Goal: Task Accomplishment & Management: Manage account settings

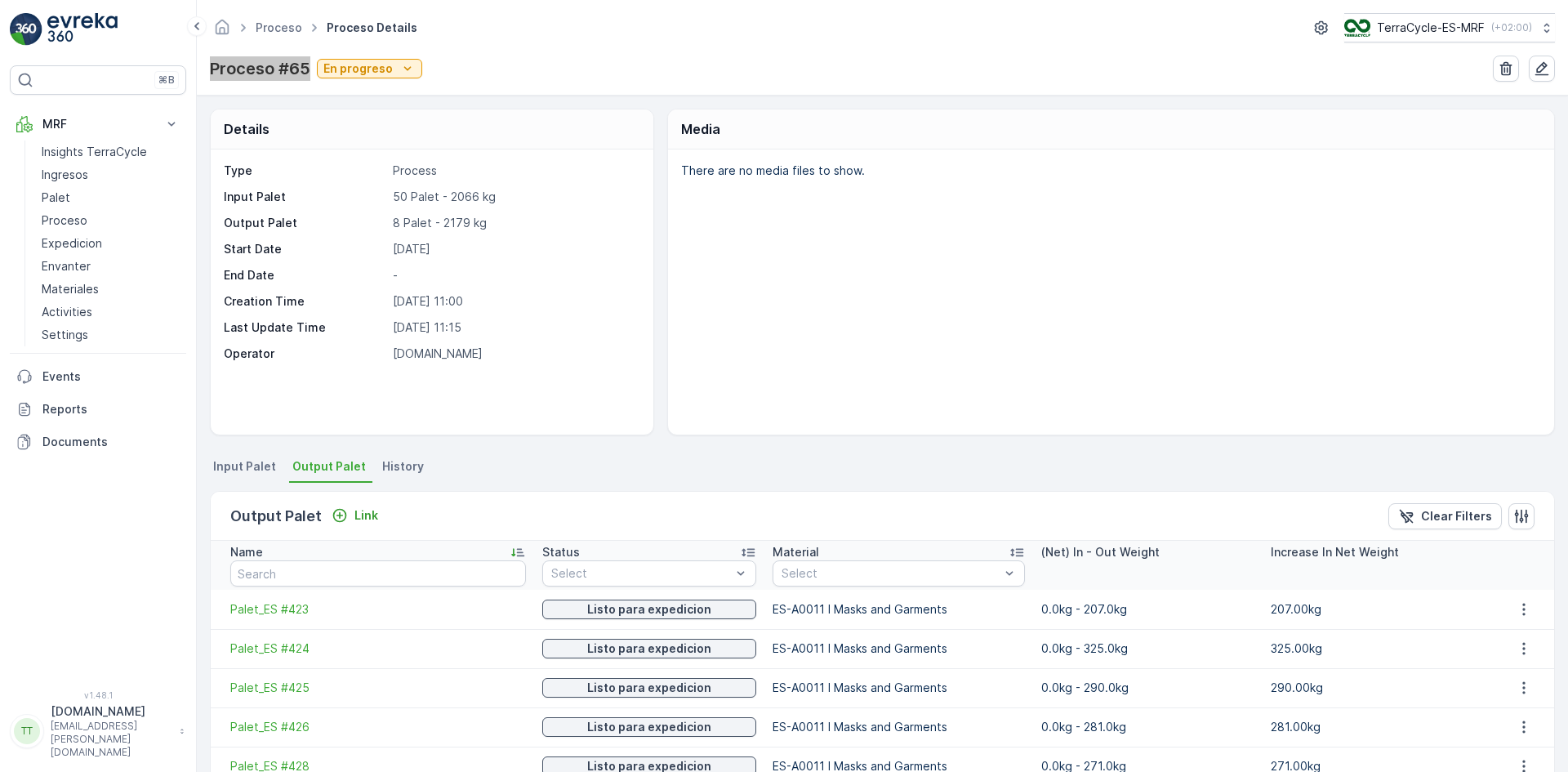
scroll to position [201, 0]
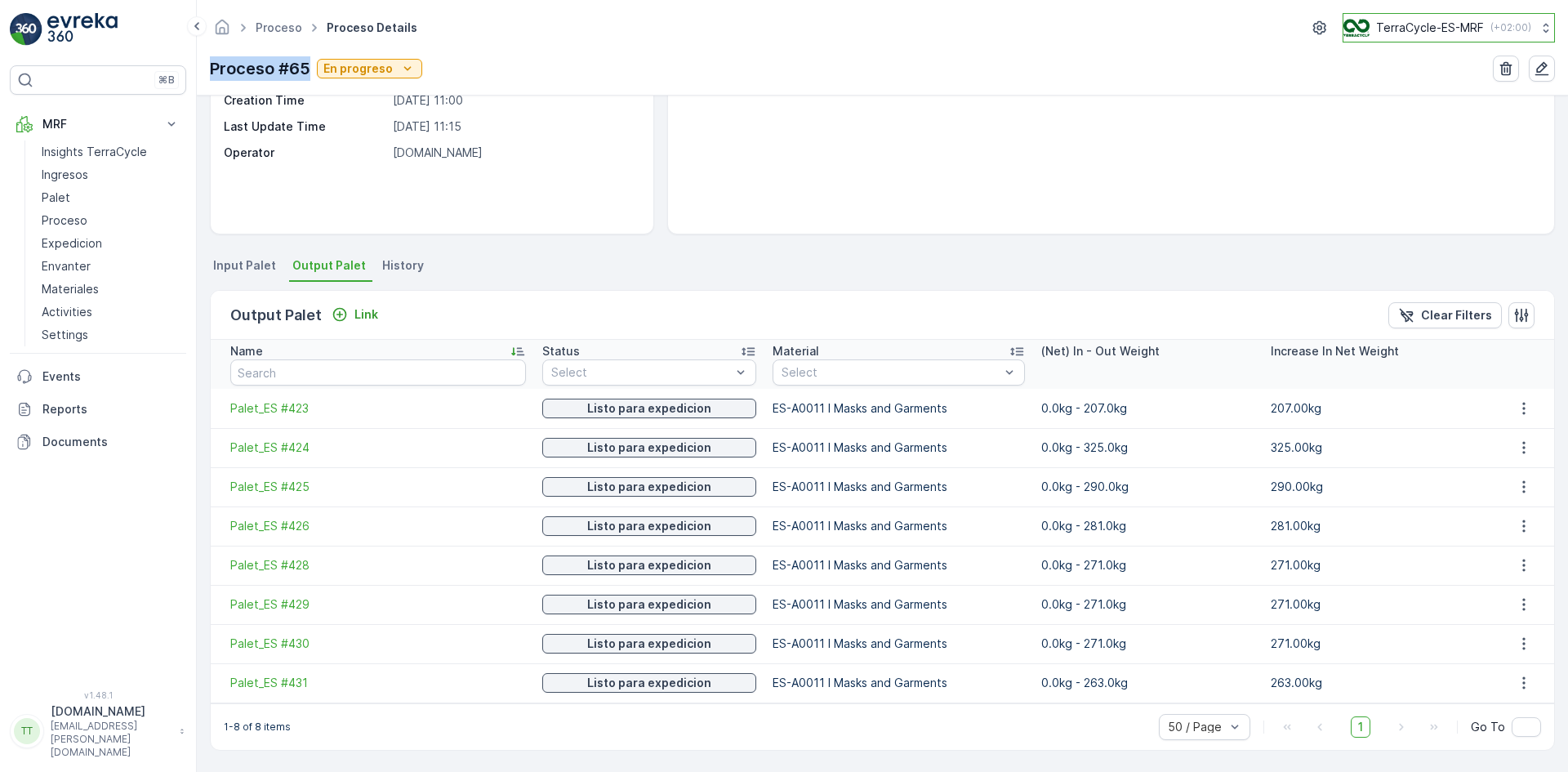
click at [1385, 26] on p "TerraCycle-ES-MRF" at bounding box center [1430, 28] width 108 height 16
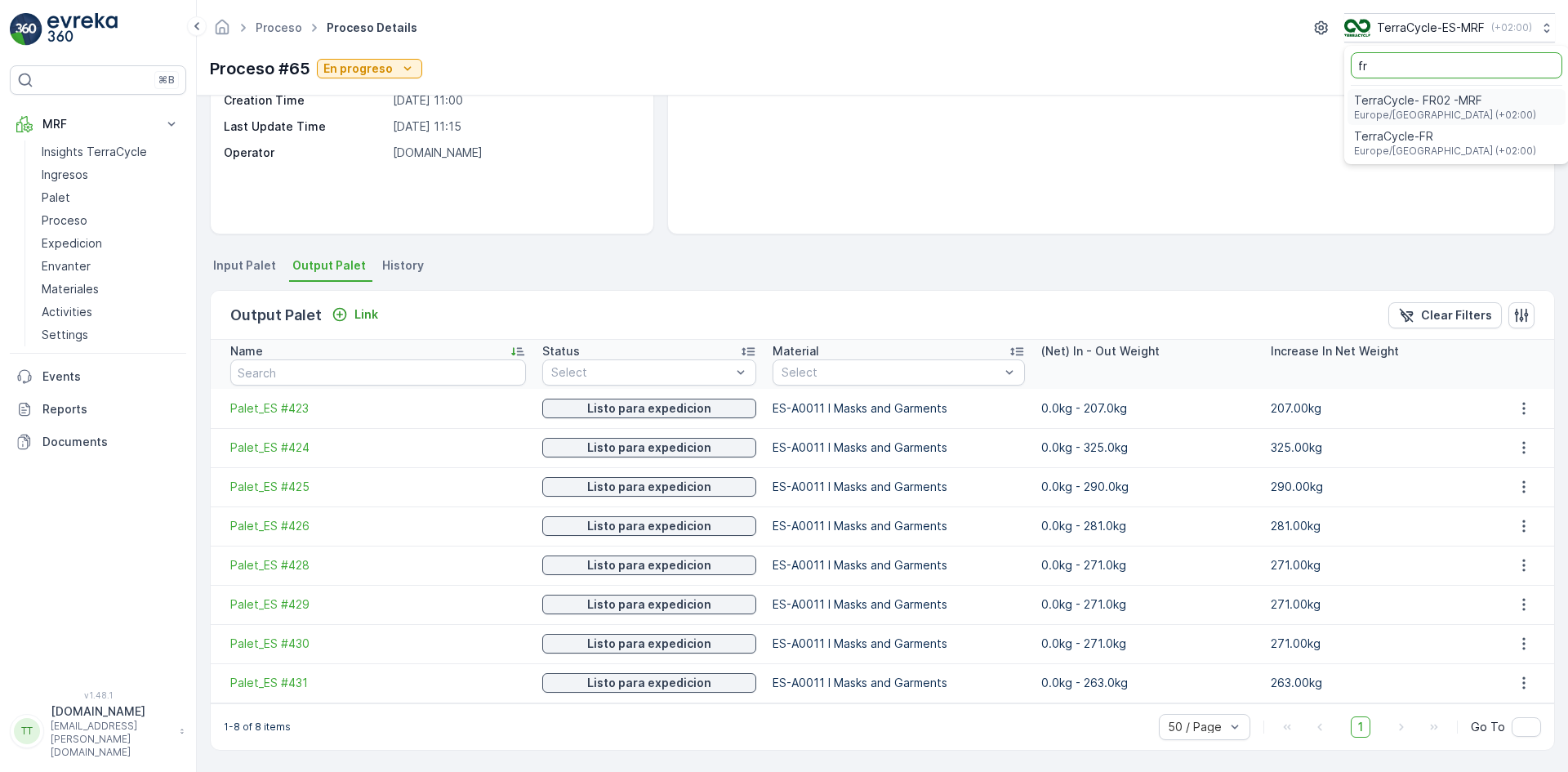
type input "fr"
click at [1382, 95] on span "TerraCycle- FR02 -MRF" at bounding box center [1445, 100] width 182 height 16
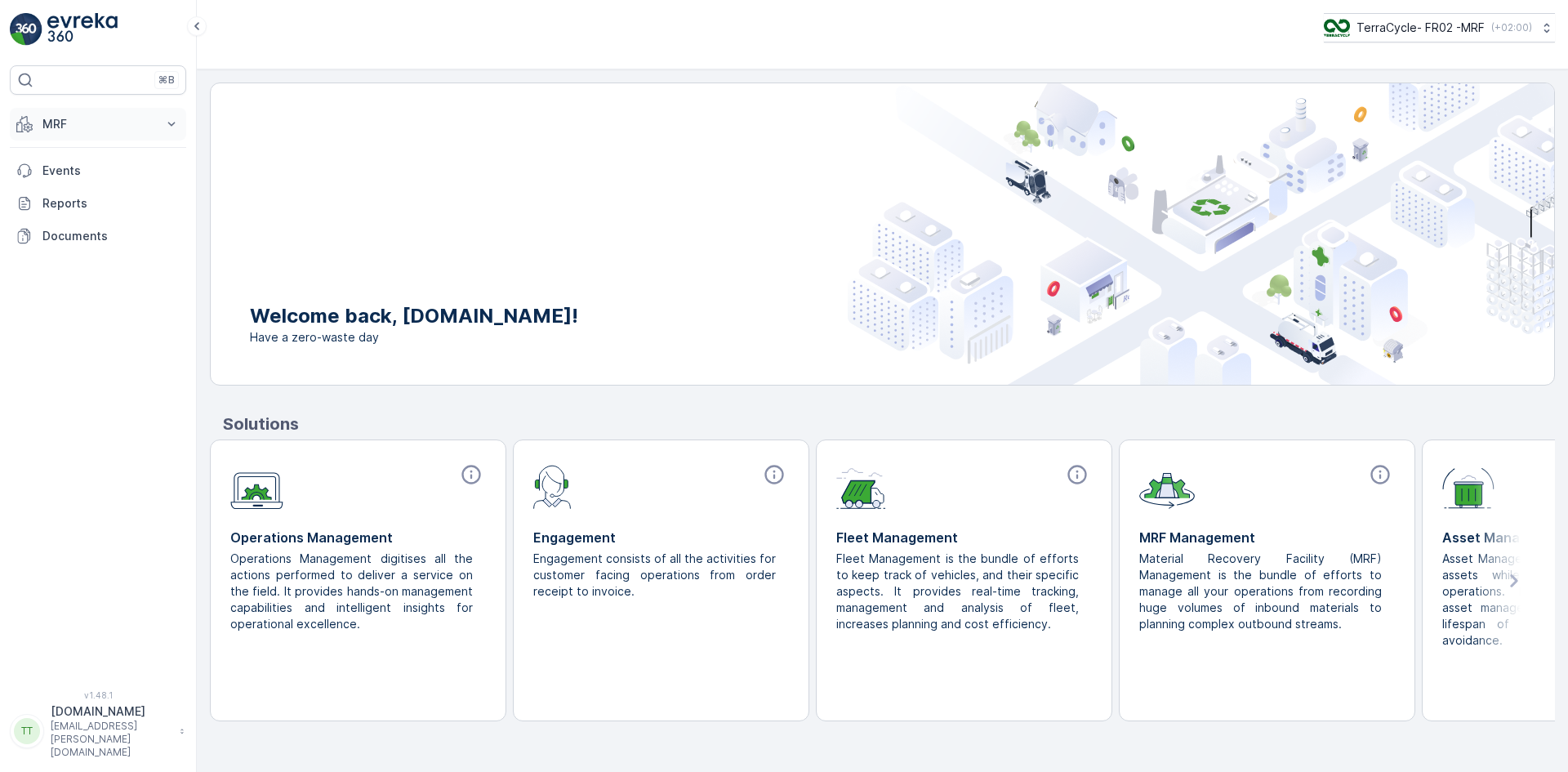
click at [93, 130] on p "MRF" at bounding box center [98, 124] width 111 height 16
click at [101, 238] on link "Expédition" at bounding box center [110, 243] width 151 height 23
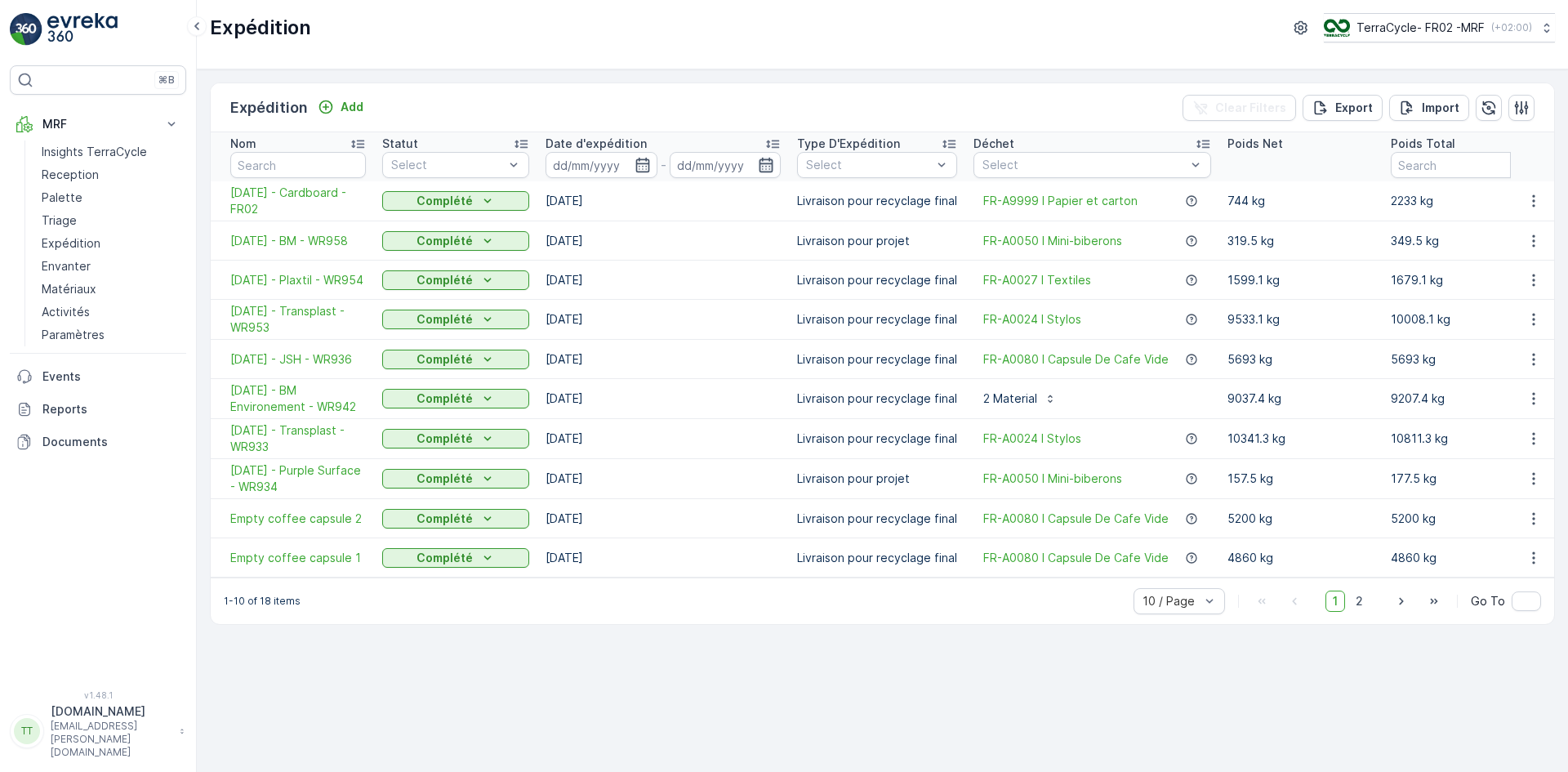
click at [765, 167] on icon "button" at bounding box center [766, 165] width 16 height 16
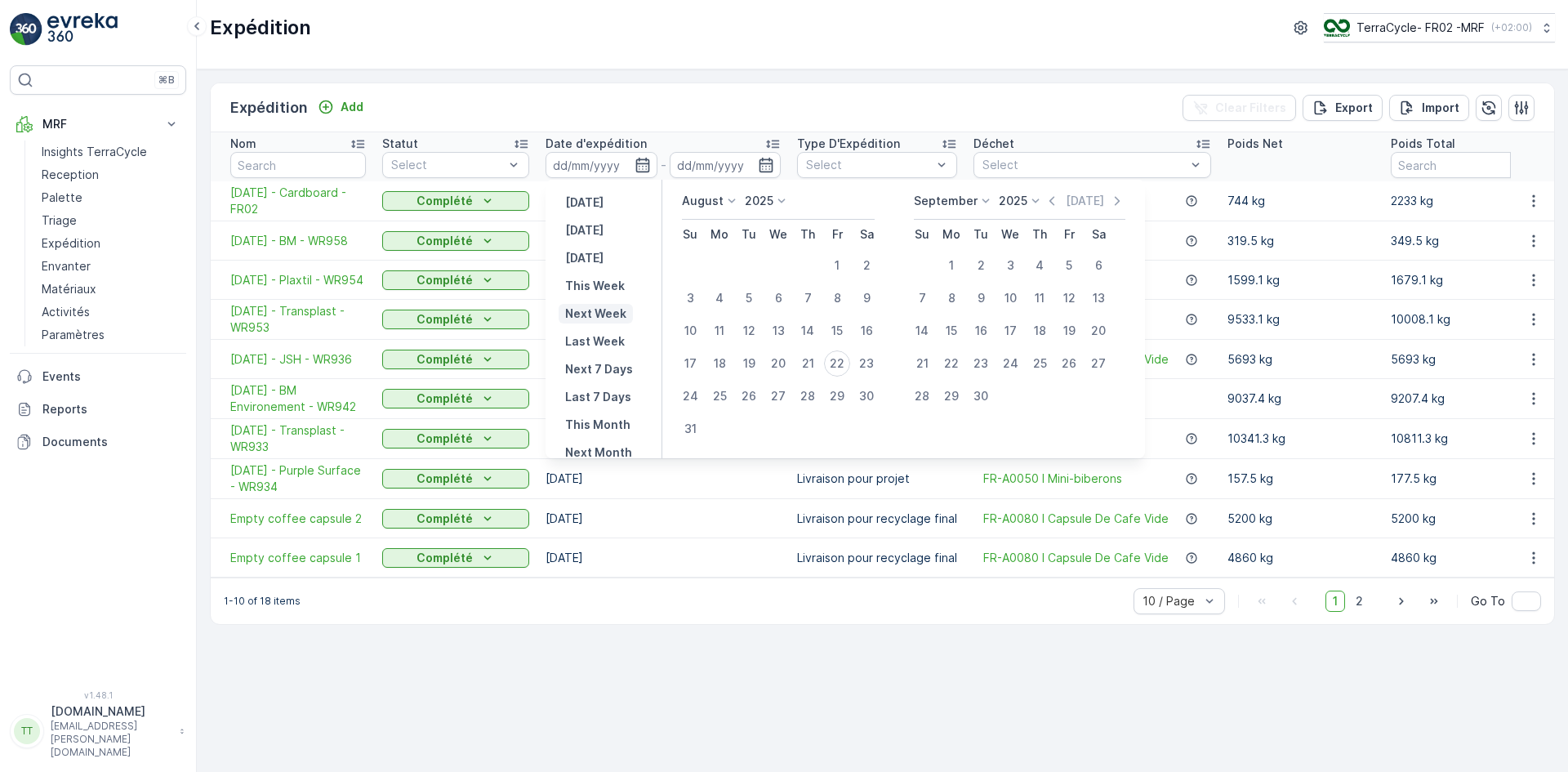
scroll to position [82, 0]
click at [725, 201] on icon at bounding box center [732, 201] width 16 height 16
click at [717, 352] on div "July" at bounding box center [703, 355] width 35 height 23
click at [753, 261] on div "1" at bounding box center [749, 266] width 26 height 26
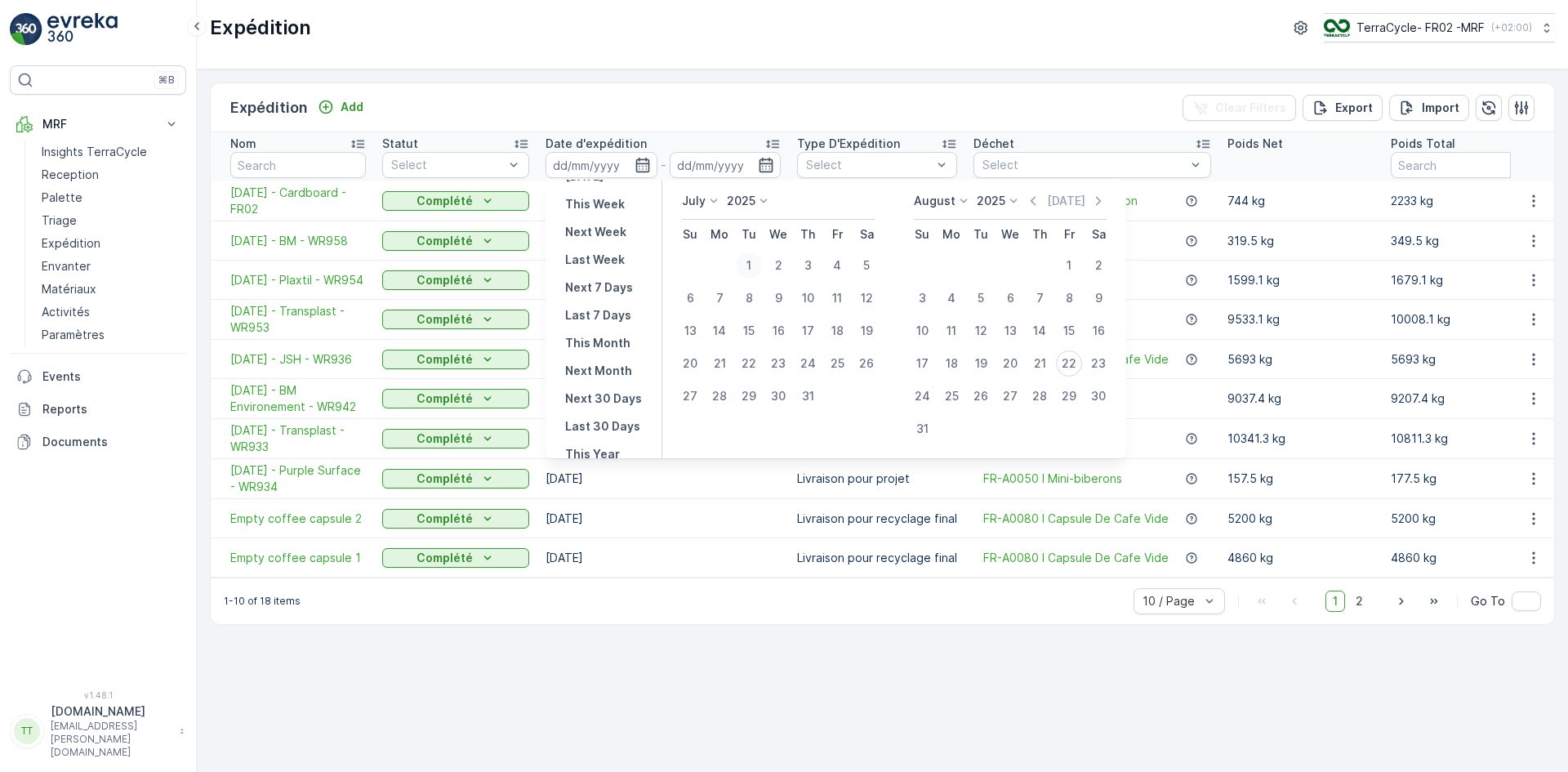
type input "[DATE]"
click at [813, 392] on div "31" at bounding box center [808, 396] width 26 height 26
type input "[DATE]"
click at [753, 265] on div "1" at bounding box center [749, 266] width 26 height 26
type input "[DATE]"
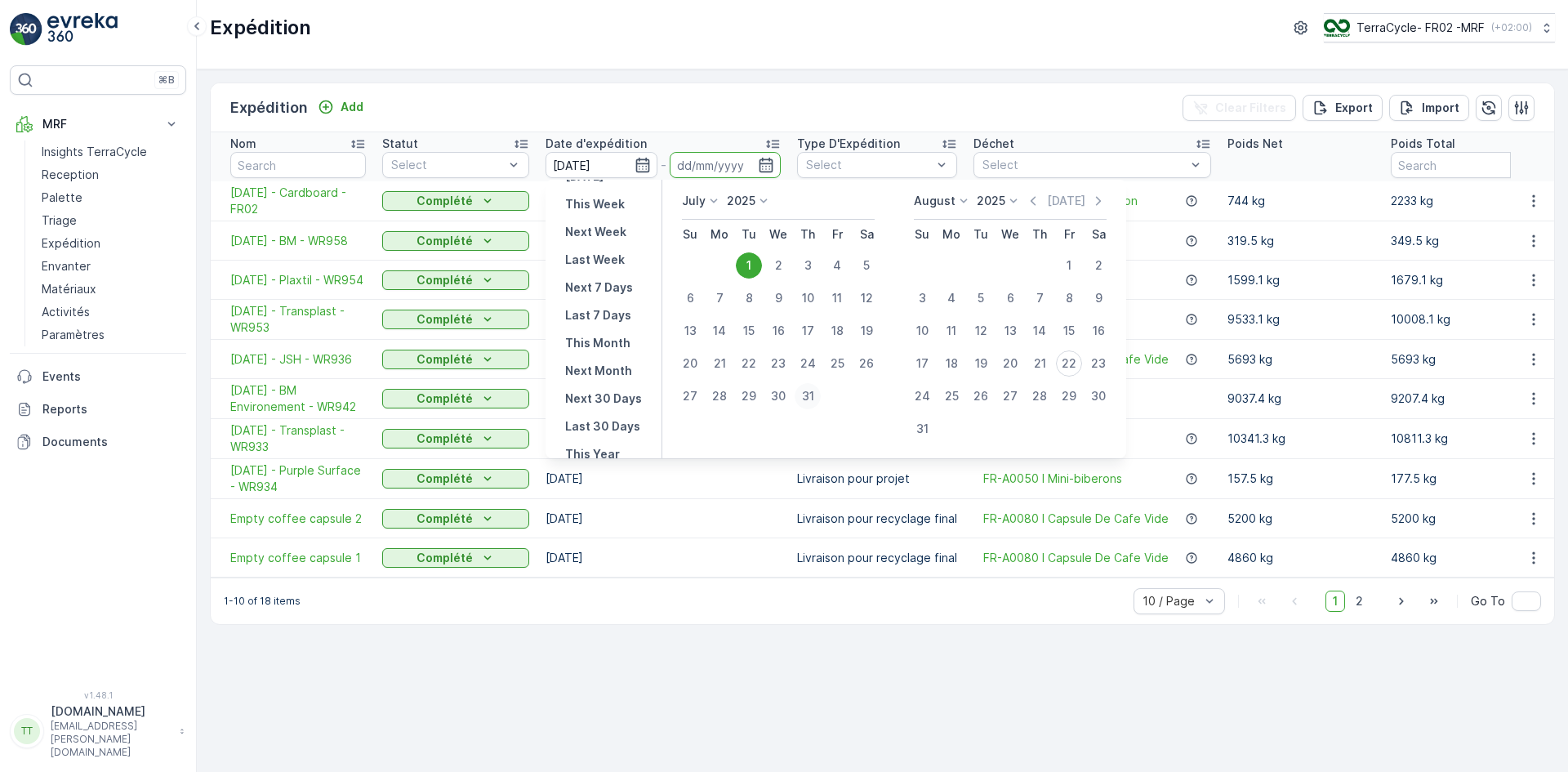
click at [815, 397] on div "31" at bounding box center [808, 396] width 26 height 26
type input "[DATE]"
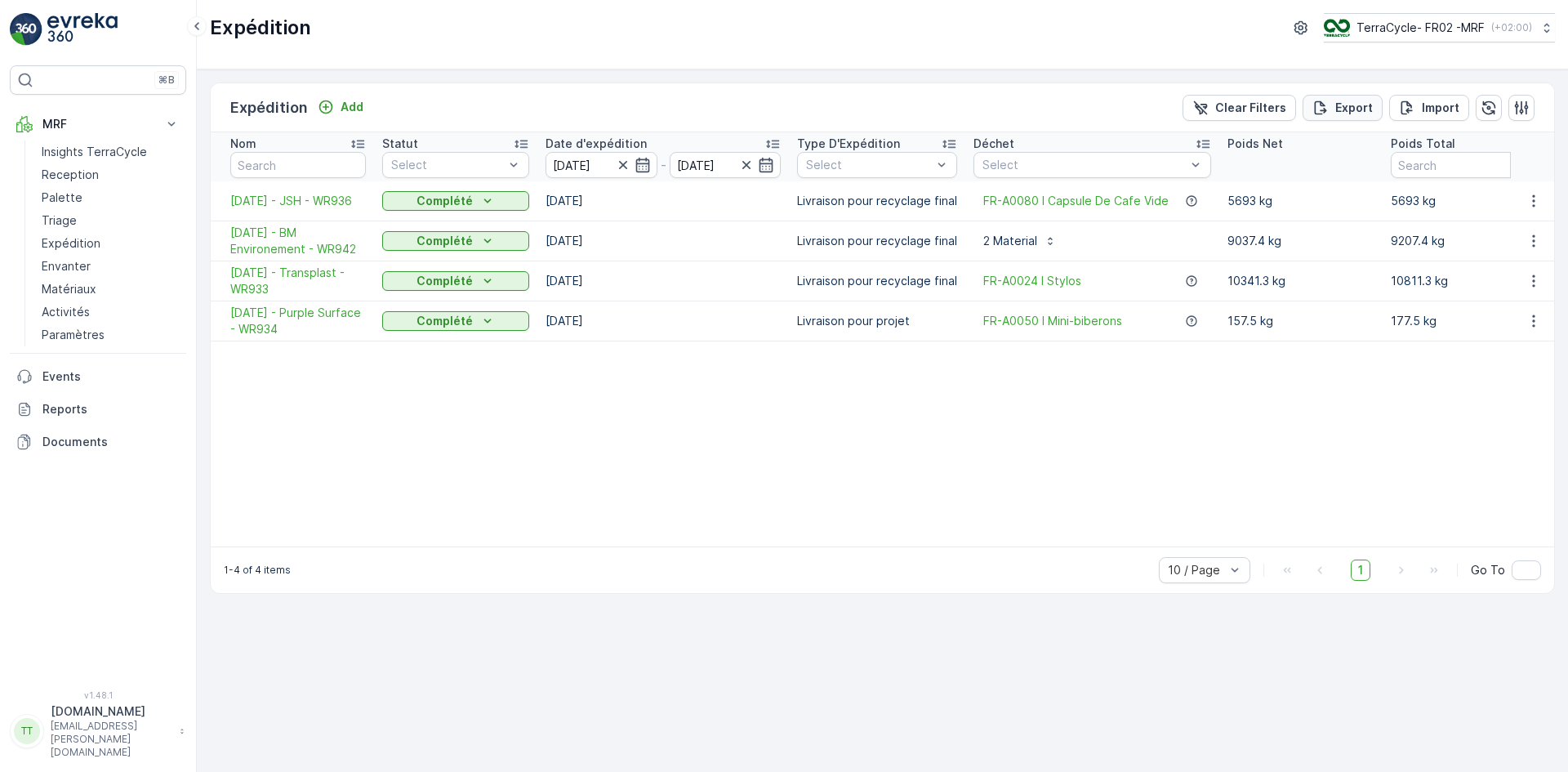
click at [1353, 109] on p "Export" at bounding box center [1354, 108] width 38 height 16
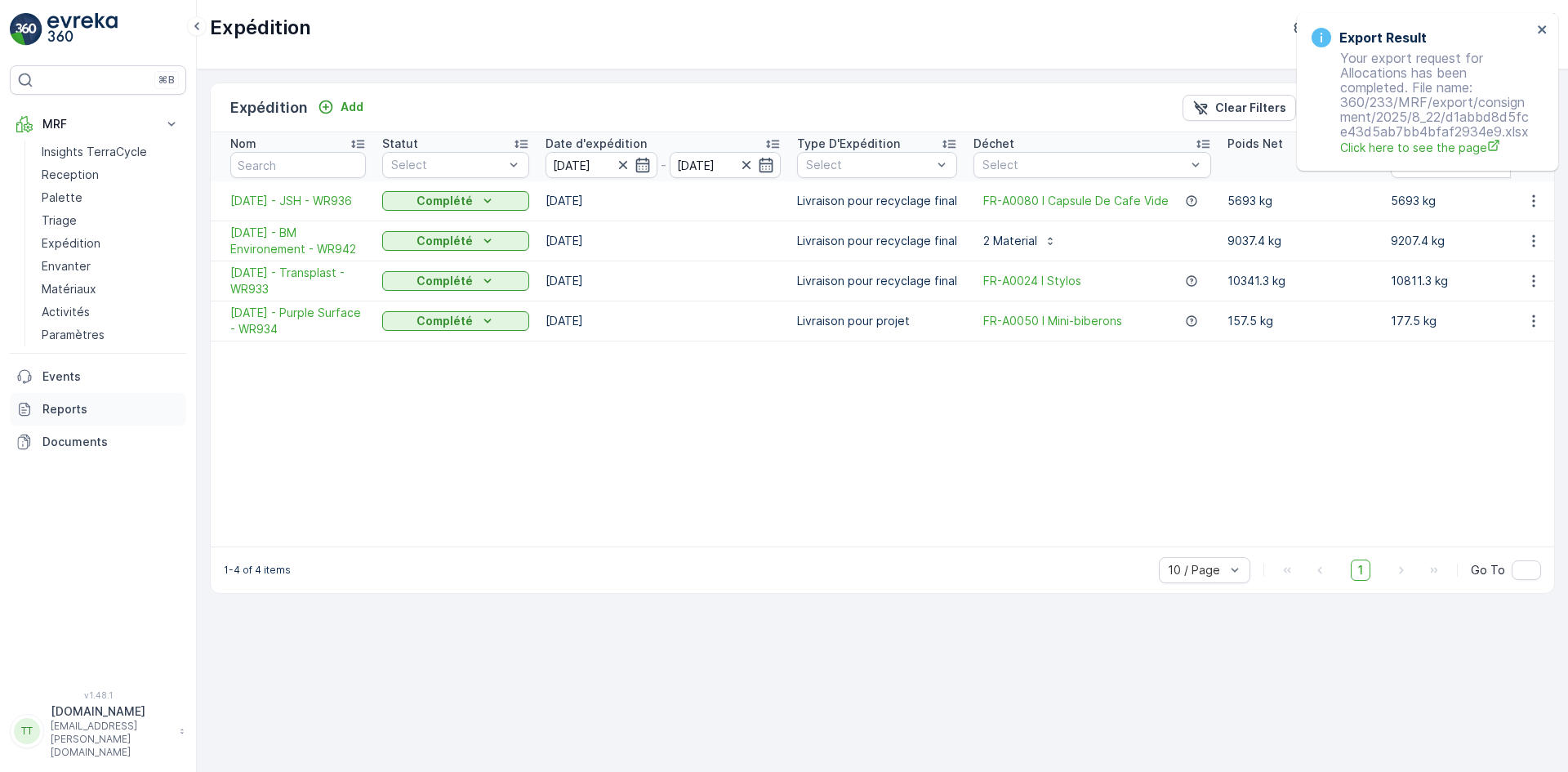
click at [69, 407] on p "Reports" at bounding box center [111, 409] width 137 height 16
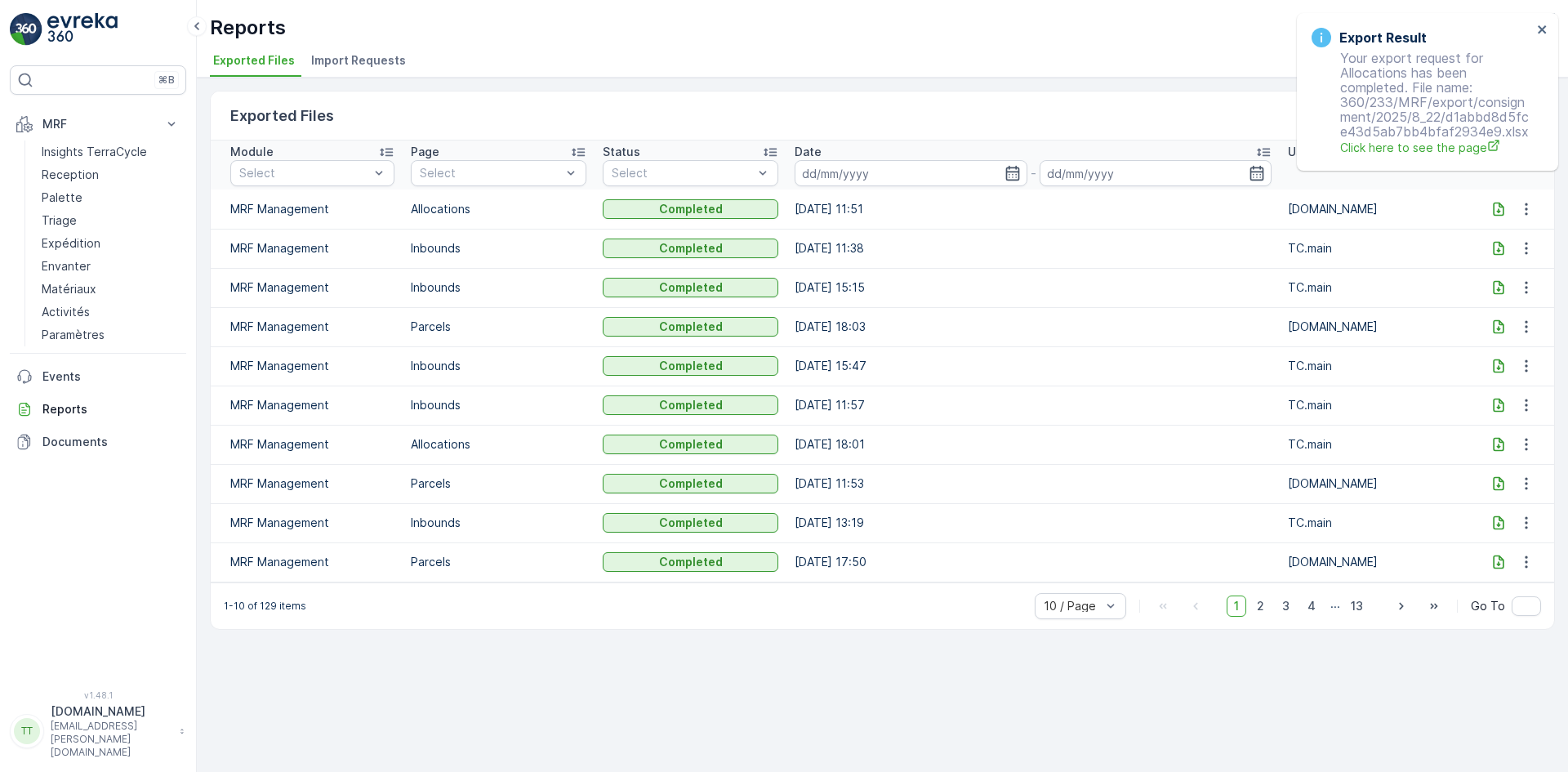
click at [351, 58] on span "Import Requests" at bounding box center [359, 60] width 95 height 16
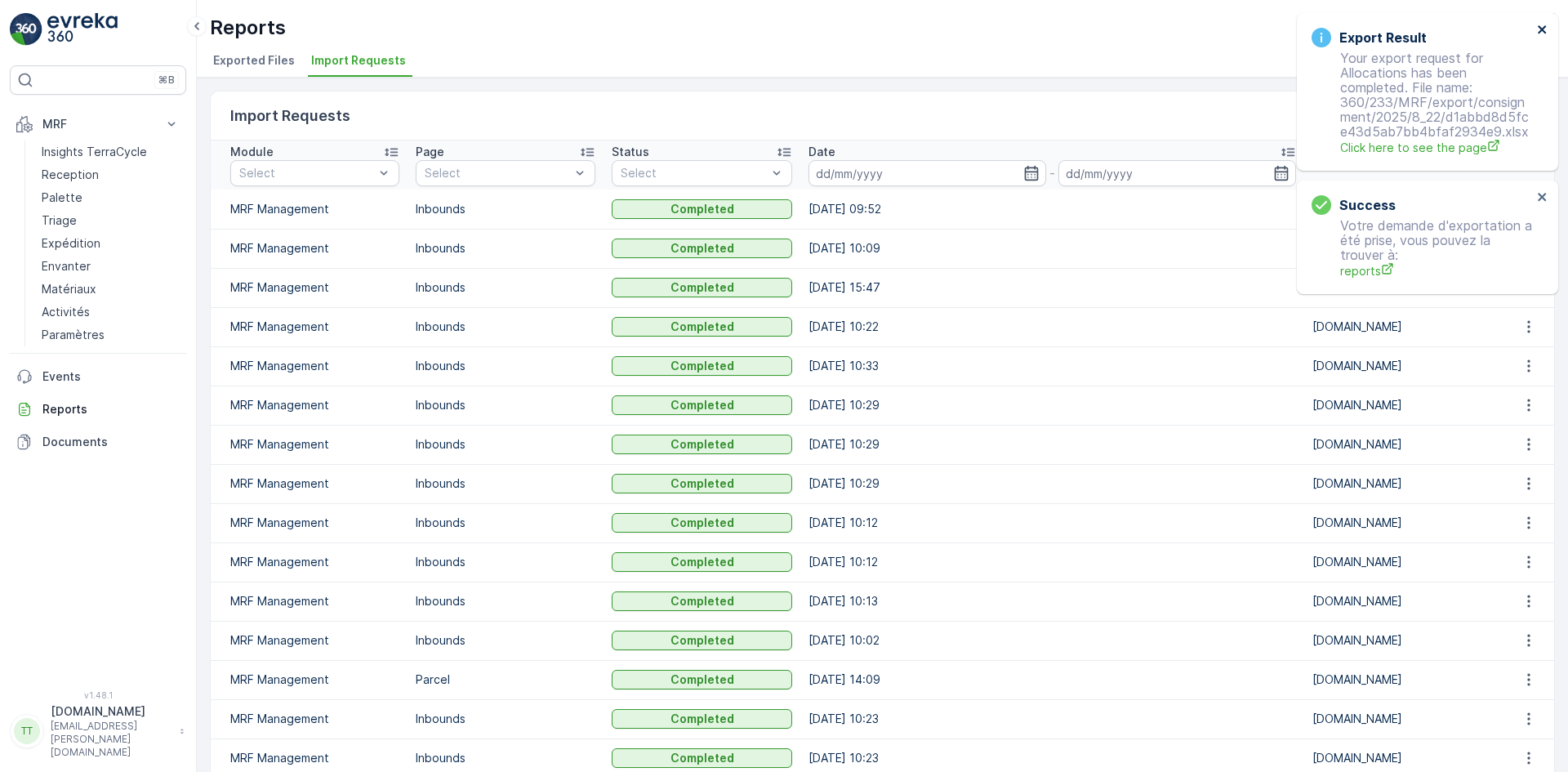
click at [1543, 29] on icon "close" at bounding box center [1542, 29] width 8 height 8
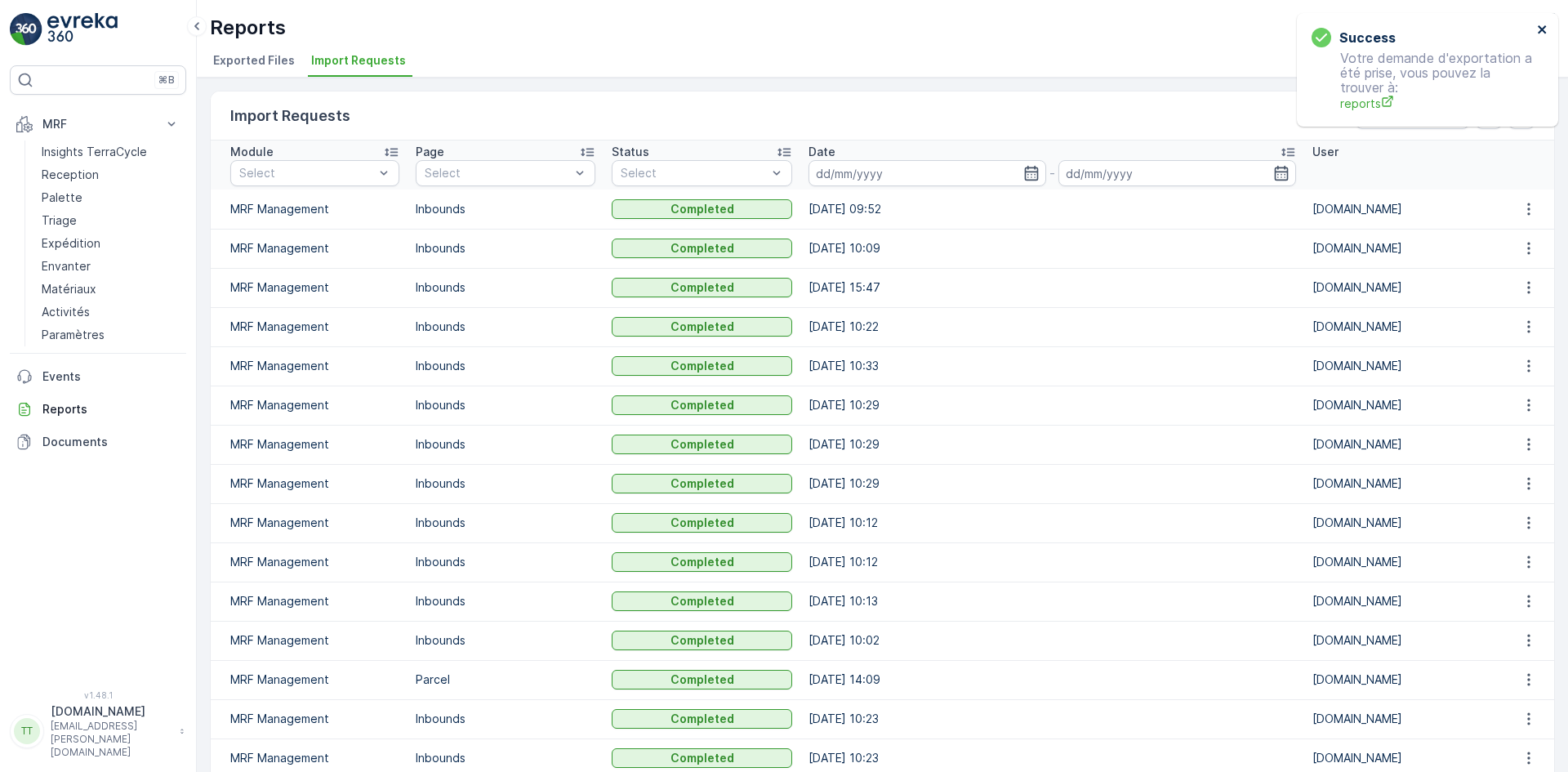
click at [1541, 31] on icon "close" at bounding box center [1542, 29] width 8 height 8
click at [220, 59] on span "Exported Files" at bounding box center [254, 60] width 82 height 16
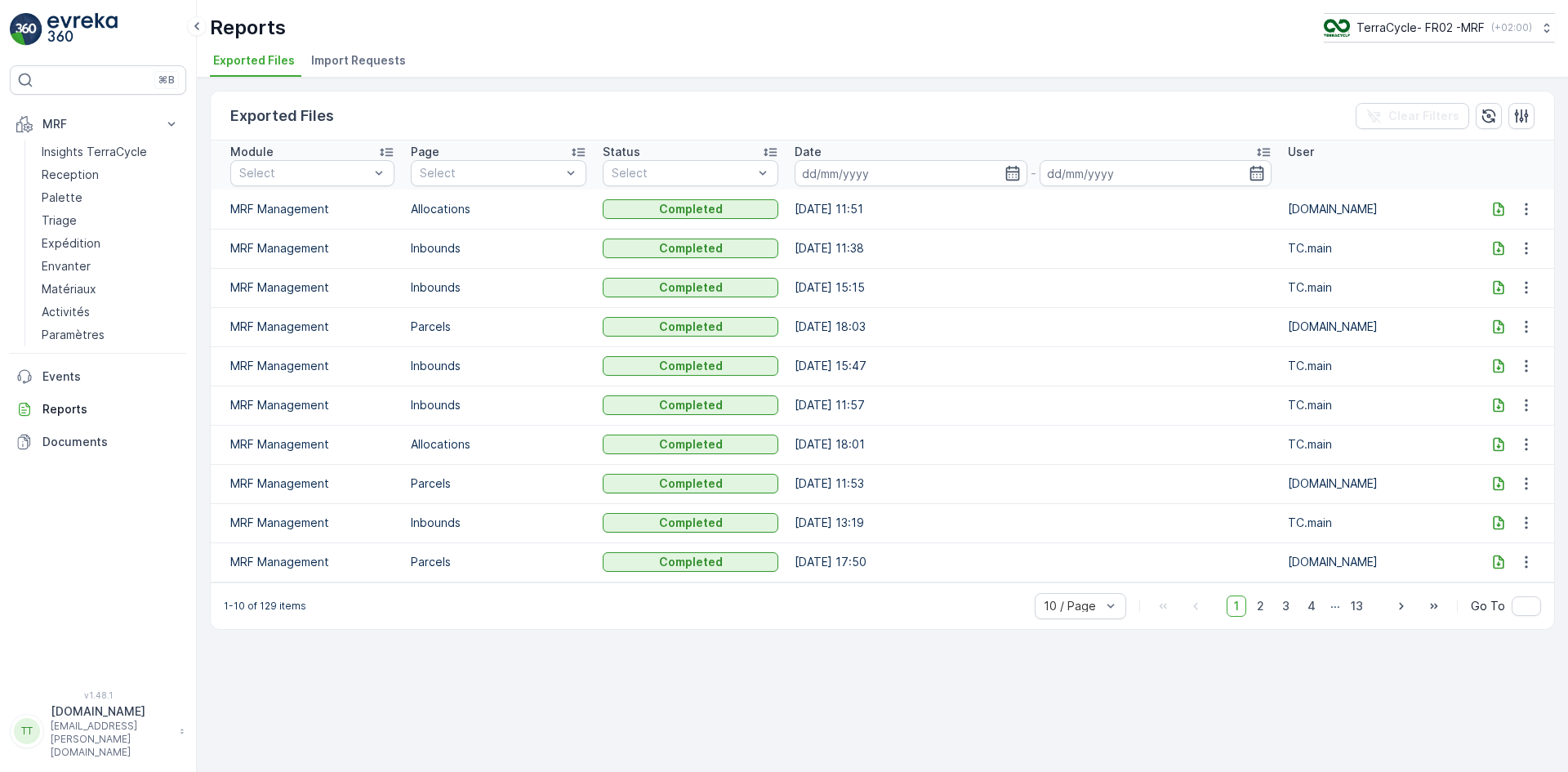
click at [1495, 207] on icon at bounding box center [1499, 209] width 16 height 16
click at [83, 242] on p "Expédition" at bounding box center [71, 243] width 59 height 16
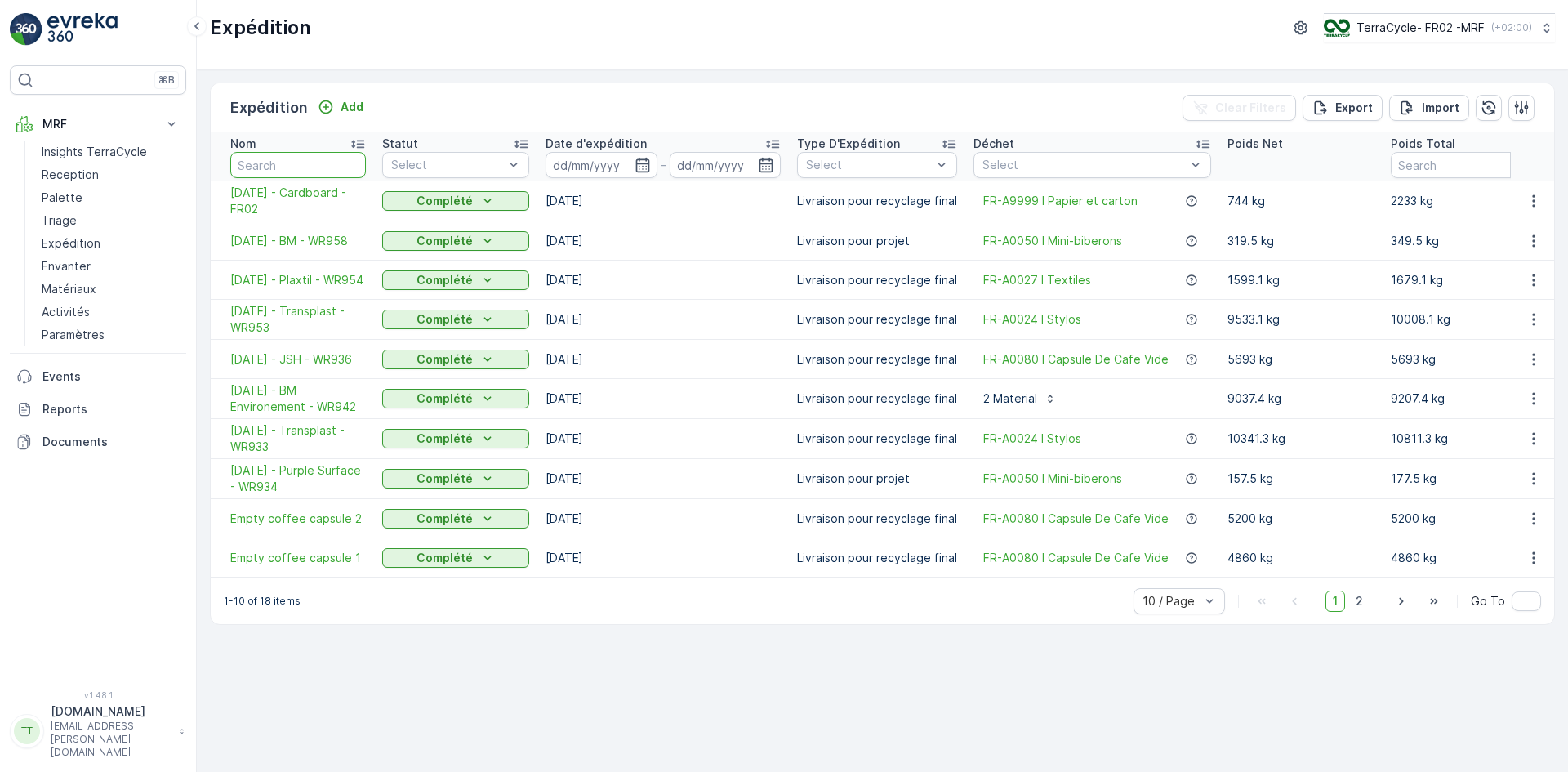
click at [303, 162] on input "text" at bounding box center [298, 165] width 136 height 26
click at [263, 355] on span "23.07.2025 - JSH - WR936" at bounding box center [298, 359] width 136 height 16
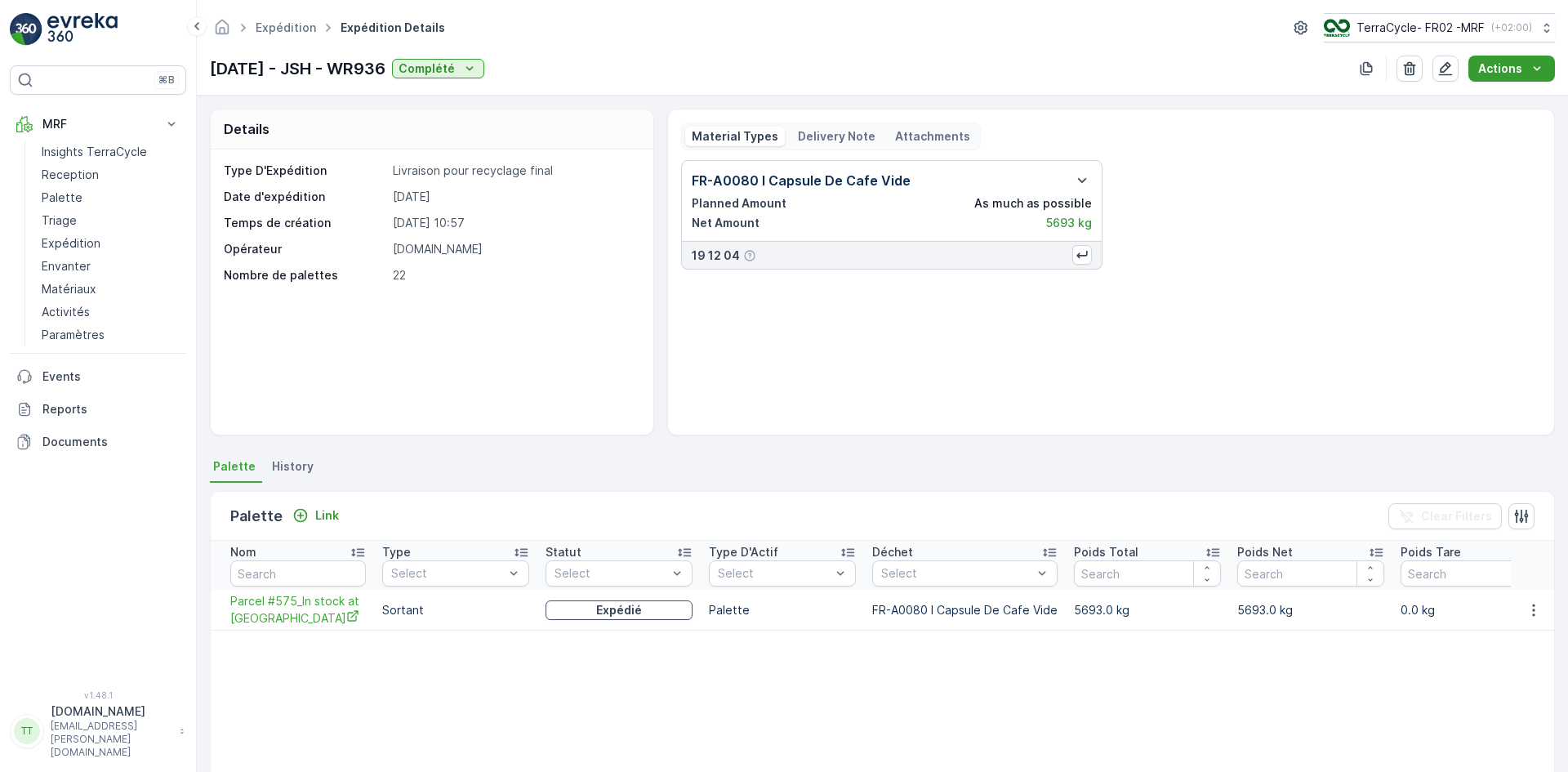
click at [1524, 74] on div "Actions" at bounding box center [1512, 69] width 67 height 16
click at [1516, 99] on span "Create Delivery Note" at bounding box center [1504, 100] width 118 height 16
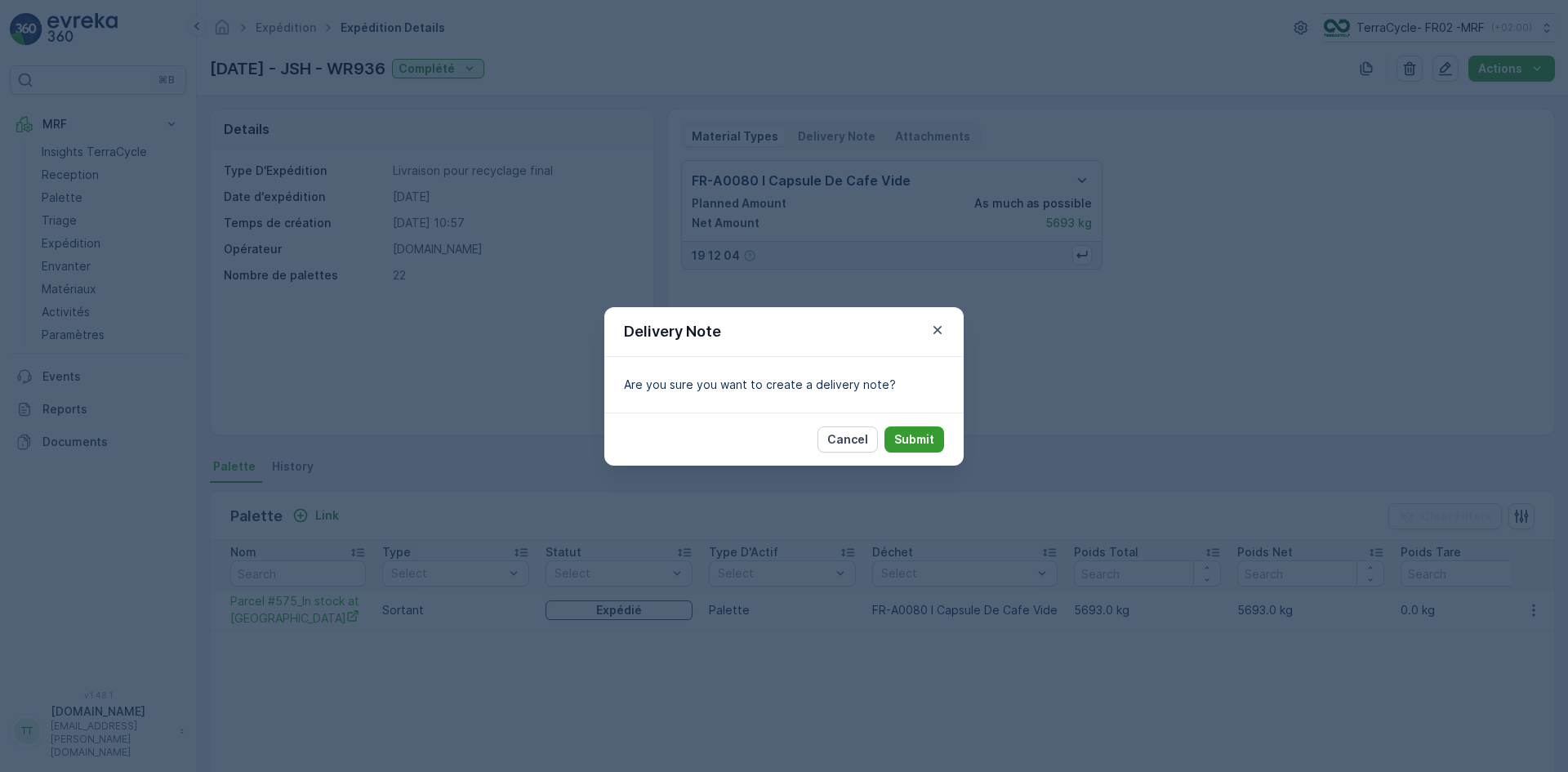
click at [922, 443] on p "Submit" at bounding box center [914, 440] width 40 height 16
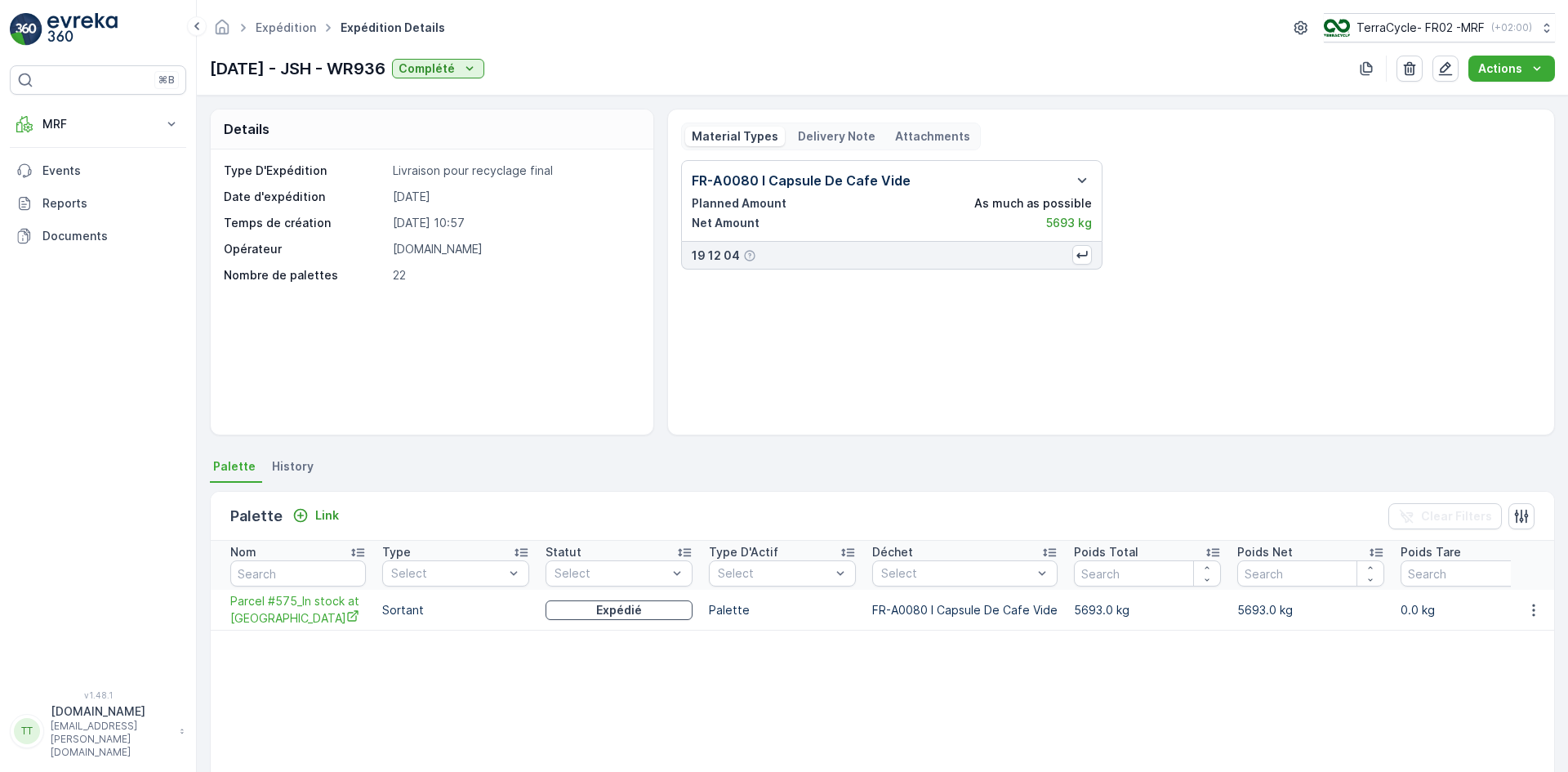
click at [813, 135] on p "Delivery Note" at bounding box center [837, 136] width 78 height 16
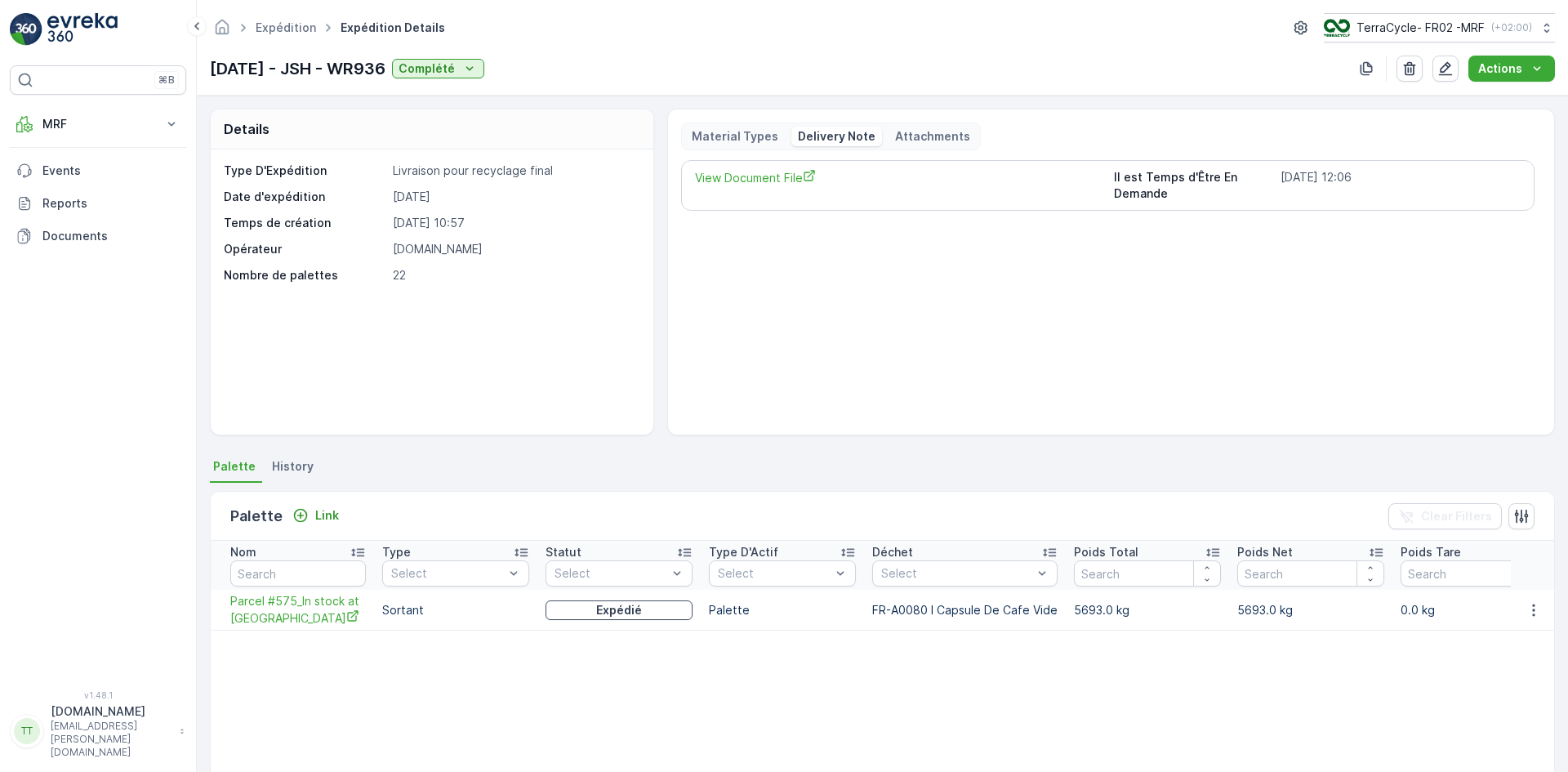
click at [779, 186] on link "View Document File" at bounding box center [899, 185] width 407 height 33
click at [1425, 21] on p "TerraCycle- FR02 -MRF" at bounding box center [1419, 28] width 128 height 16
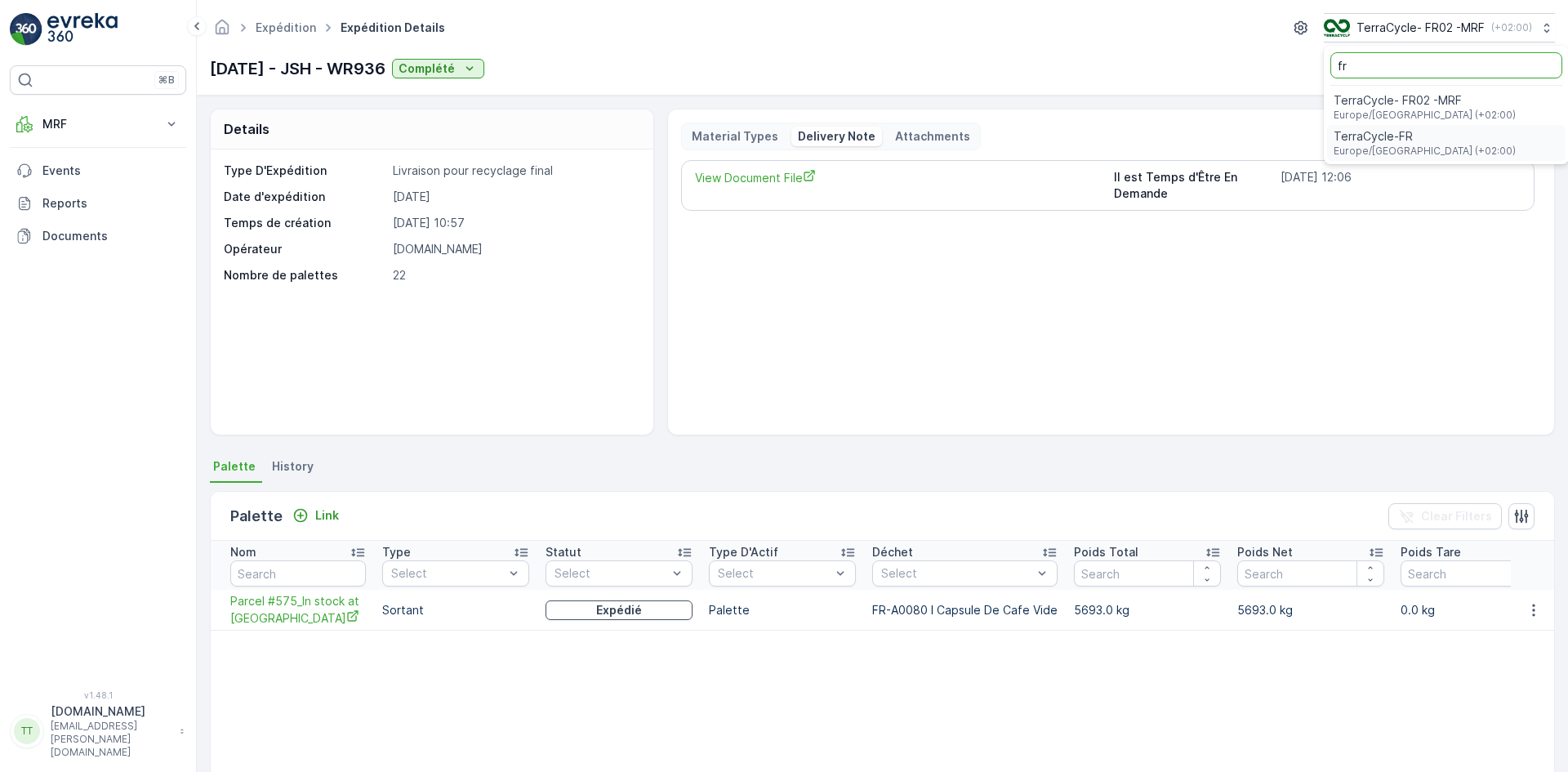
type input "fr"
click at [1414, 148] on span "Europe/[GEOGRAPHIC_DATA] (+02:00)" at bounding box center [1424, 151] width 182 height 13
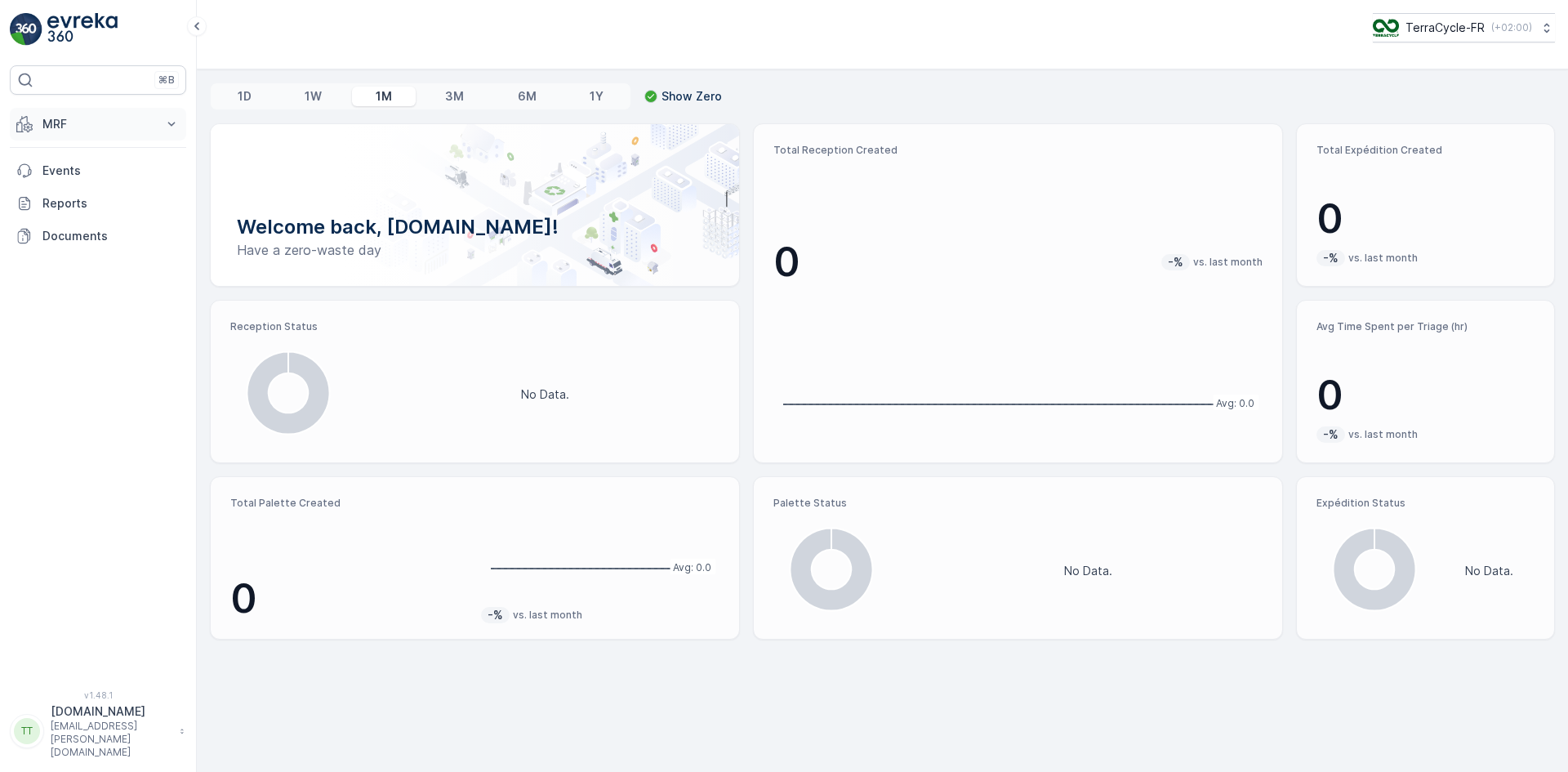
click at [61, 124] on p "MRF" at bounding box center [98, 124] width 111 height 16
click at [79, 247] on p "Expédition" at bounding box center [71, 243] width 59 height 16
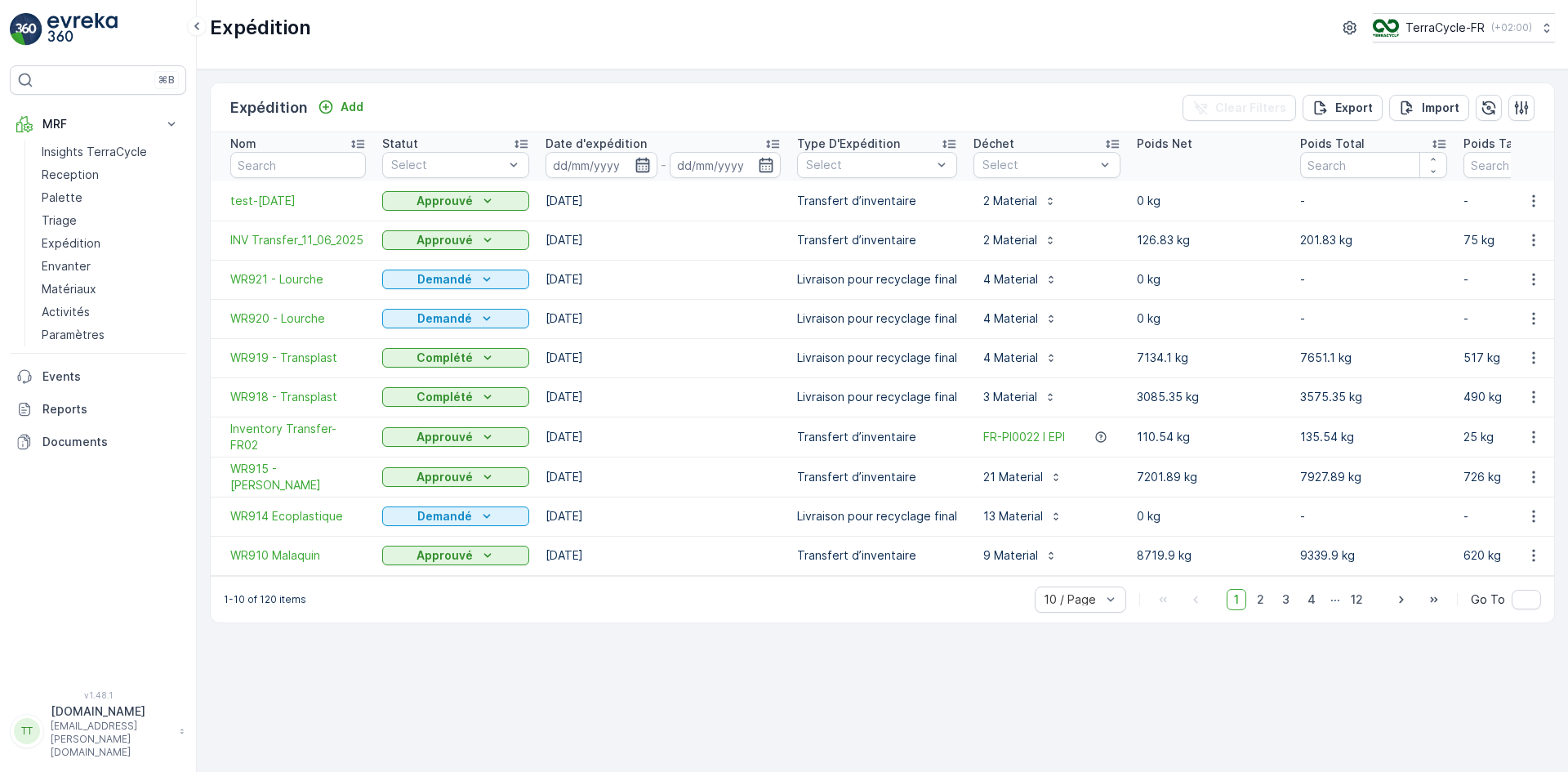
click at [646, 163] on icon "button" at bounding box center [643, 165] width 16 height 16
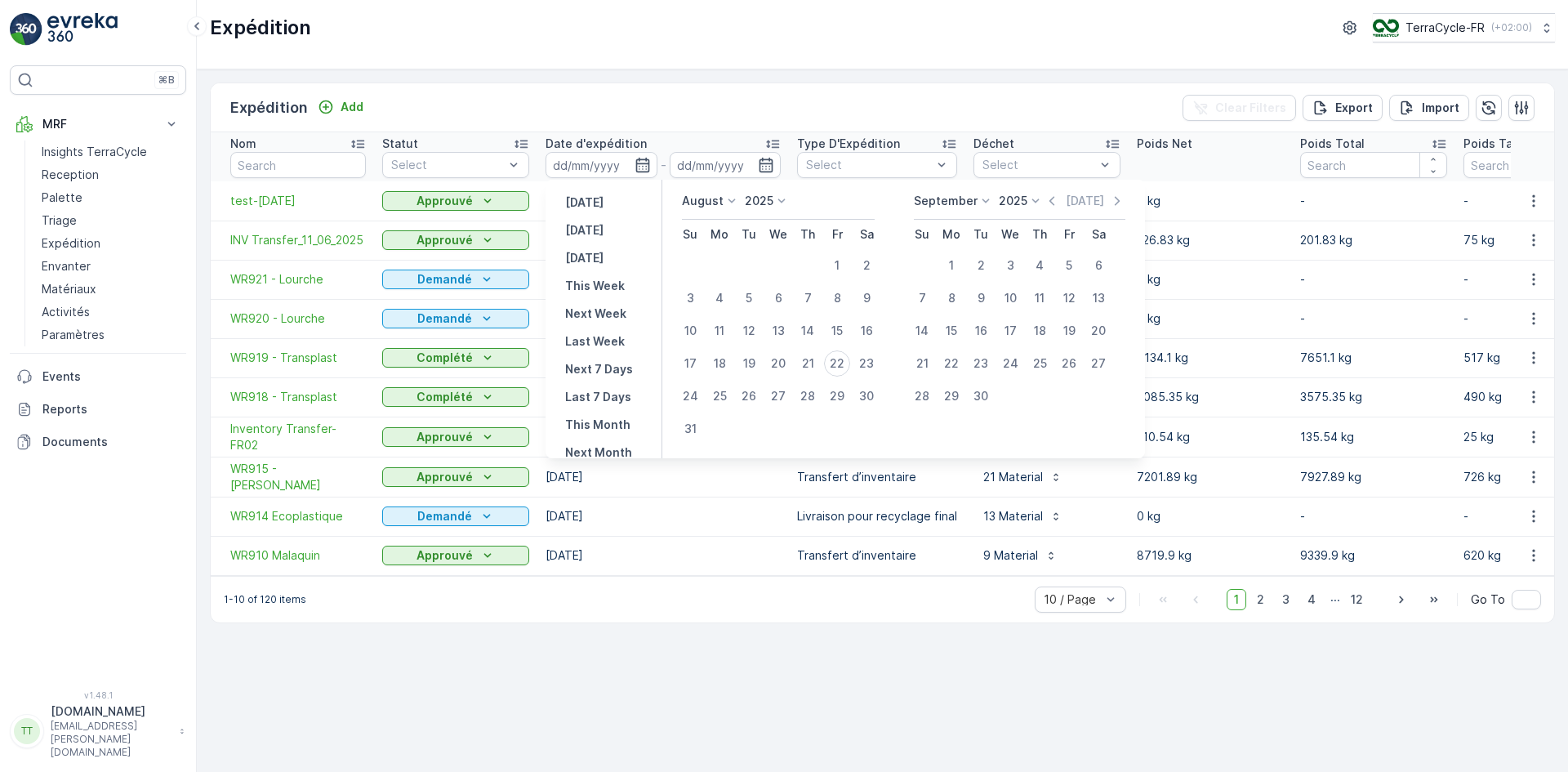
click at [699, 202] on p "August" at bounding box center [703, 201] width 42 height 16
click at [708, 356] on span "July" at bounding box center [703, 355] width 22 height 16
click at [748, 264] on div "1" at bounding box center [749, 266] width 26 height 26
type input "[DATE]"
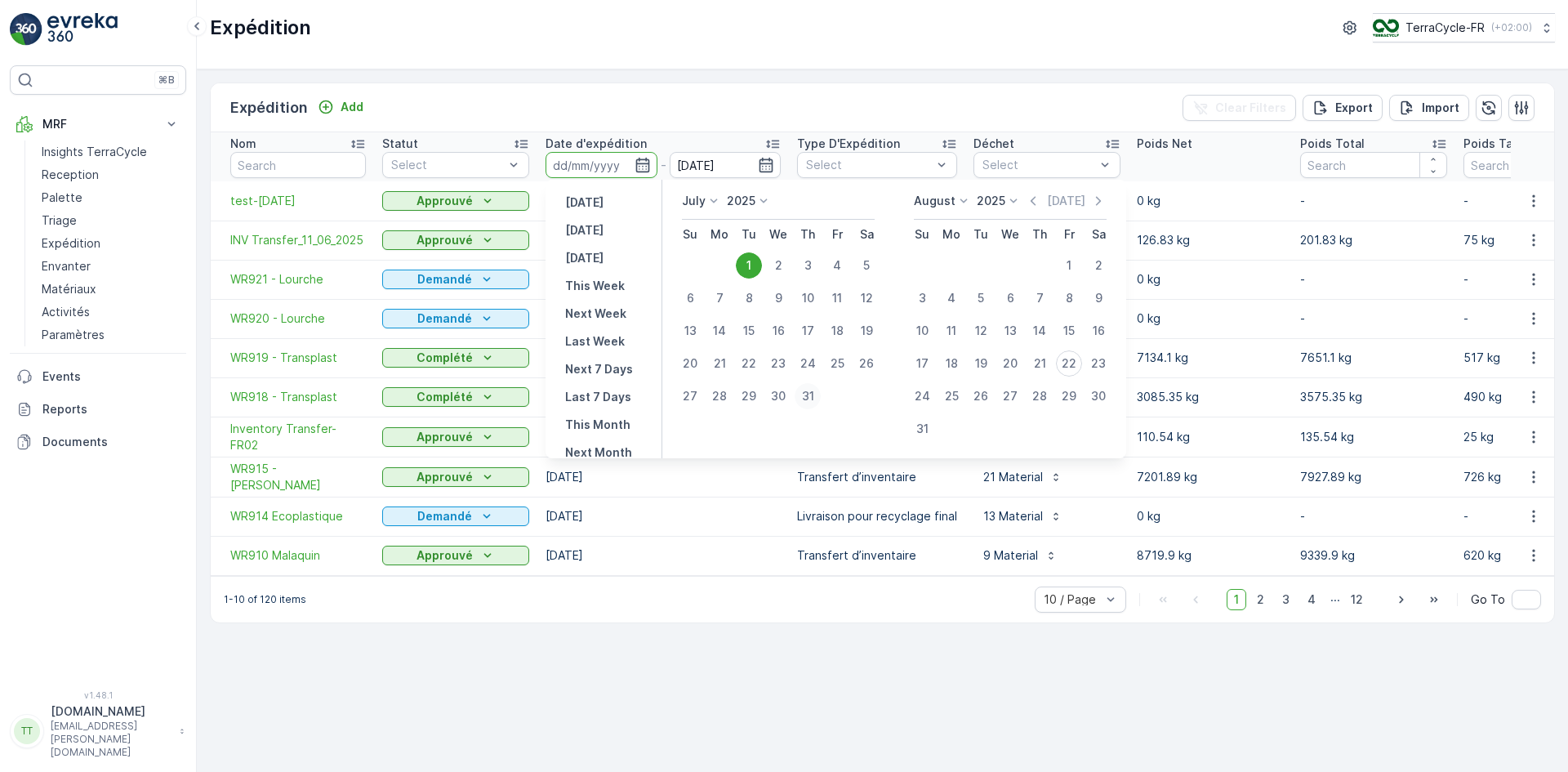
click at [806, 393] on div "31" at bounding box center [808, 396] width 26 height 26
type input "[DATE]"
click at [754, 267] on div "1" at bounding box center [749, 266] width 26 height 26
type input "[DATE]"
click at [814, 392] on div "31" at bounding box center [808, 396] width 26 height 26
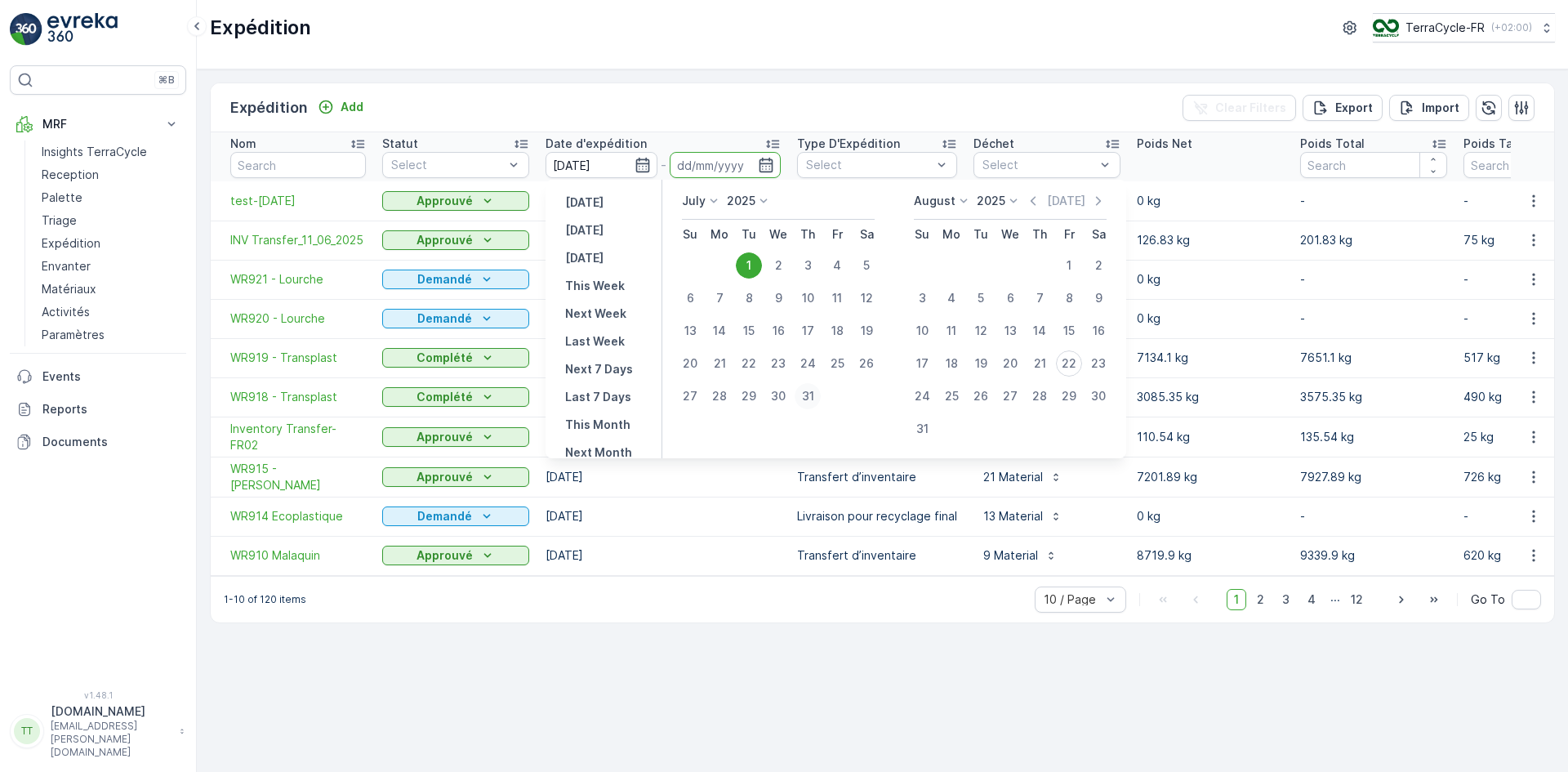
type input "31.07.2025"
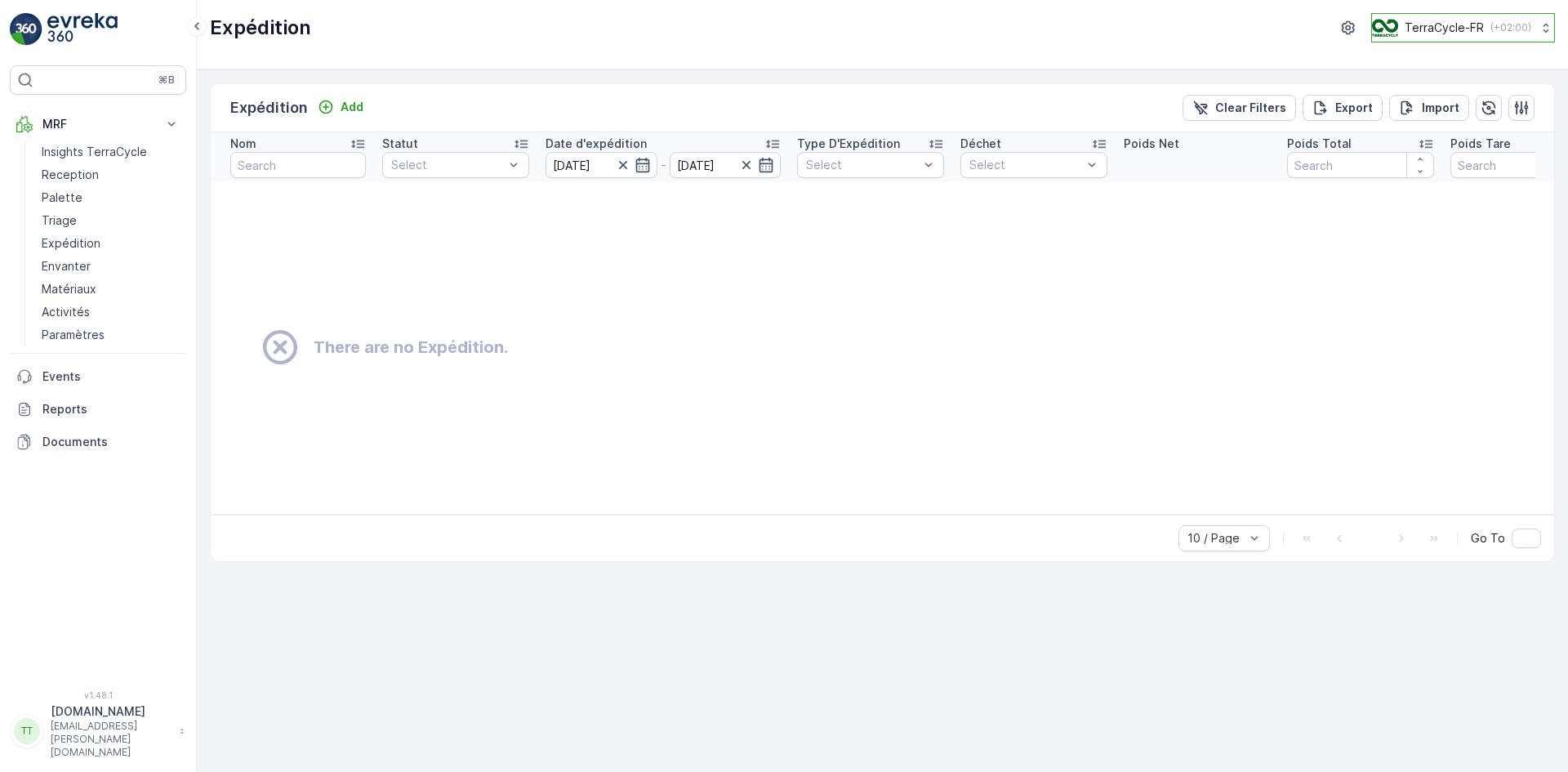
click at [1417, 20] on p "TerraCycle-FR" at bounding box center [1444, 28] width 79 height 16
type input "nl"
click at [1443, 97] on span "TerraCycle-NL-MRF" at bounding box center [1470, 100] width 176 height 16
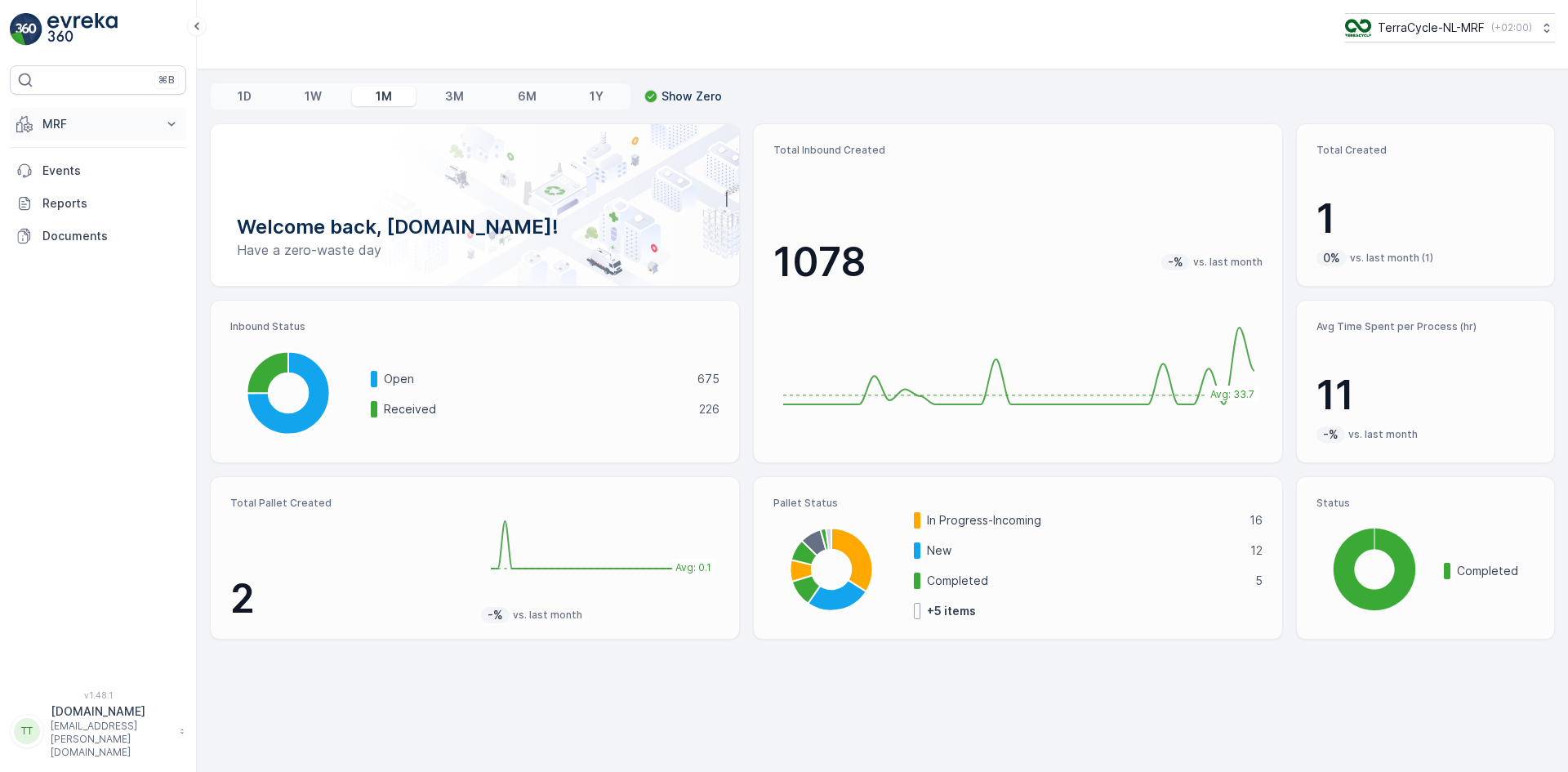
click at [65, 119] on p "MRF" at bounding box center [98, 124] width 111 height 16
click at [93, 248] on p "Outbound" at bounding box center [69, 243] width 56 height 16
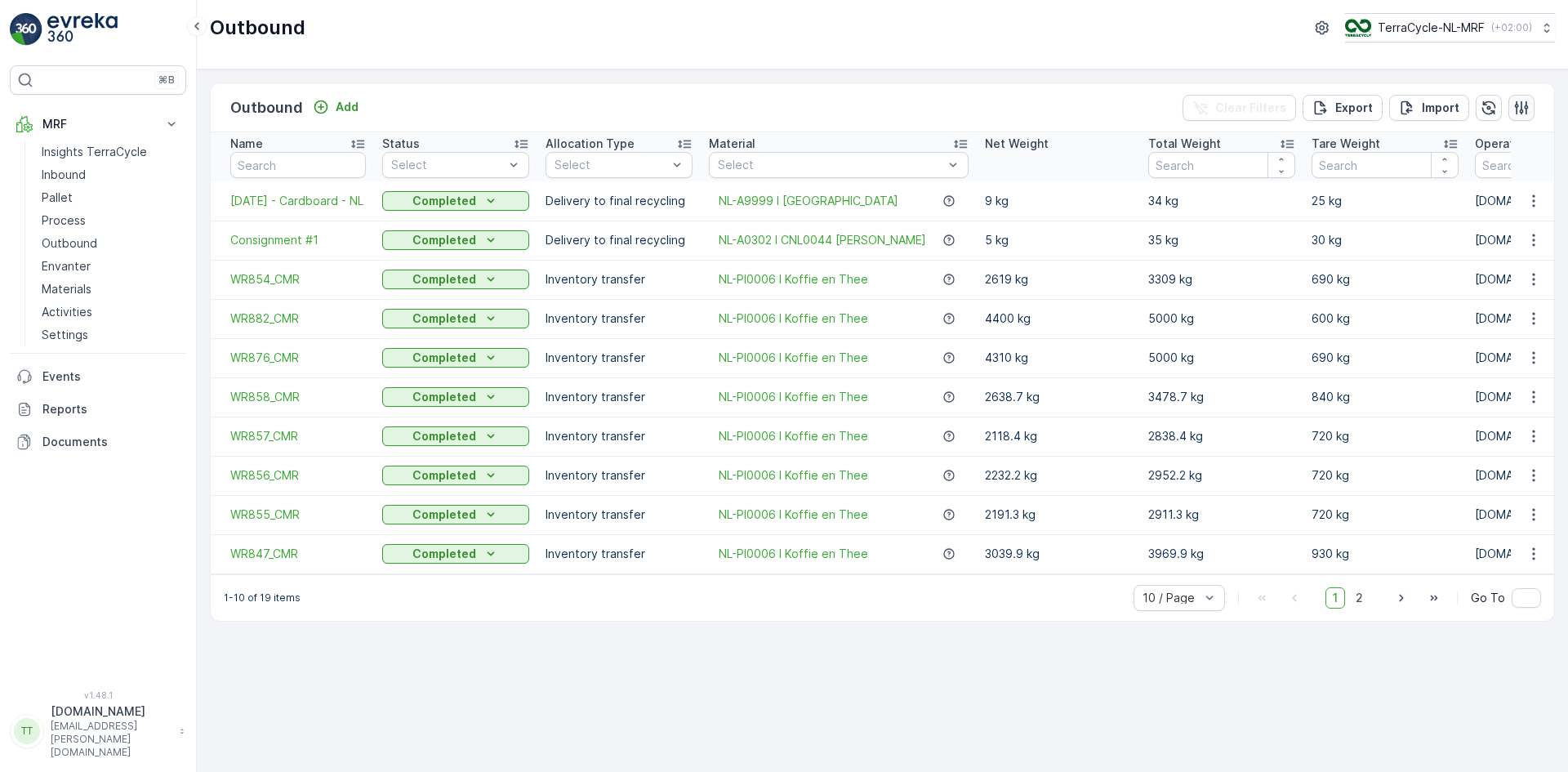
click at [1528, 108] on icon "button" at bounding box center [1521, 108] width 16 height 16
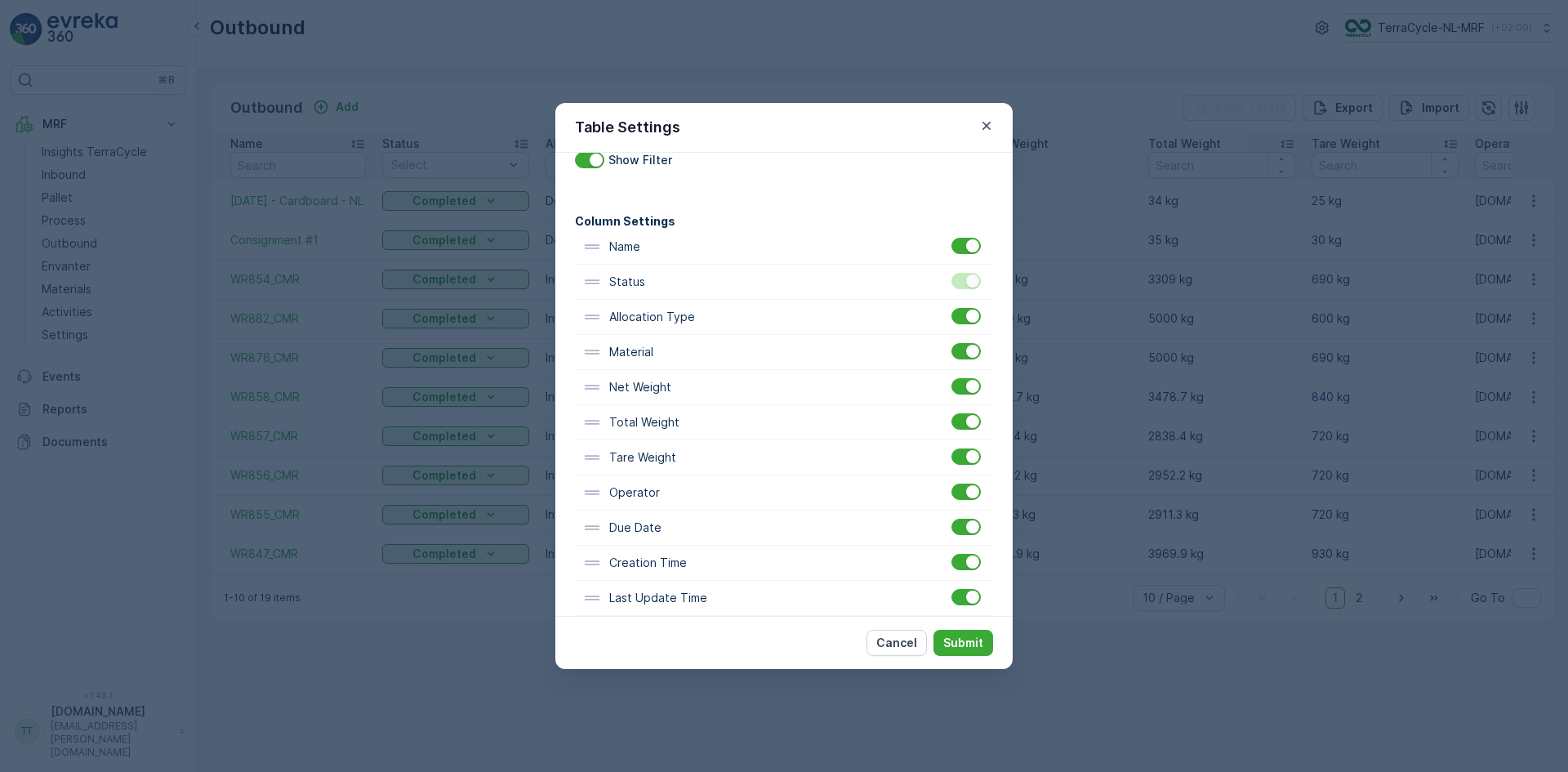
scroll to position [82, 0]
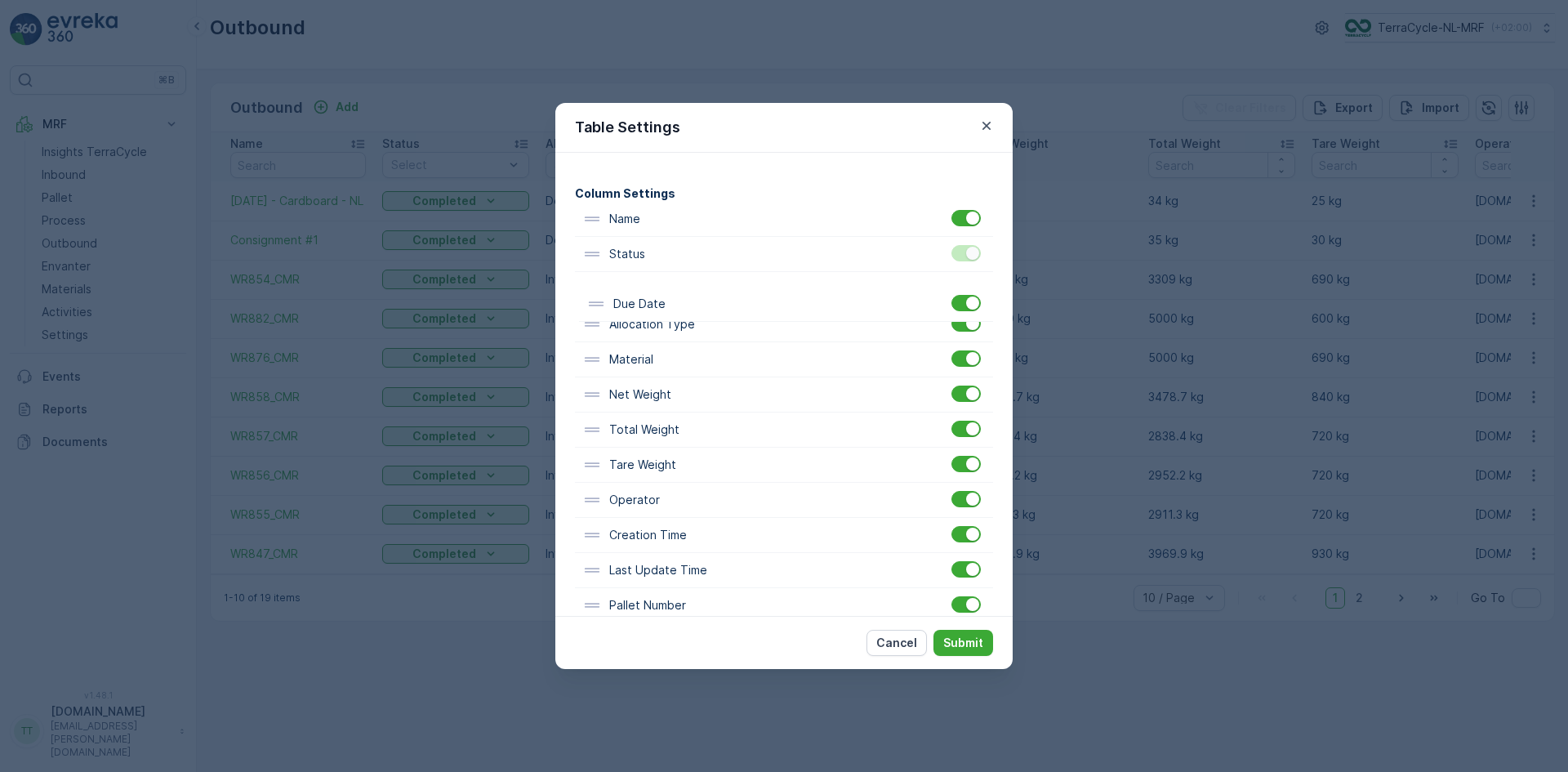
drag, startPoint x: 649, startPoint y: 502, endPoint x: 652, endPoint y: 299, distance: 203.0
click at [652, 299] on div "Name Status Allocation Type Material Net Weight Total Weight Tare Weight Operat…" at bounding box center [784, 413] width 418 height 422
click at [958, 639] on p "Submit" at bounding box center [963, 643] width 40 height 16
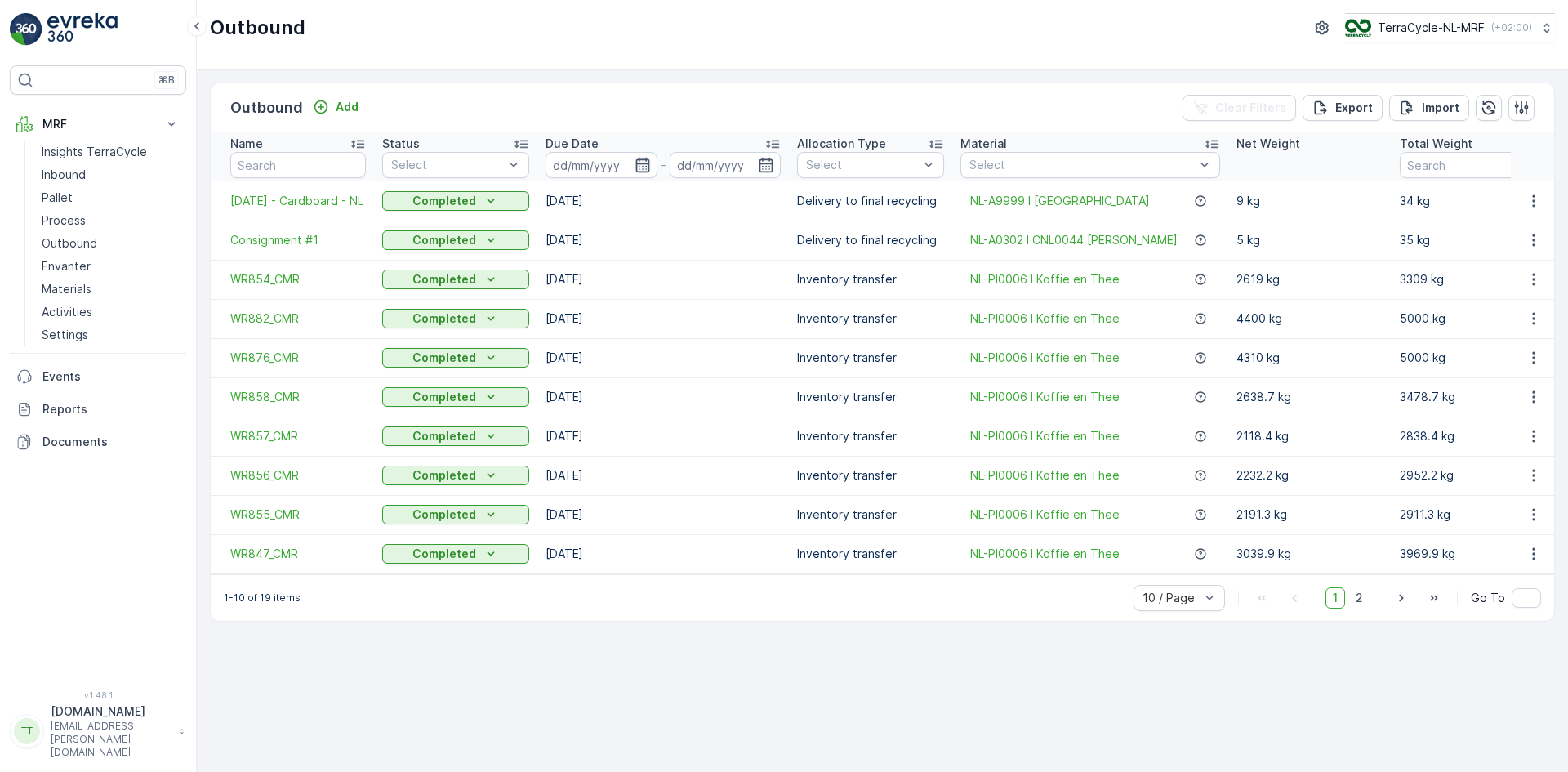
click at [648, 164] on icon "button" at bounding box center [642, 165] width 14 height 15
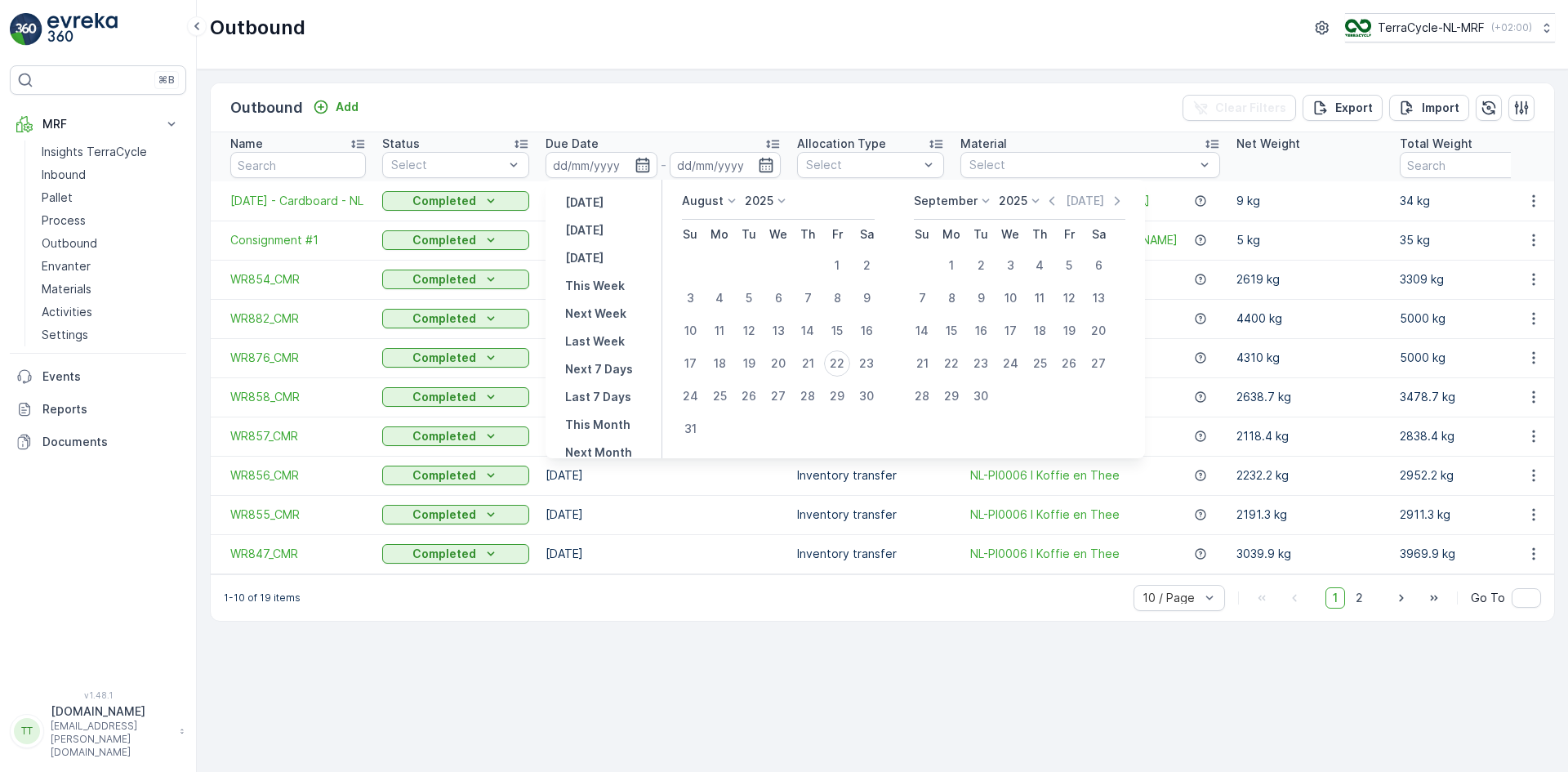
click at [713, 195] on p "August" at bounding box center [703, 201] width 42 height 16
click at [710, 354] on span "July" at bounding box center [703, 355] width 22 height 16
click at [755, 261] on div "1" at bounding box center [749, 266] width 26 height 26
type input "01.07.2025"
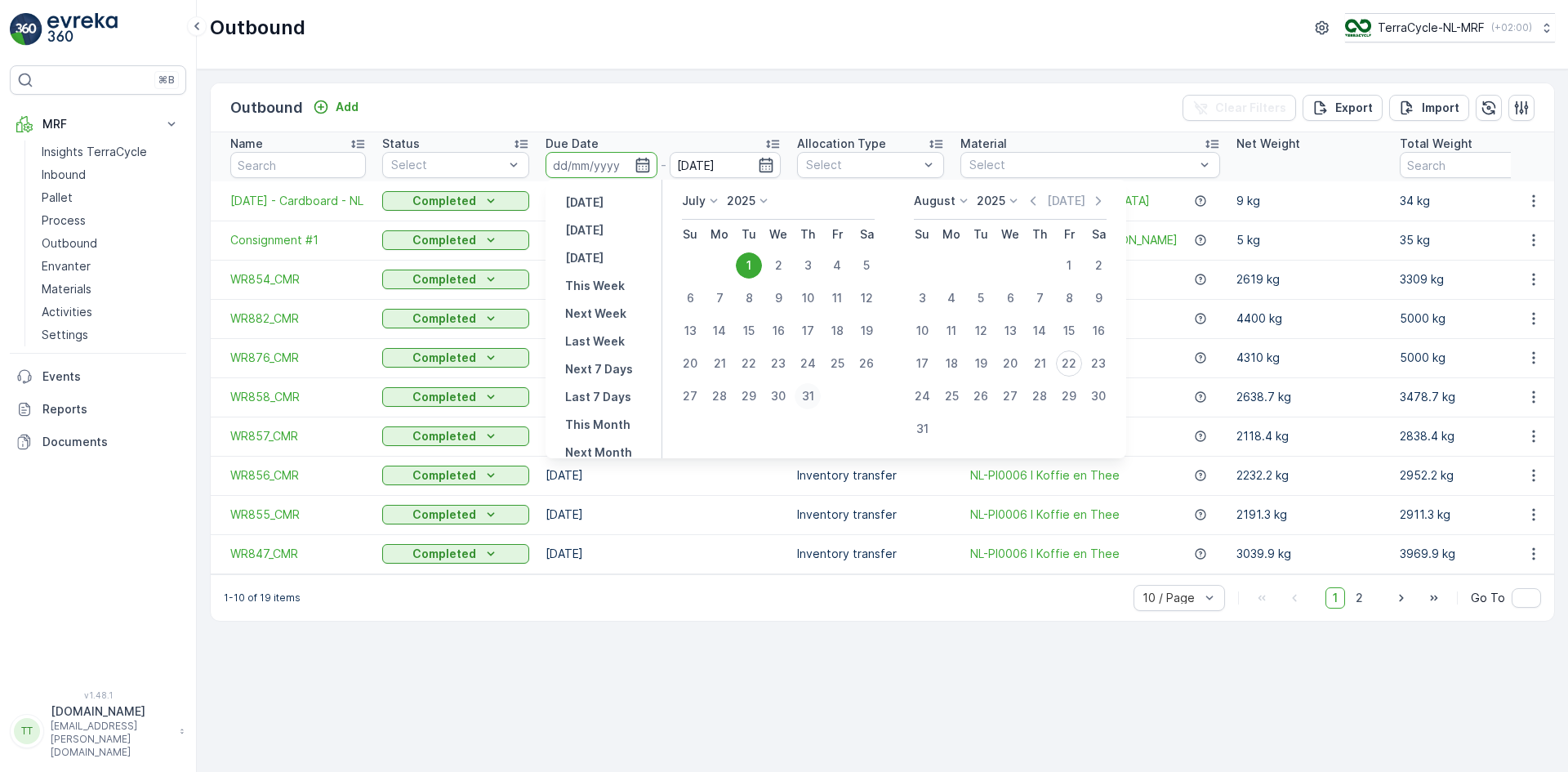
click at [813, 395] on div "31" at bounding box center [808, 396] width 26 height 26
type input "31.07.2025"
click at [757, 258] on div "1" at bounding box center [749, 266] width 26 height 26
type input "01.07.2025"
click at [815, 392] on div "31" at bounding box center [808, 396] width 26 height 26
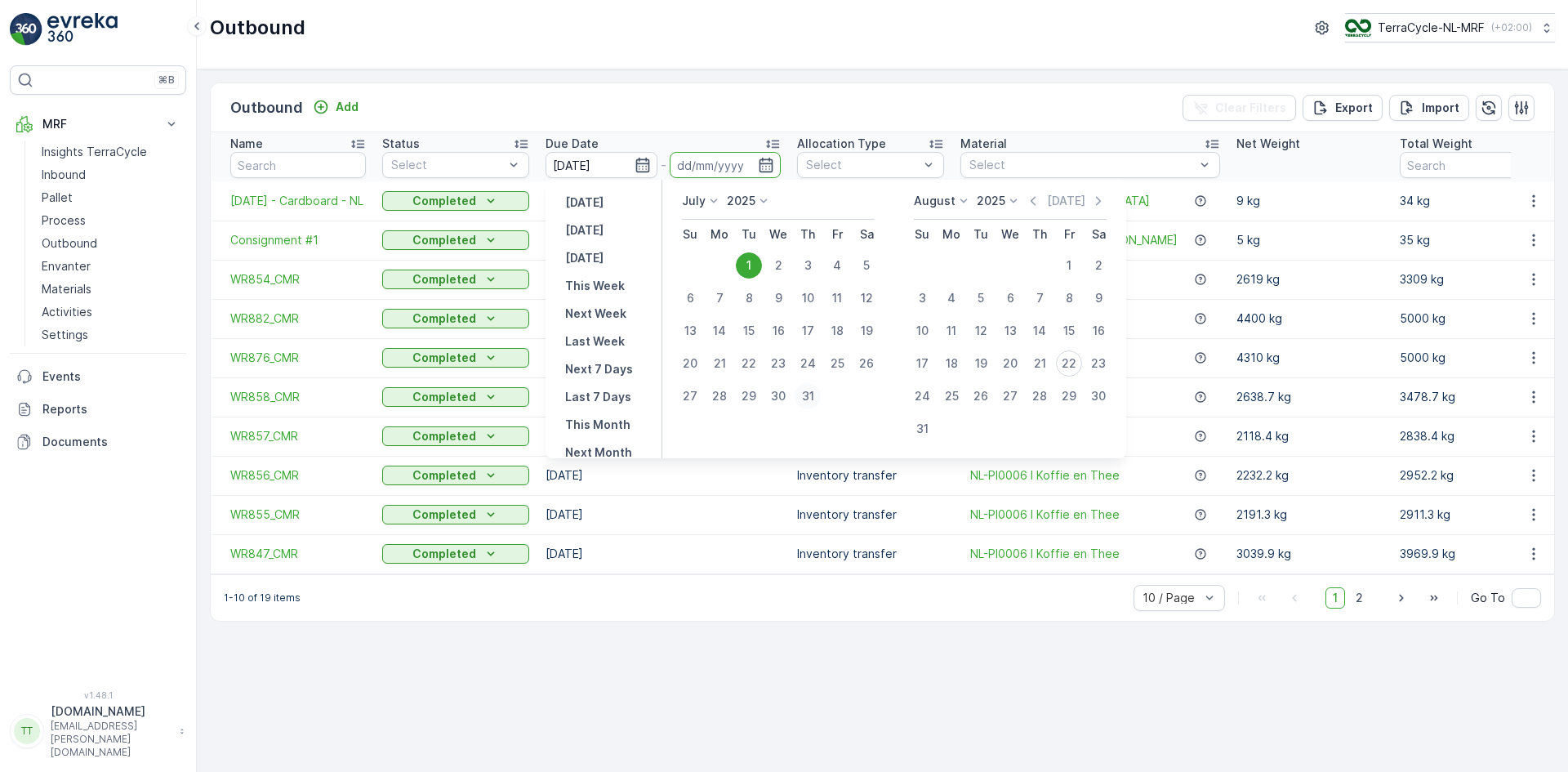
type input "31.07.2025"
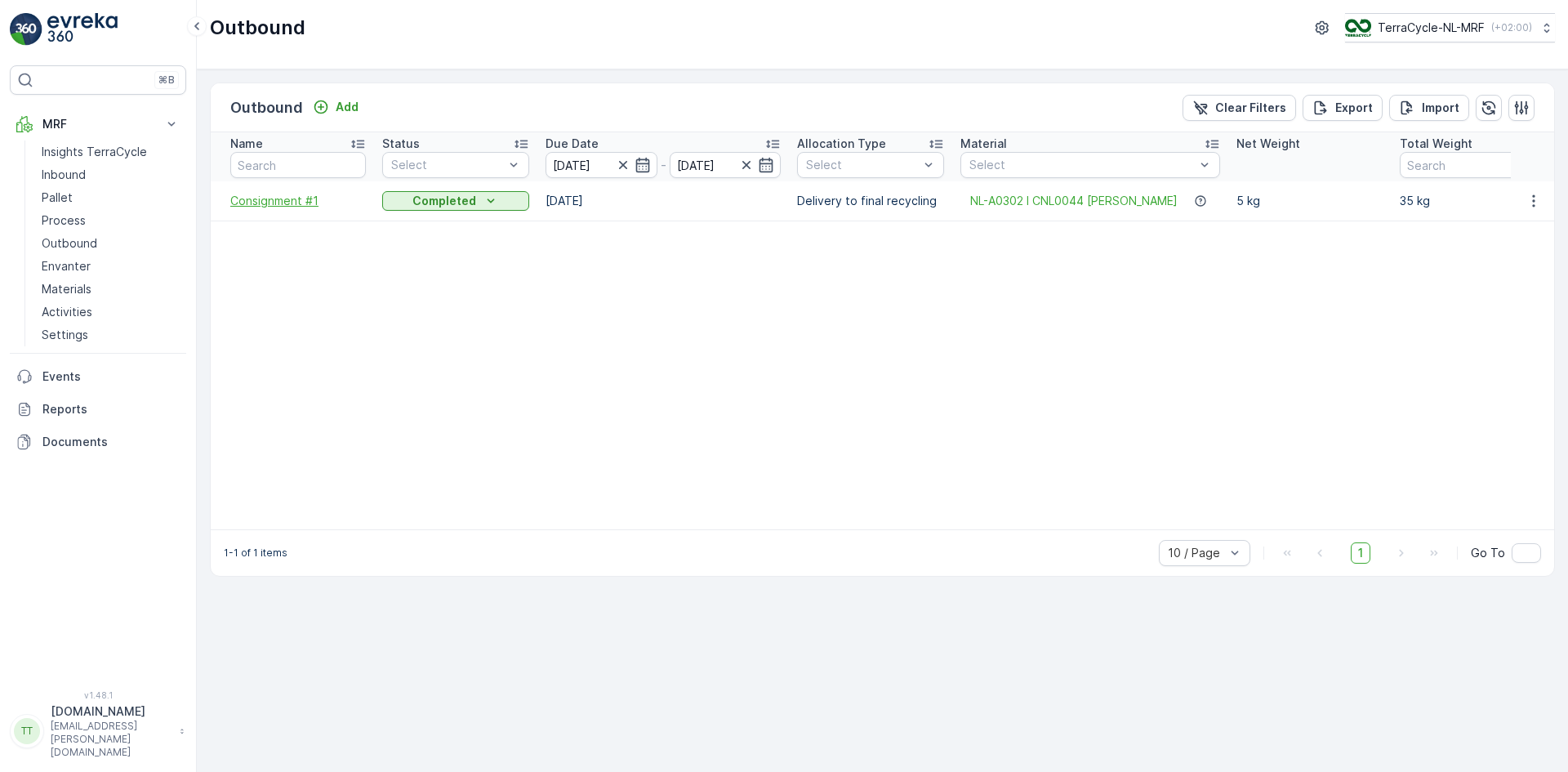
click at [306, 207] on span "Consignment #1" at bounding box center [298, 201] width 136 height 16
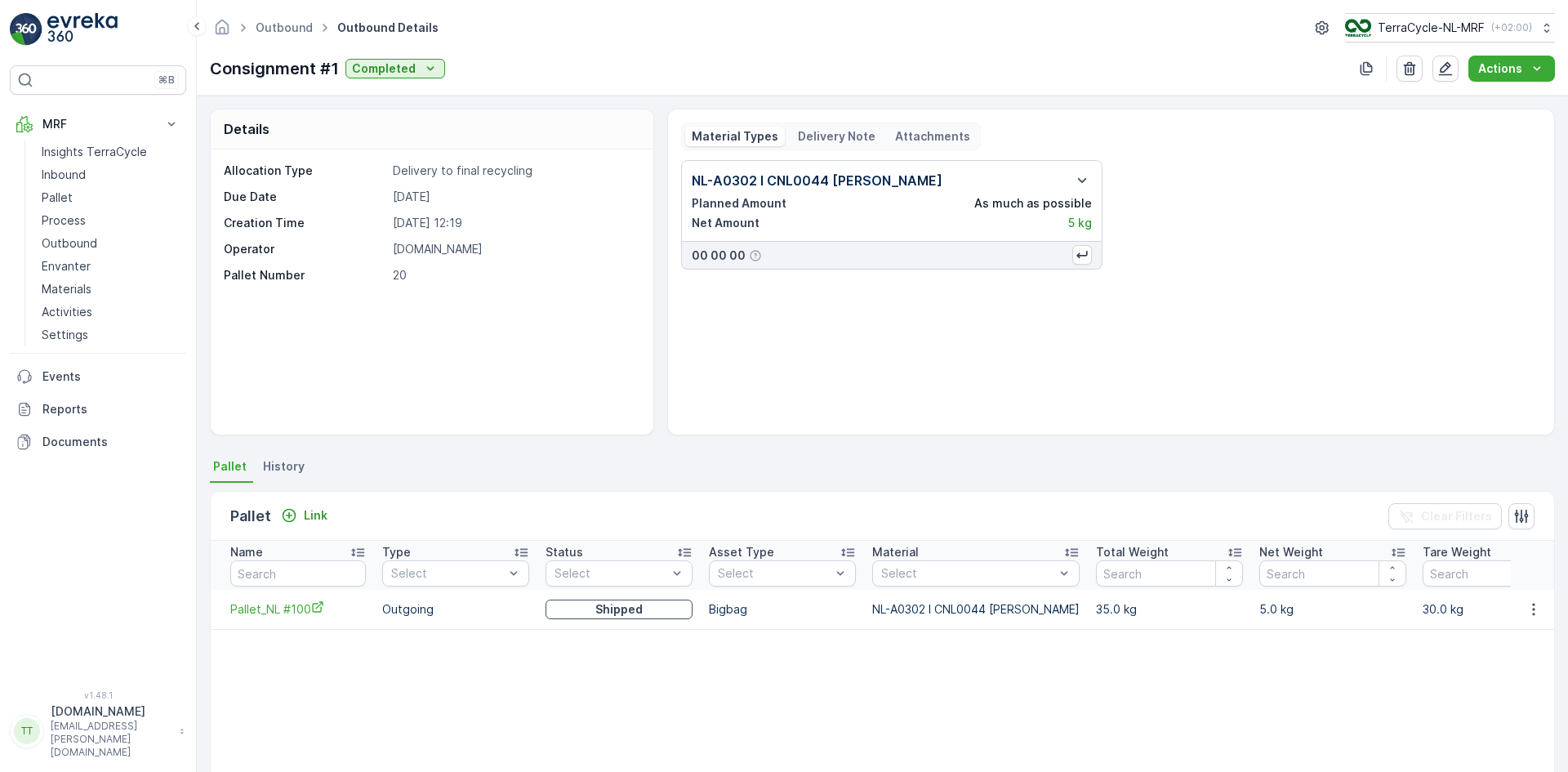
click at [284, 465] on span "History" at bounding box center [284, 466] width 42 height 16
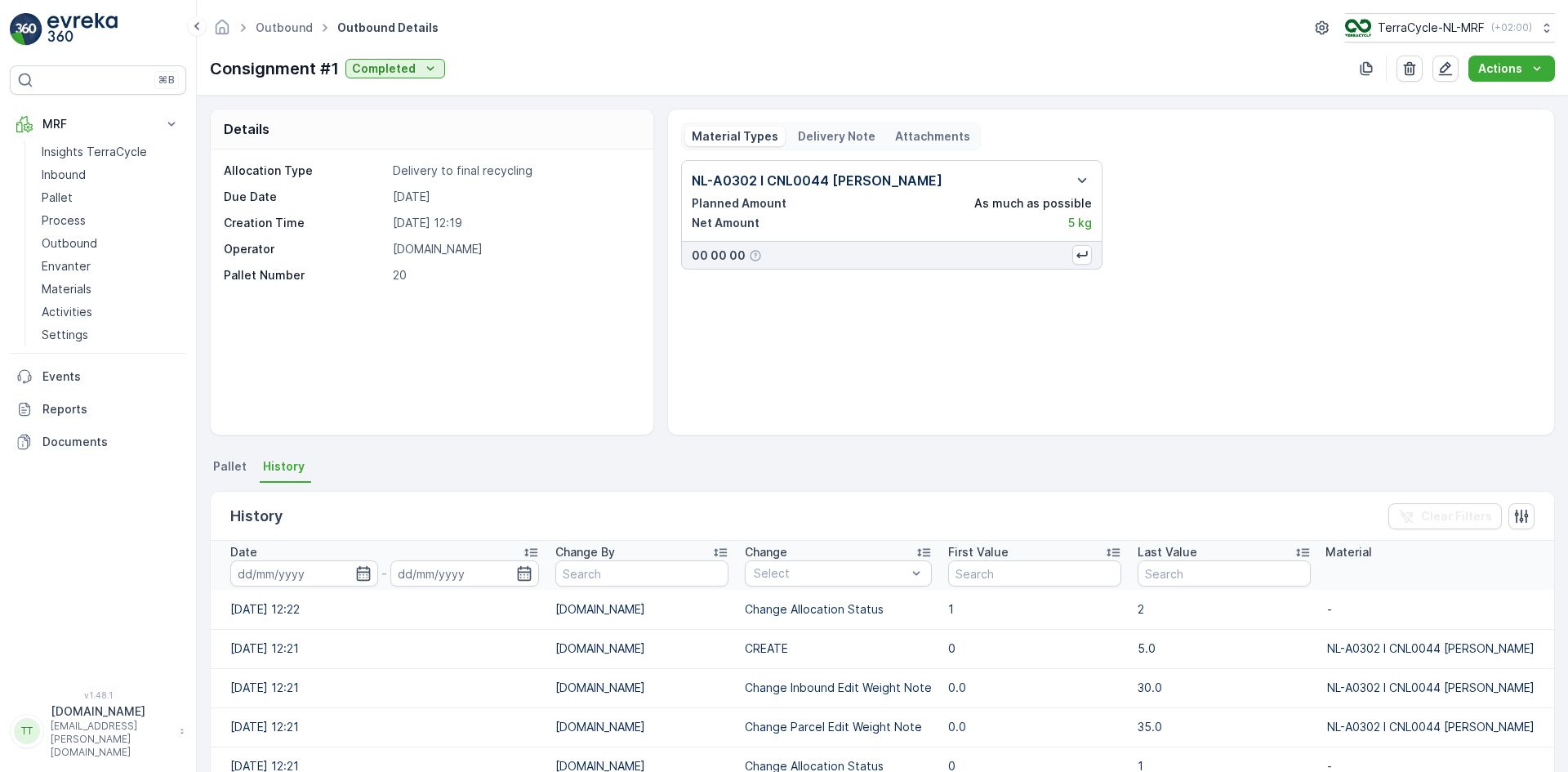
click at [214, 466] on span "Pallet" at bounding box center [230, 466] width 34 height 16
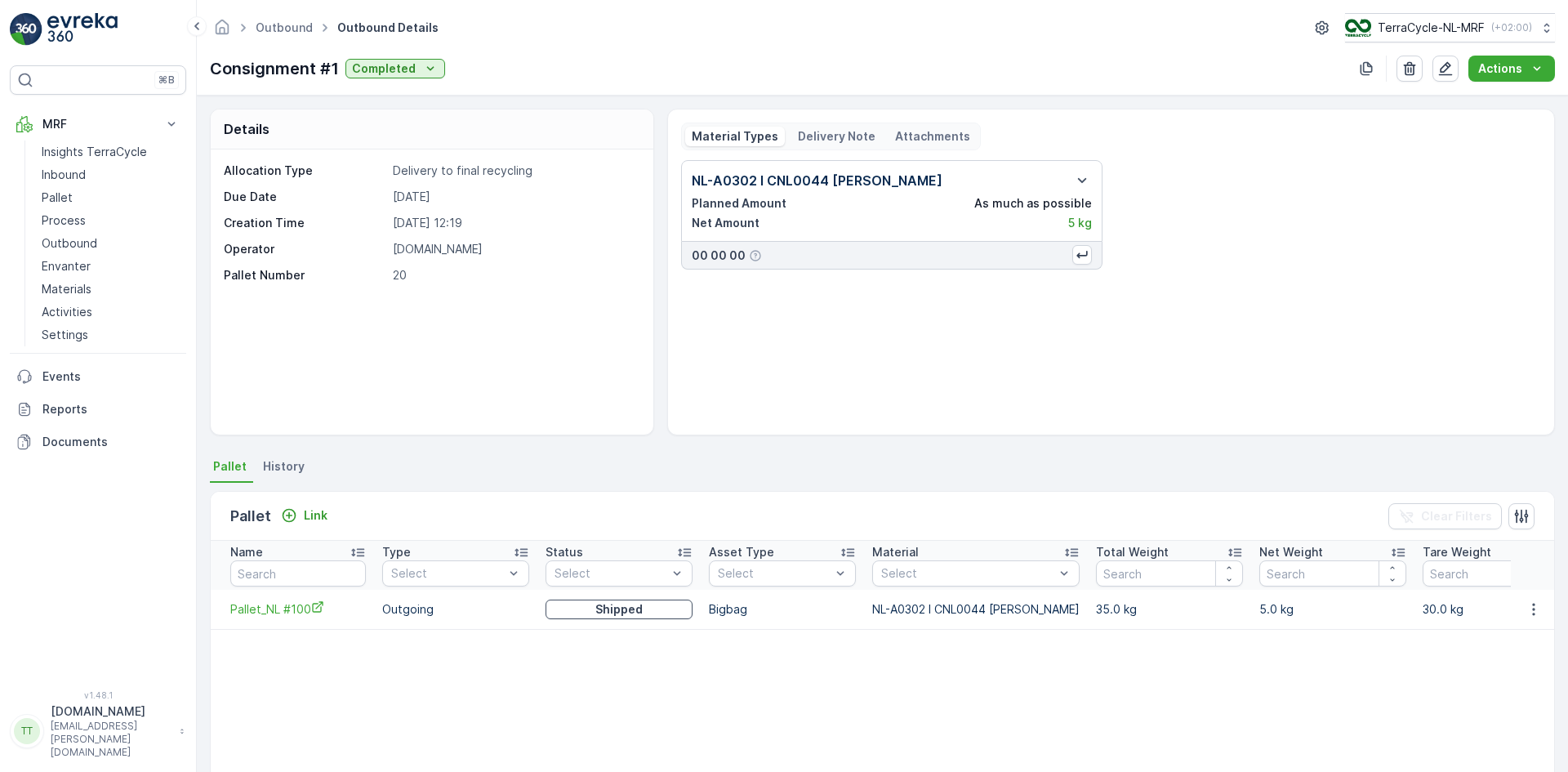
click at [255, 66] on p "Consignment #1" at bounding box center [275, 69] width 129 height 25
click at [234, 67] on p "Consignment #1" at bounding box center [275, 69] width 129 height 25
drag, startPoint x: 212, startPoint y: 69, endPoint x: 336, endPoint y: 65, distance: 124.1
click at [336, 65] on p "Consignment #1" at bounding box center [275, 69] width 129 height 25
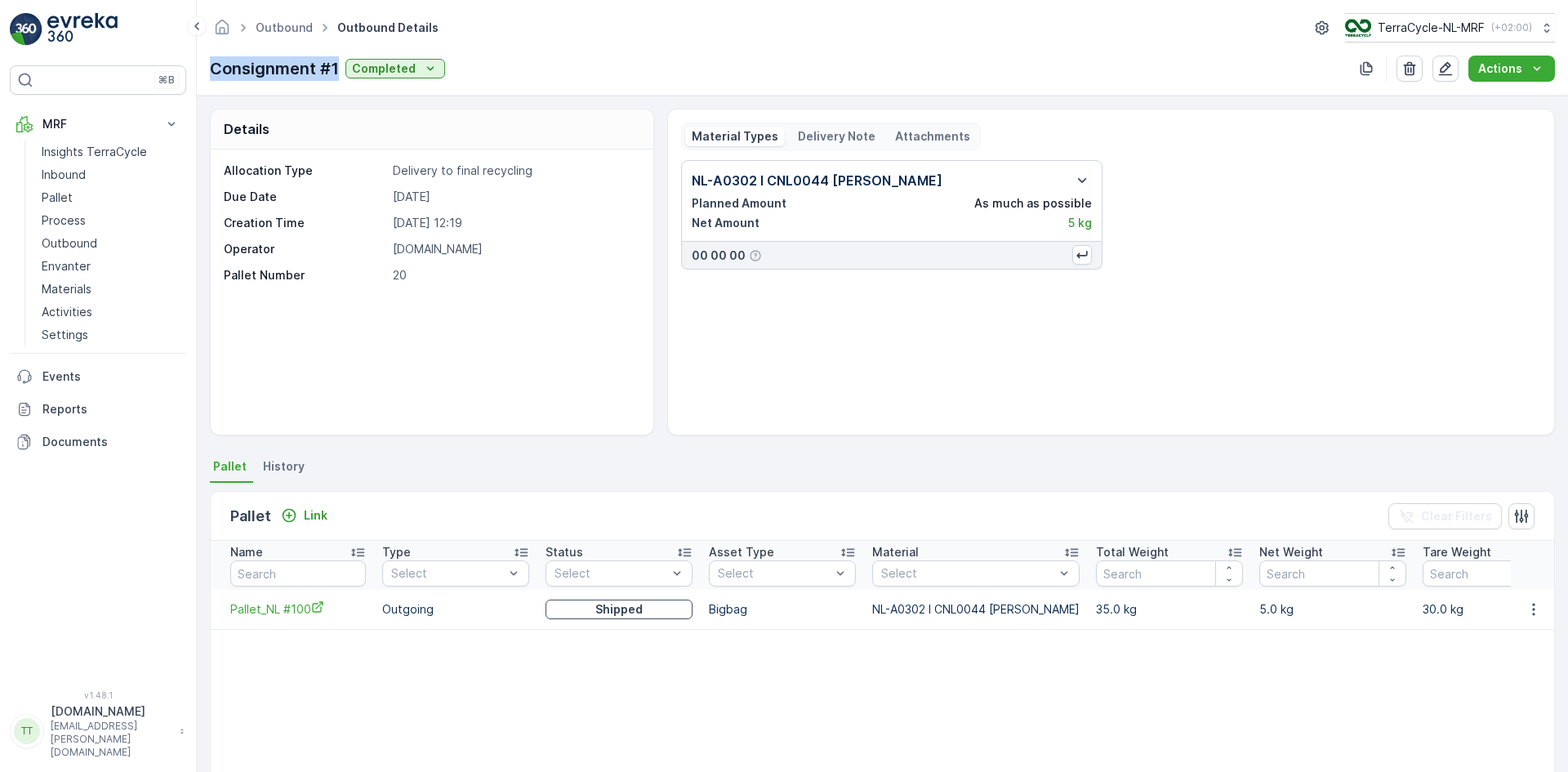
copy p "Consignment #1"
click at [799, 134] on p "Delivery Note" at bounding box center [837, 136] width 78 height 16
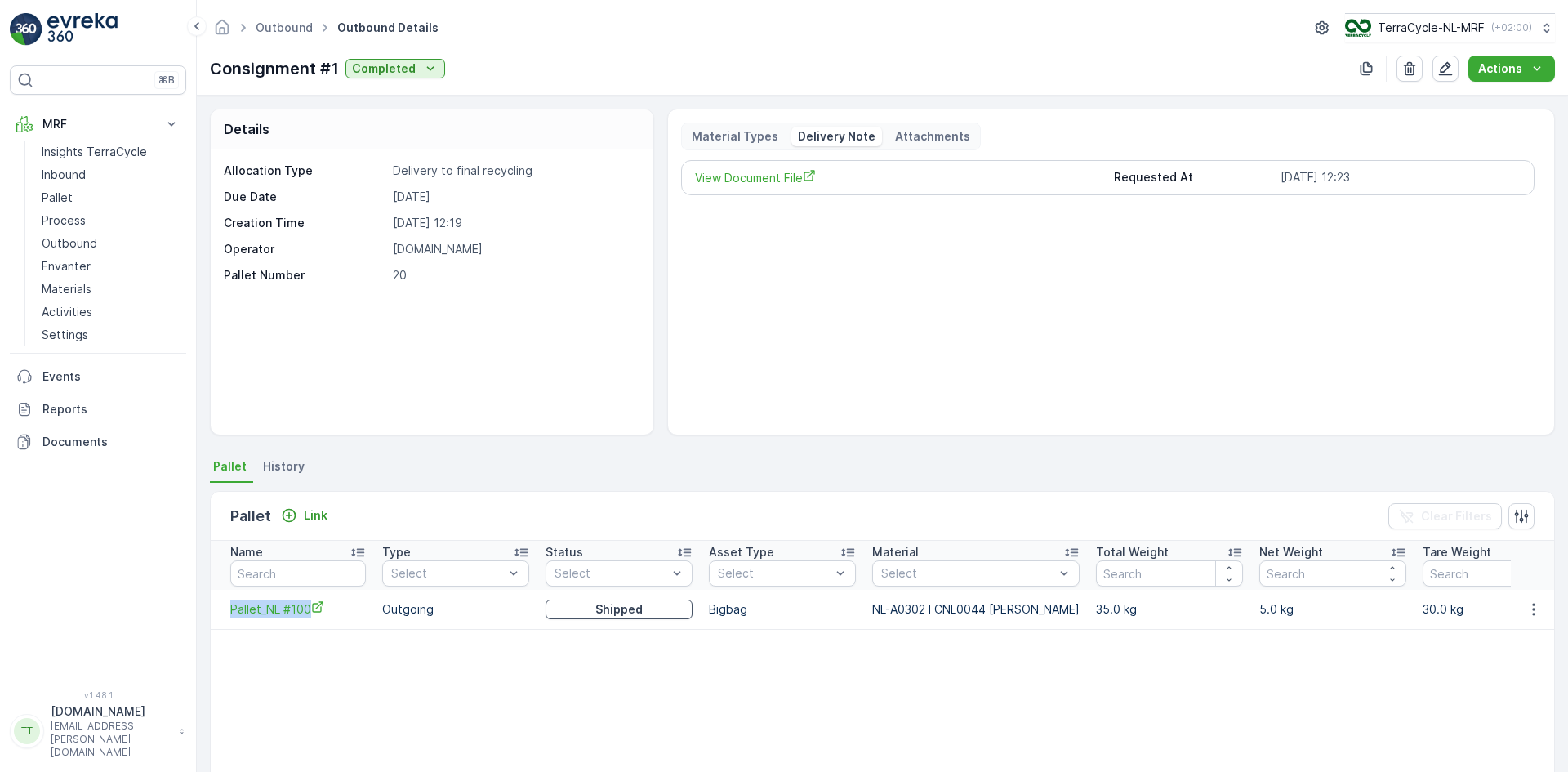
drag, startPoint x: 219, startPoint y: 617, endPoint x: 309, endPoint y: 624, distance: 90.3
click at [309, 624] on td "Pallet_NL #100" at bounding box center [293, 609] width 163 height 39
copy span "Pallet_NL #100"
drag, startPoint x: 216, startPoint y: 69, endPoint x: 337, endPoint y: 79, distance: 121.4
click at [337, 79] on p "Consignment #1" at bounding box center [275, 69] width 129 height 25
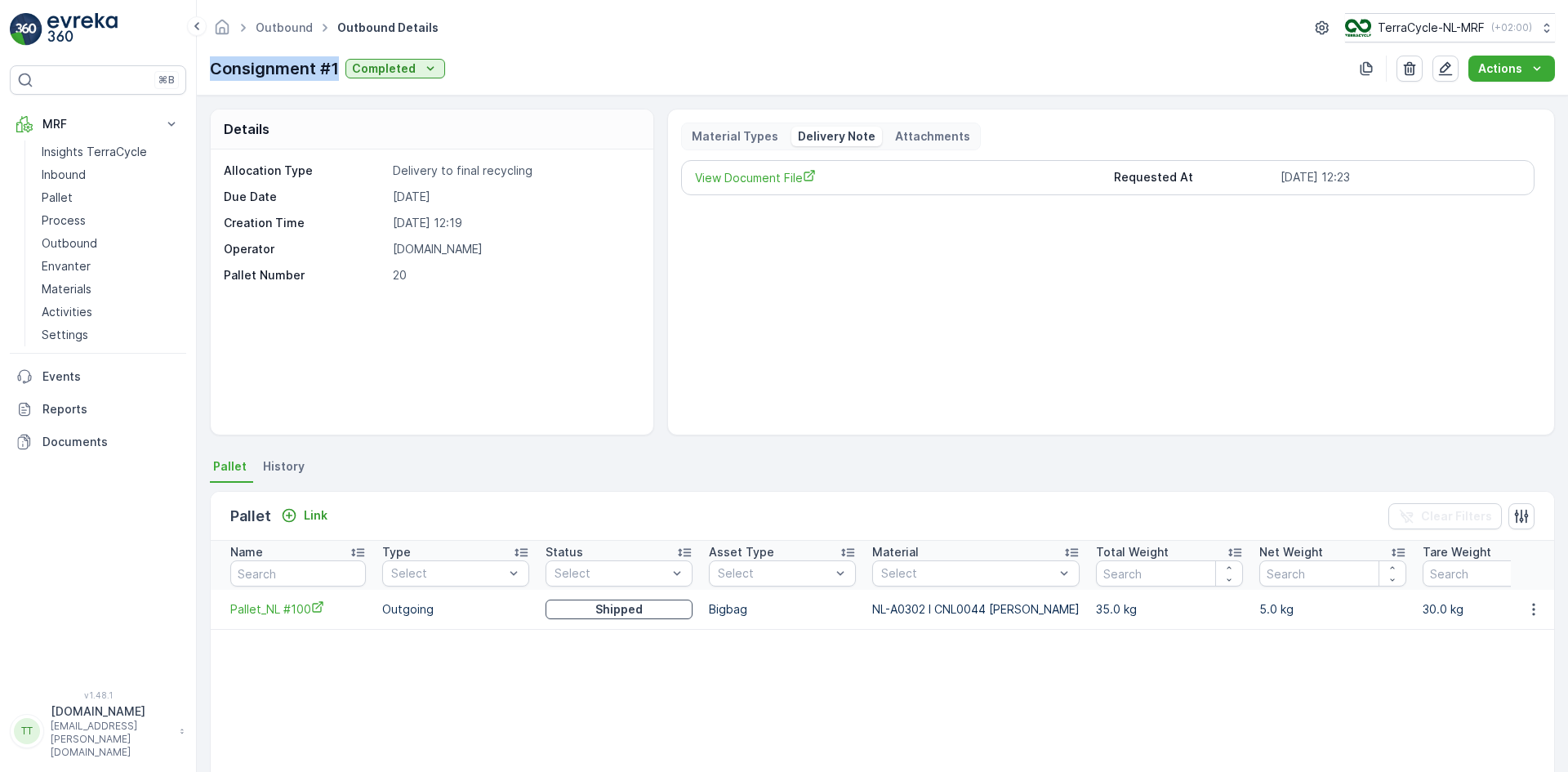
copy p "Consignment #1"
click at [905, 134] on p "Attachments" at bounding box center [933, 136] width 75 height 16
click at [726, 133] on p "Material Types" at bounding box center [735, 136] width 87 height 16
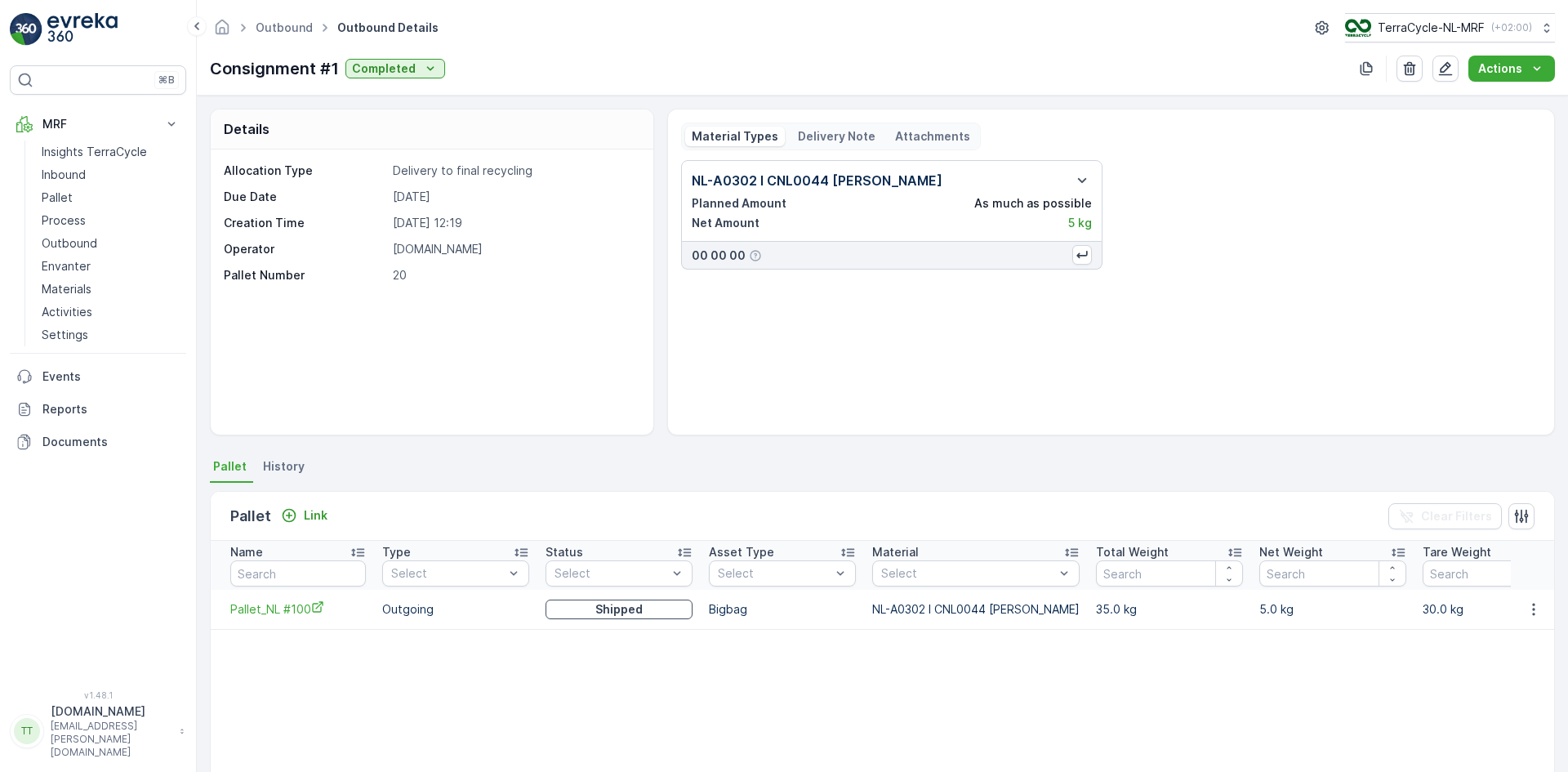
click at [388, 277] on div "Pallet Number 20" at bounding box center [430, 275] width 413 height 16
click at [407, 273] on p "20" at bounding box center [515, 275] width 243 height 16
click at [1449, 74] on icon "button" at bounding box center [1445, 69] width 16 height 16
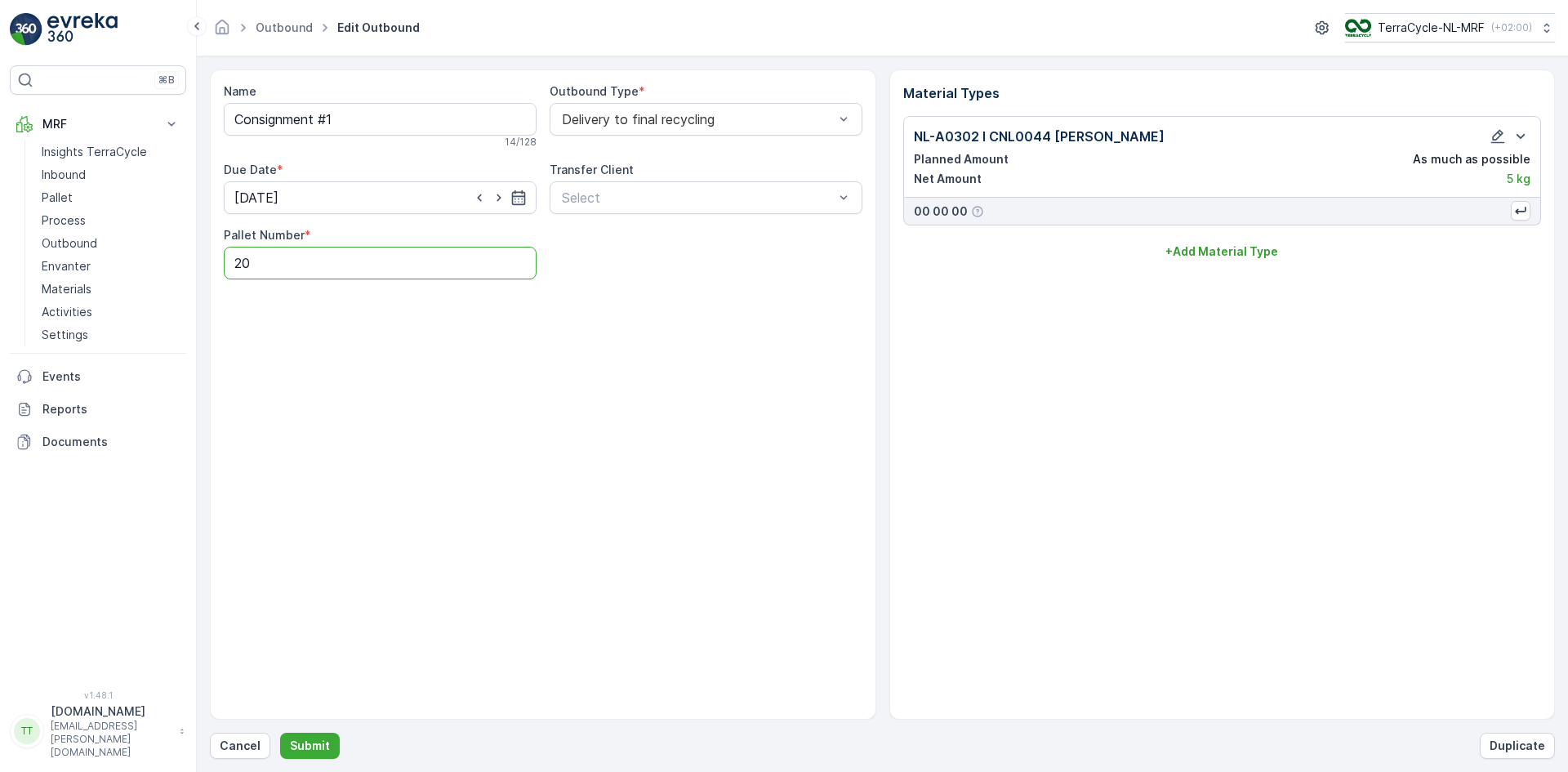
drag, startPoint x: 256, startPoint y: 258, endPoint x: 205, endPoint y: 257, distance: 51.0
click at [222, 266] on div "Name Consignment #1 14 / 128 Outbound Type * Delivery to final recycling Due Da…" at bounding box center [543, 395] width 667 height 650
type Number "1"
click at [266, 409] on div "Name Consignment #1 14 / 128 Outbound Type * Delivery to final recycling Due Da…" at bounding box center [543, 395] width 667 height 650
click at [318, 751] on p "Submit" at bounding box center [310, 746] width 40 height 16
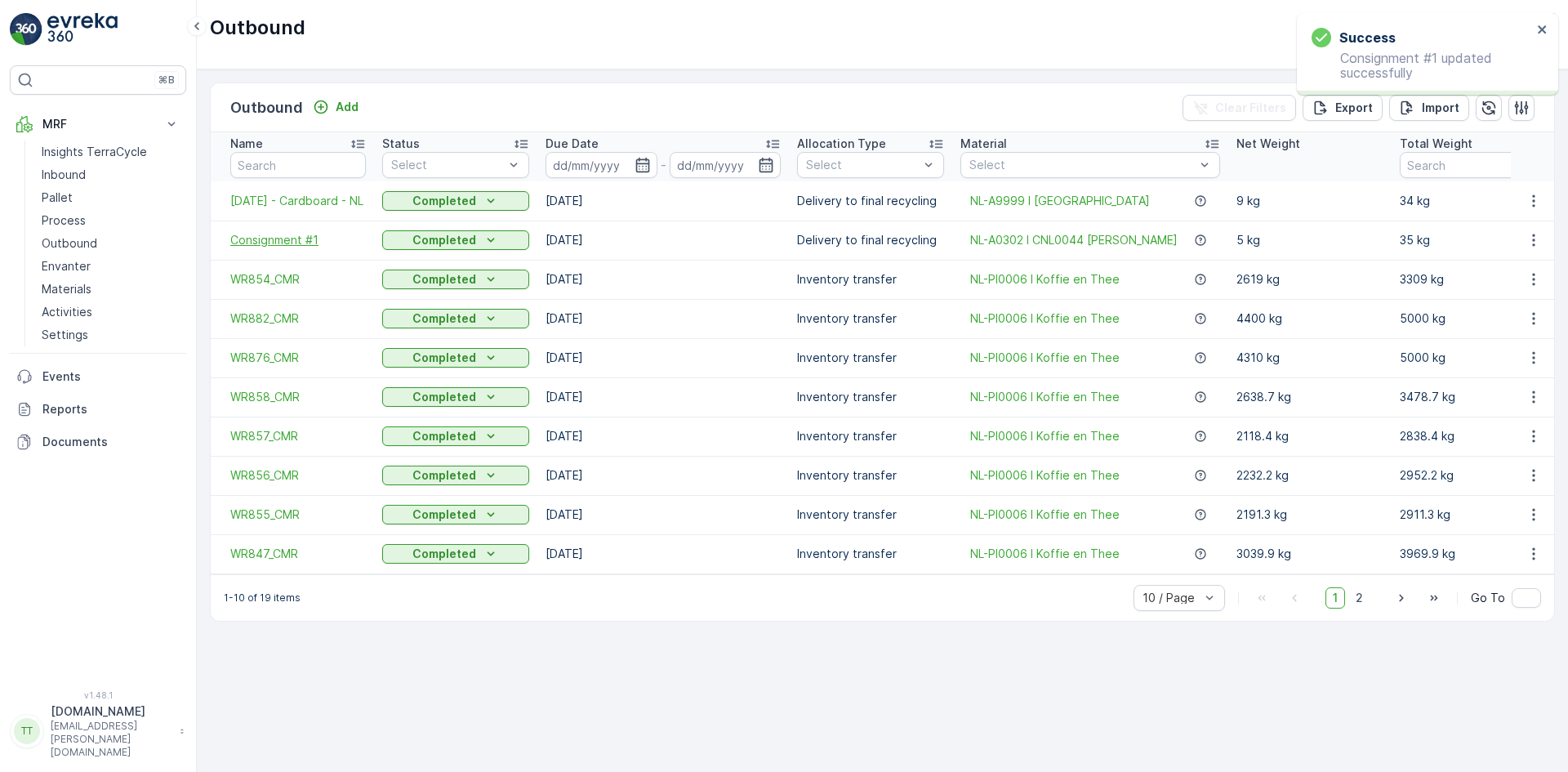
click at [289, 243] on span "Consignment #1" at bounding box center [298, 240] width 136 height 16
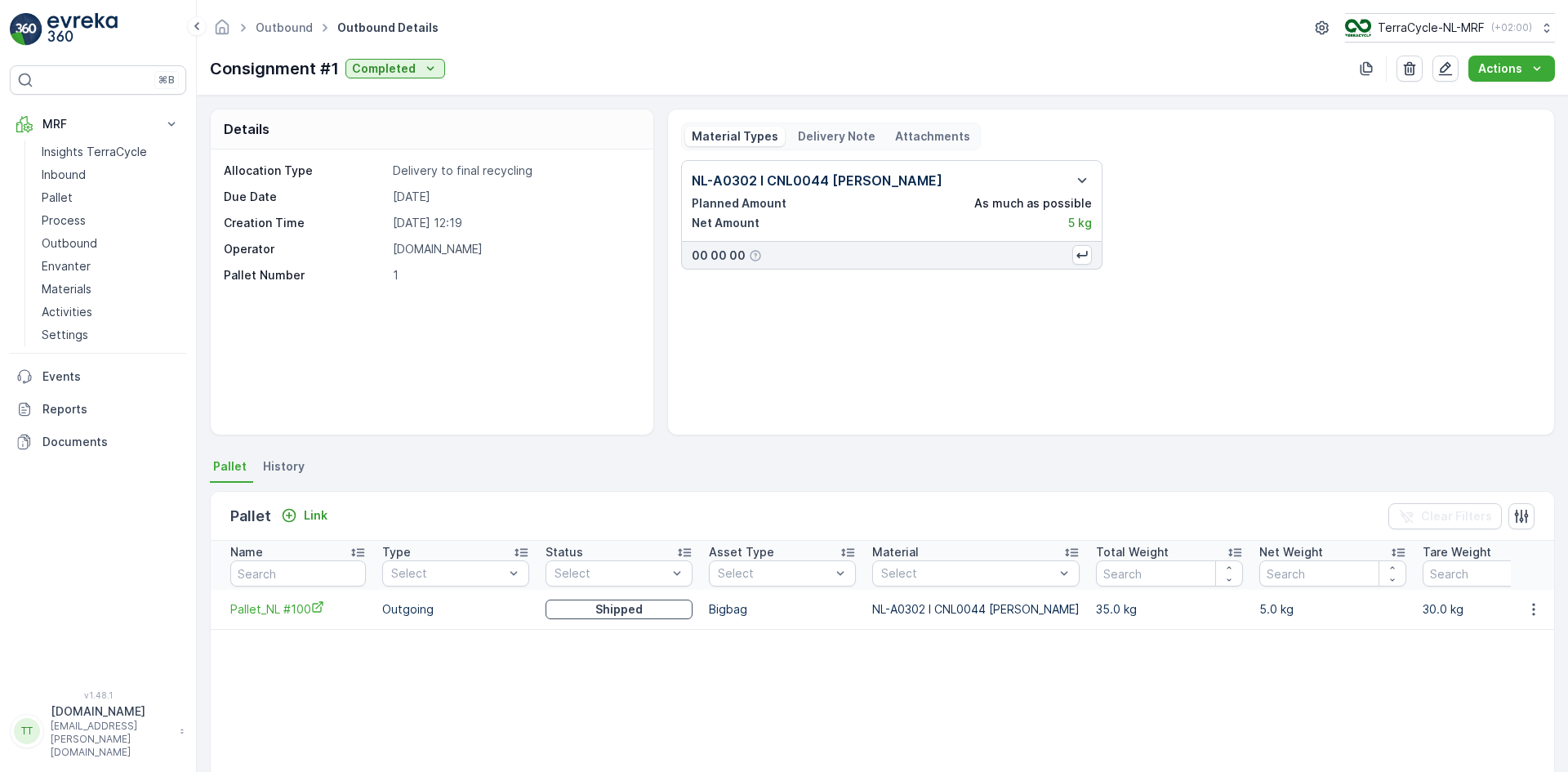
click at [847, 181] on p "NL-A0302 I CNL0044 [PERSON_NAME]" at bounding box center [817, 181] width 251 height 20
click at [1414, 20] on p "TerraCycle-NL-MRF" at bounding box center [1430, 28] width 107 height 16
type input "ie"
click at [1399, 101] on span "TerraCycle-IE" at bounding box center [1445, 100] width 181 height 16
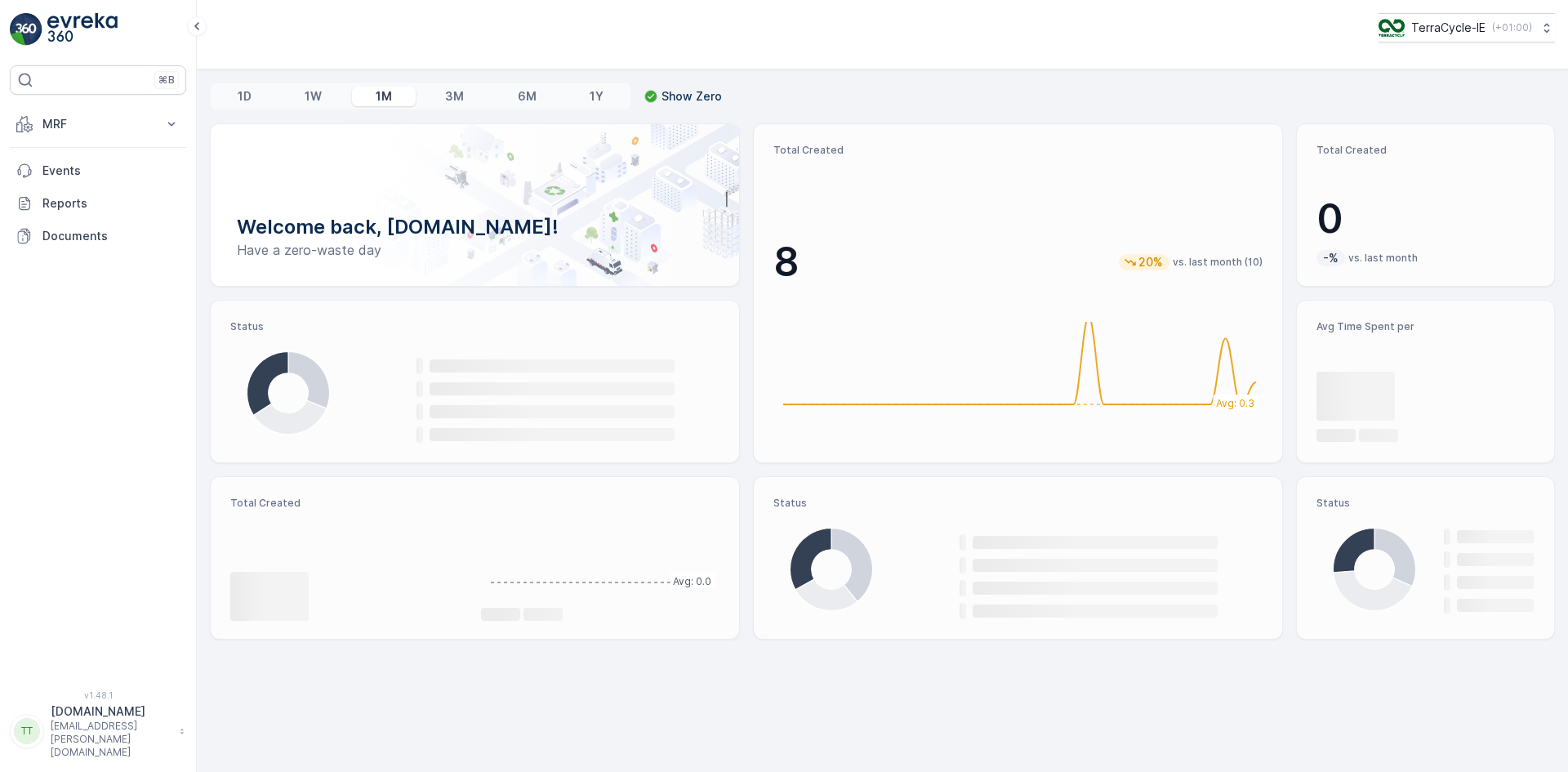
click at [56, 108] on button "MRF" at bounding box center [98, 124] width 176 height 33
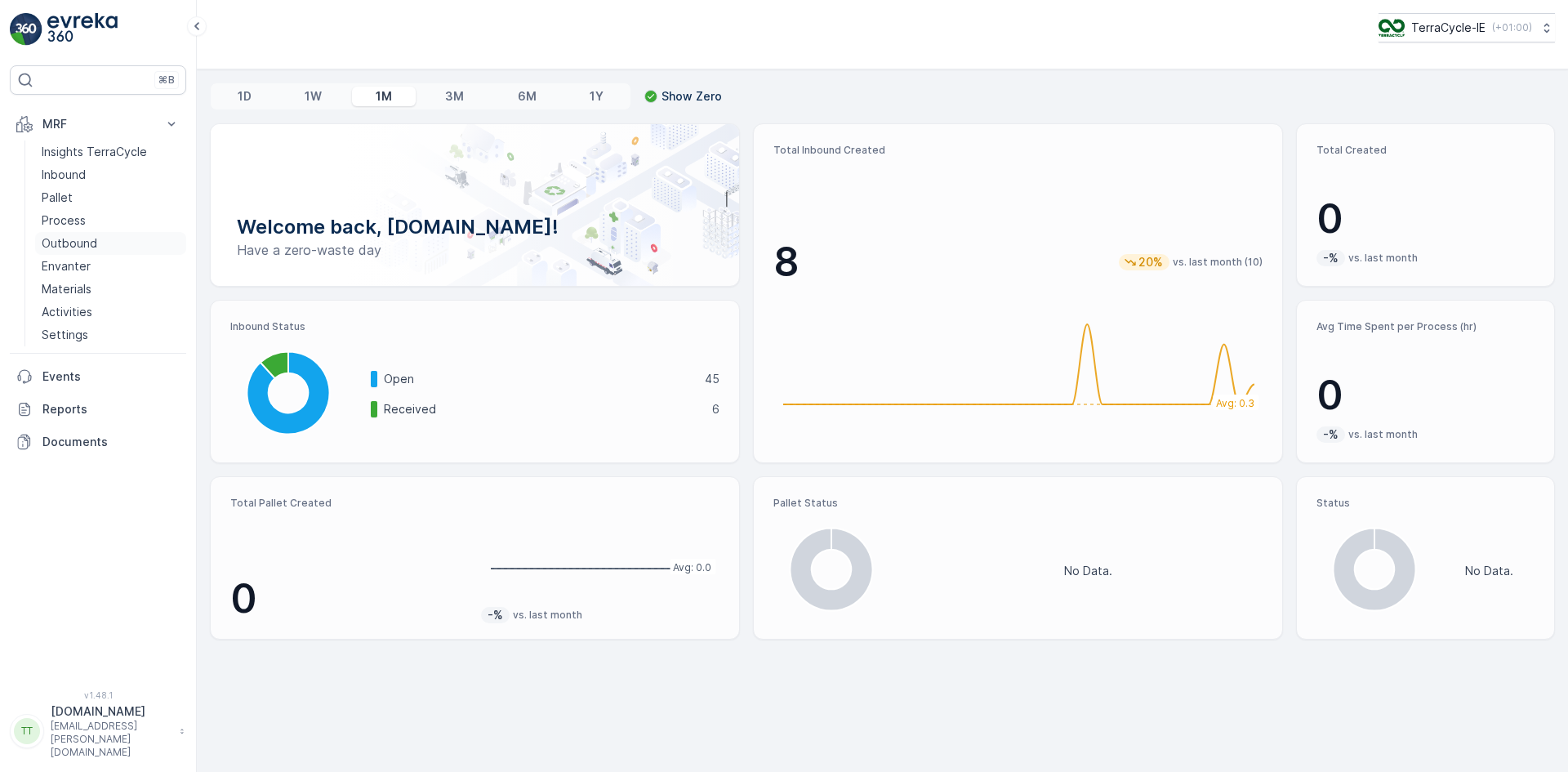
click at [93, 243] on p "Outbound" at bounding box center [69, 243] width 56 height 16
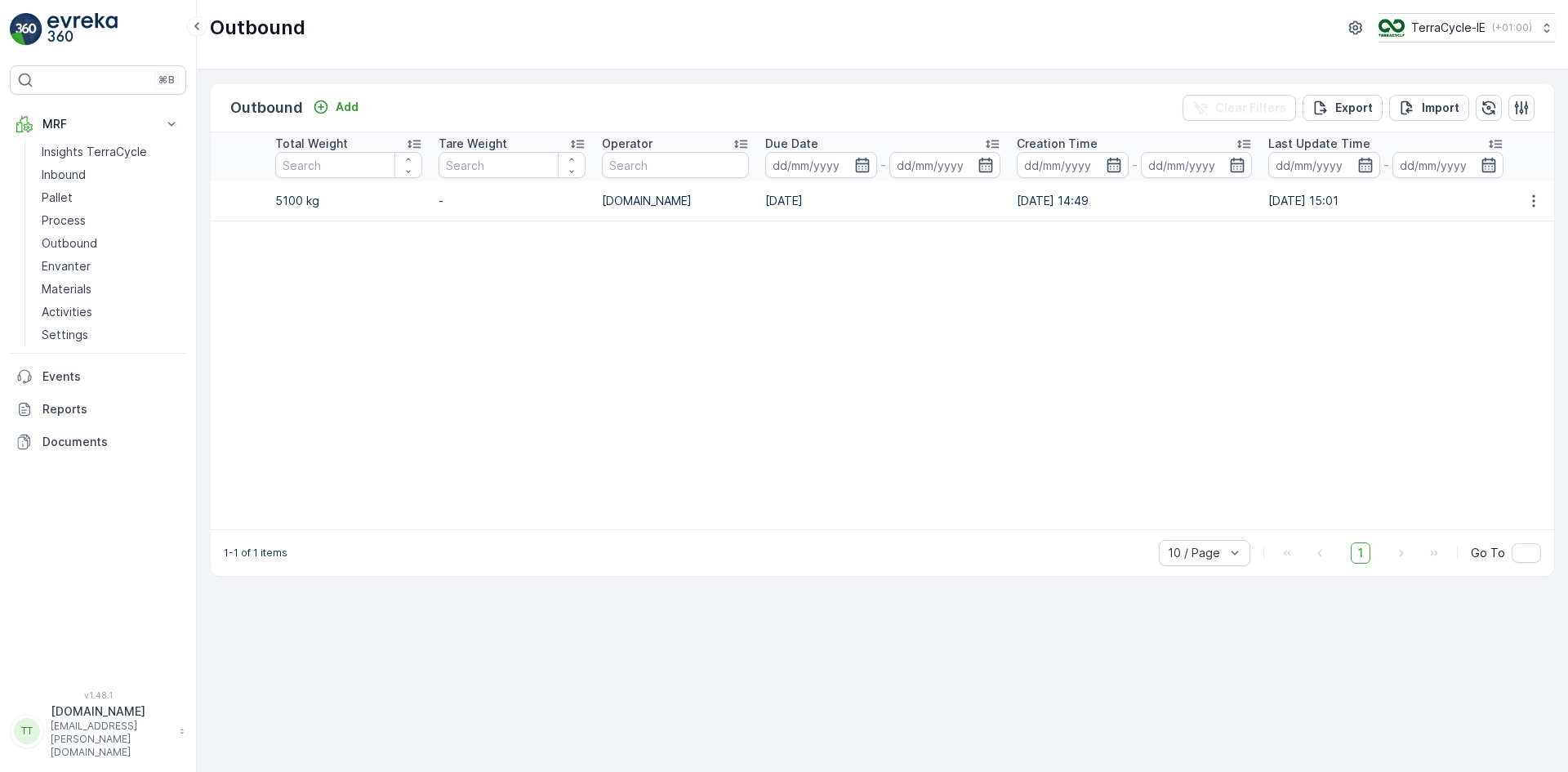
scroll to position [0, 847]
click at [1432, 27] on p "TerraCycle-IE" at bounding box center [1447, 28] width 74 height 16
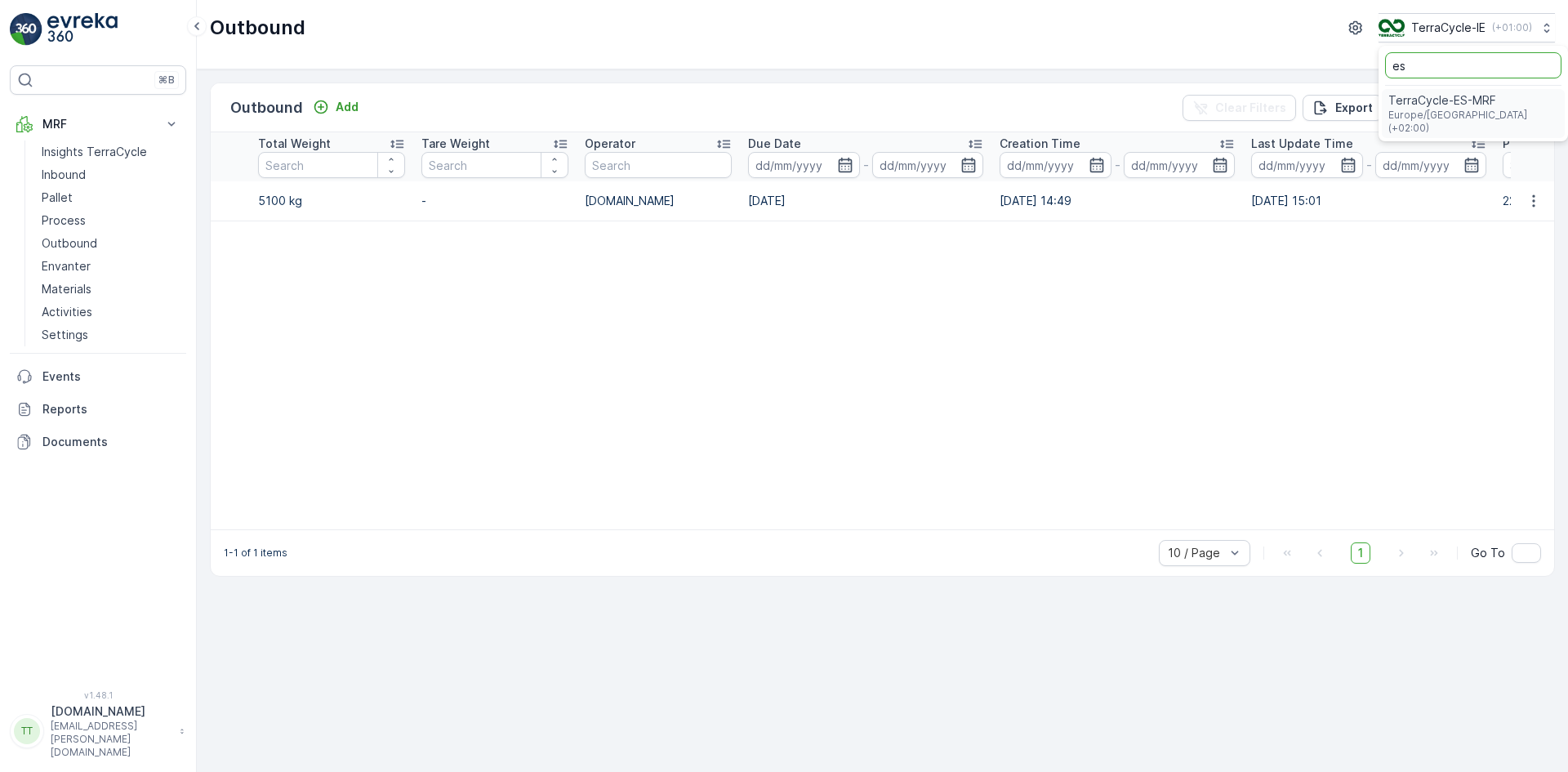
type input "es"
click at [1409, 98] on span "TerraCycle-ES-MRF" at bounding box center [1473, 100] width 170 height 16
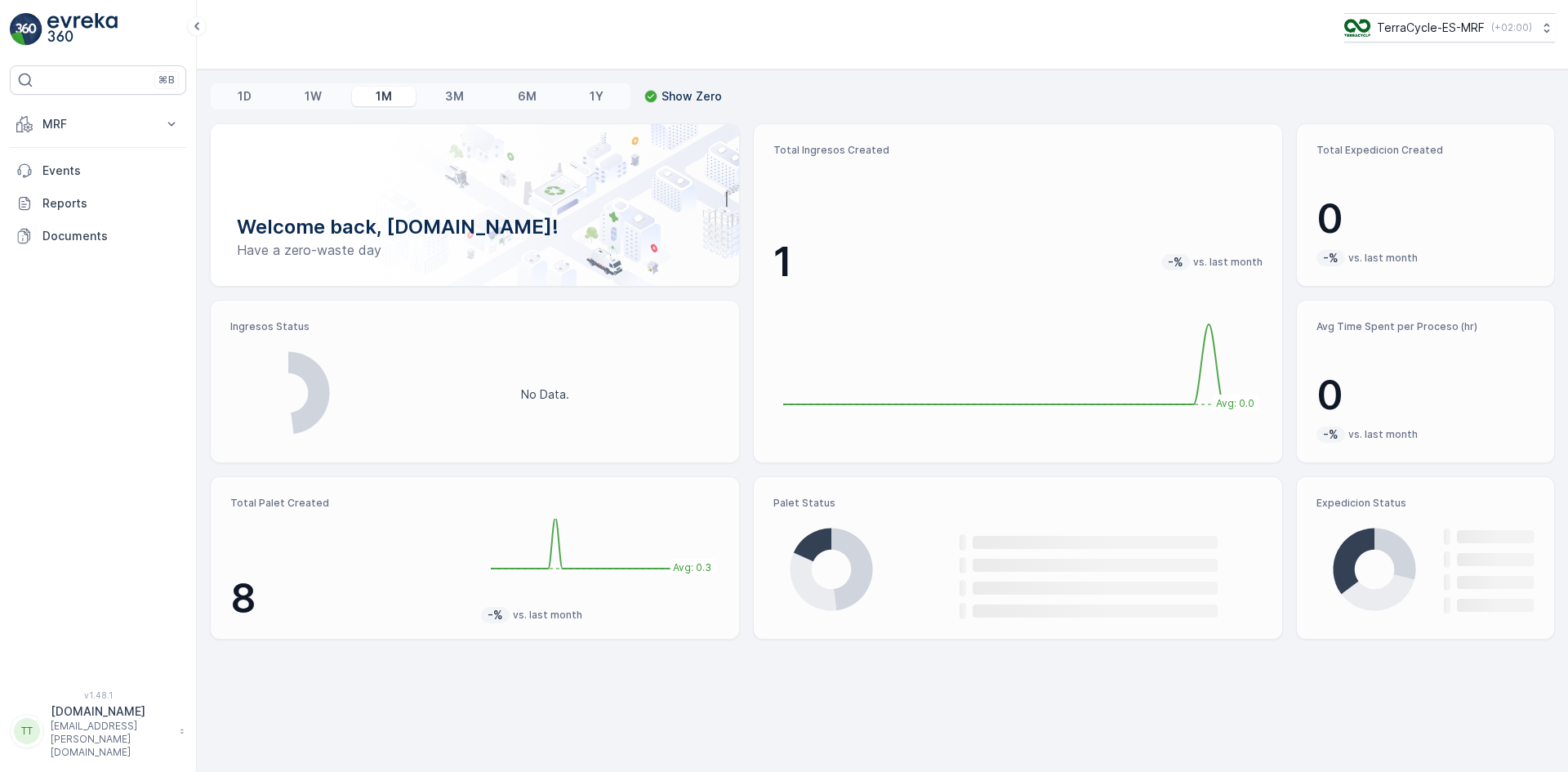
click at [47, 129] on p "MRF" at bounding box center [98, 124] width 111 height 16
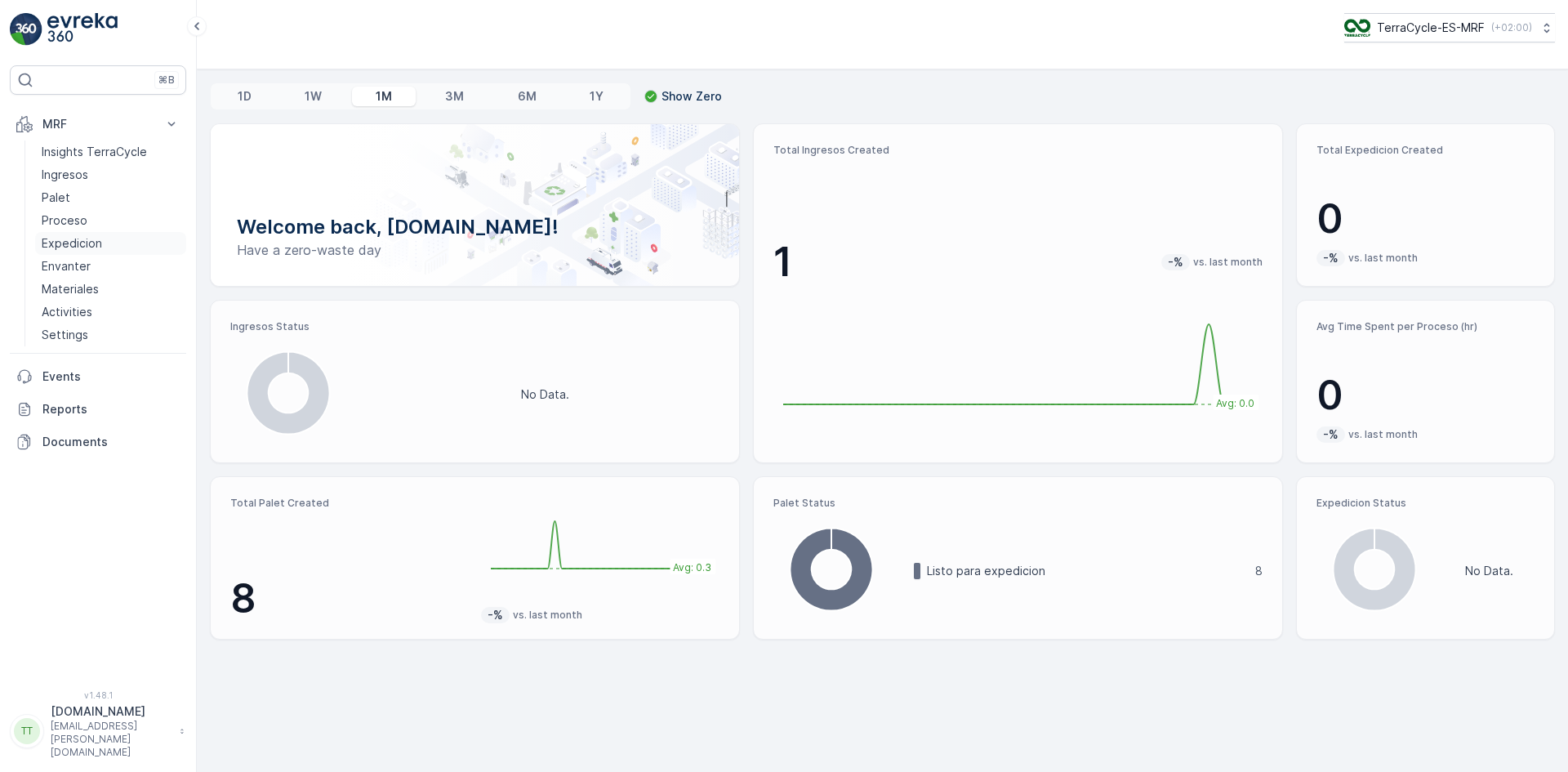
click at [70, 242] on p "Expedicion" at bounding box center [72, 243] width 60 height 16
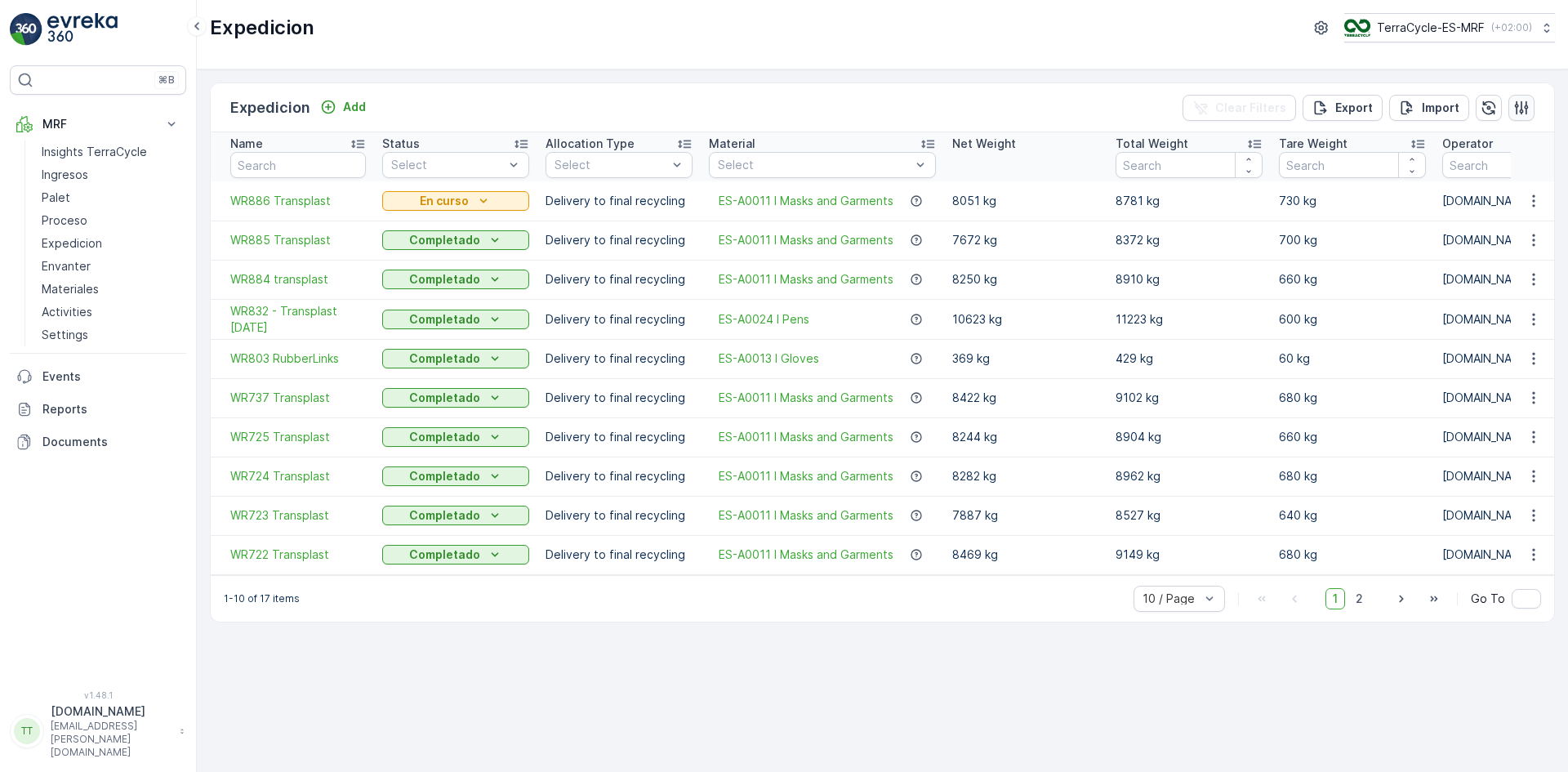
click at [1528, 110] on icon "button" at bounding box center [1521, 108] width 16 height 16
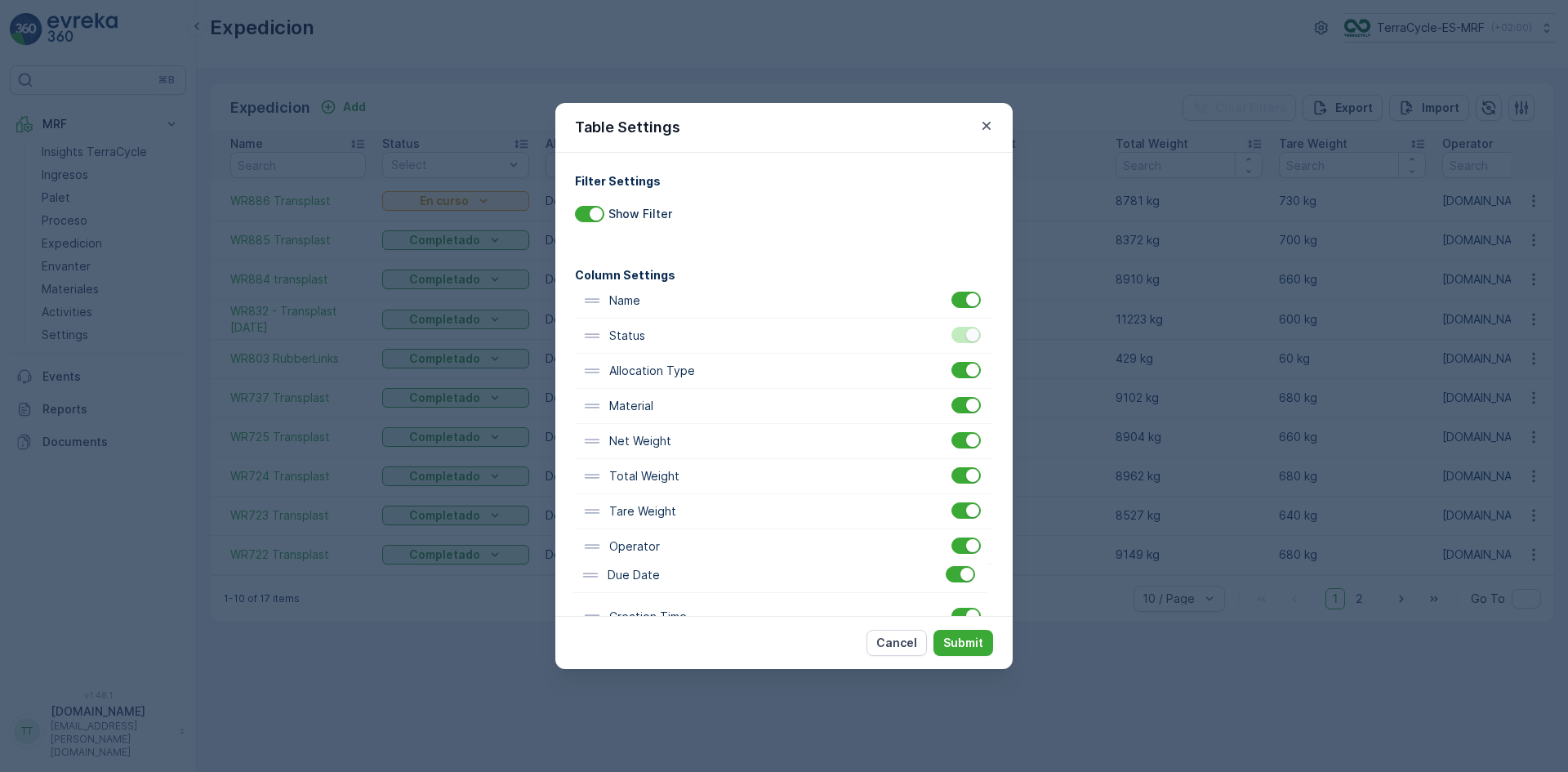
scroll to position [11, 0]
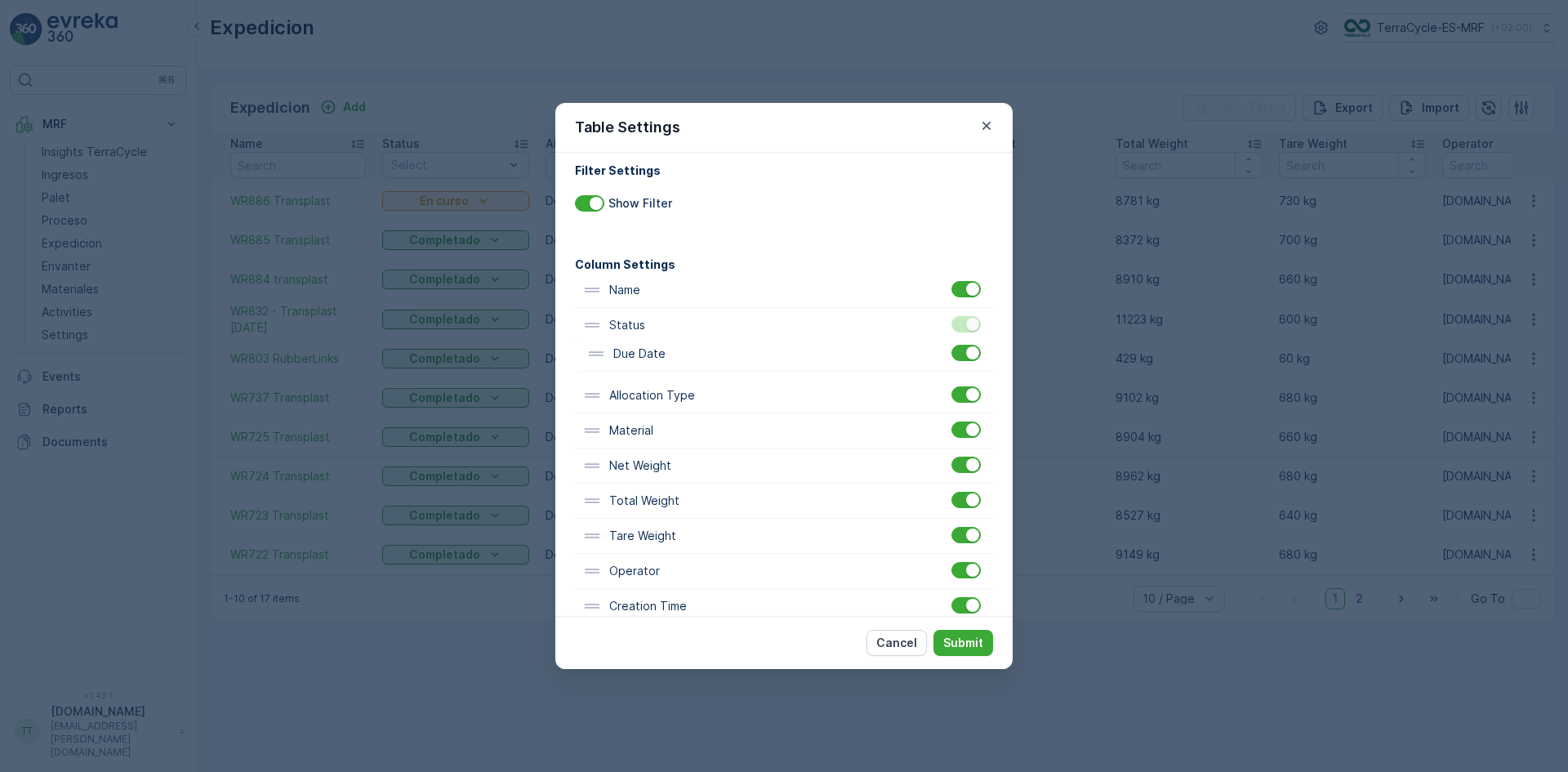
drag, startPoint x: 646, startPoint y: 584, endPoint x: 647, endPoint y: 350, distance: 234.0
click at [647, 350] on div "Name Status Allocation Type Material Net Weight Total Weight Tare Weight Operat…" at bounding box center [784, 484] width 418 height 422
click at [955, 645] on p "Submit" at bounding box center [963, 643] width 40 height 16
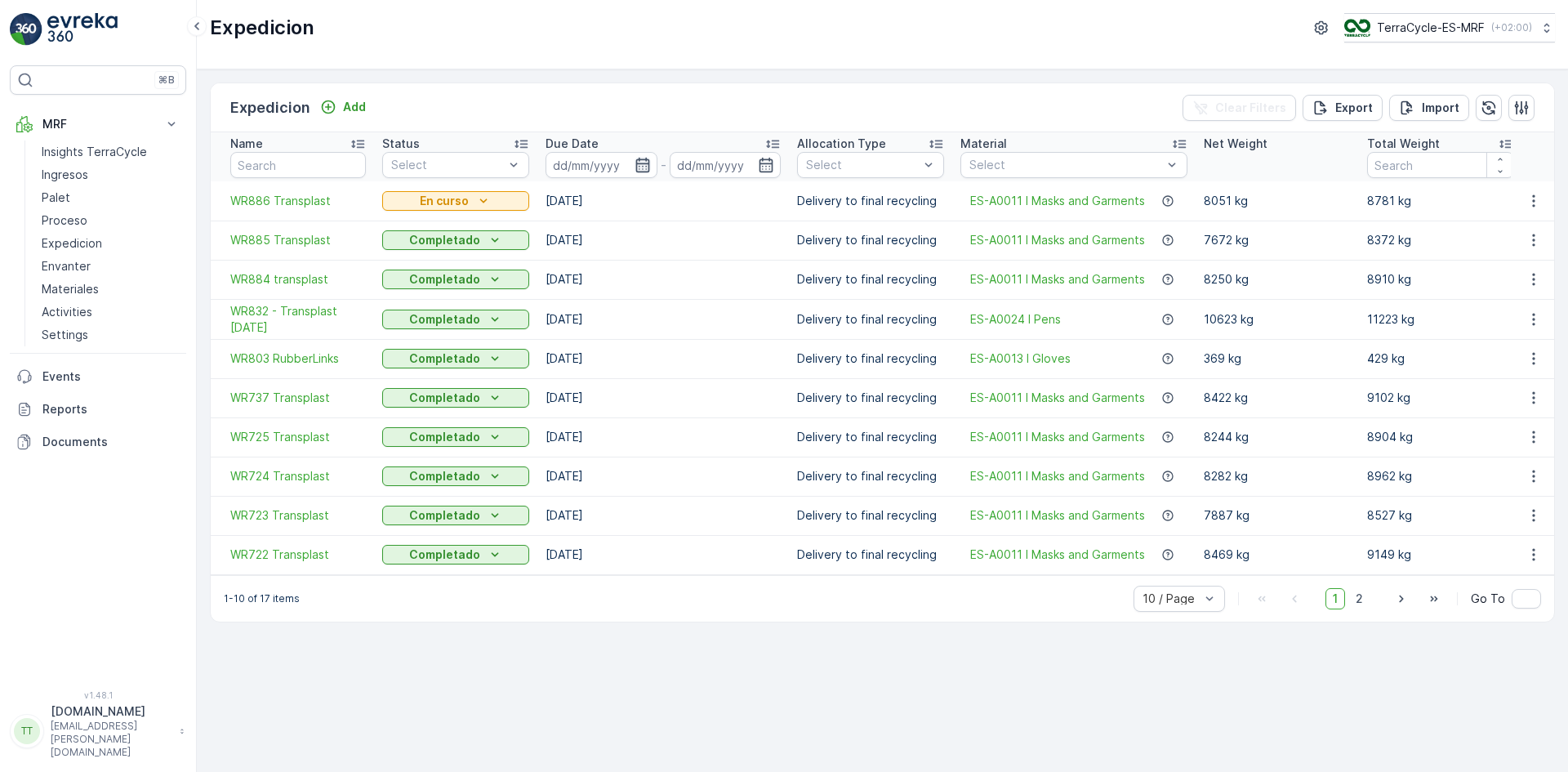
click at [646, 162] on icon "button" at bounding box center [643, 165] width 16 height 16
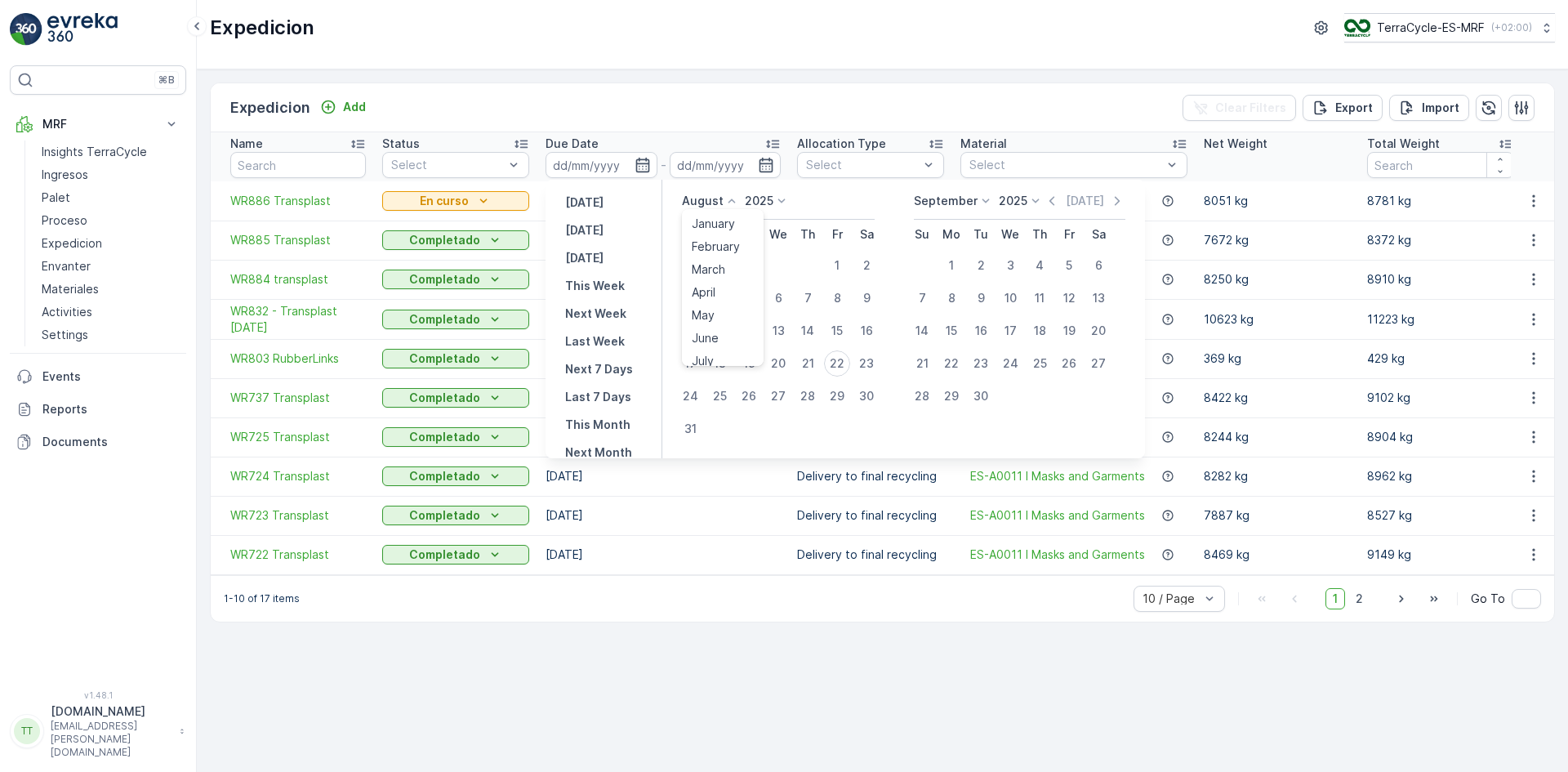
click at [717, 207] on p "August" at bounding box center [703, 201] width 42 height 16
click at [709, 357] on span "July" at bounding box center [703, 355] width 22 height 16
click at [753, 261] on div "1" at bounding box center [749, 266] width 26 height 26
type input "01.07.2025"
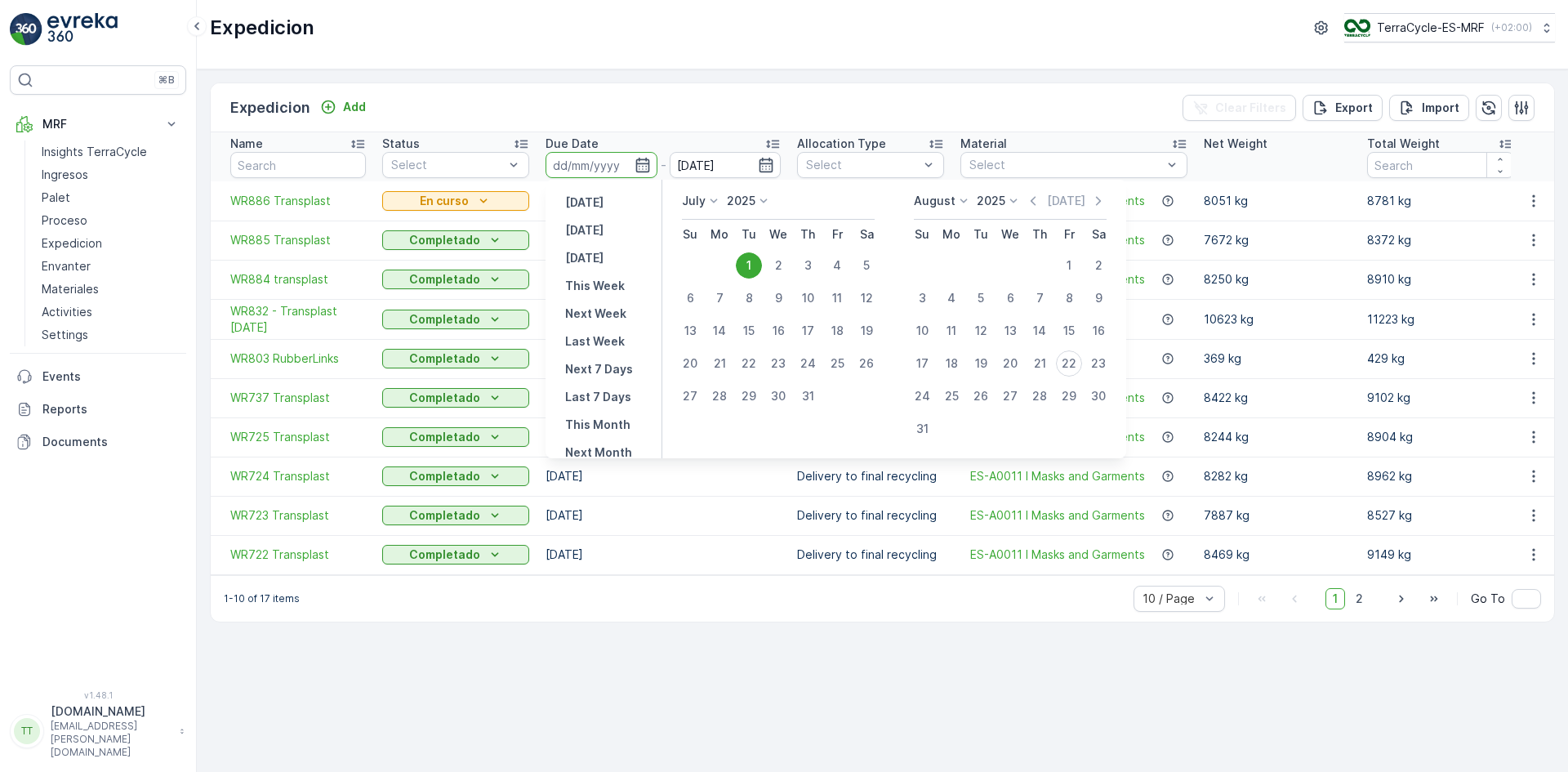
click at [753, 261] on div "1" at bounding box center [749, 266] width 26 height 26
type input "01.07.2025"
click at [810, 390] on div "31" at bounding box center [808, 396] width 26 height 26
type input "31.07.2025"
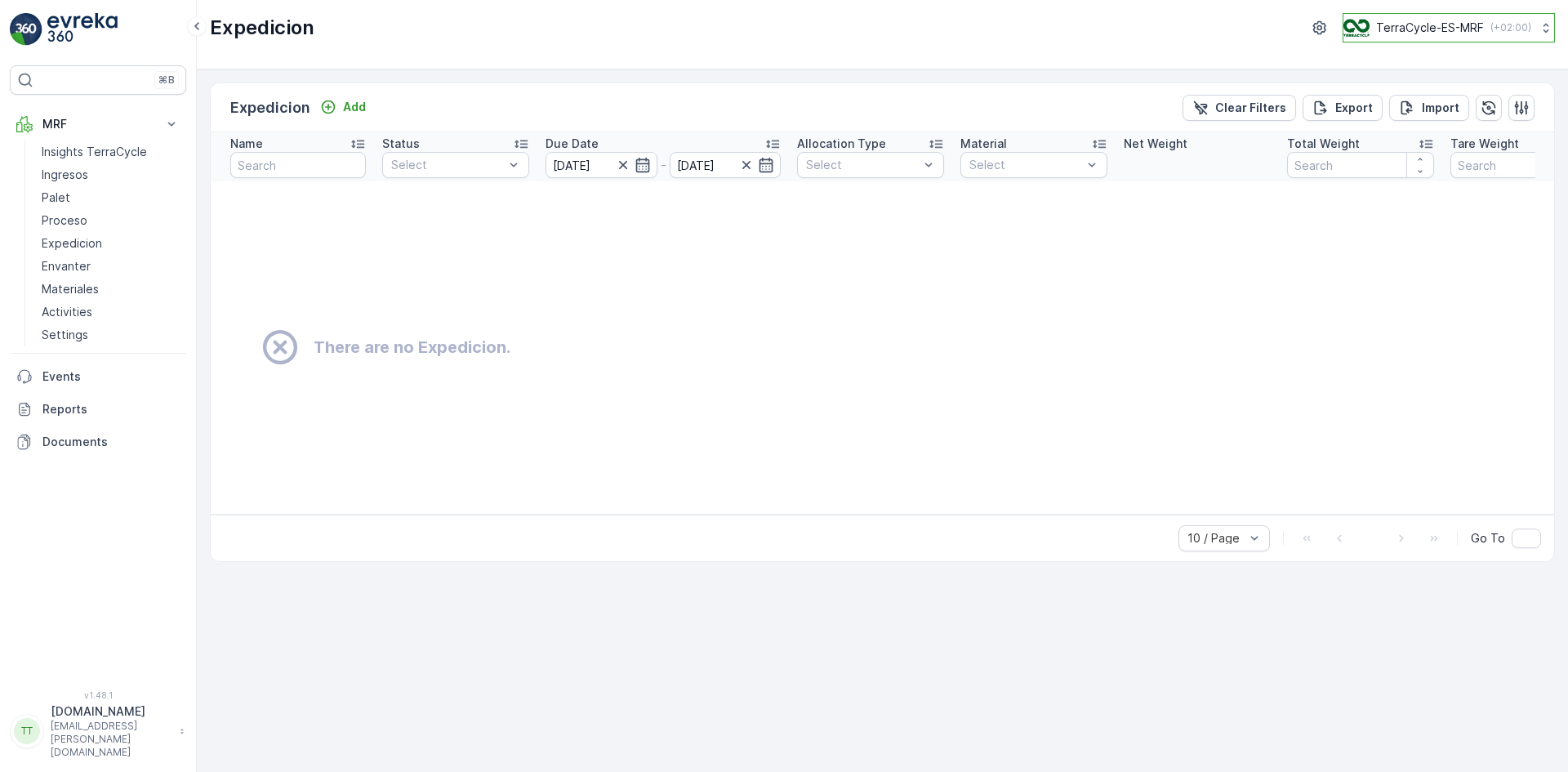
click at [1431, 31] on p "TerraCycle-ES-MRF" at bounding box center [1430, 28] width 108 height 16
type input "nl"
click at [1399, 100] on span "TerraCycle-NL-MRF" at bounding box center [1445, 100] width 182 height 16
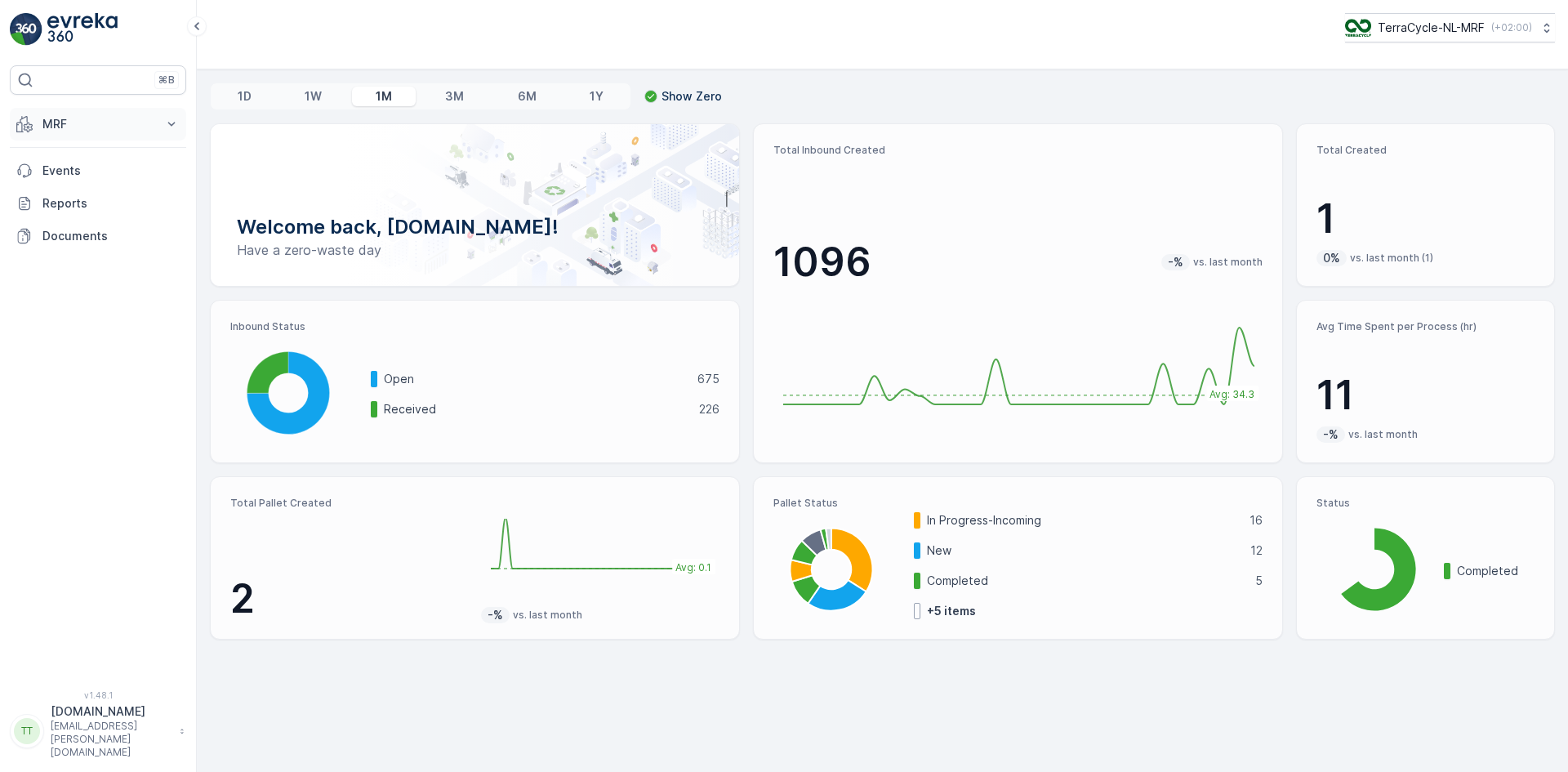
click at [57, 122] on p "MRF" at bounding box center [98, 124] width 111 height 16
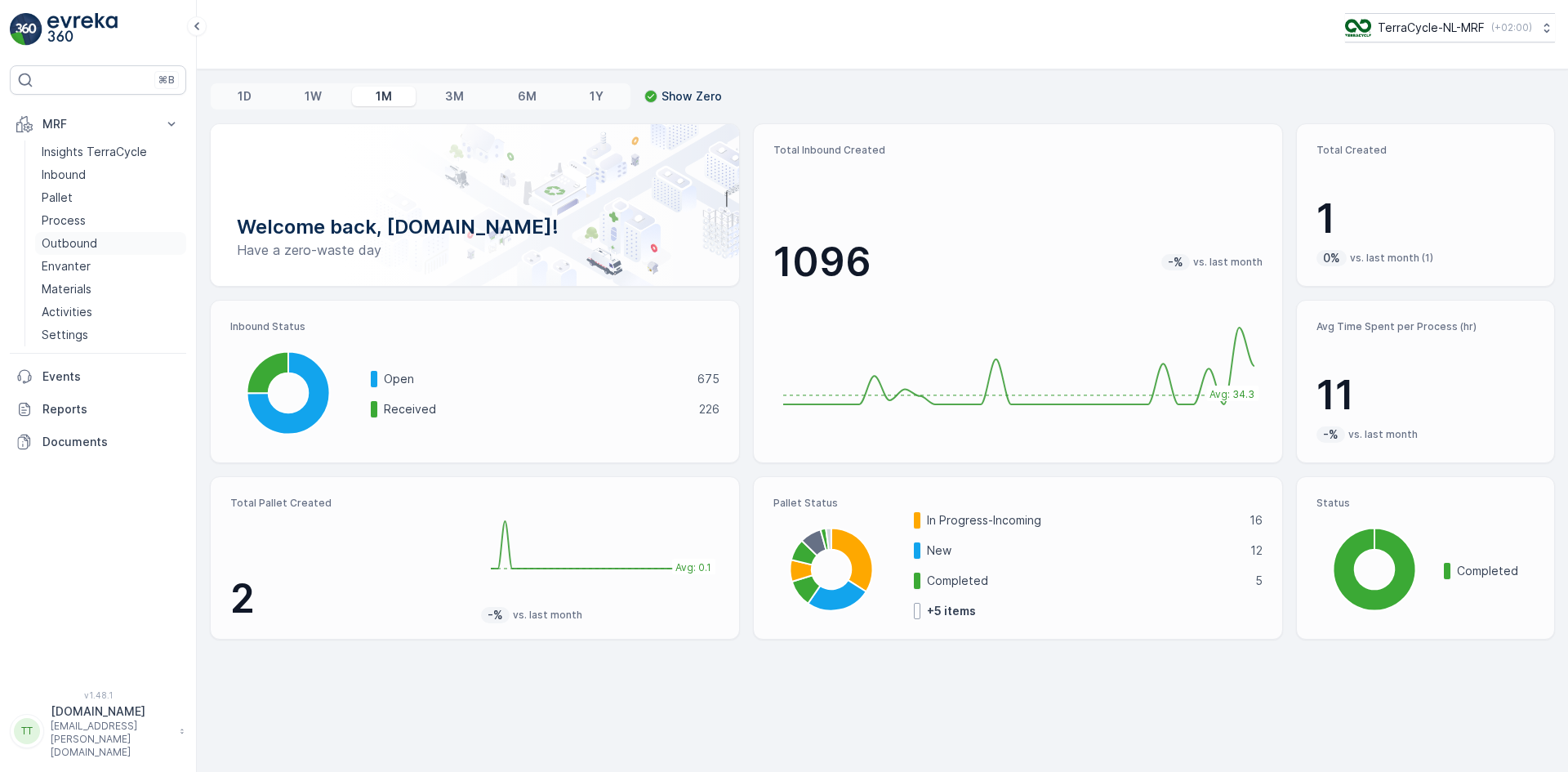
click at [81, 240] on p "Outbound" at bounding box center [69, 243] width 56 height 16
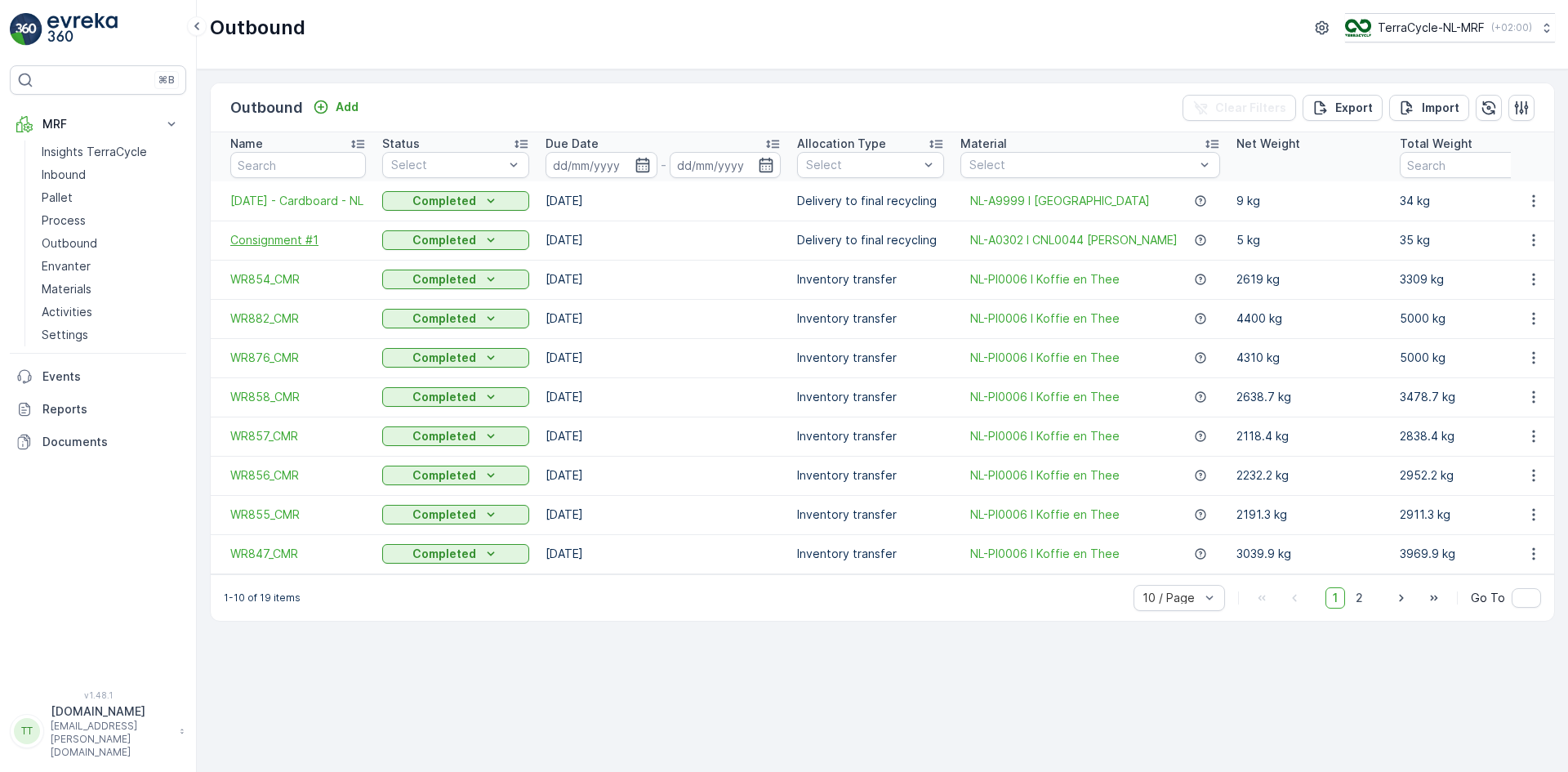
click at [290, 240] on span "Consignment #1" at bounding box center [298, 240] width 136 height 16
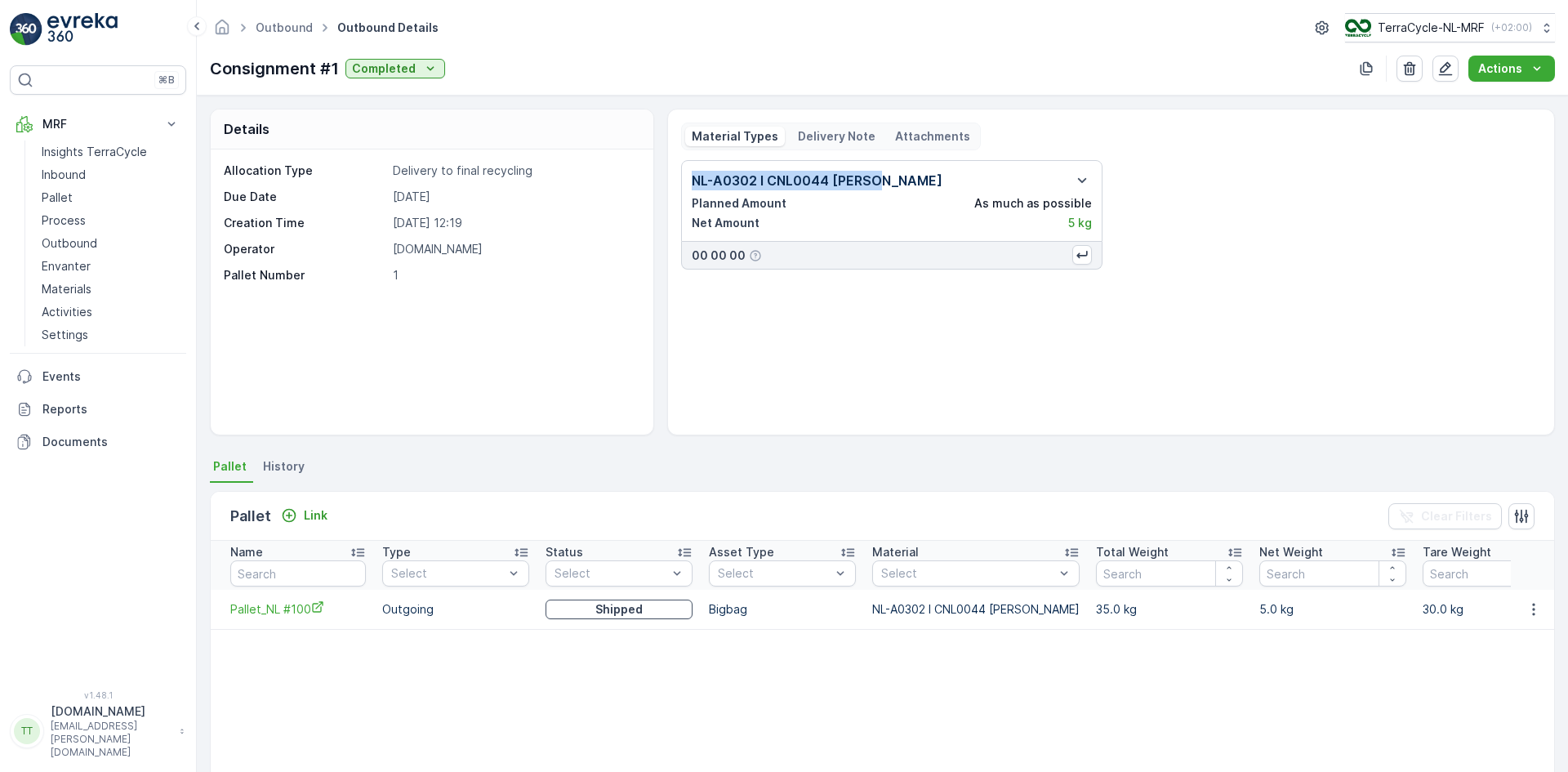
drag, startPoint x: 690, startPoint y: 183, endPoint x: 881, endPoint y: 190, distance: 191.1
click at [881, 190] on div "NL-A0302 I CNL0044 Koffie Planned Amount As much as possible Net Amount 5 kg" at bounding box center [892, 201] width 422 height 82
copy p "NL-A0302 I CNL0044 [PERSON_NAME]"
click at [83, 243] on p "Outbound" at bounding box center [69, 243] width 56 height 16
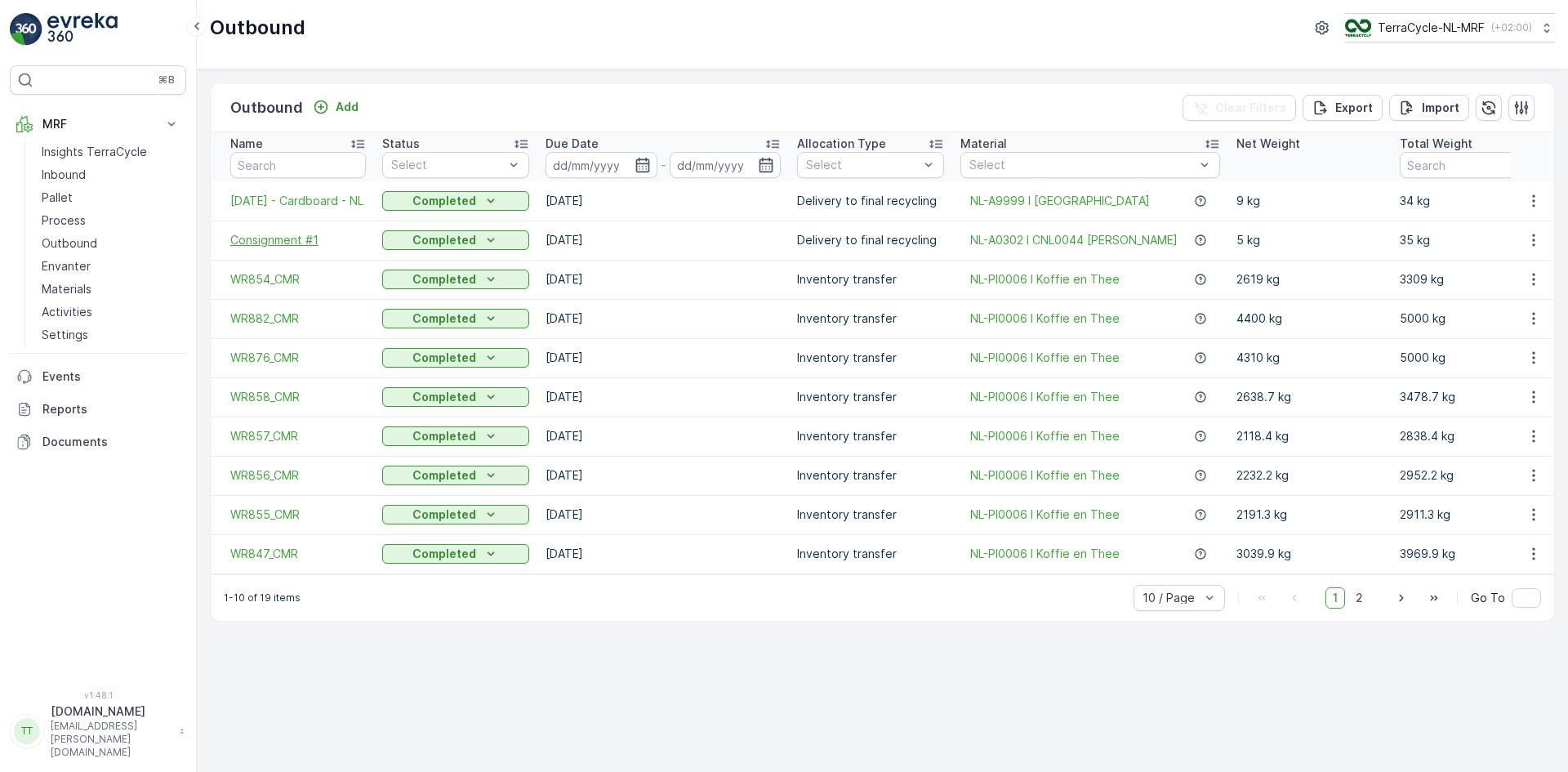
click at [325, 234] on span "Consignment #1" at bounding box center [298, 240] width 136 height 16
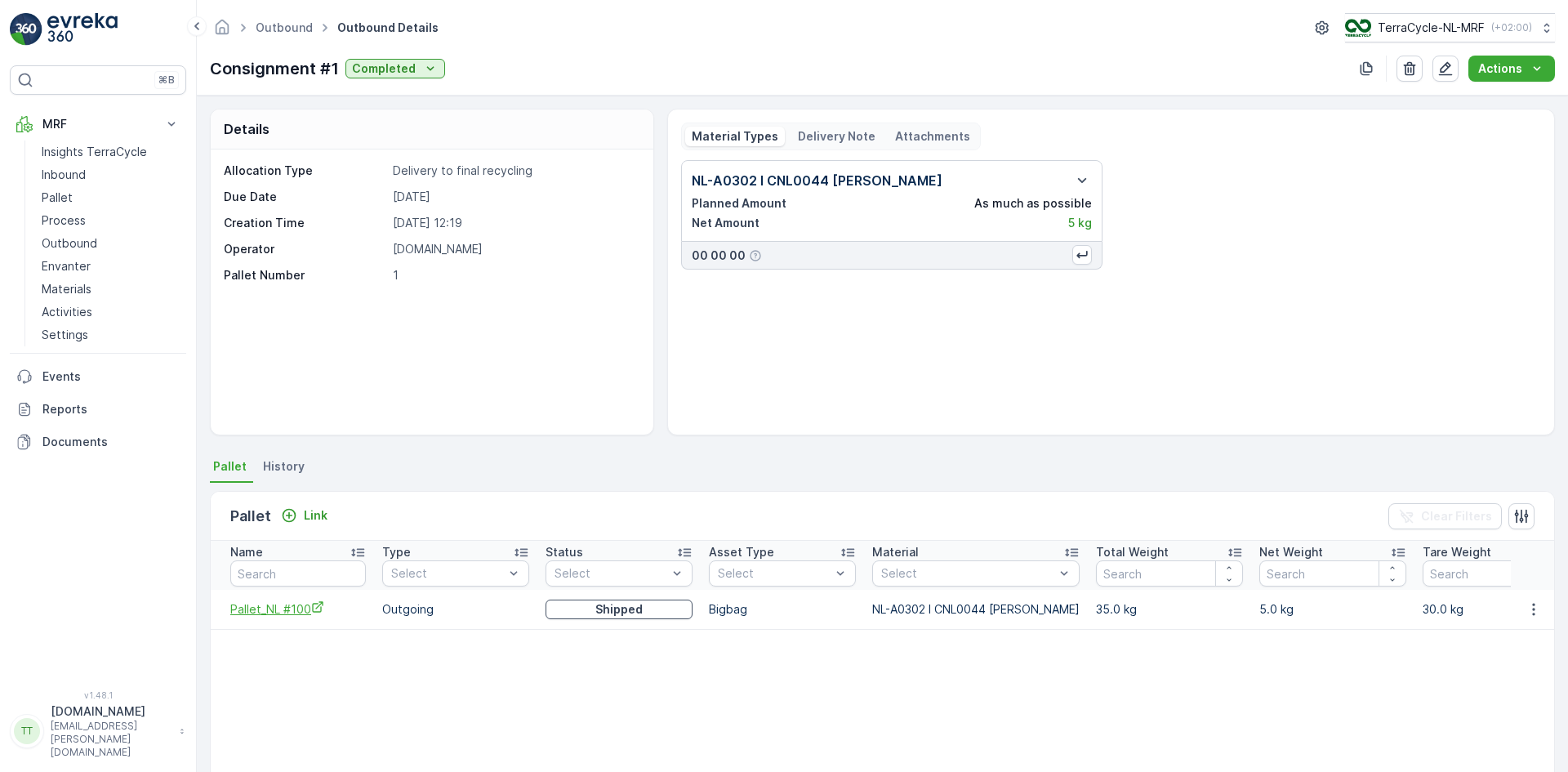
click at [271, 607] on span "Pallet_NL #100" at bounding box center [298, 609] width 136 height 17
click at [66, 218] on p "Process" at bounding box center [64, 221] width 44 height 16
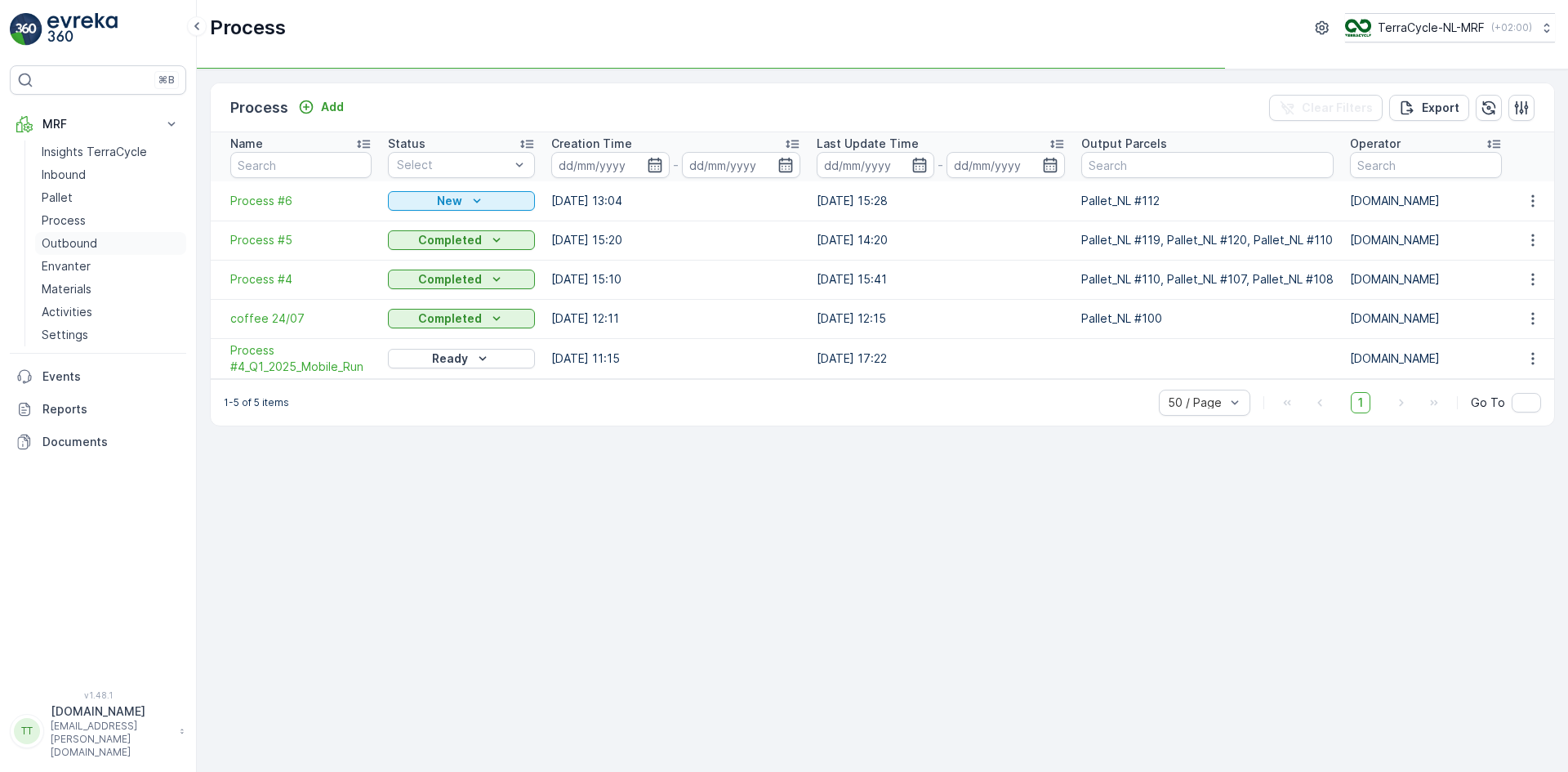
click at [94, 243] on p "Outbound" at bounding box center [69, 243] width 56 height 16
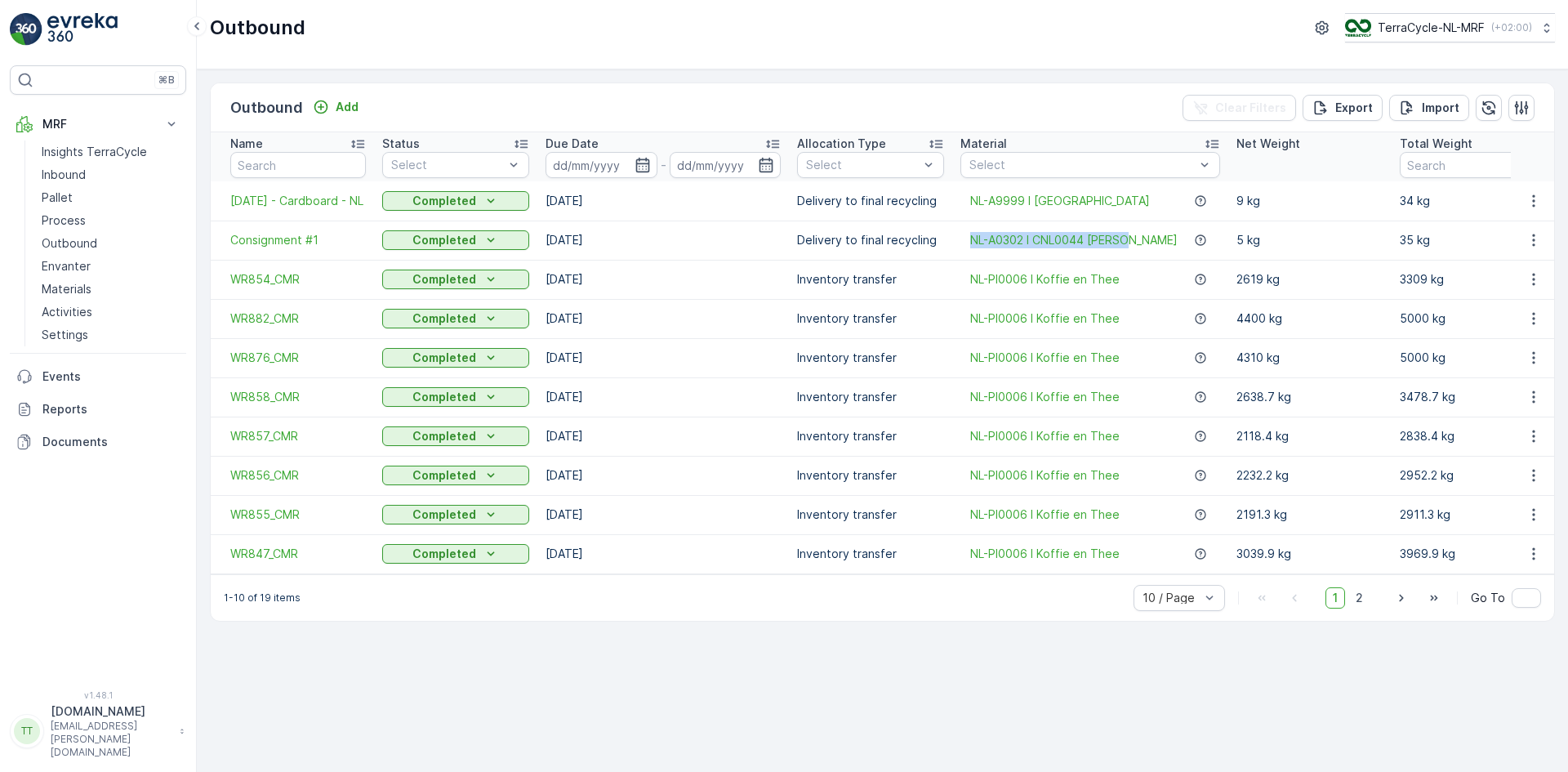
drag, startPoint x: 959, startPoint y: 240, endPoint x: 1124, endPoint y: 246, distance: 165.1
click at [1124, 246] on td "NL-A0302 I CNL0044 [PERSON_NAME]" at bounding box center [1091, 240] width 276 height 39
copy span "NL-A0302 I CNL0044 [PERSON_NAME]"
click at [74, 199] on link "Pallet" at bounding box center [110, 198] width 151 height 23
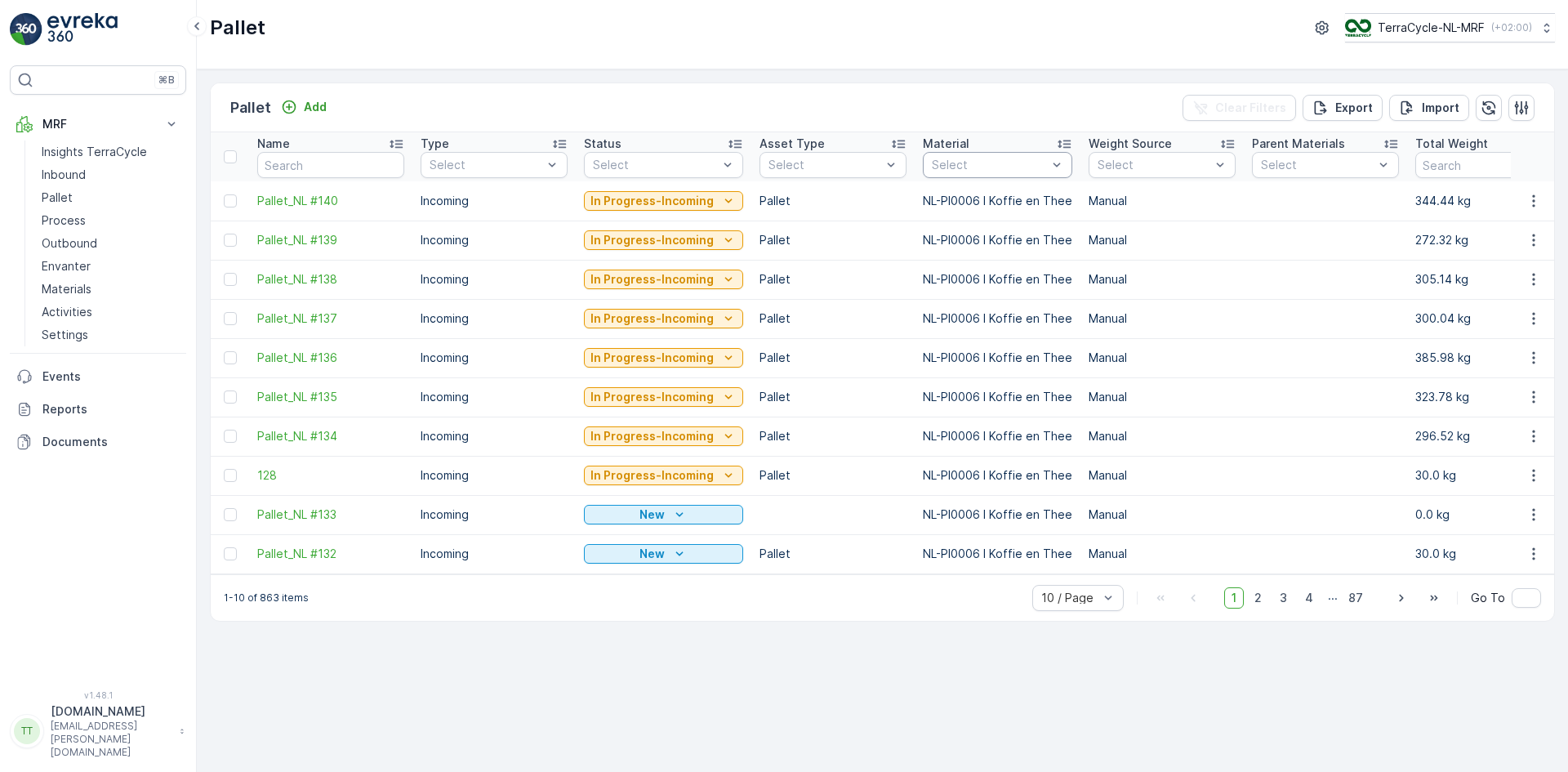
click at [947, 169] on div at bounding box center [989, 165] width 118 height 13
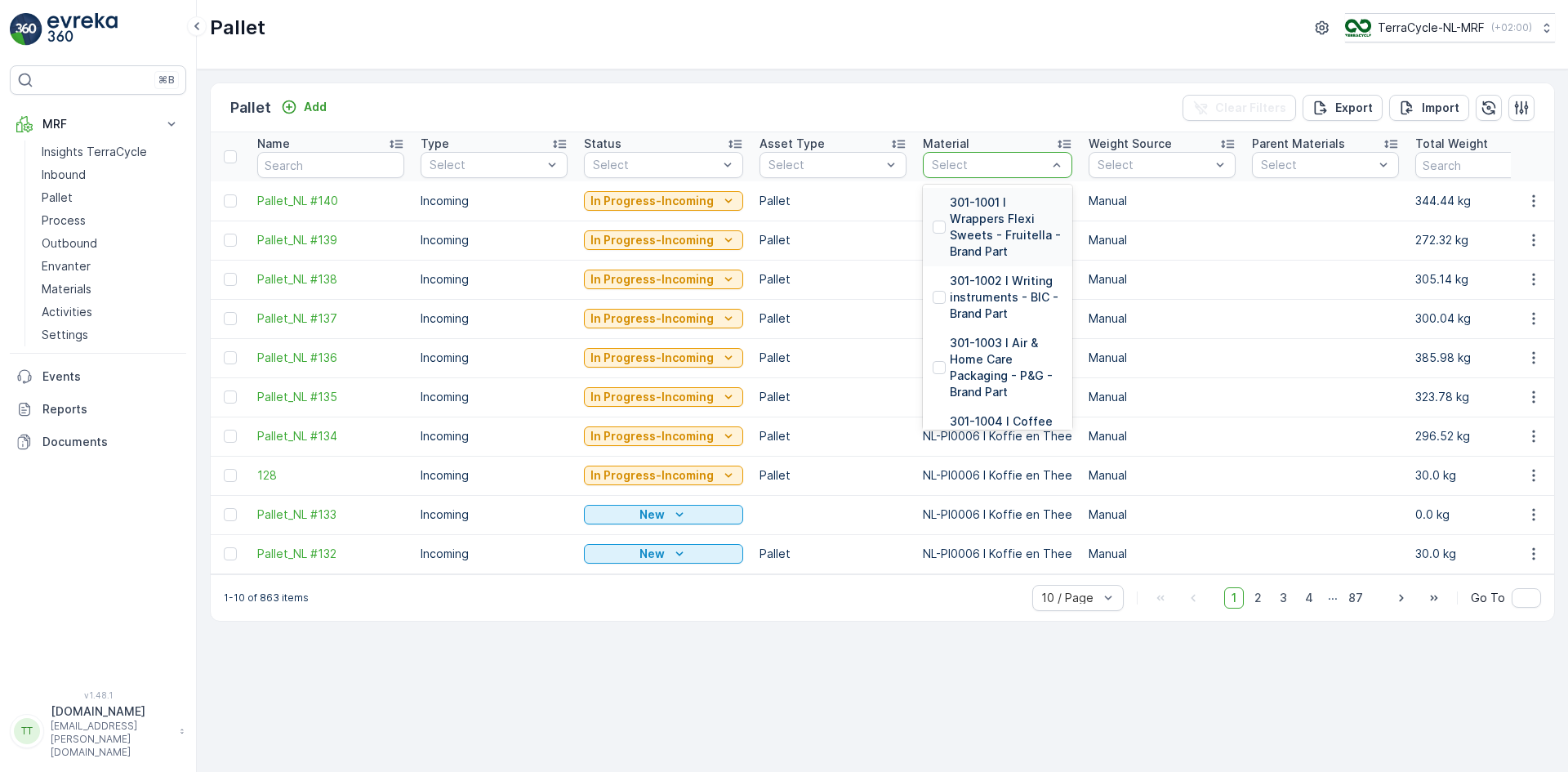
paste input "NL-A0302 I CNL0044 [PERSON_NAME]"
type input "NL-A0302 I CNL0044 [PERSON_NAME]"
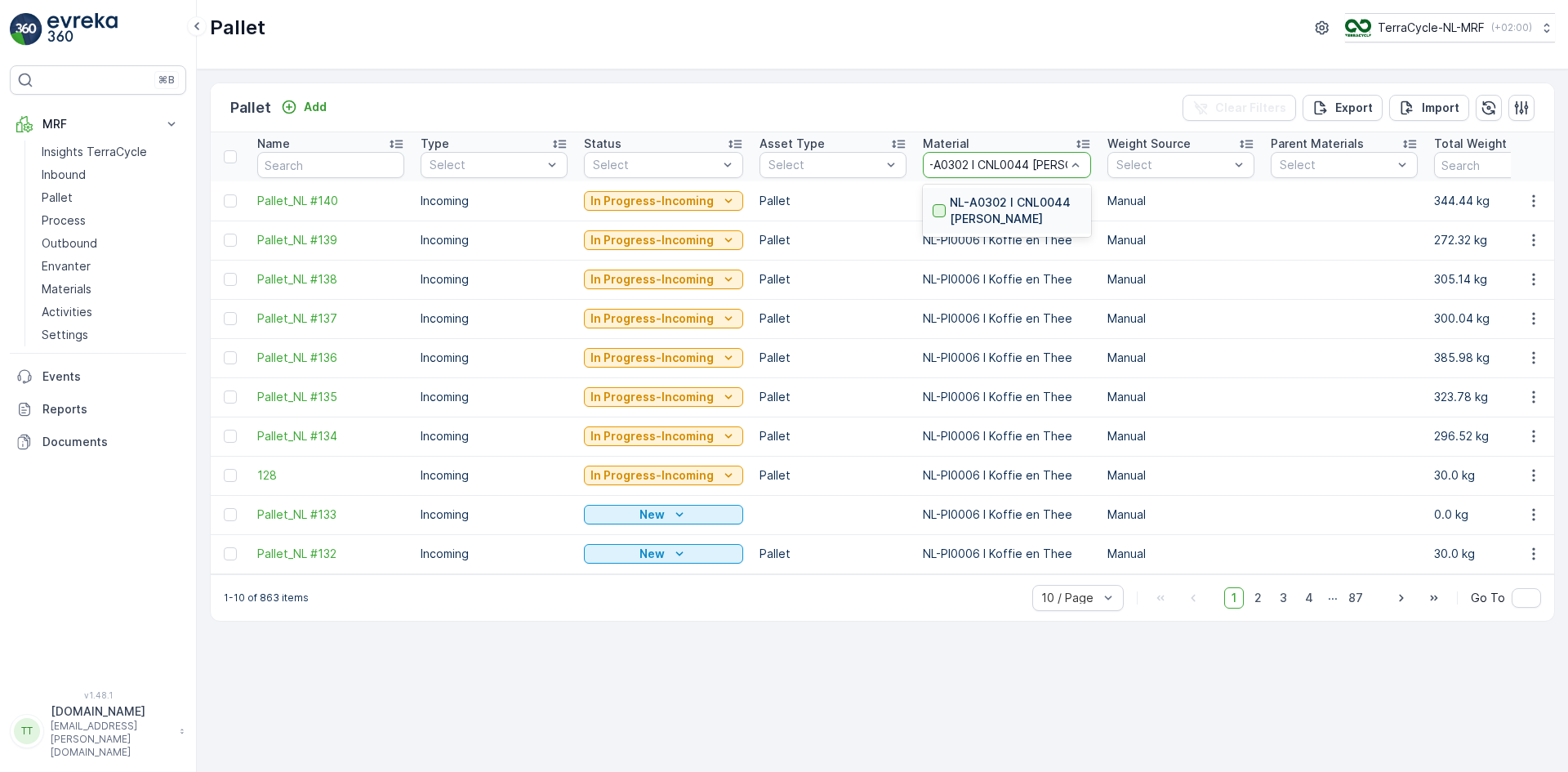
click at [933, 209] on div at bounding box center [940, 211] width 13 height 13
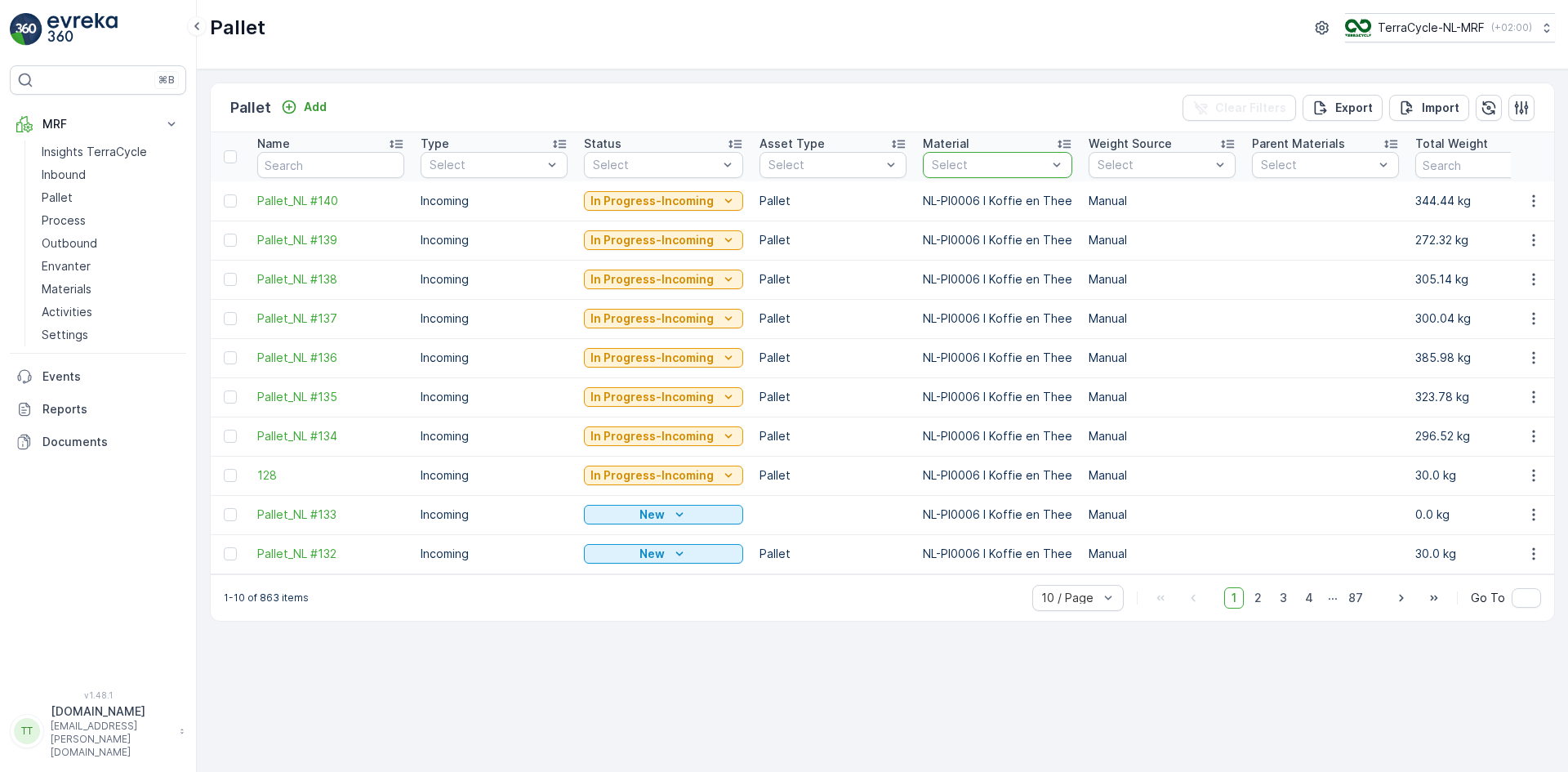
scroll to position [0, 0]
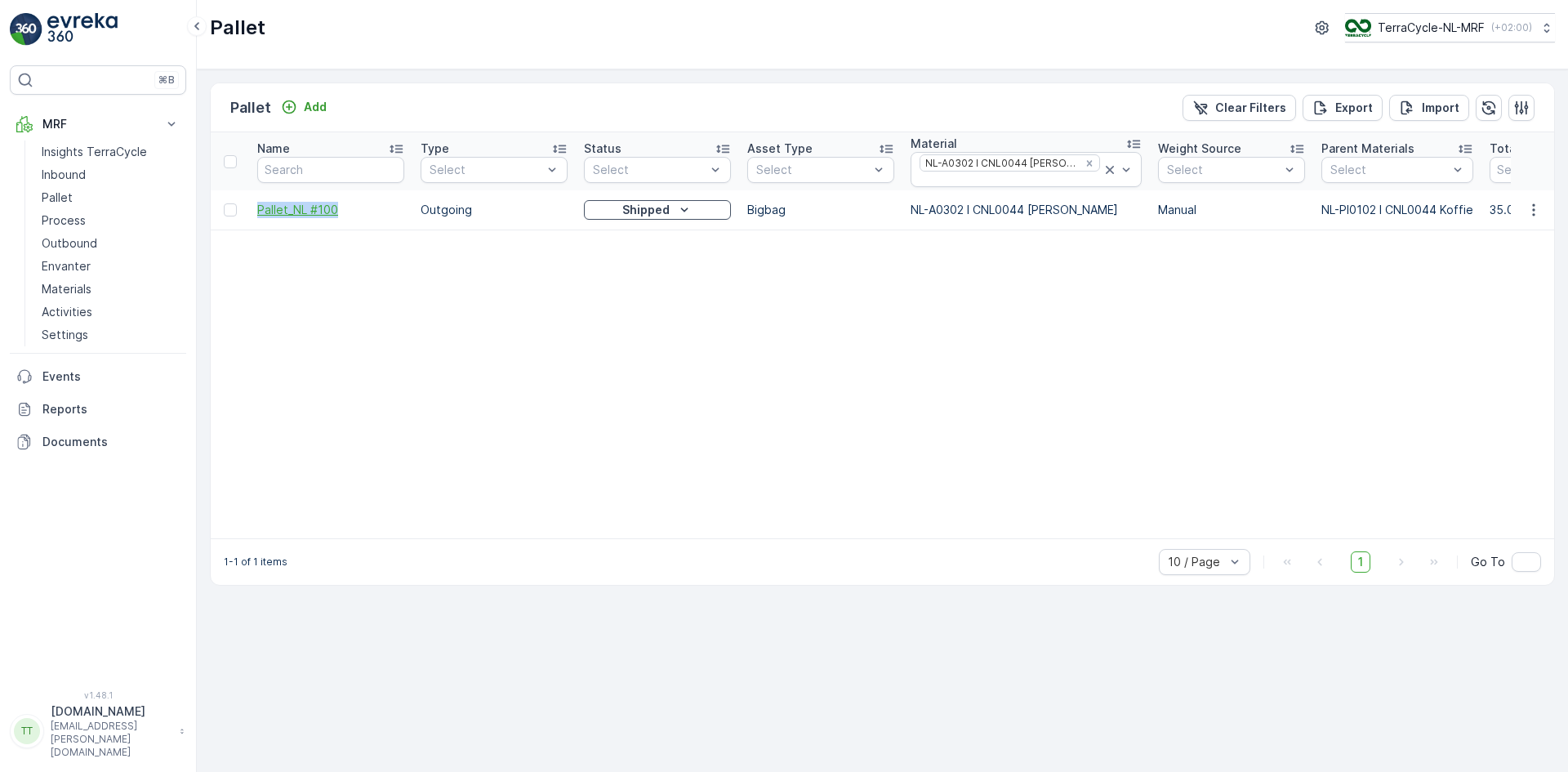
drag, startPoint x: 251, startPoint y: 210, endPoint x: 336, endPoint y: 214, distance: 85.1
click at [336, 214] on td "Pallet_NL #100" at bounding box center [331, 210] width 163 height 39
copy span "Pallet_NL #100"
click at [332, 215] on span "Pallet_NL #100" at bounding box center [331, 210] width 147 height 16
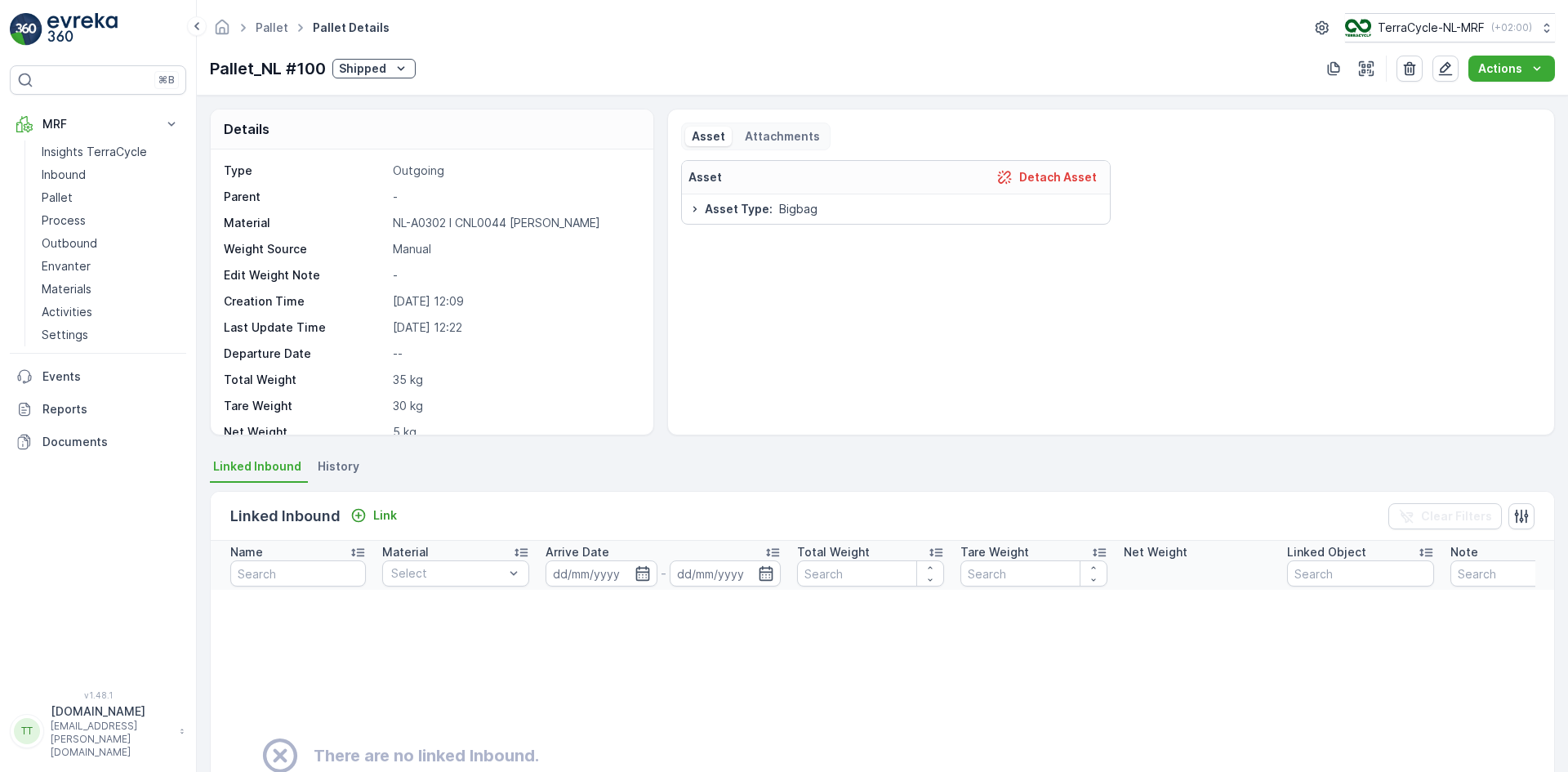
click at [695, 211] on icon at bounding box center [695, 209] width 13 height 13
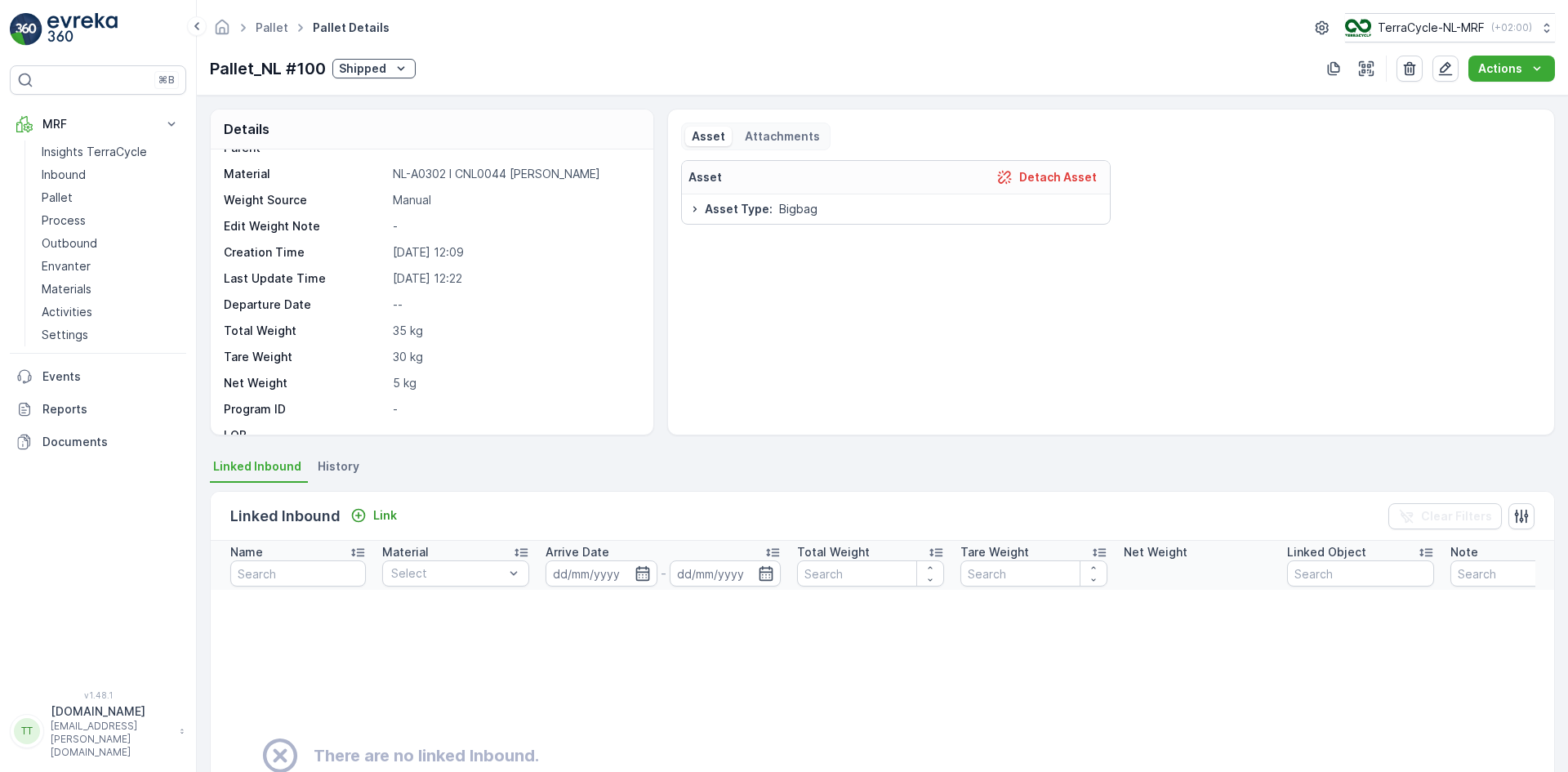
scroll to position [97, 0]
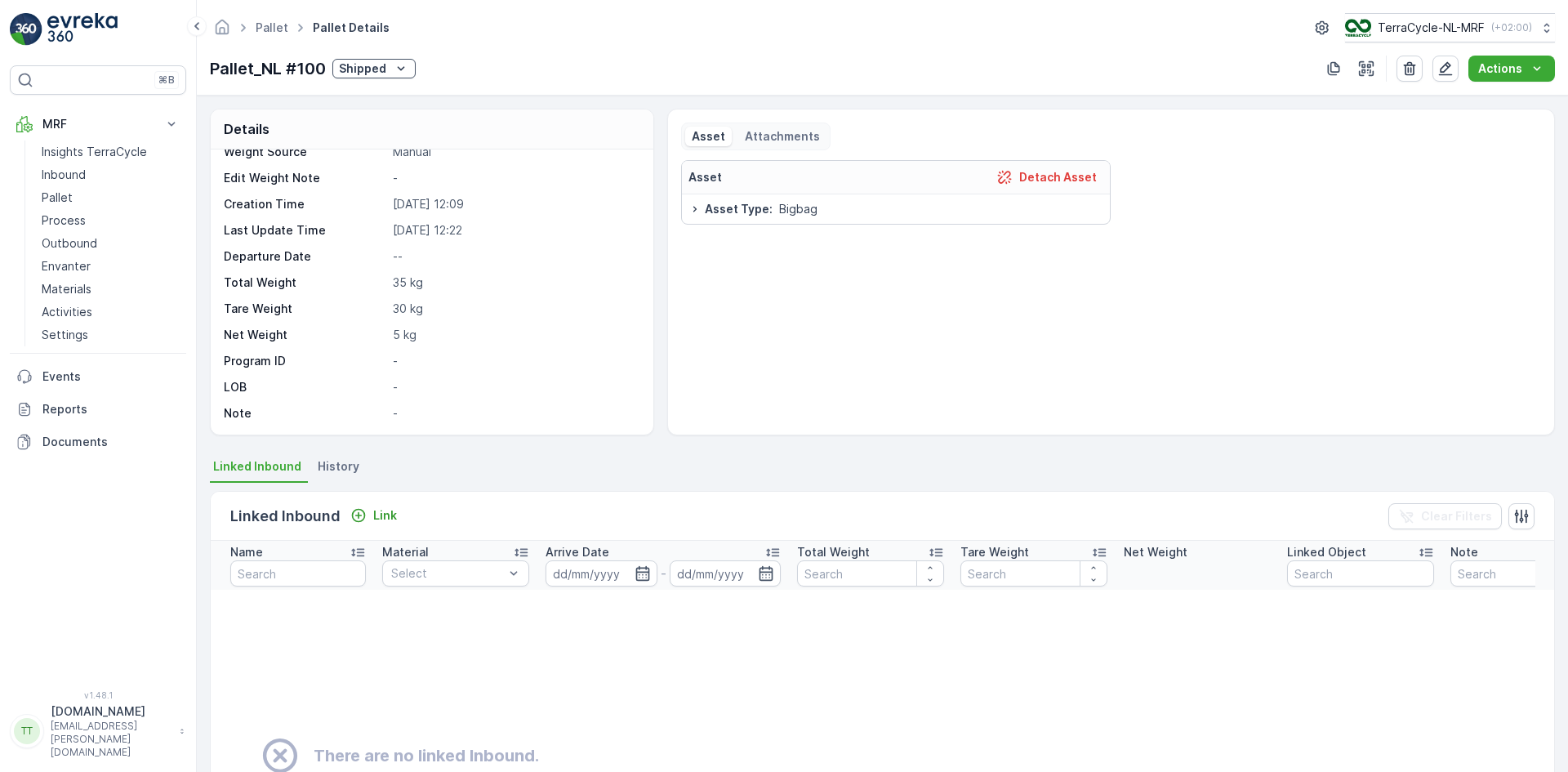
click at [345, 468] on span "History" at bounding box center [338, 466] width 42 height 16
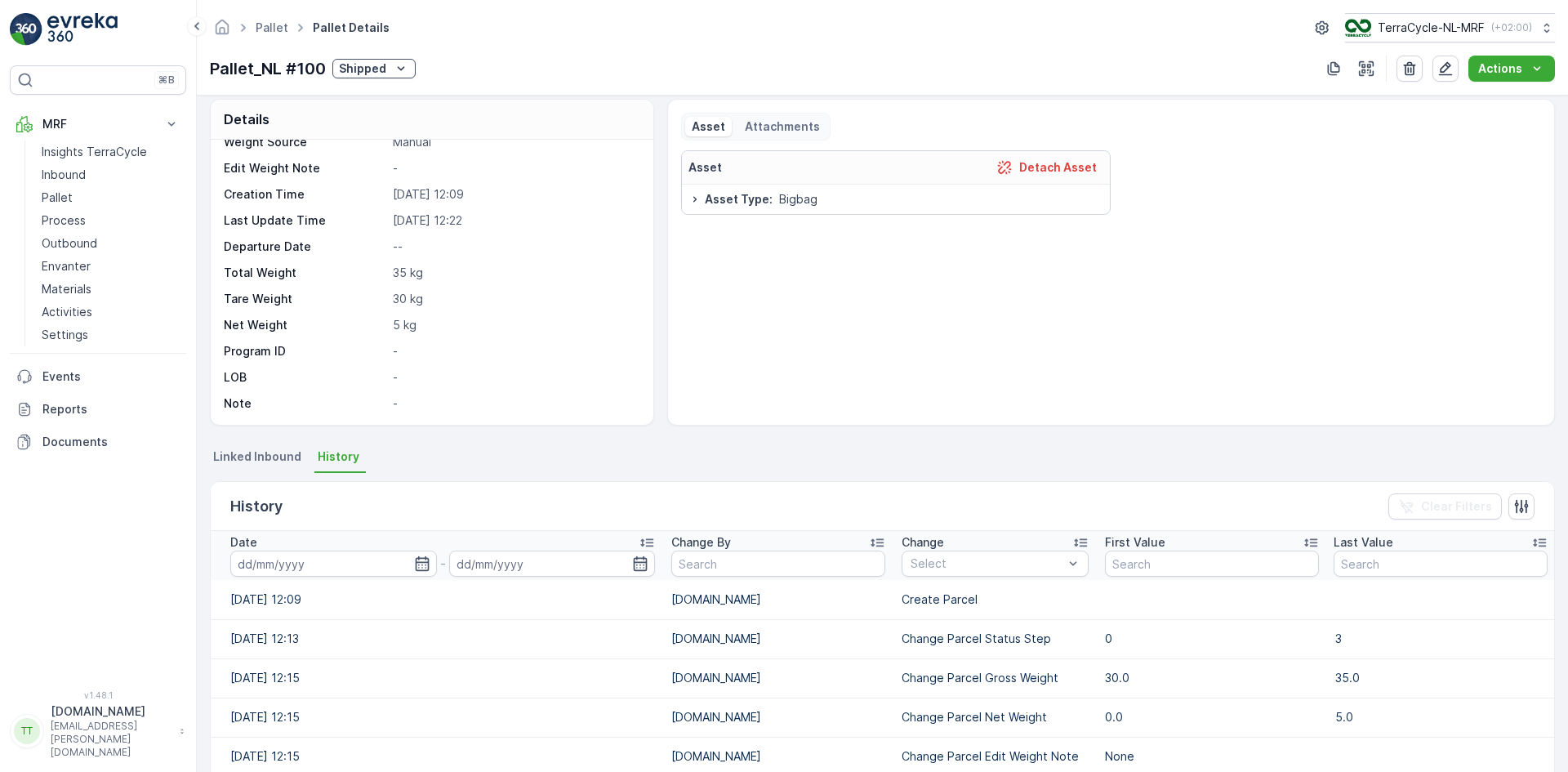
scroll to position [0, 0]
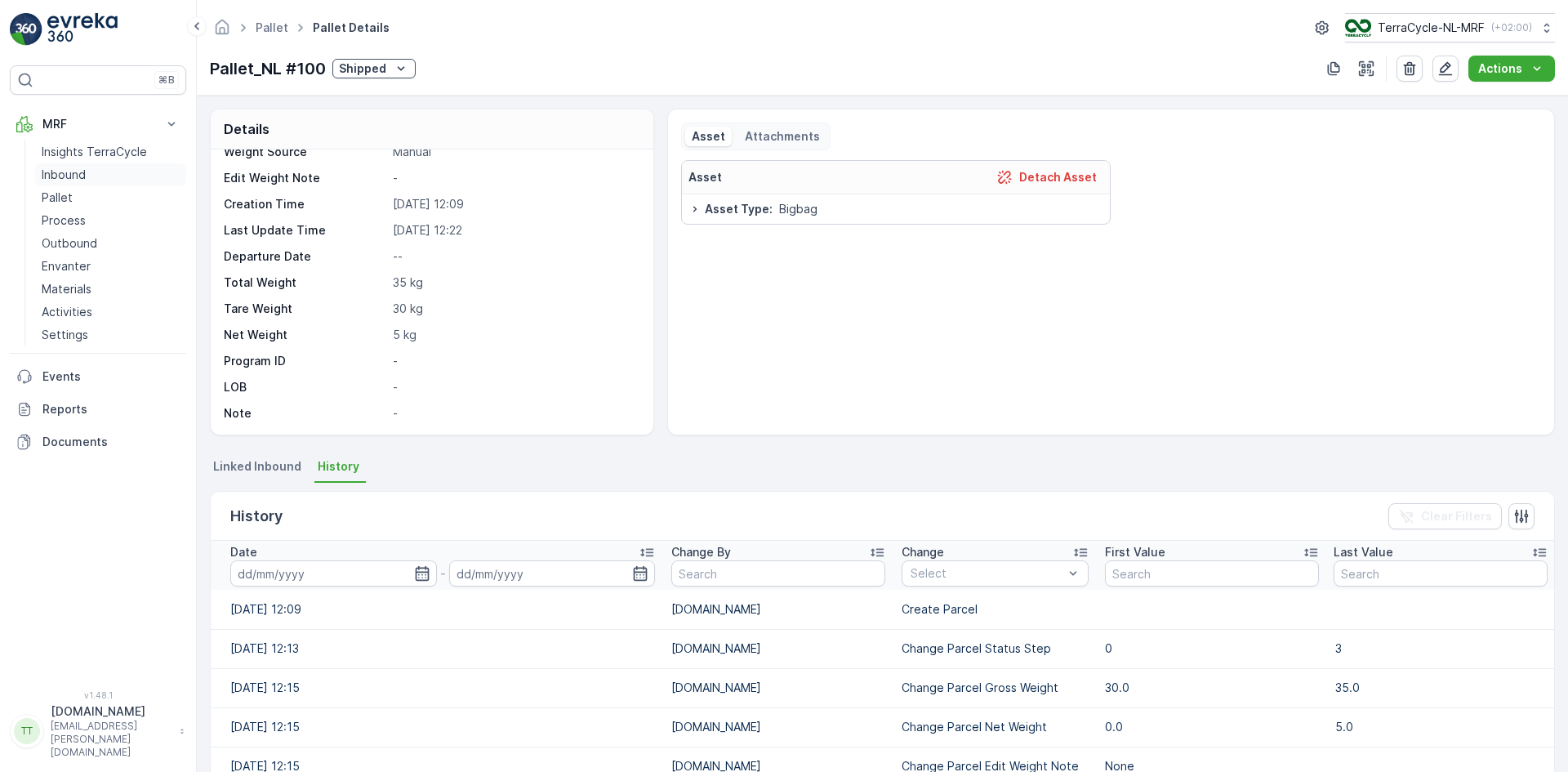
click at [68, 170] on p "Inbound" at bounding box center [64, 175] width 44 height 16
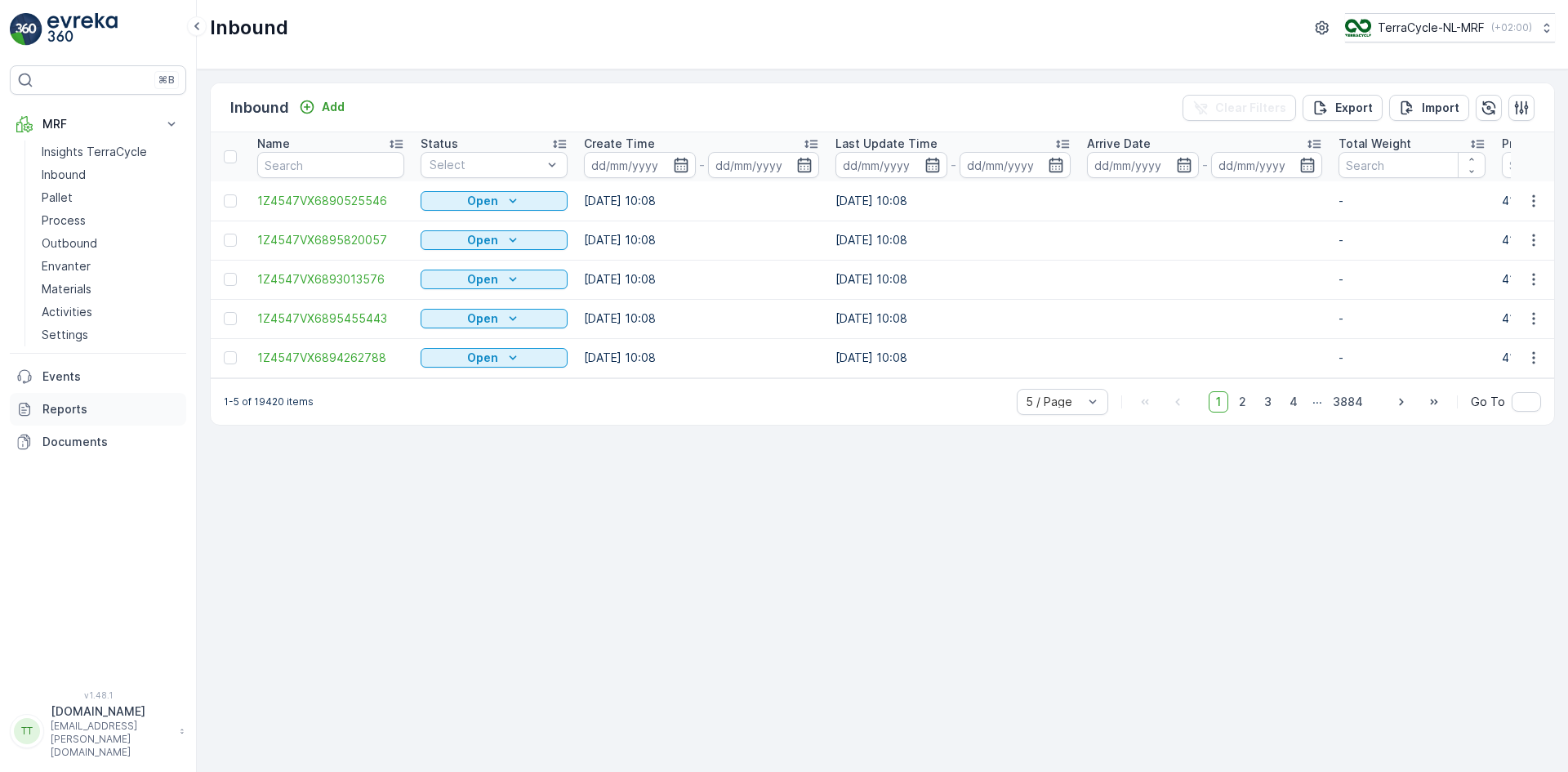
click at [76, 414] on p "Reports" at bounding box center [111, 409] width 137 height 16
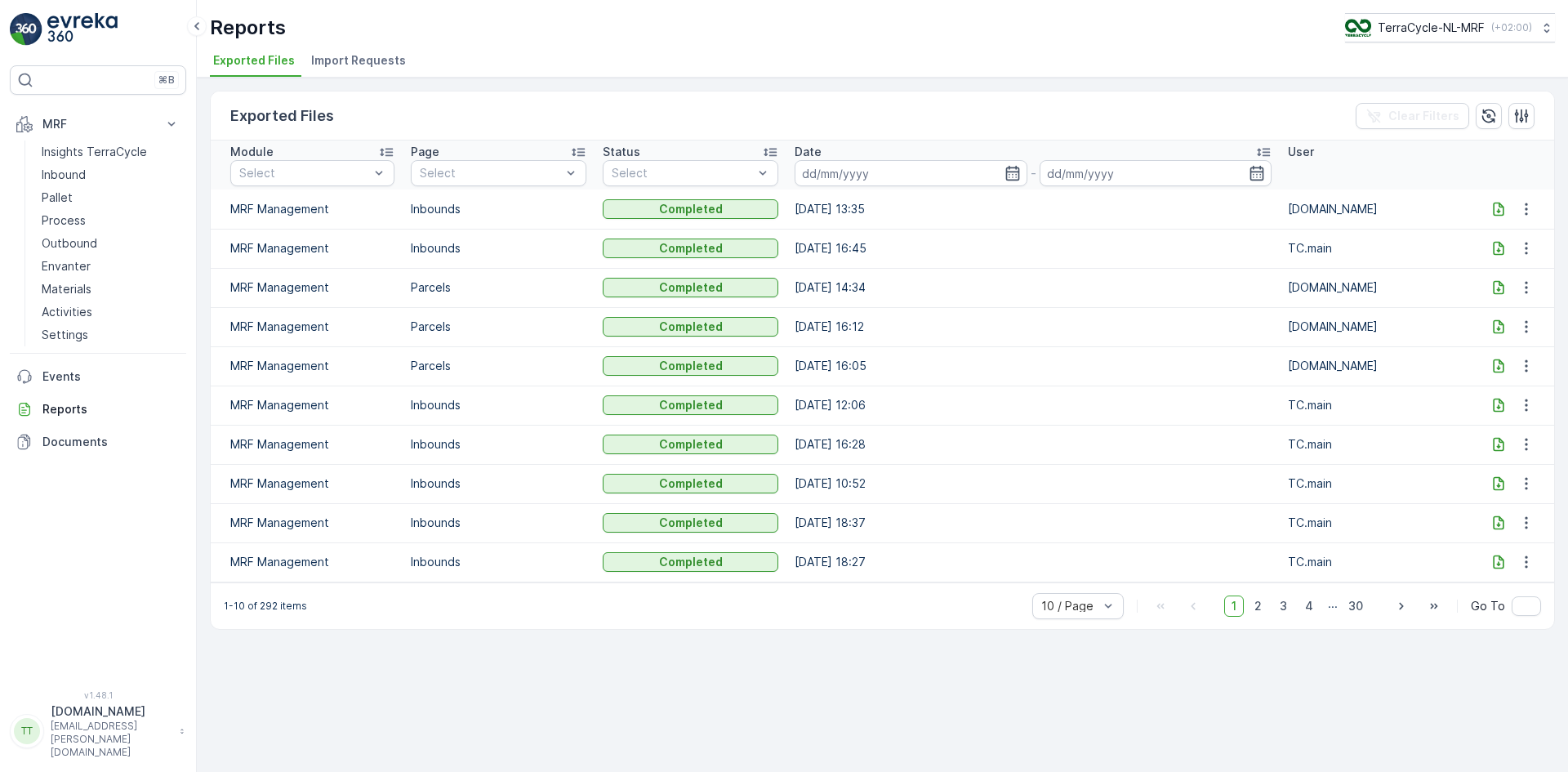
click at [337, 60] on span "Import Requests" at bounding box center [359, 60] width 95 height 16
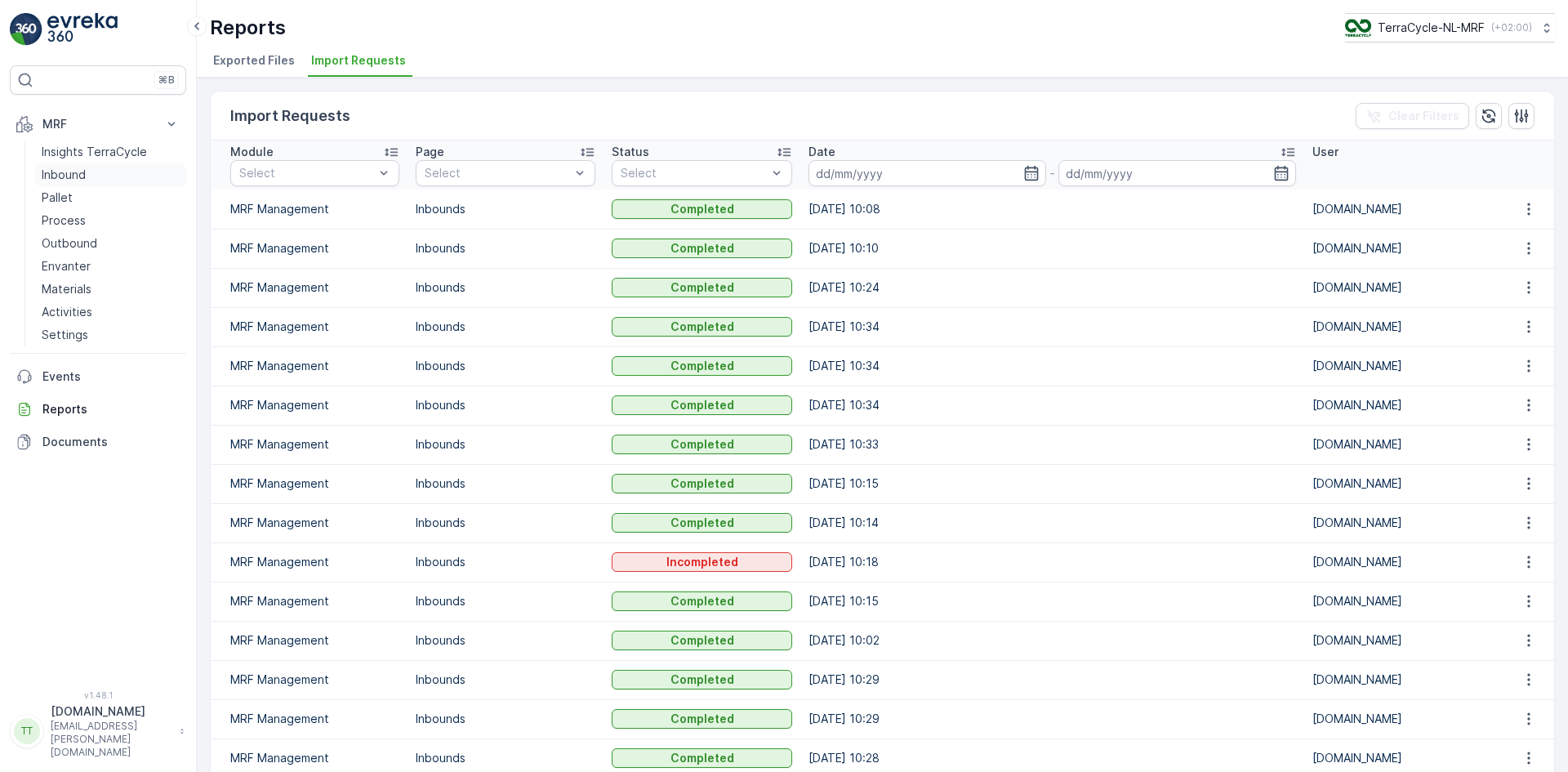
click at [72, 172] on p "Inbound" at bounding box center [64, 175] width 44 height 16
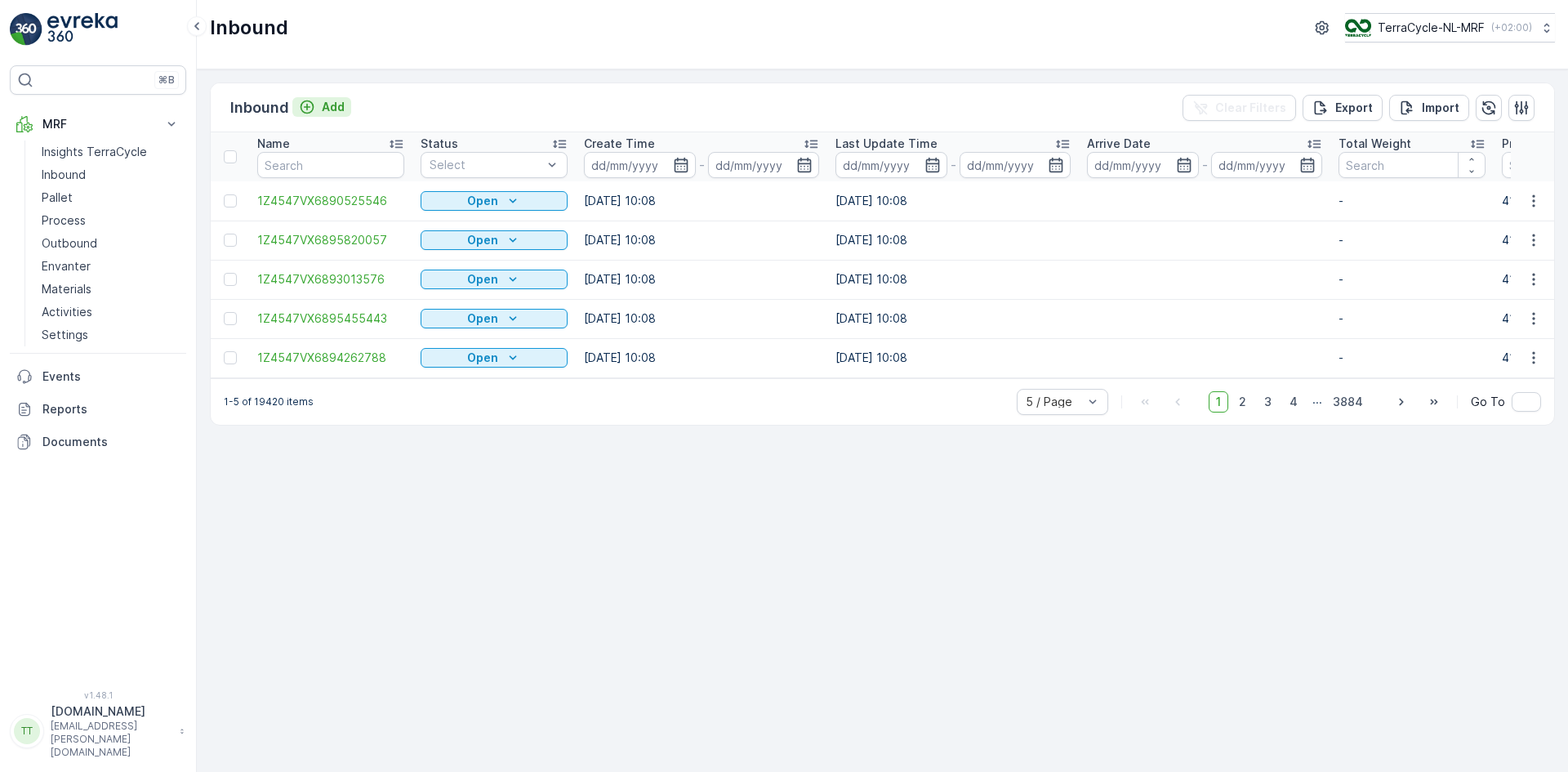
click at [342, 109] on p "Add" at bounding box center [333, 107] width 23 height 16
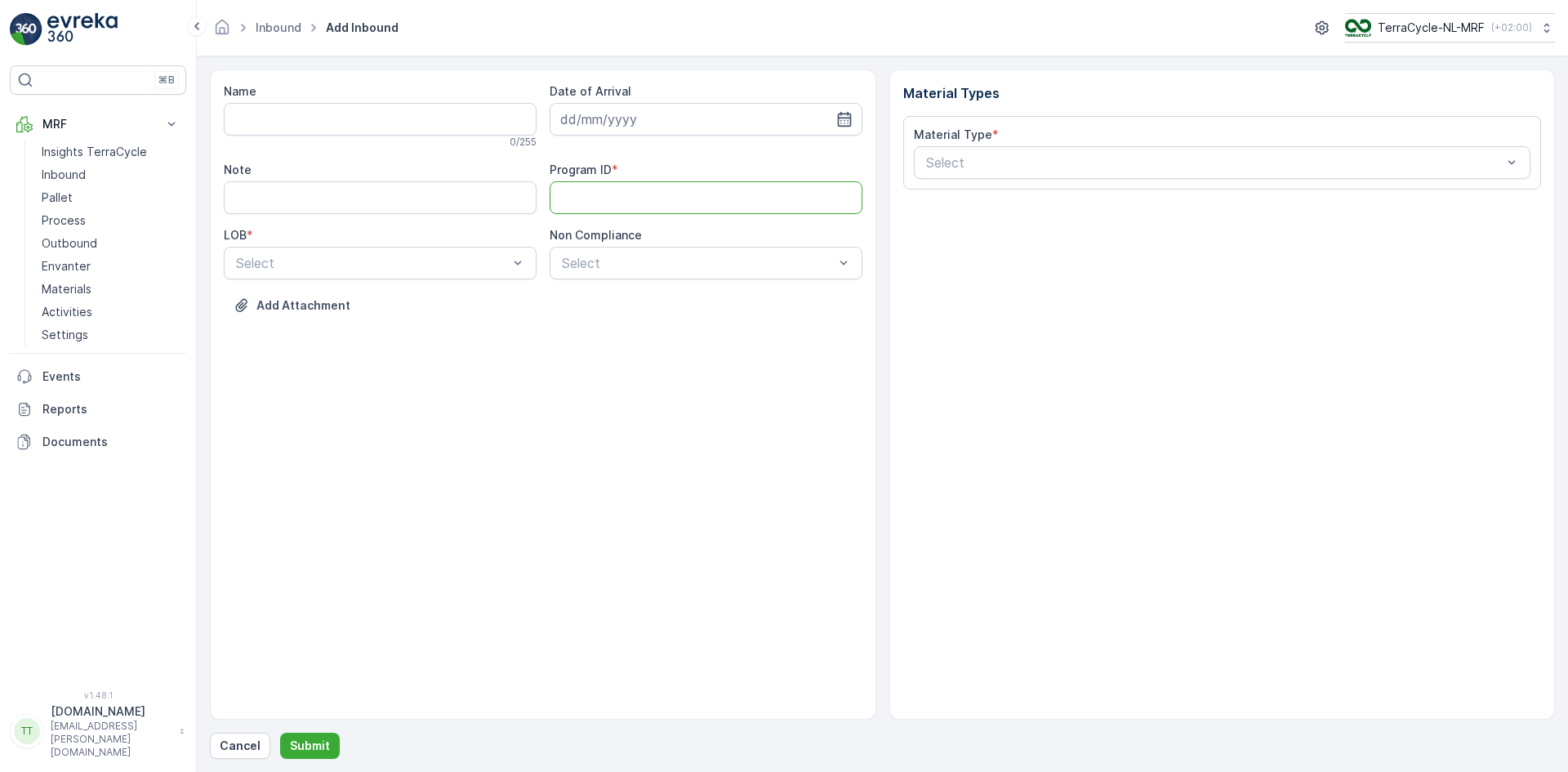
click at [594, 191] on ID "Program ID" at bounding box center [706, 198] width 313 height 33
type ID "829"
click at [324, 116] on input "Name" at bounding box center [380, 119] width 313 height 33
type input "test"
click at [426, 277] on div "Select" at bounding box center [380, 266] width 313 height 33
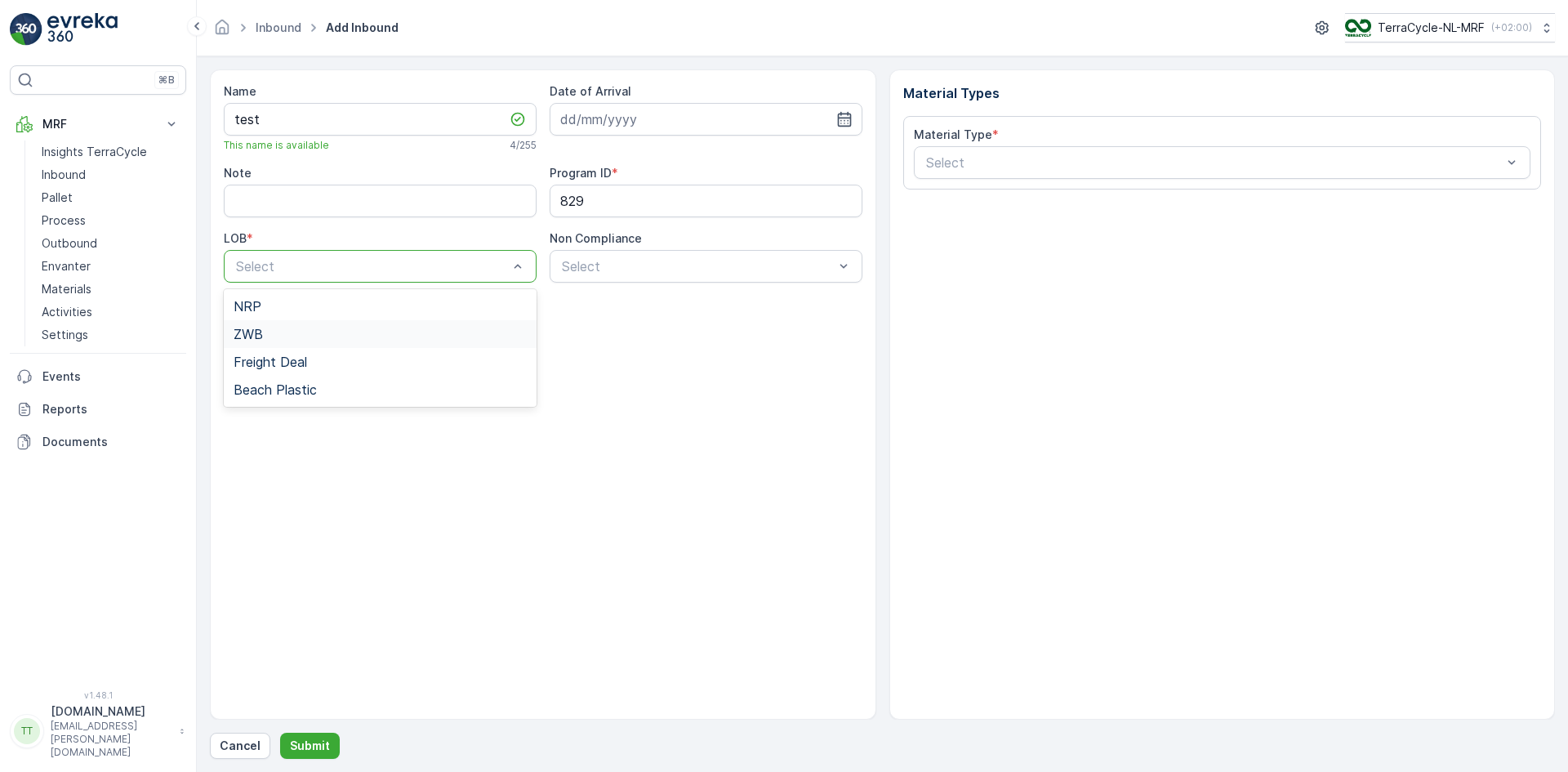
click at [408, 327] on div "ZWB" at bounding box center [380, 334] width 293 height 15
click at [1041, 166] on div at bounding box center [1215, 163] width 580 height 15
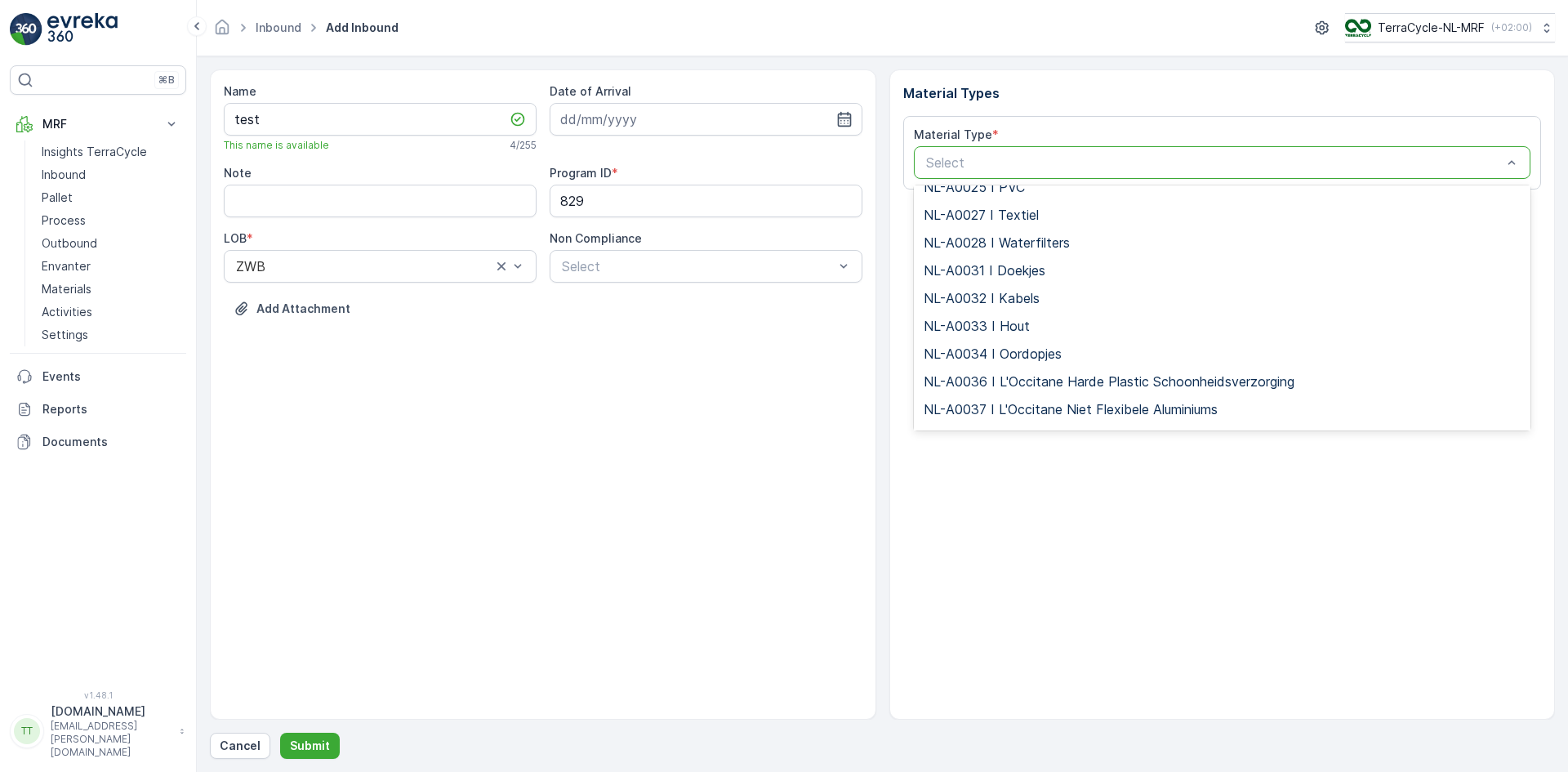
scroll to position [1633, 0]
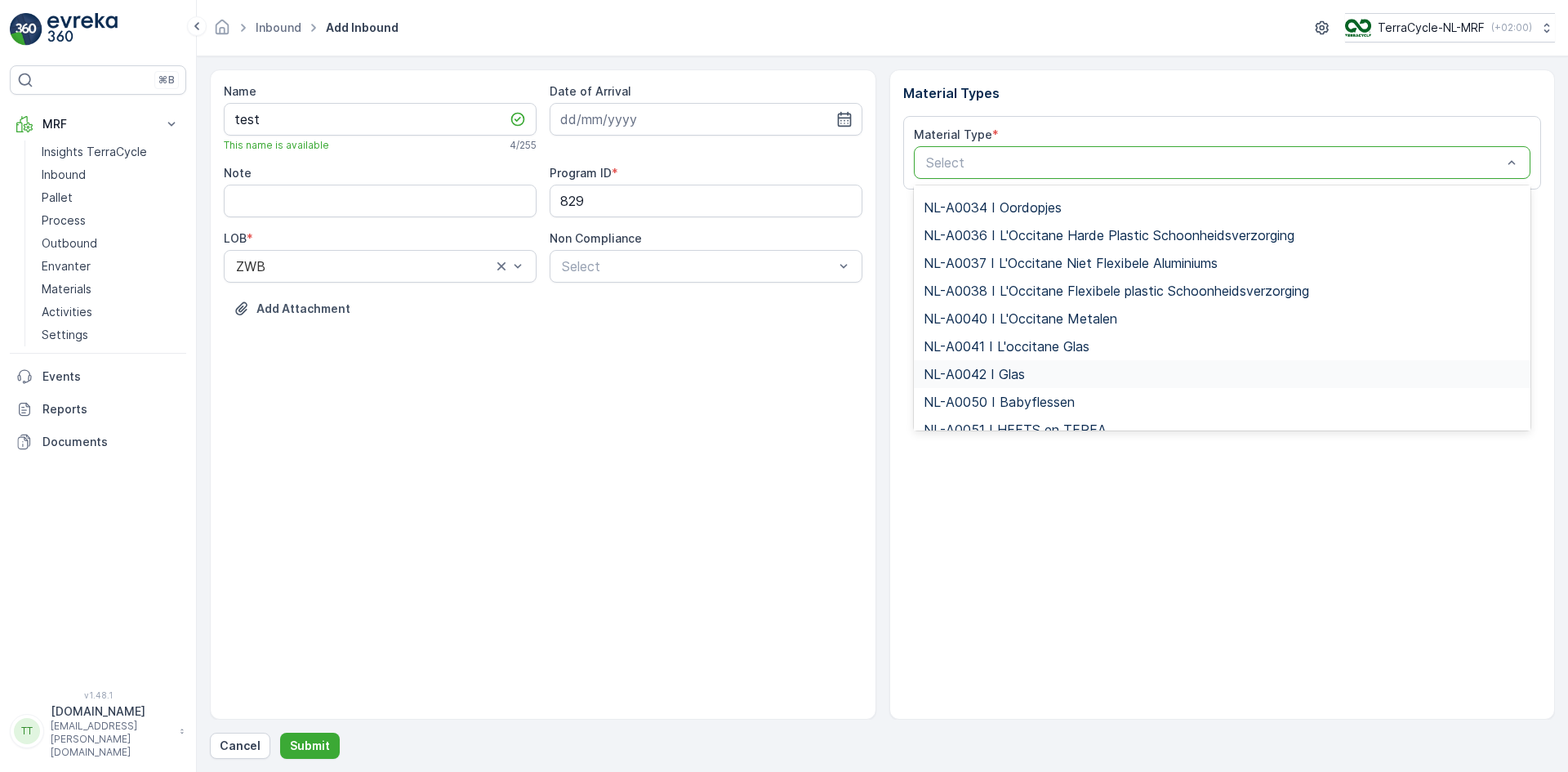
click at [1060, 376] on div "NL-A0042 I Glas" at bounding box center [1223, 374] width 598 height 15
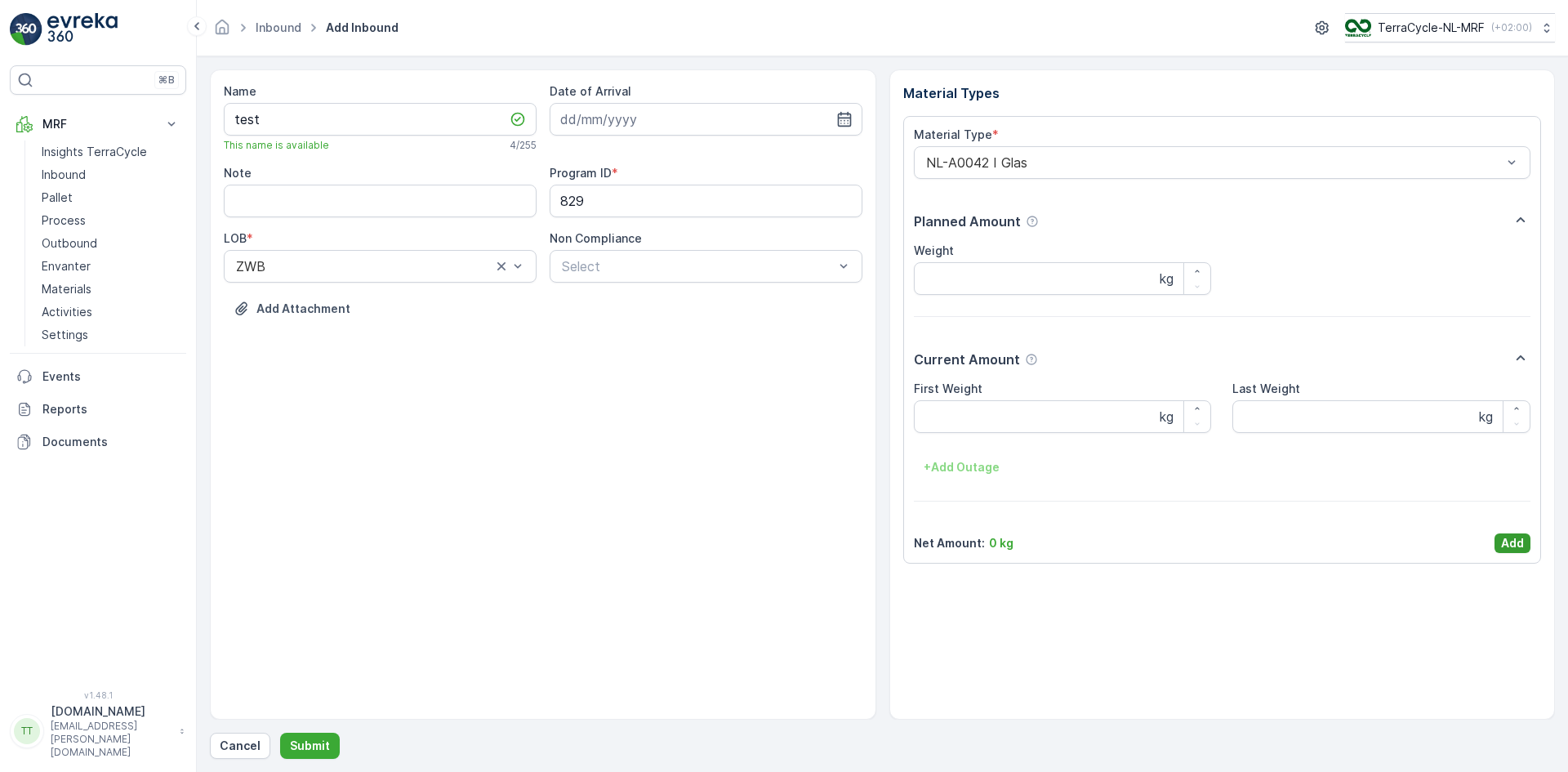
click at [1518, 540] on p "Add" at bounding box center [1512, 543] width 23 height 16
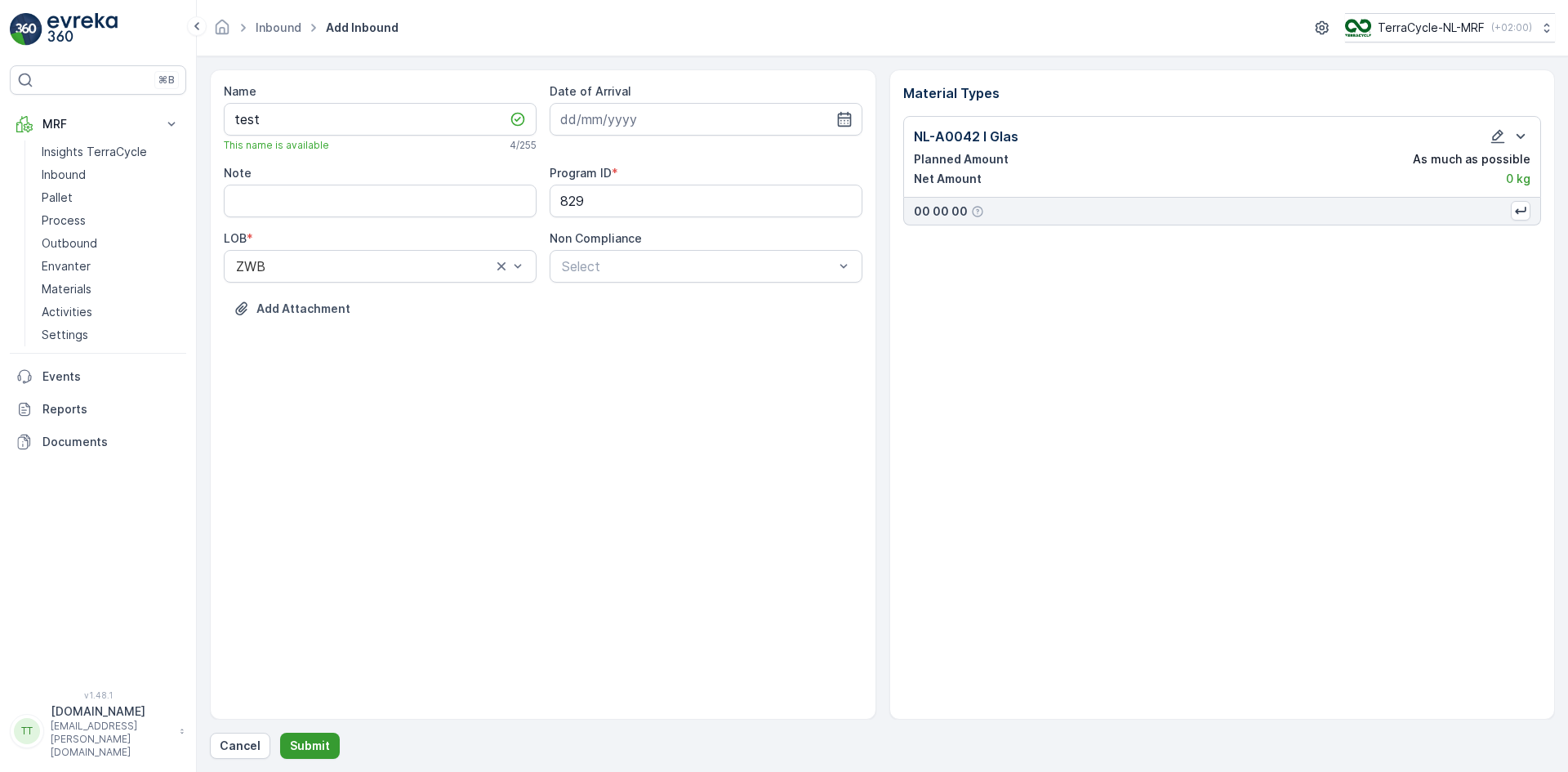
click at [324, 741] on p "Submit" at bounding box center [310, 746] width 40 height 16
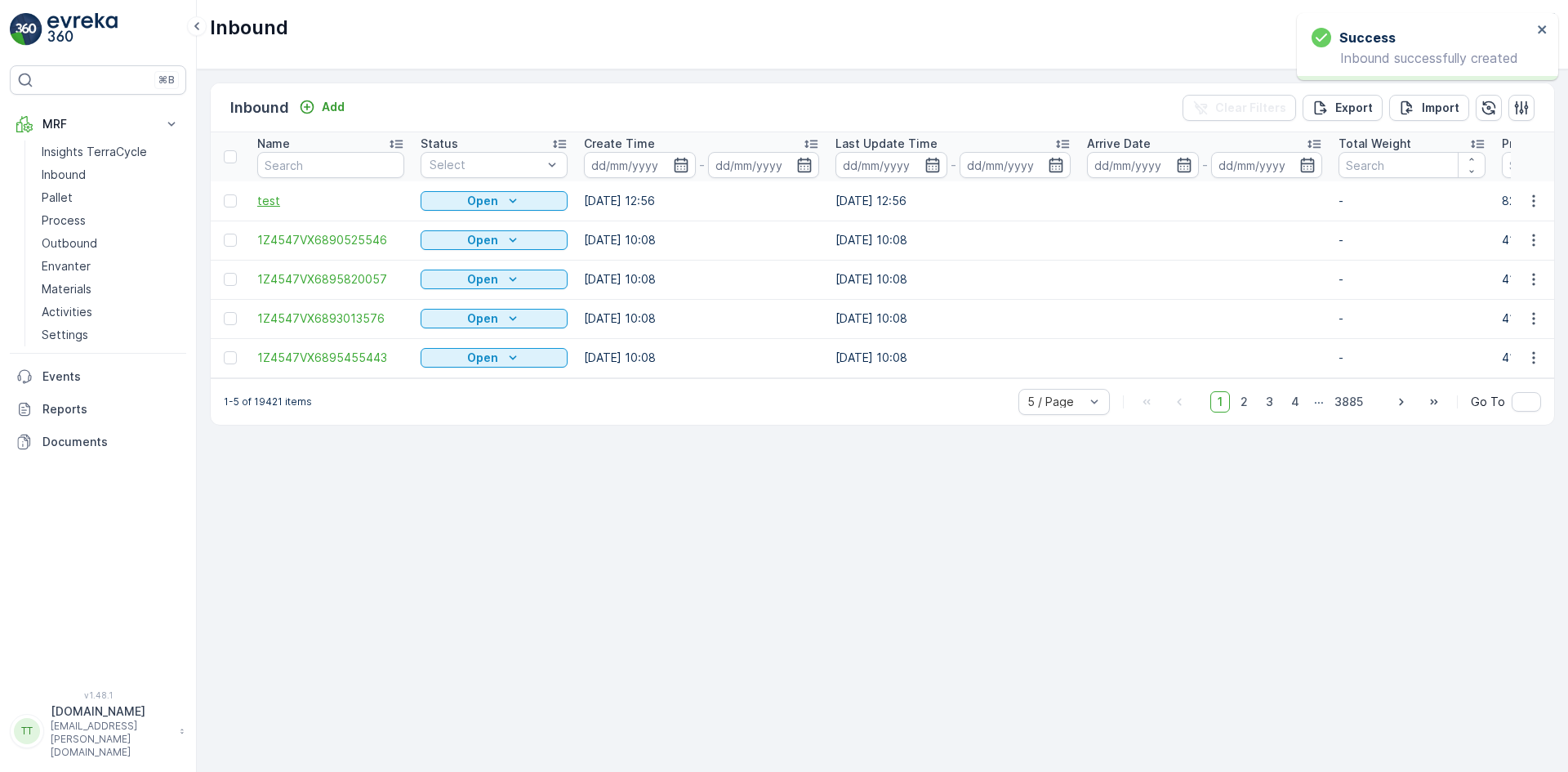
click at [269, 203] on span "test" at bounding box center [331, 201] width 147 height 16
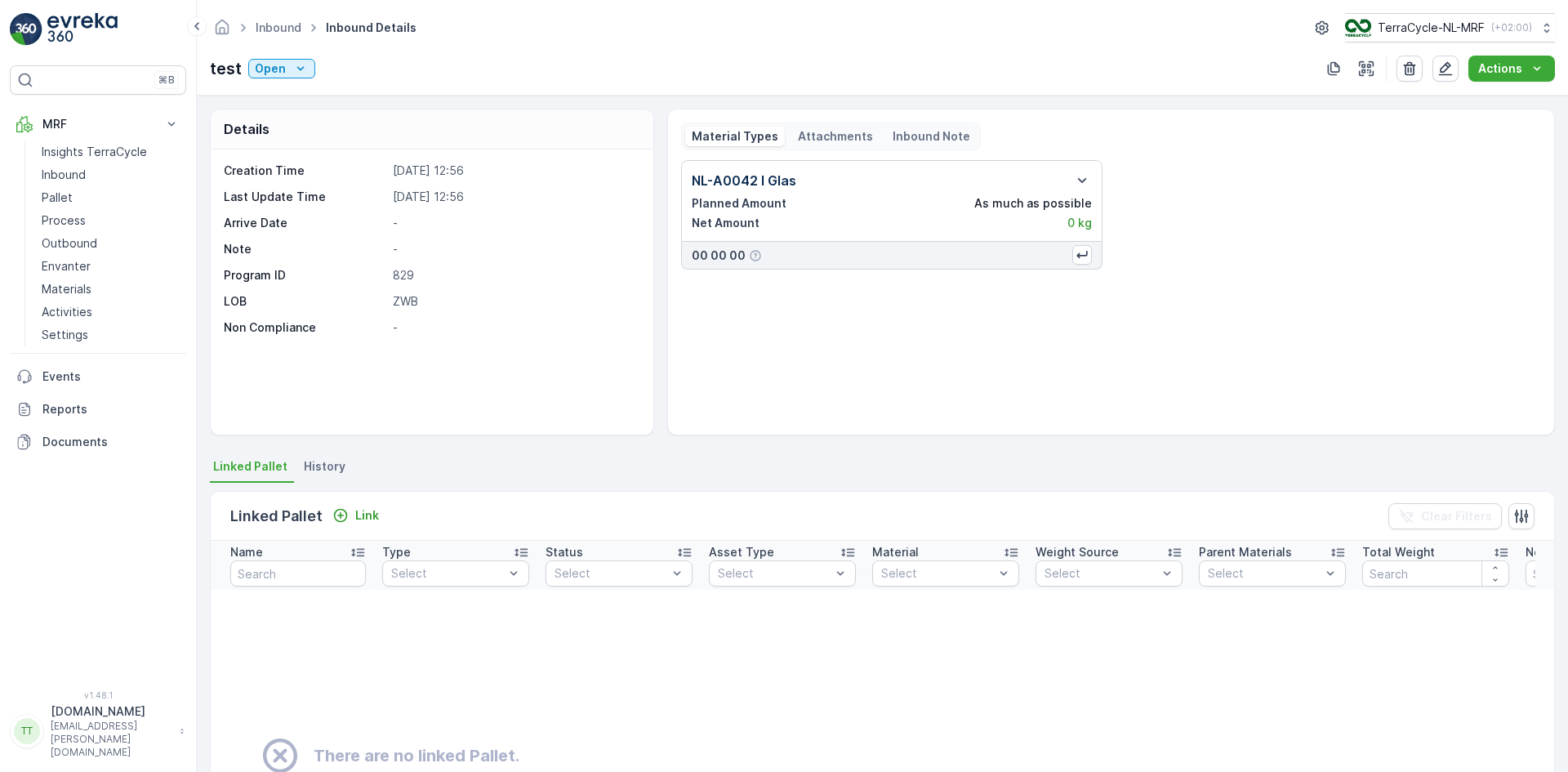
click at [327, 466] on span "History" at bounding box center [324, 466] width 42 height 16
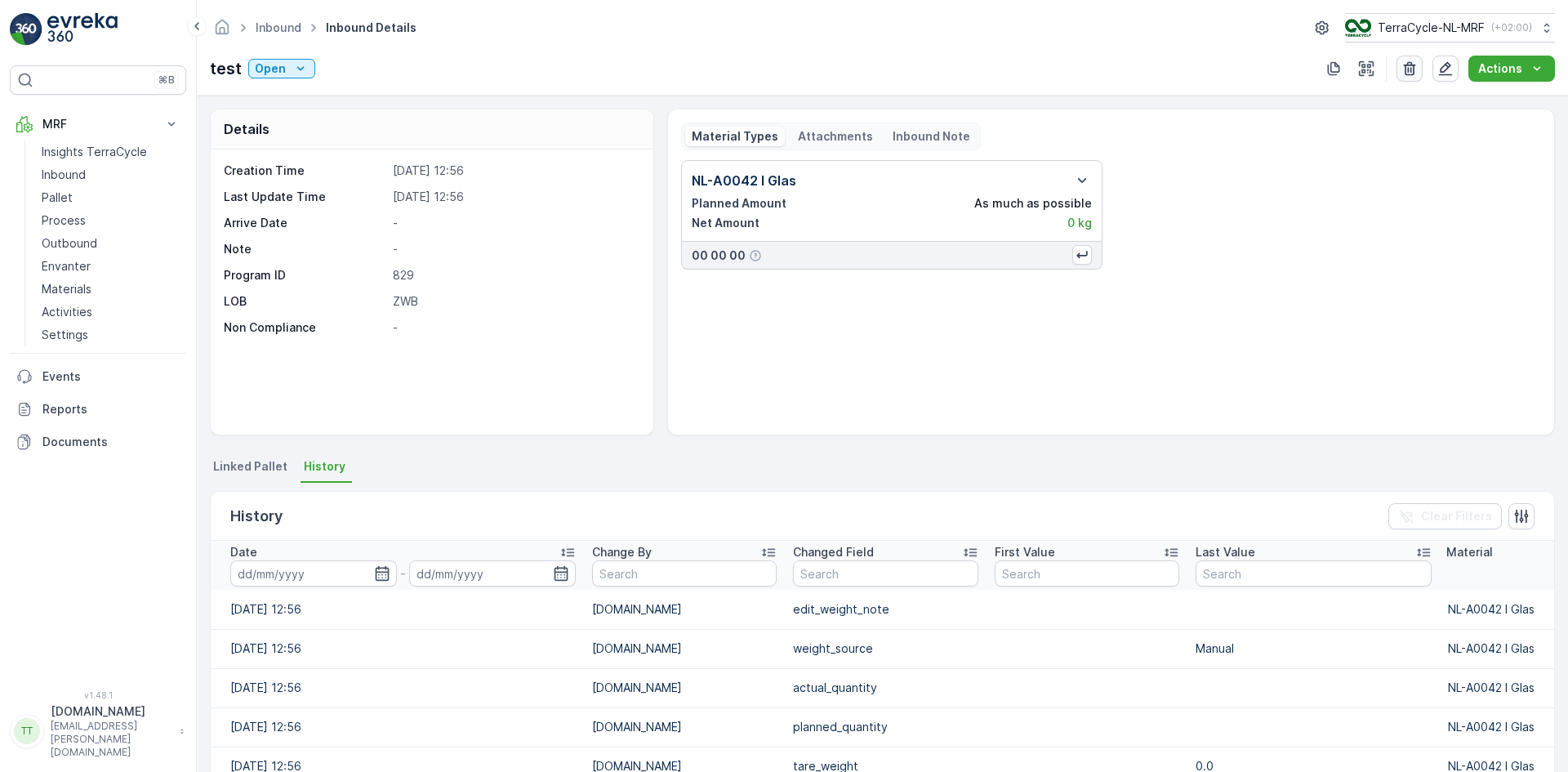
click at [1410, 68] on icon "button" at bounding box center [1409, 69] width 12 height 14
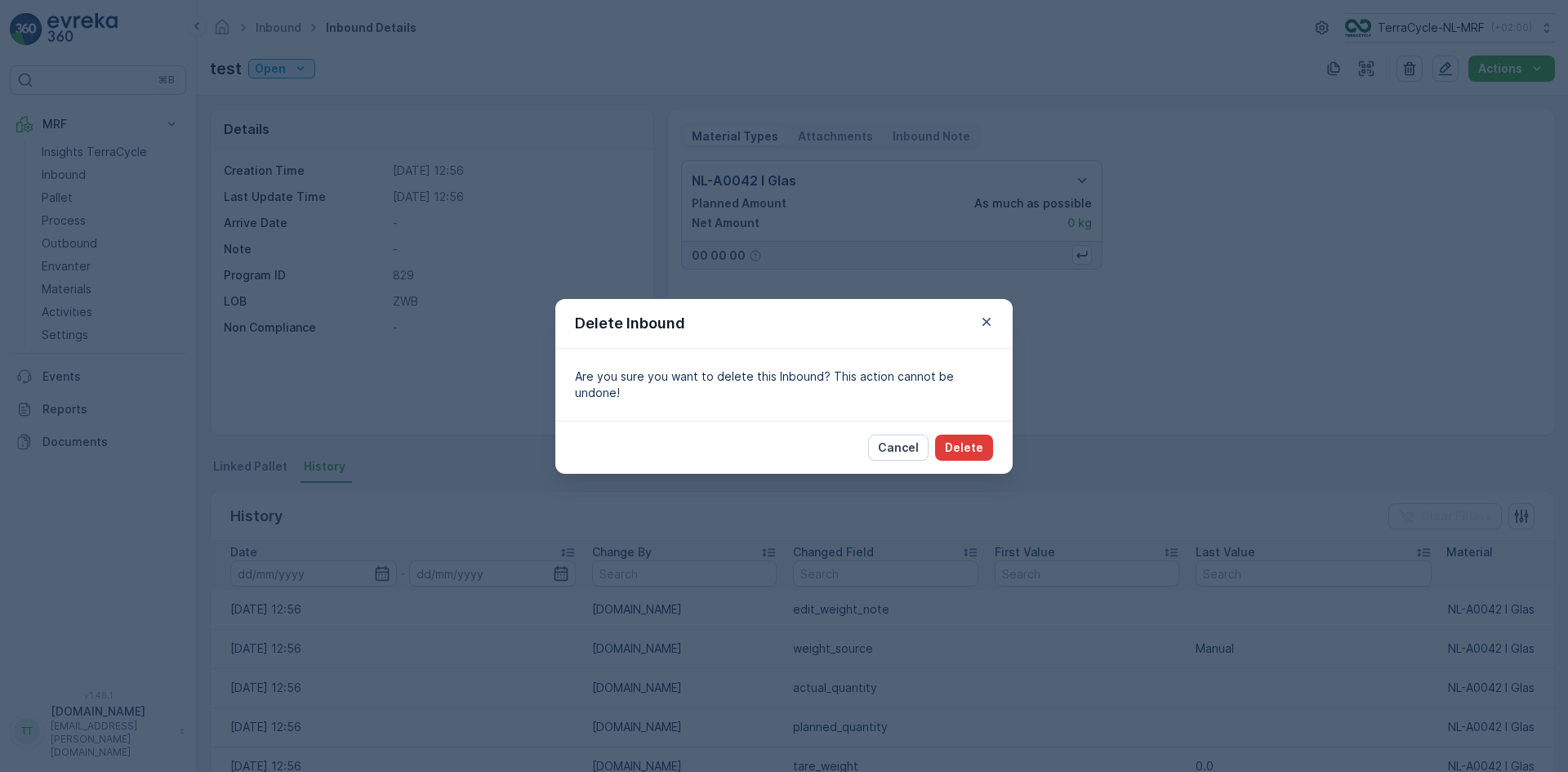
click at [967, 440] on p "Delete" at bounding box center [964, 448] width 38 height 16
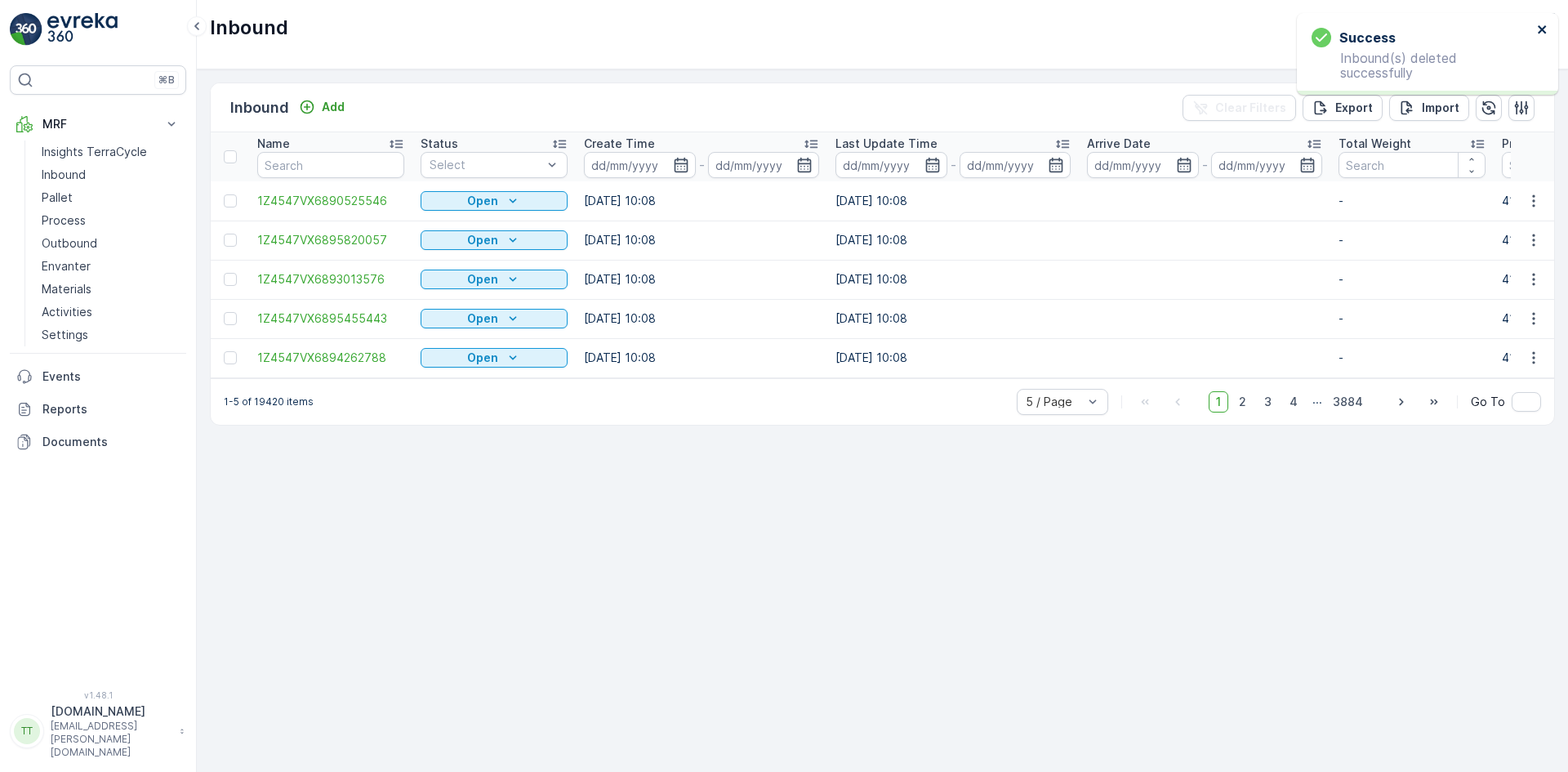
click at [1543, 29] on icon "close" at bounding box center [1543, 29] width 11 height 13
click at [70, 239] on p "Outbound" at bounding box center [69, 243] width 56 height 16
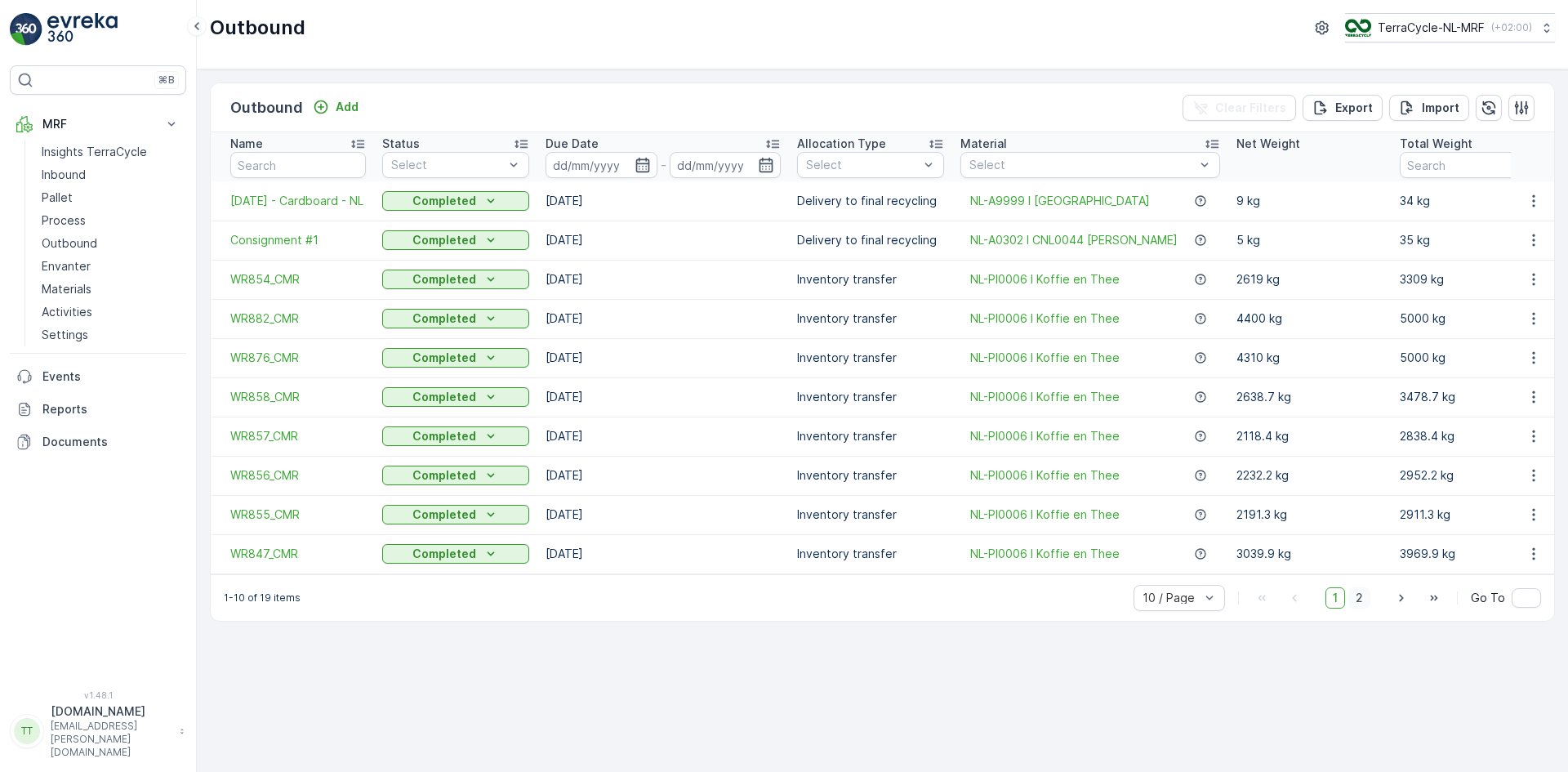
click at [1369, 600] on span "2" at bounding box center [1359, 598] width 22 height 21
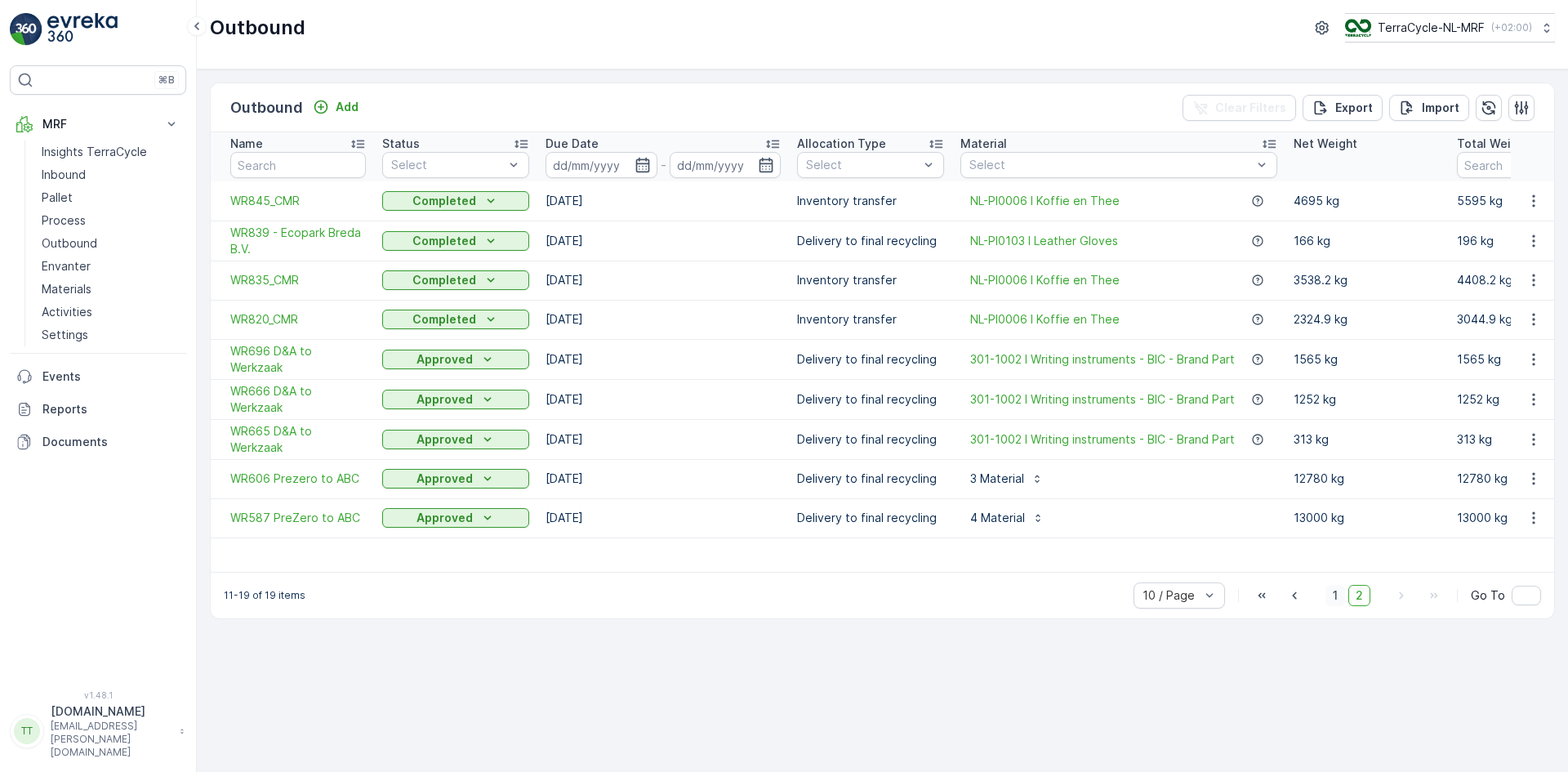
click at [1339, 606] on span "1" at bounding box center [1335, 596] width 20 height 21
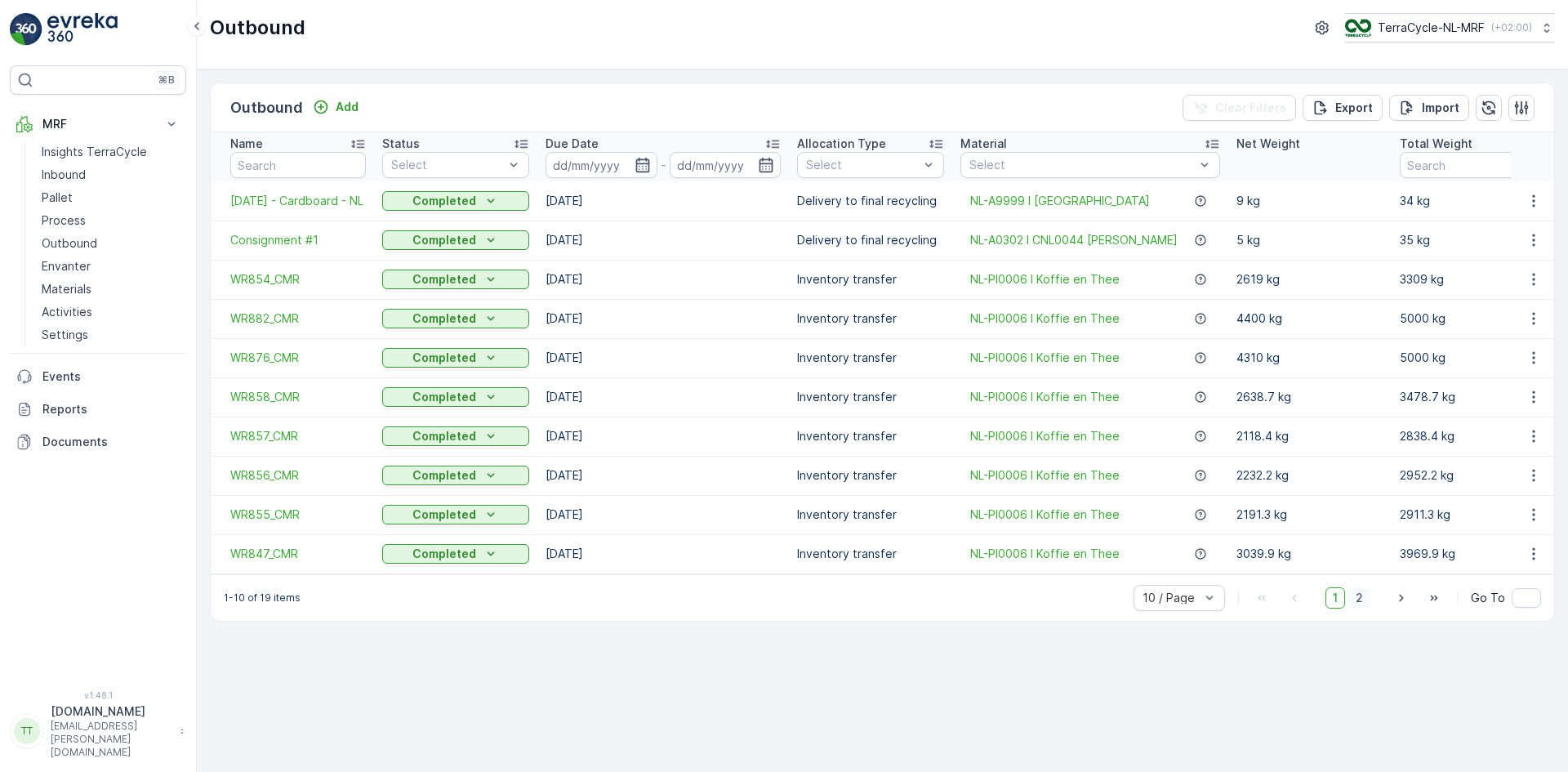
click at [1366, 609] on span "2" at bounding box center [1359, 598] width 22 height 21
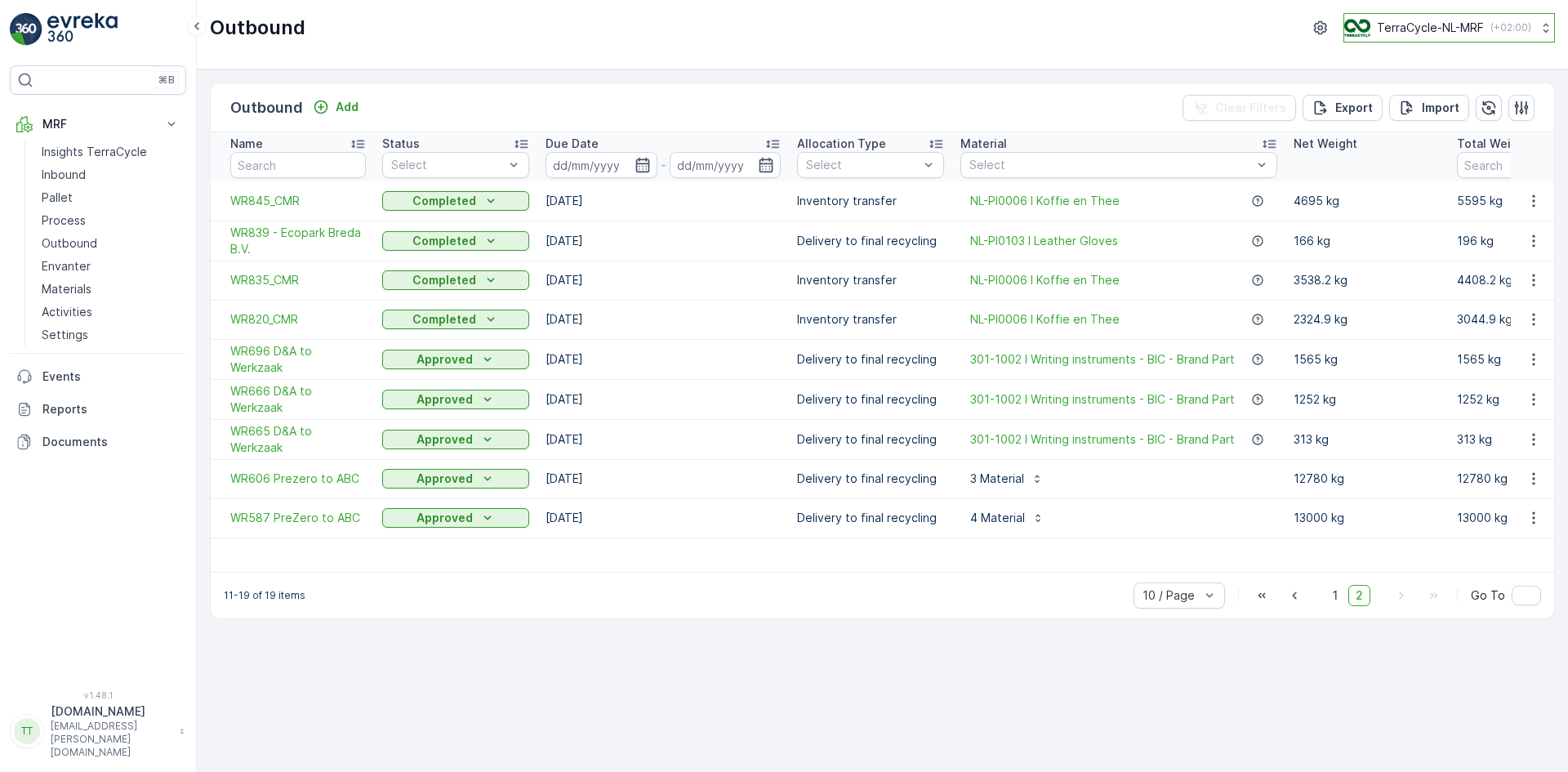
click at [1434, 33] on p "TerraCycle-NL-MRF" at bounding box center [1430, 28] width 107 height 16
type input "fr"
click at [1405, 95] on span "TerraCycle- FR02 -MRF" at bounding box center [1445, 100] width 182 height 16
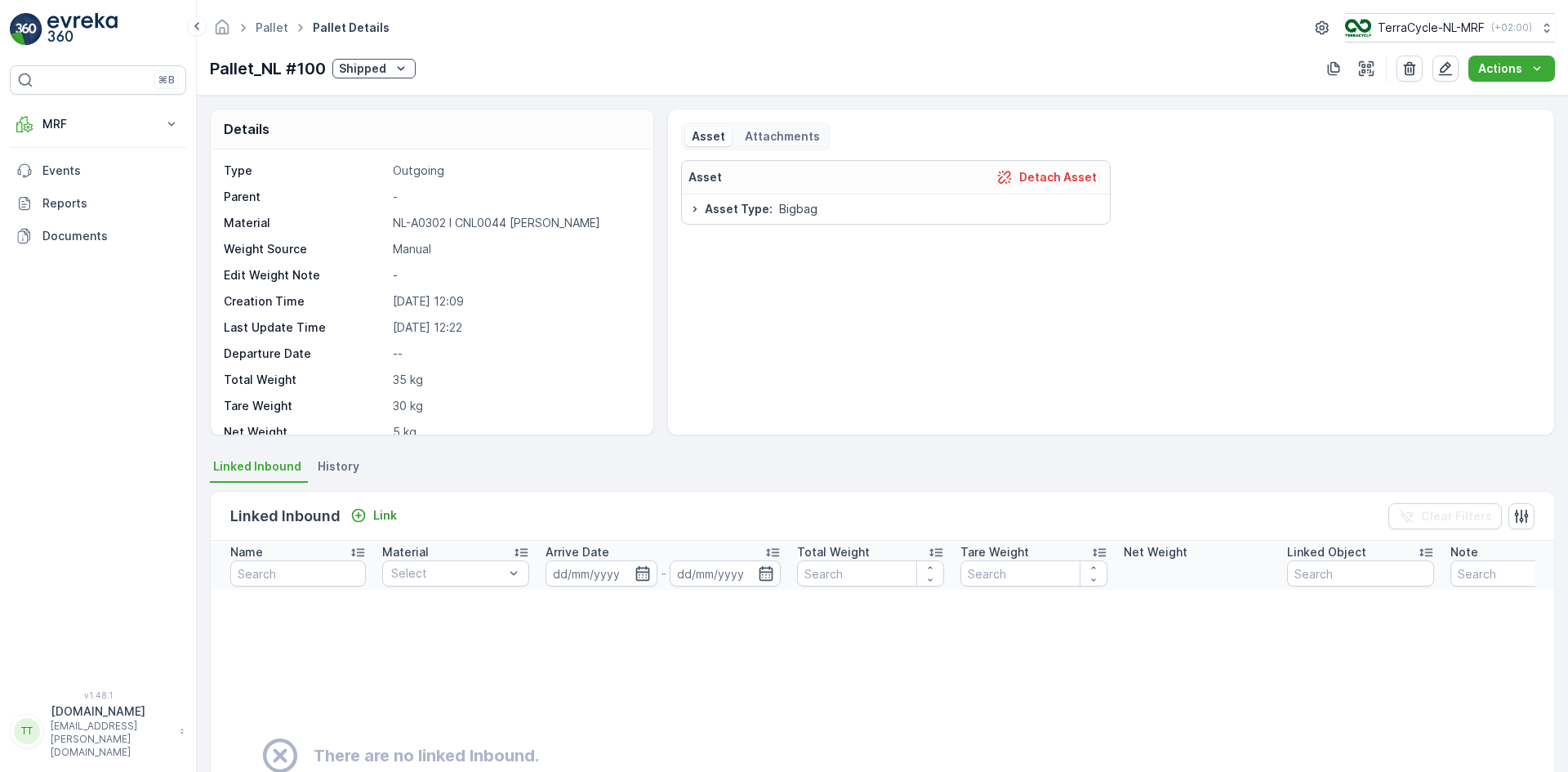
click at [340, 470] on span "History" at bounding box center [338, 466] width 42 height 16
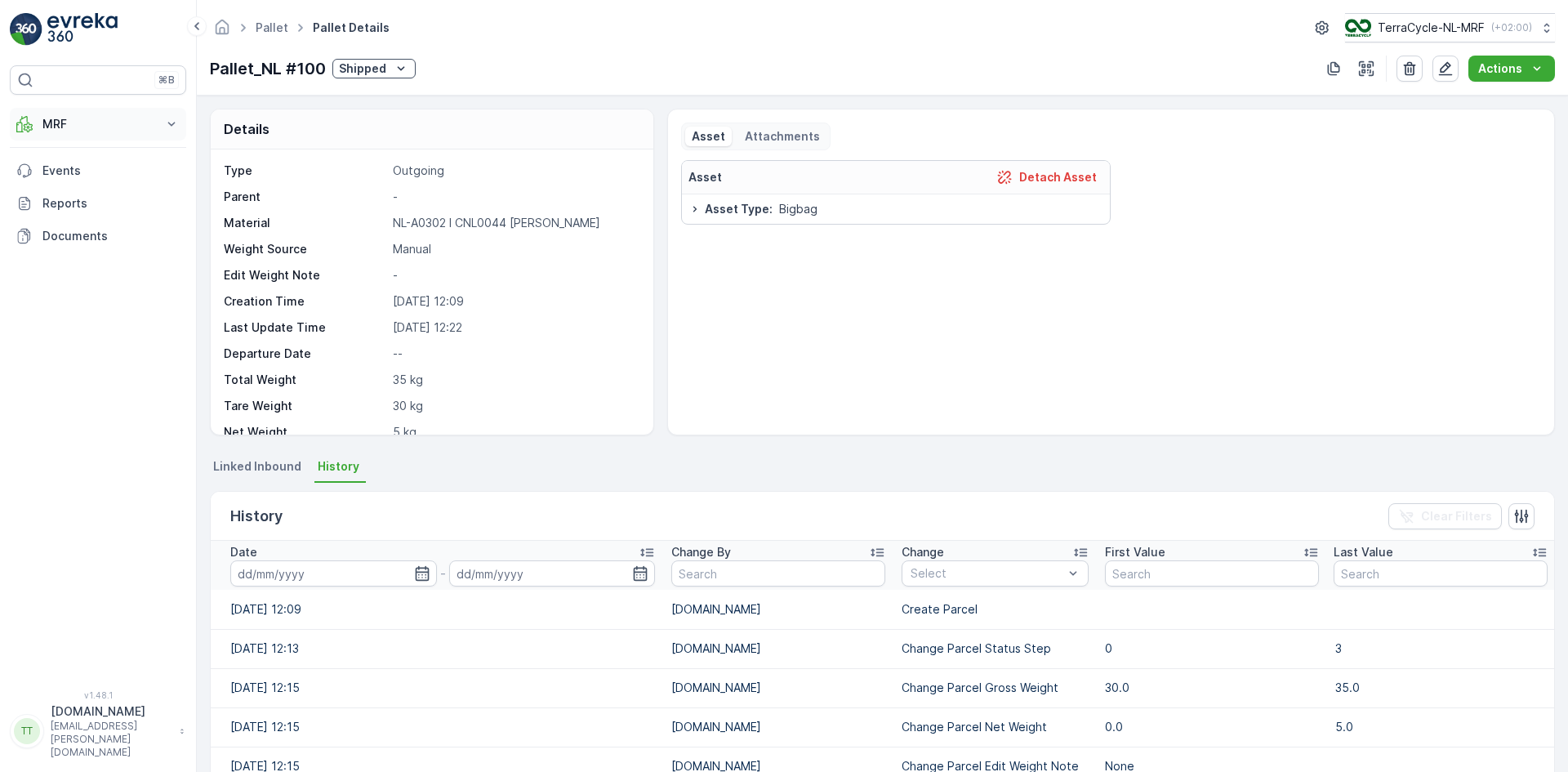
click at [69, 116] on p "MRF" at bounding box center [98, 124] width 111 height 16
click at [86, 243] on p "Outbound" at bounding box center [69, 243] width 56 height 16
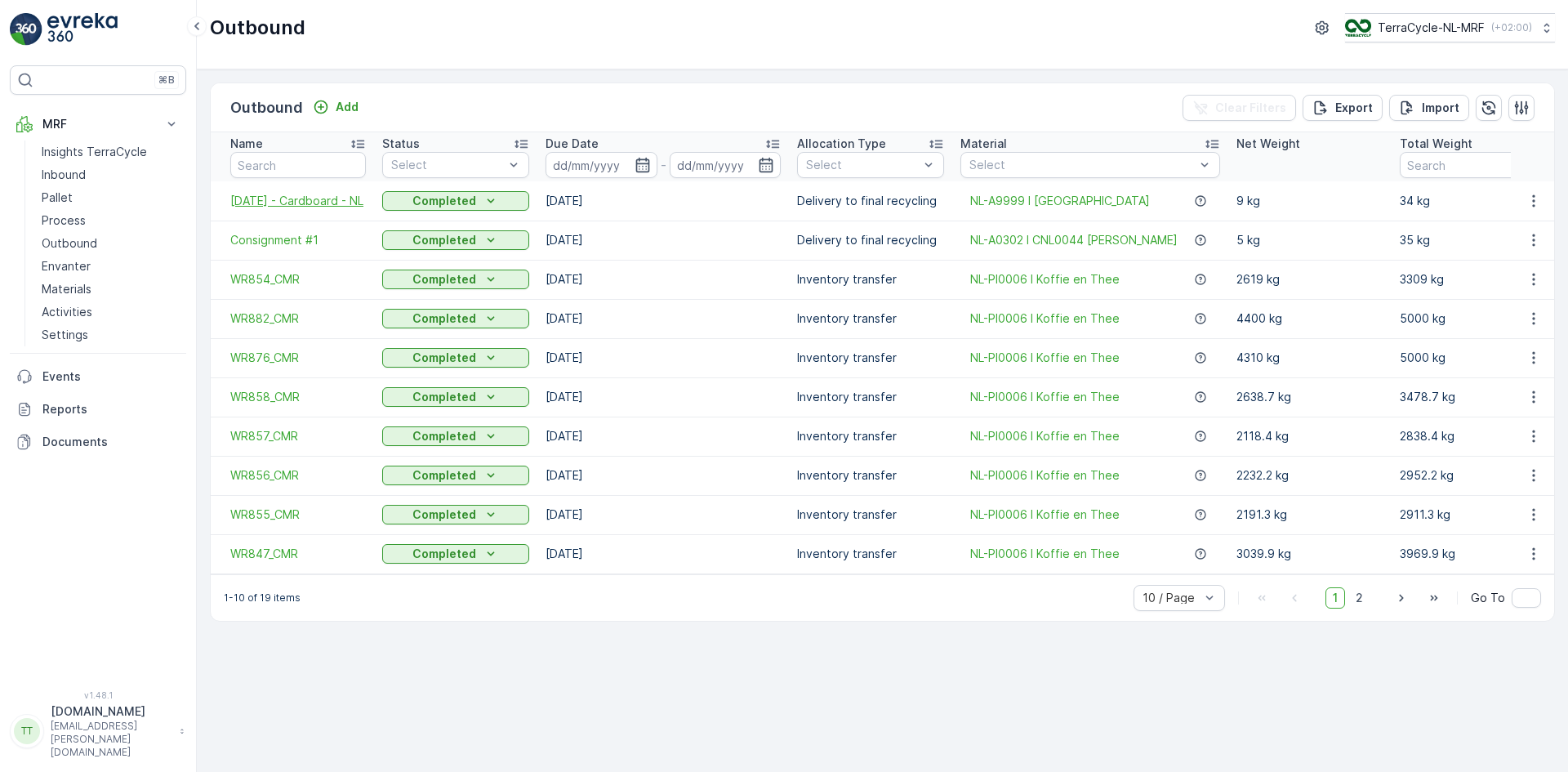
click at [300, 193] on span "30.06.2025 - Cardboard - NL" at bounding box center [298, 201] width 136 height 16
click at [268, 244] on span "Consignment #1" at bounding box center [298, 240] width 136 height 16
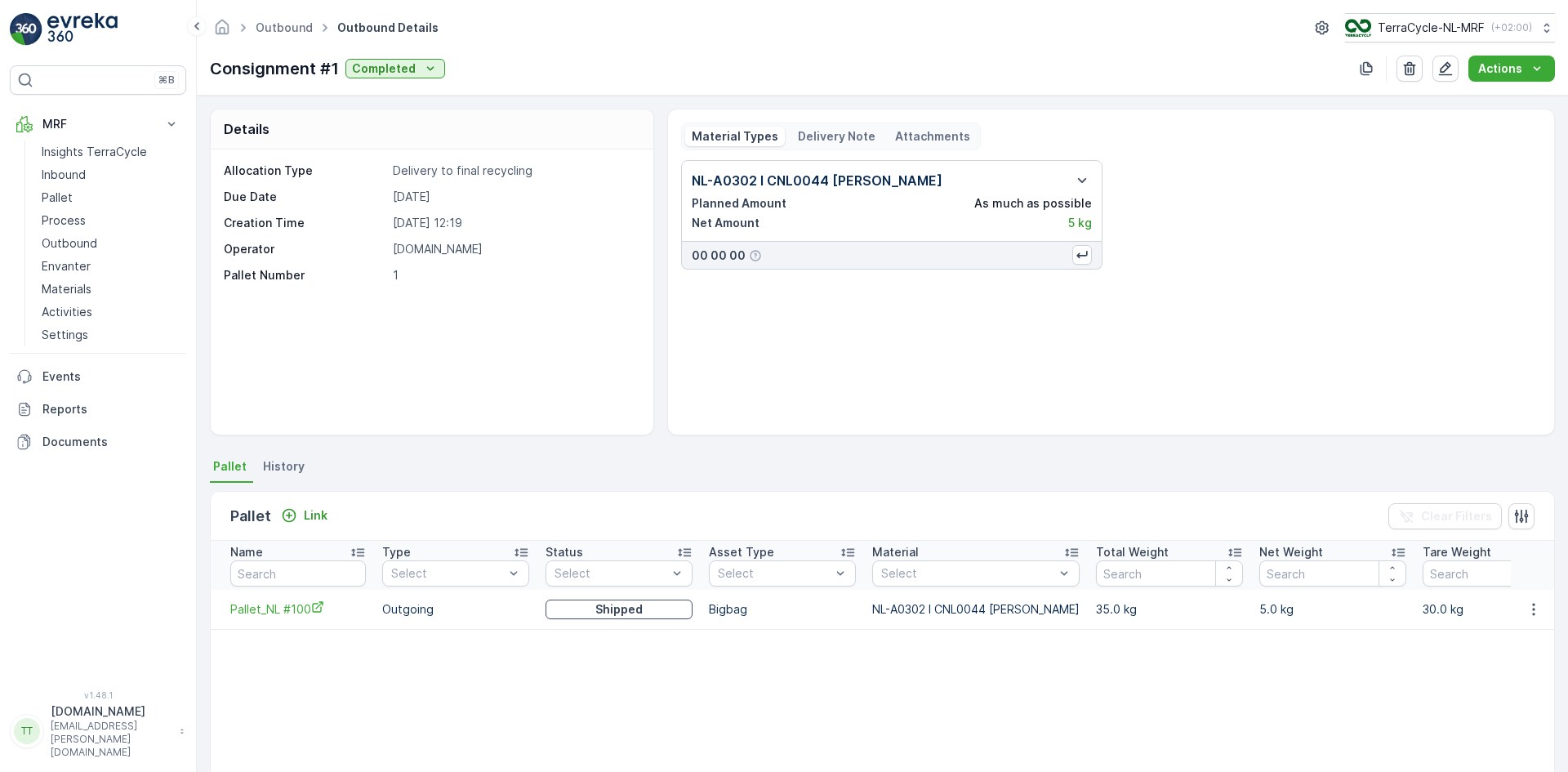
click at [277, 465] on span "History" at bounding box center [284, 466] width 42 height 16
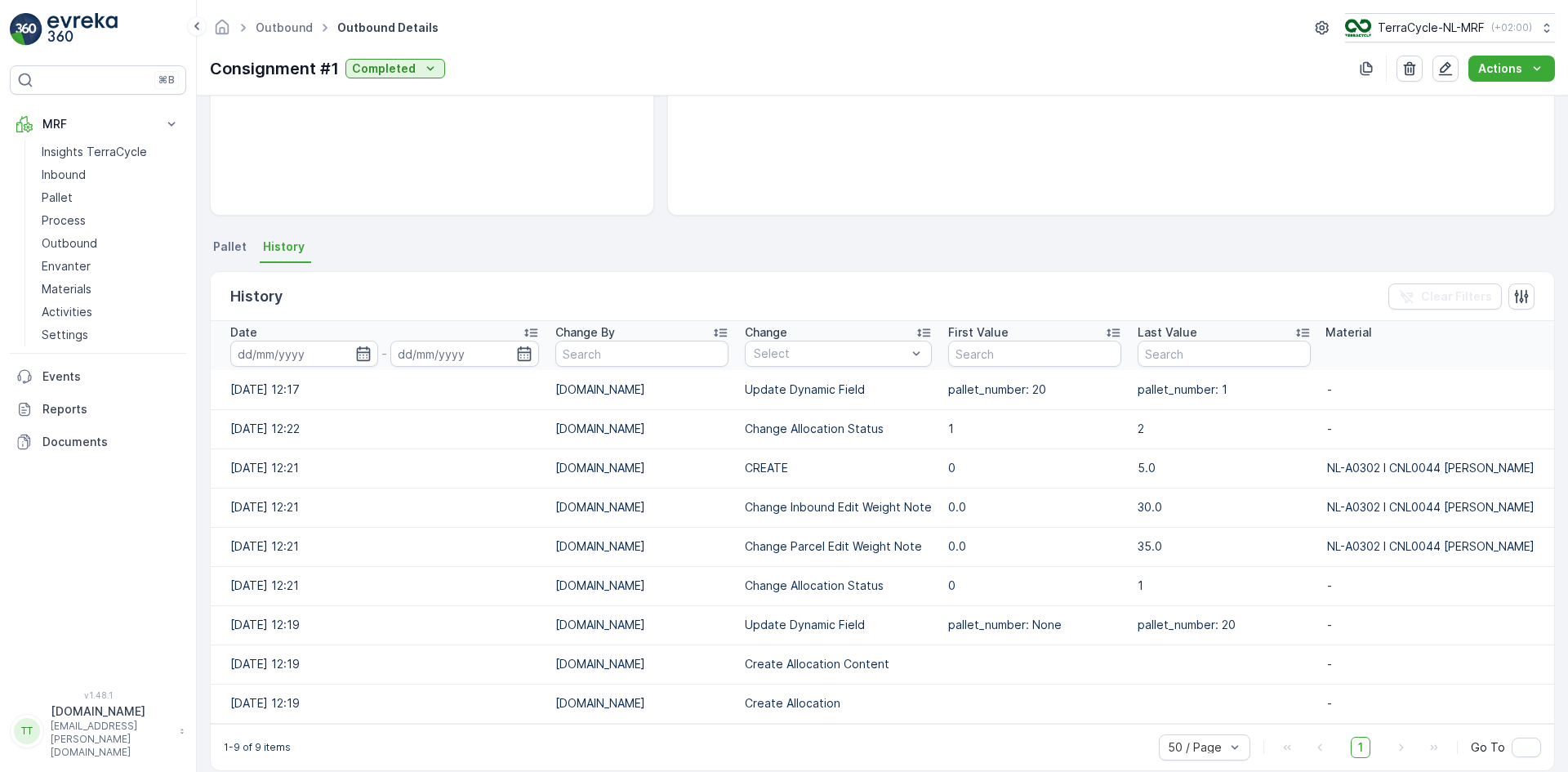
scroll to position [240, 0]
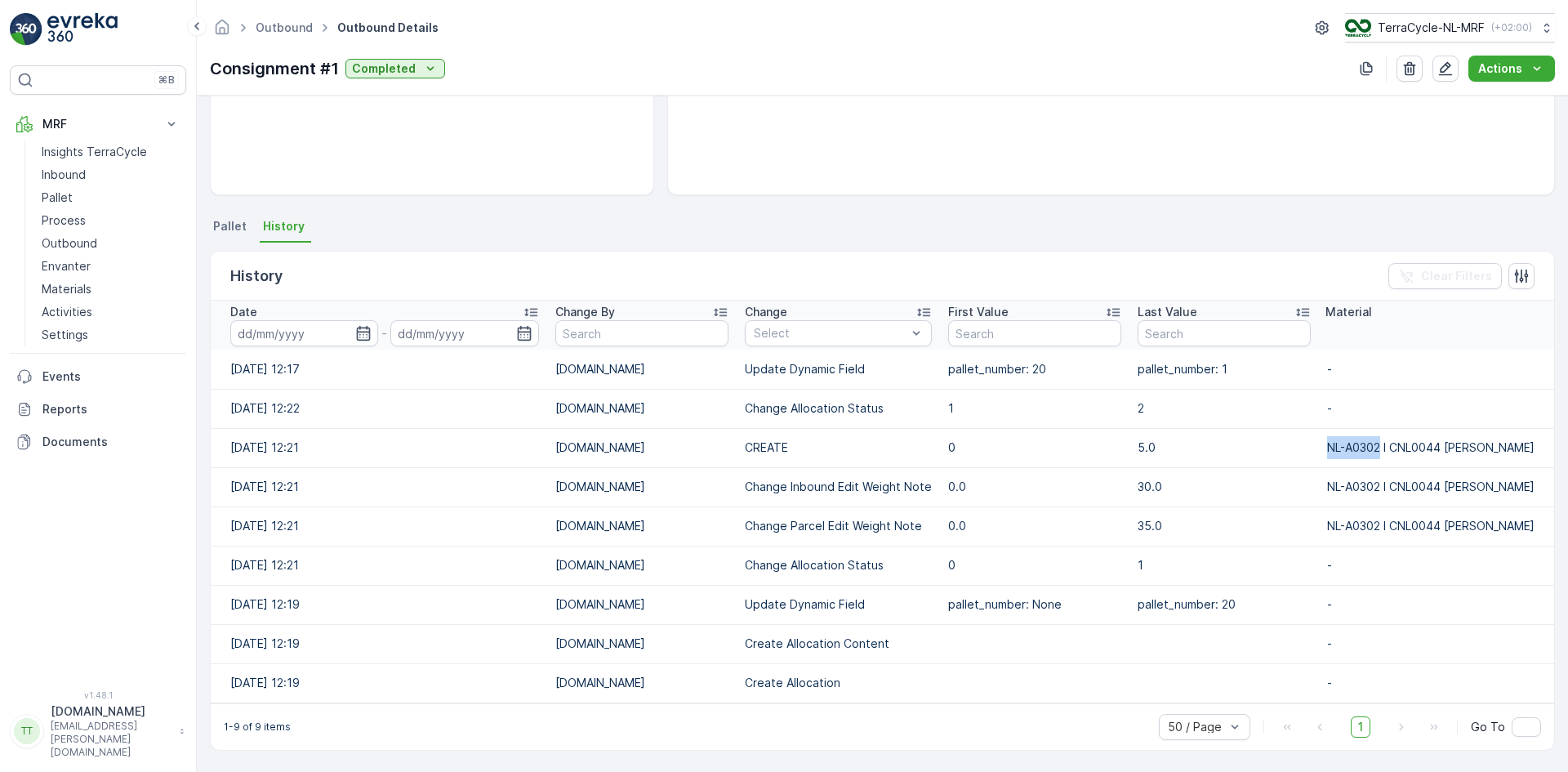
drag, startPoint x: 1370, startPoint y: 450, endPoint x: 1432, endPoint y: 452, distance: 62.0
click at [1432, 452] on td "NL-A0302 I CNL0044 Koffie" at bounding box center [1436, 448] width 235 height 39
copy td "NL-A0302"
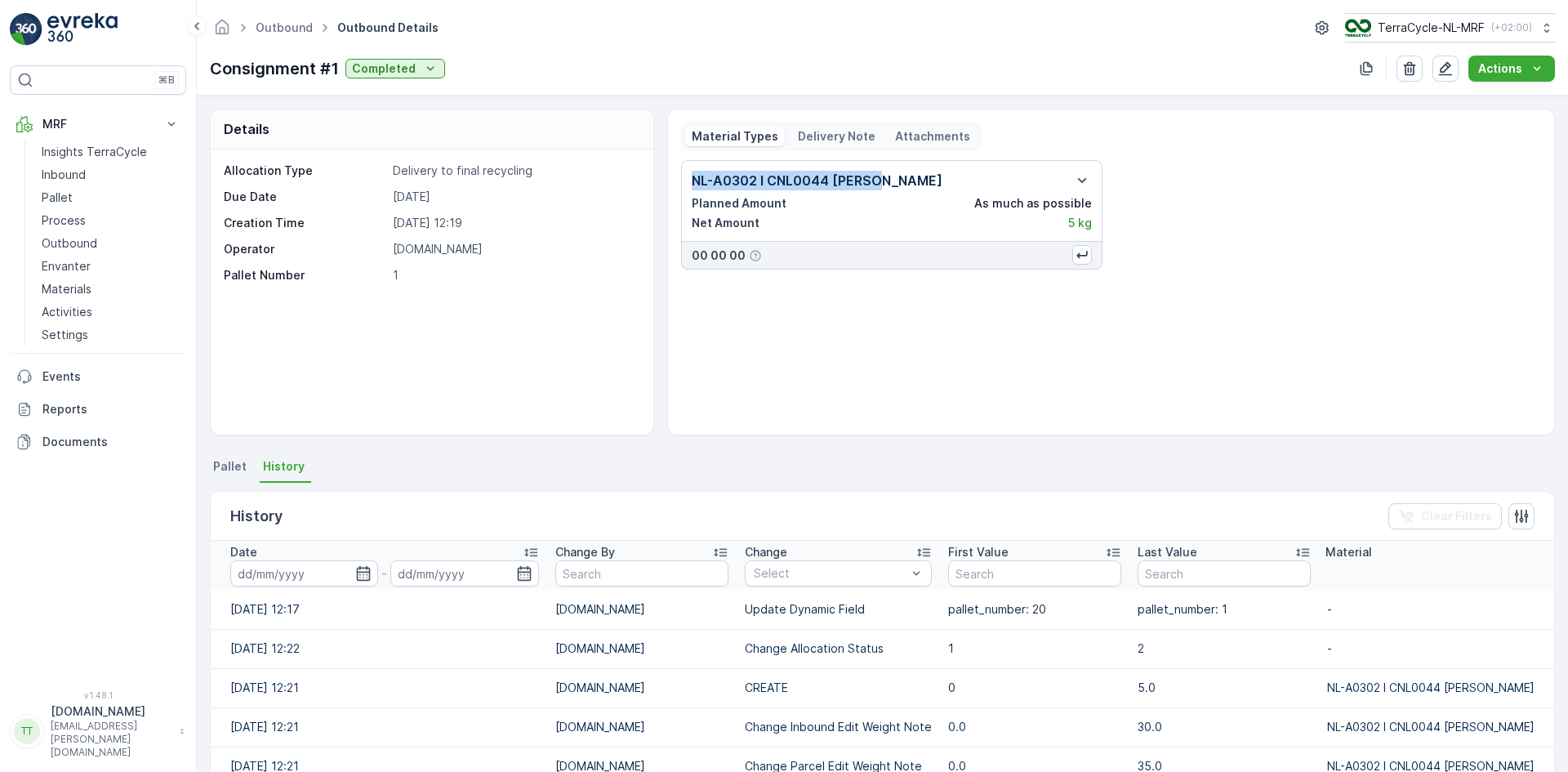
drag, startPoint x: 686, startPoint y: 181, endPoint x: 867, endPoint y: 181, distance: 181.0
click at [867, 181] on div "NL-A0302 I CNL0044 Koffie Planned Amount As much as possible Net Amount 5 kg" at bounding box center [892, 201] width 422 height 82
copy p "NL-A0302 I CNL0044 Koffie"
click at [227, 467] on span "Pallet" at bounding box center [230, 466] width 34 height 16
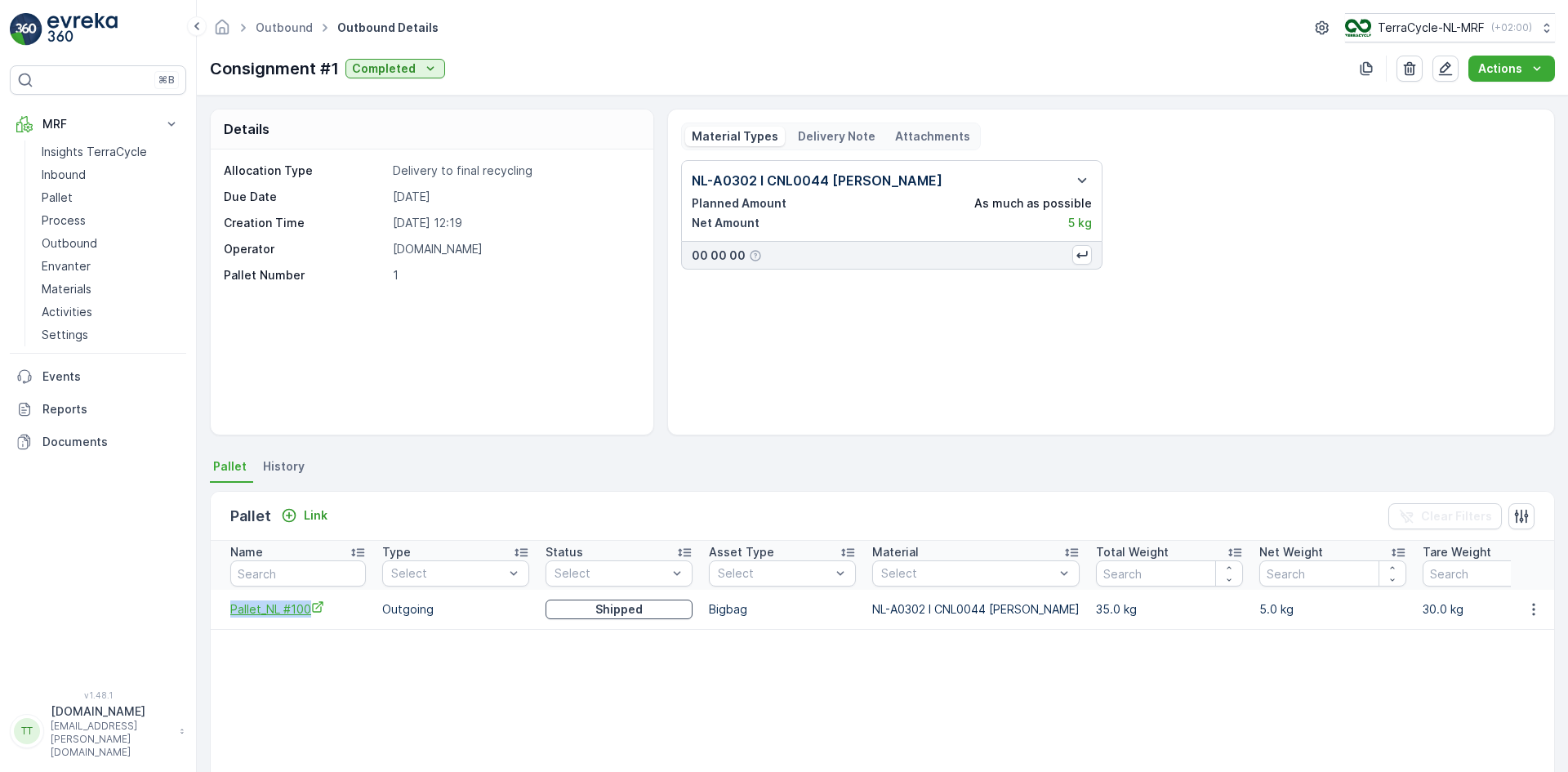
drag, startPoint x: 224, startPoint y: 612, endPoint x: 310, endPoint y: 611, distance: 86.0
click at [310, 611] on td "Pallet_NL #100" at bounding box center [293, 609] width 163 height 39
copy span "Pallet_NL #100"
click at [58, 202] on p "Pallet" at bounding box center [57, 198] width 31 height 16
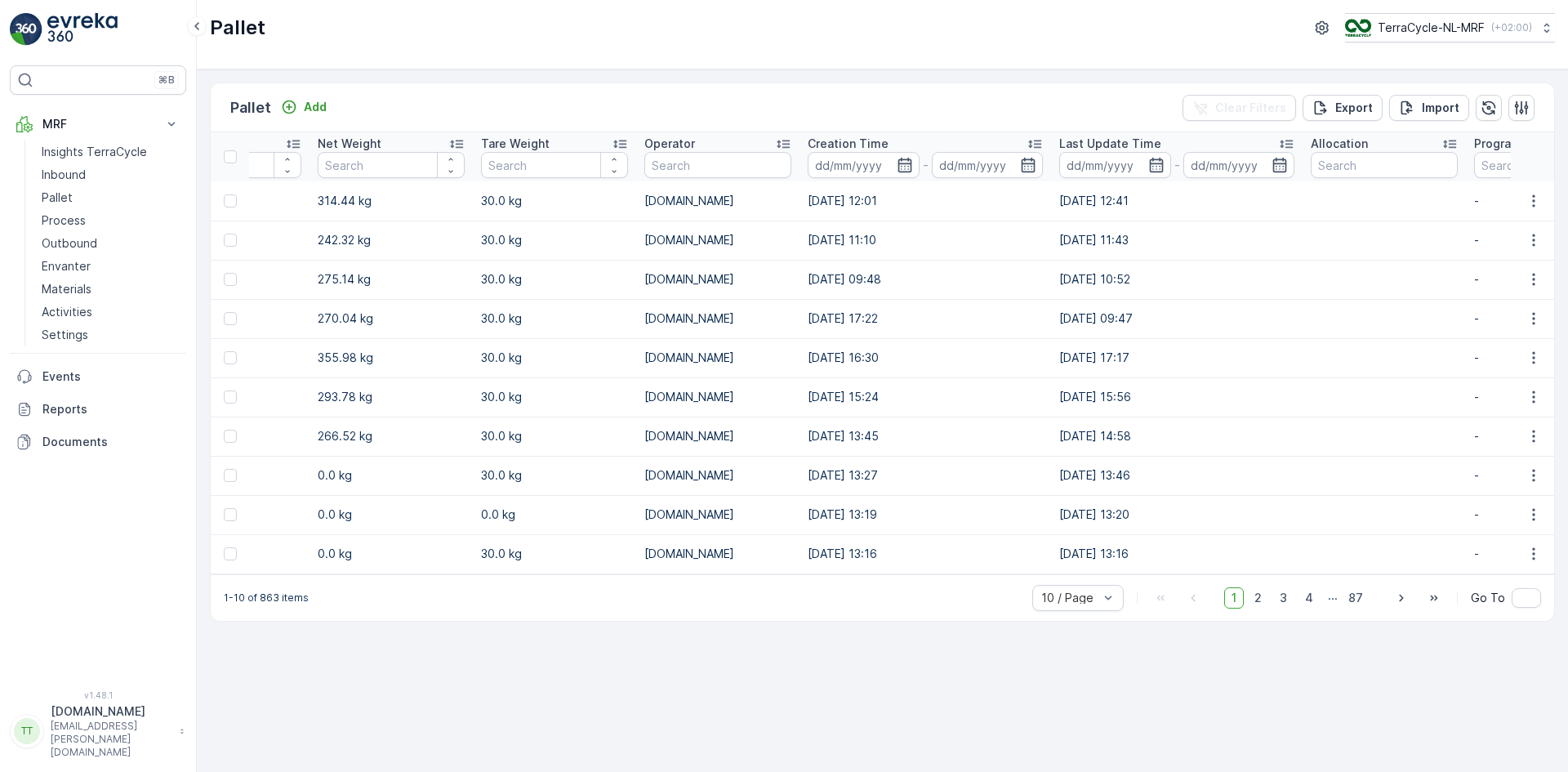
scroll to position [0, 1346]
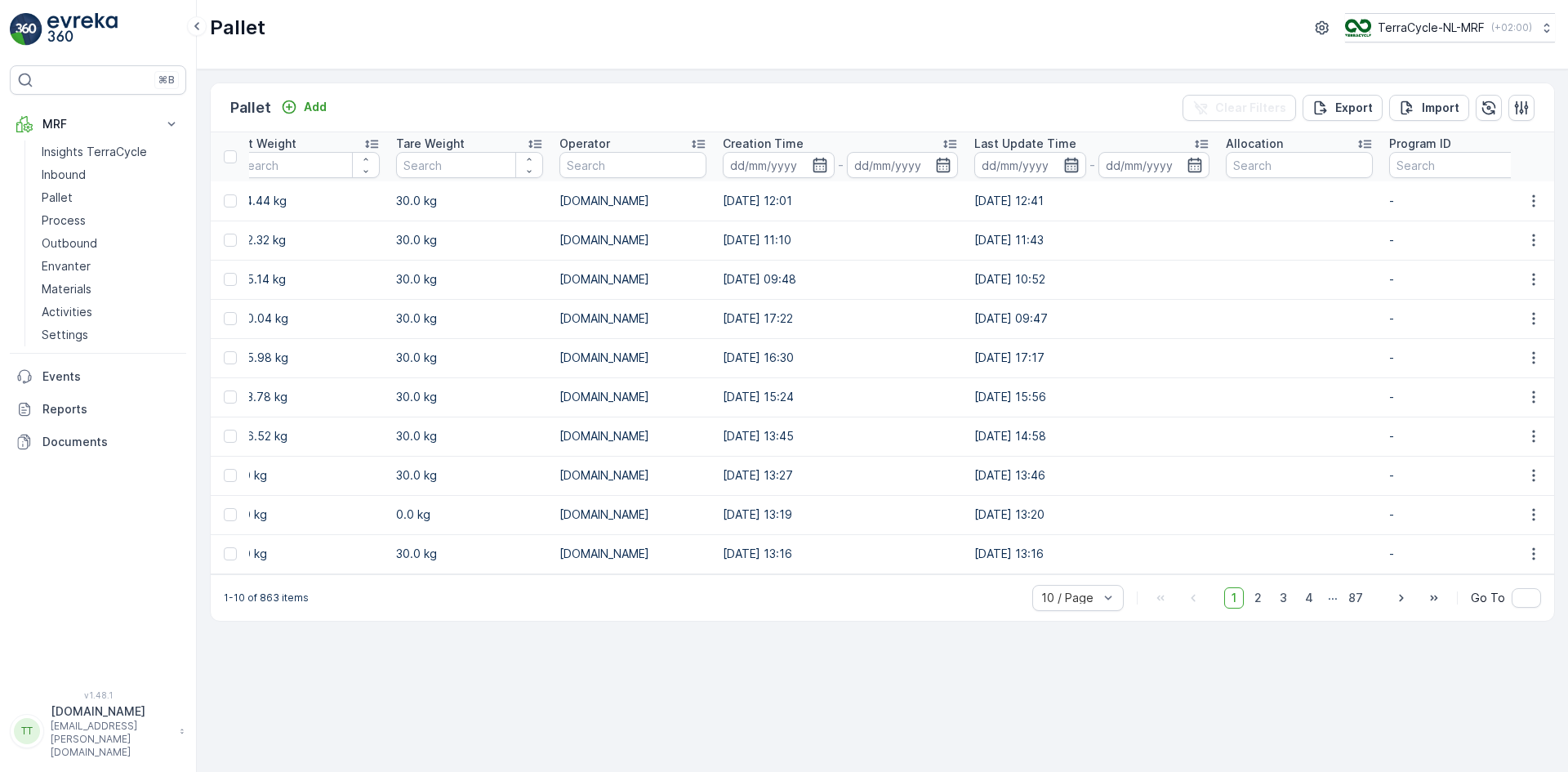
click at [1064, 166] on icon "button" at bounding box center [1072, 165] width 16 height 16
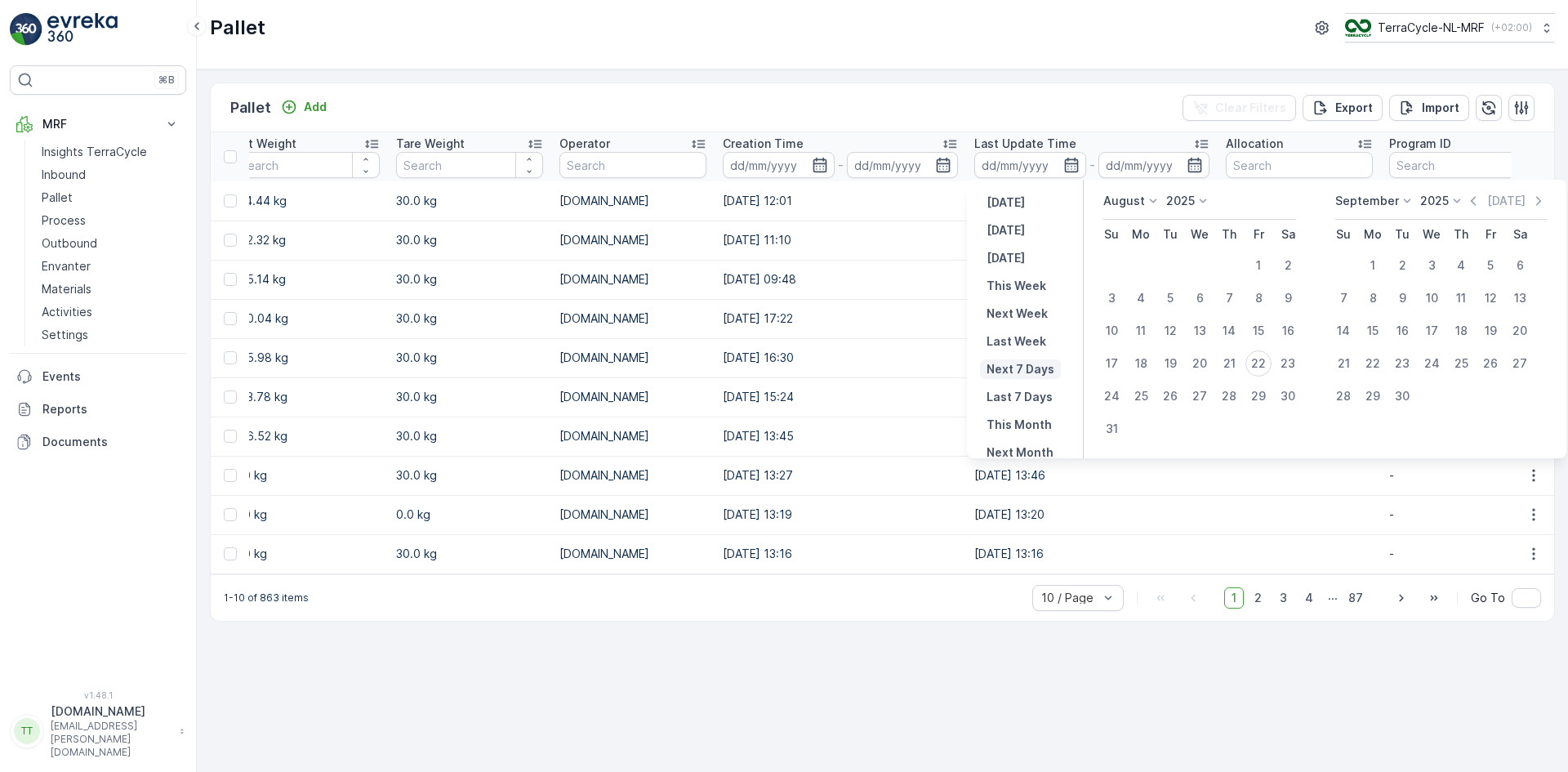
scroll to position [82, 0]
click at [1033, 426] on p "Last 30 Days" at bounding box center [1025, 426] width 75 height 16
type input "[DATE]"
type input "22.08.2025"
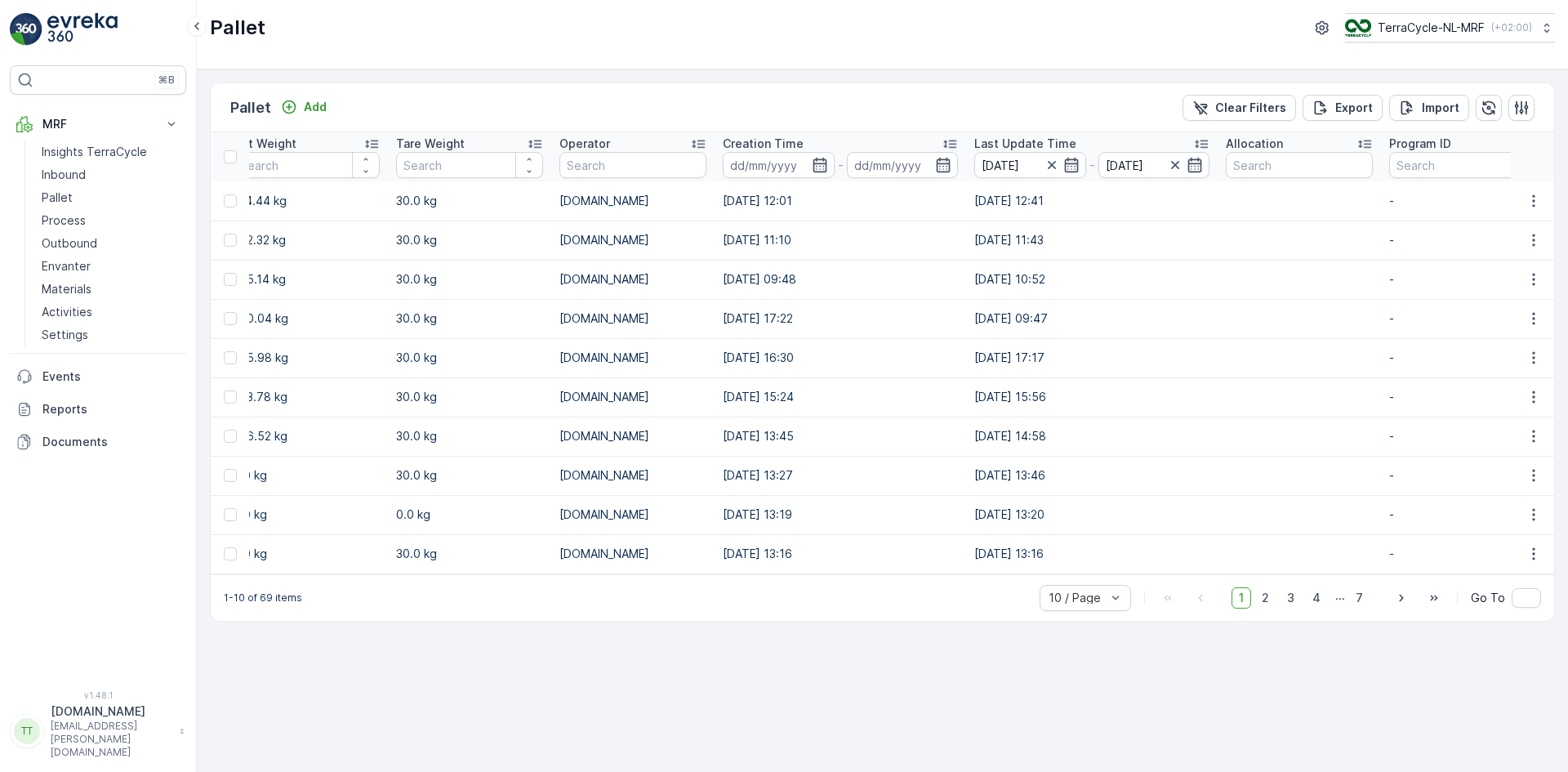
click at [1194, 141] on icon at bounding box center [1202, 144] width 16 height 16
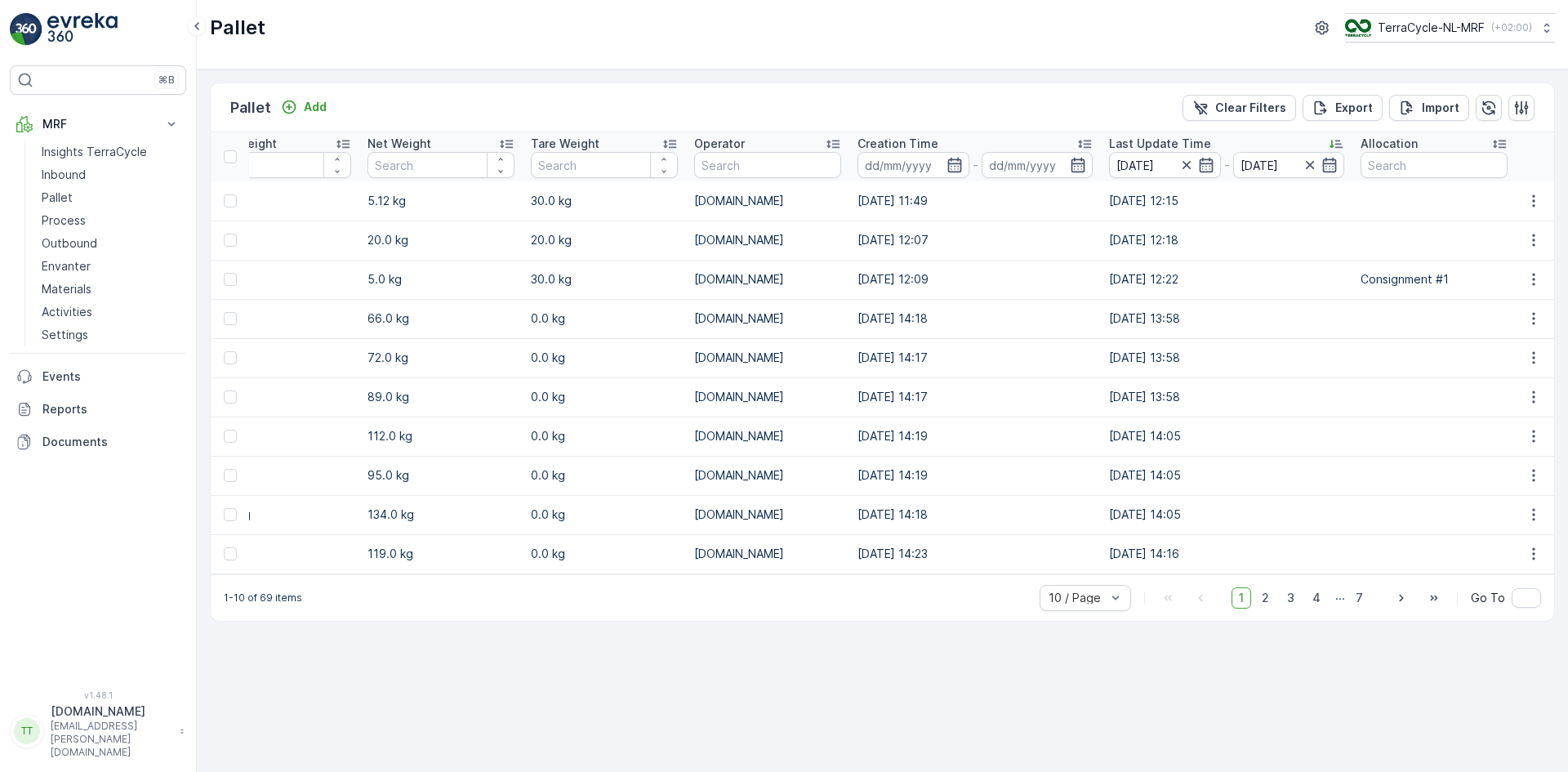
scroll to position [0, 1265]
click at [68, 222] on p "Process" at bounding box center [64, 221] width 44 height 16
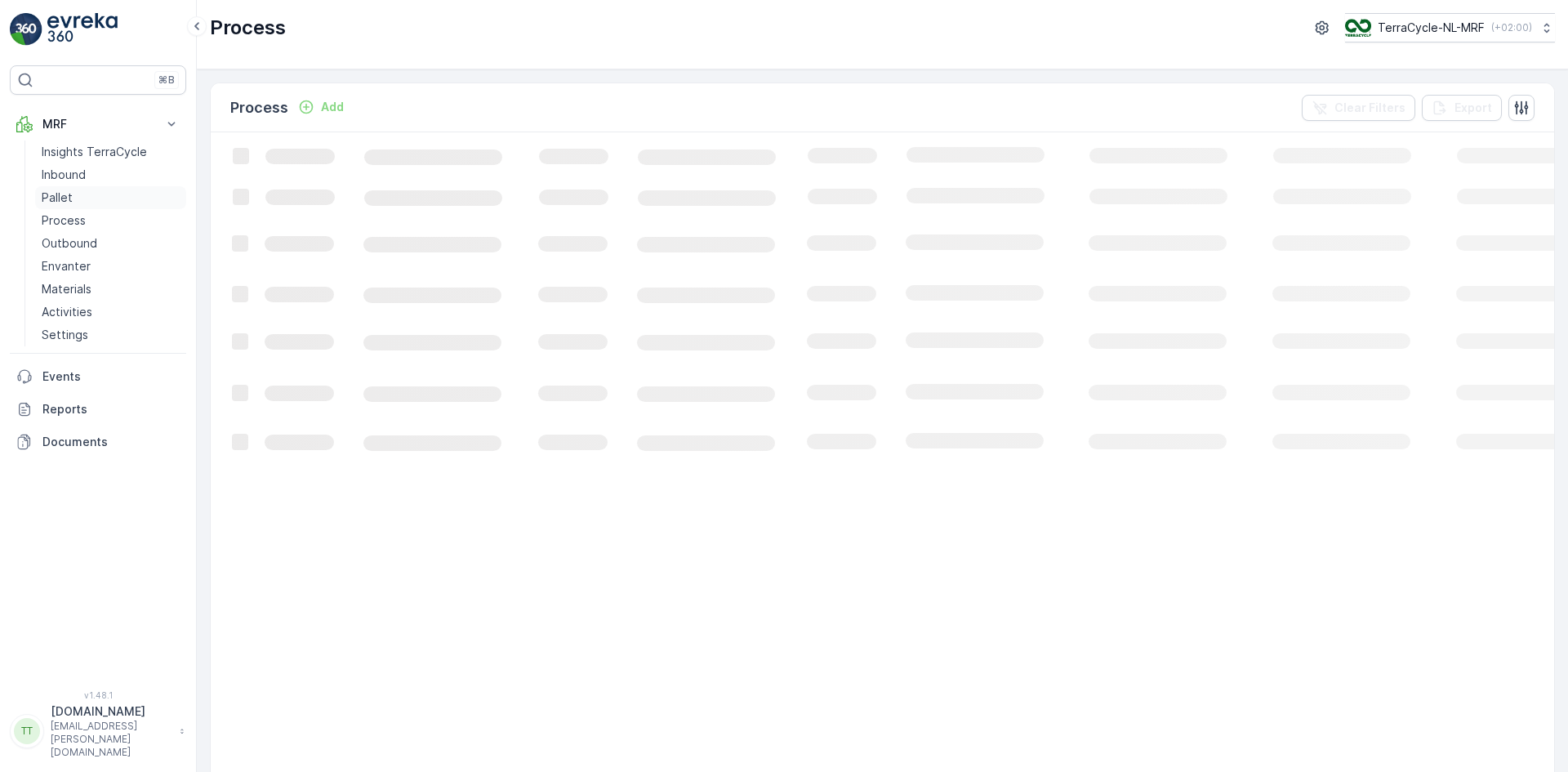
click at [68, 199] on p "Pallet" at bounding box center [57, 198] width 31 height 16
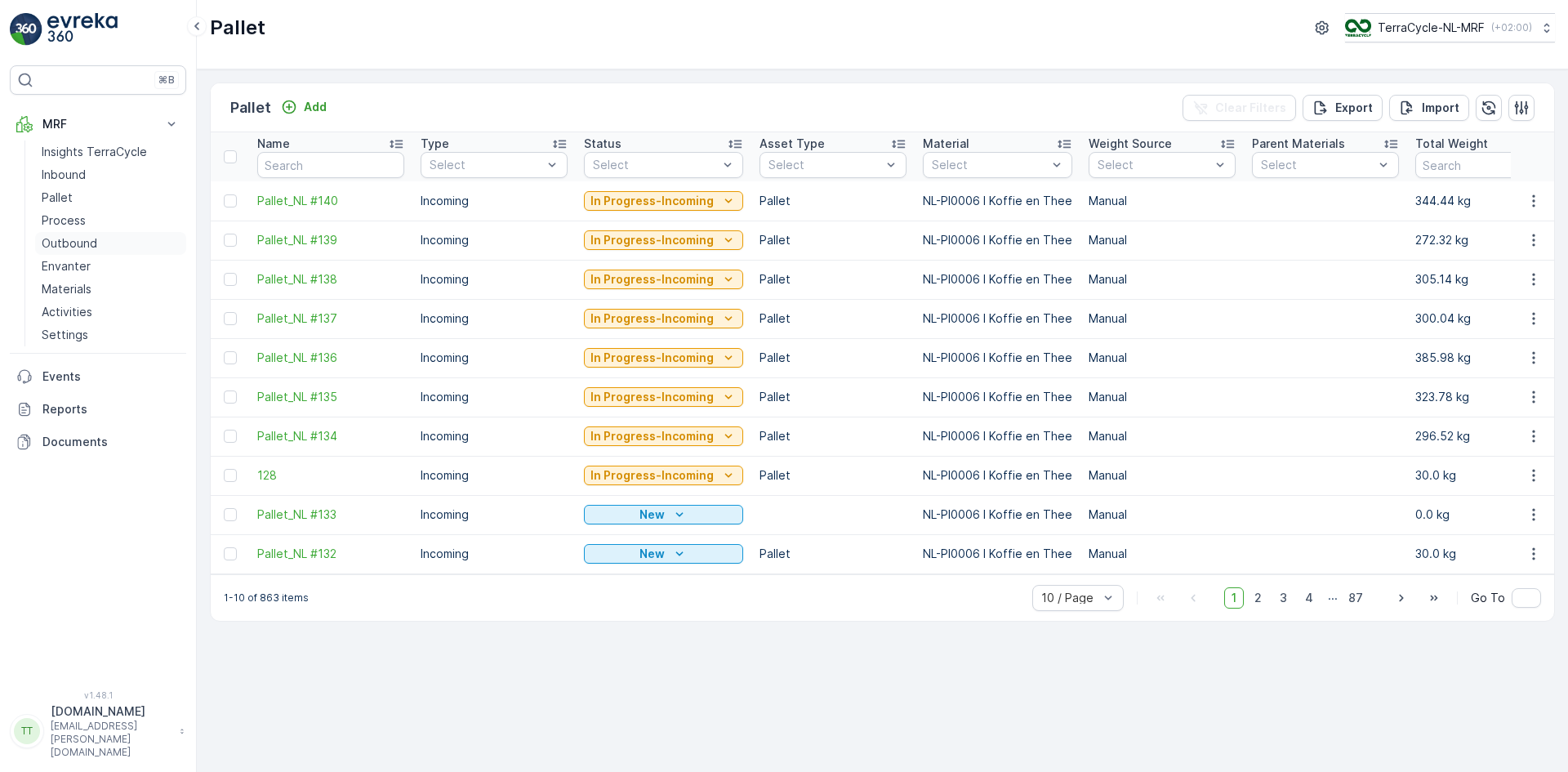
click at [83, 239] on p "Outbound" at bounding box center [69, 243] width 56 height 16
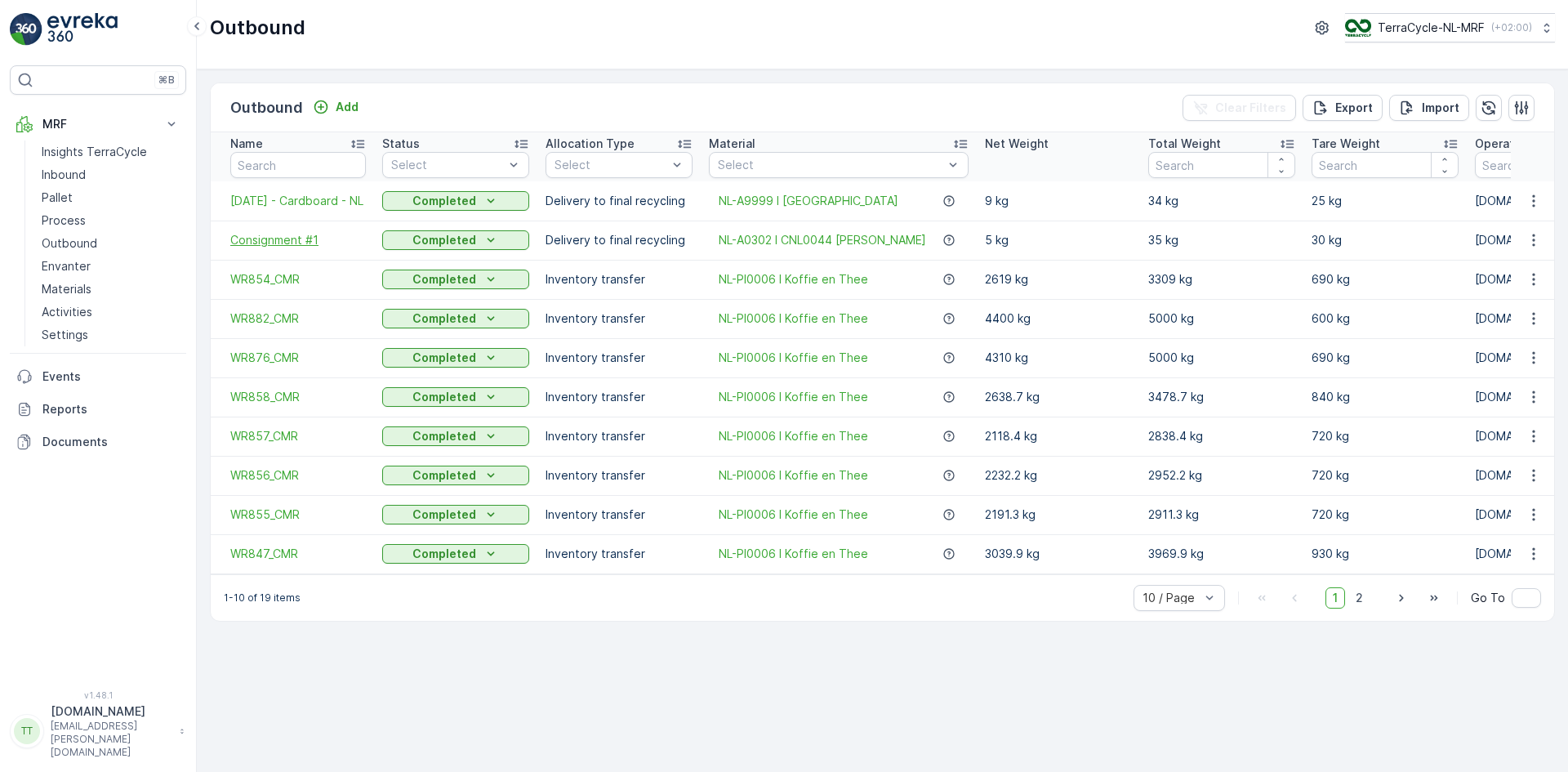
click at [302, 243] on span "Consignment #1" at bounding box center [298, 240] width 136 height 16
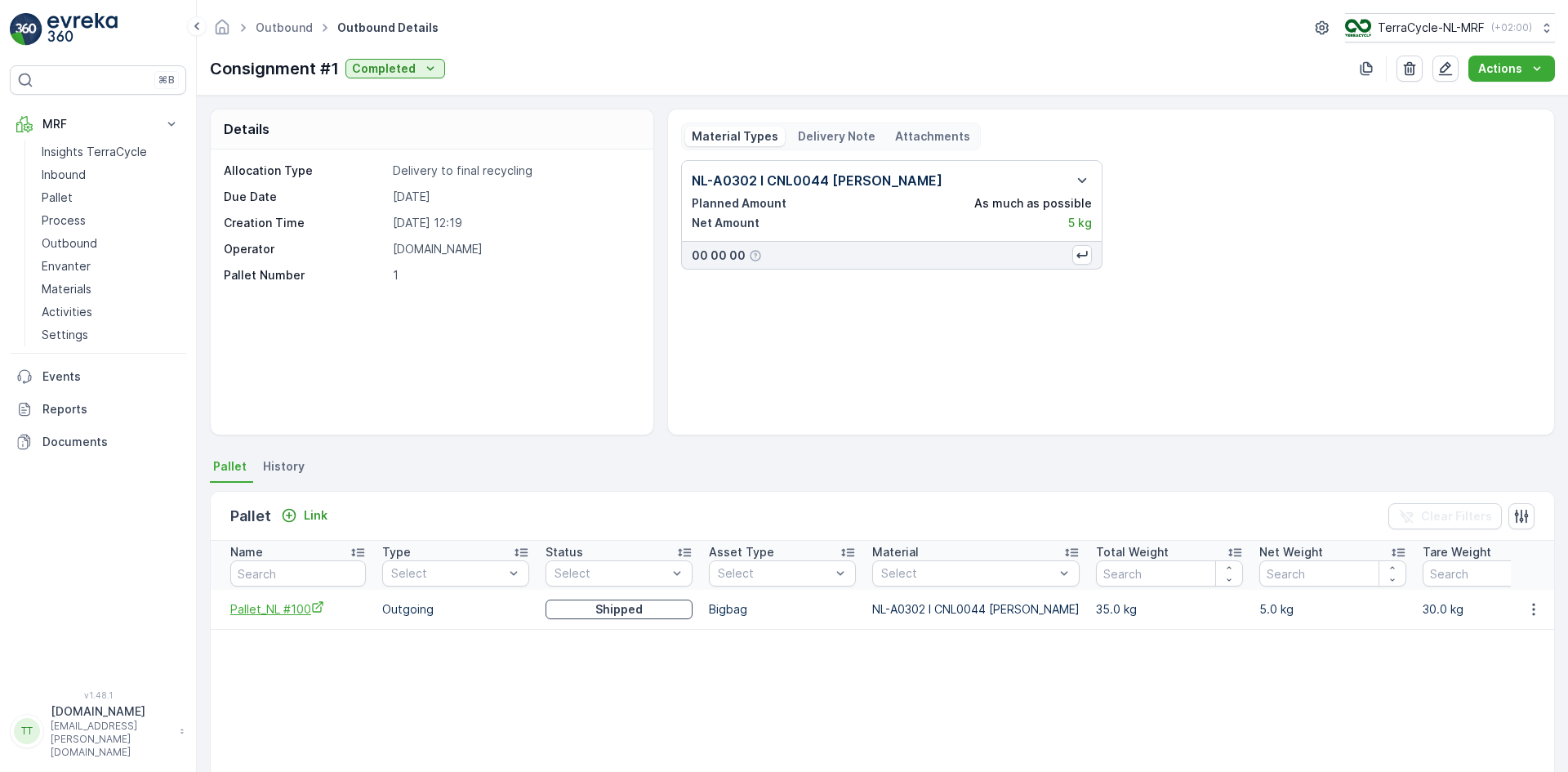
click at [258, 612] on span "Pallet_NL #100" at bounding box center [298, 609] width 136 height 17
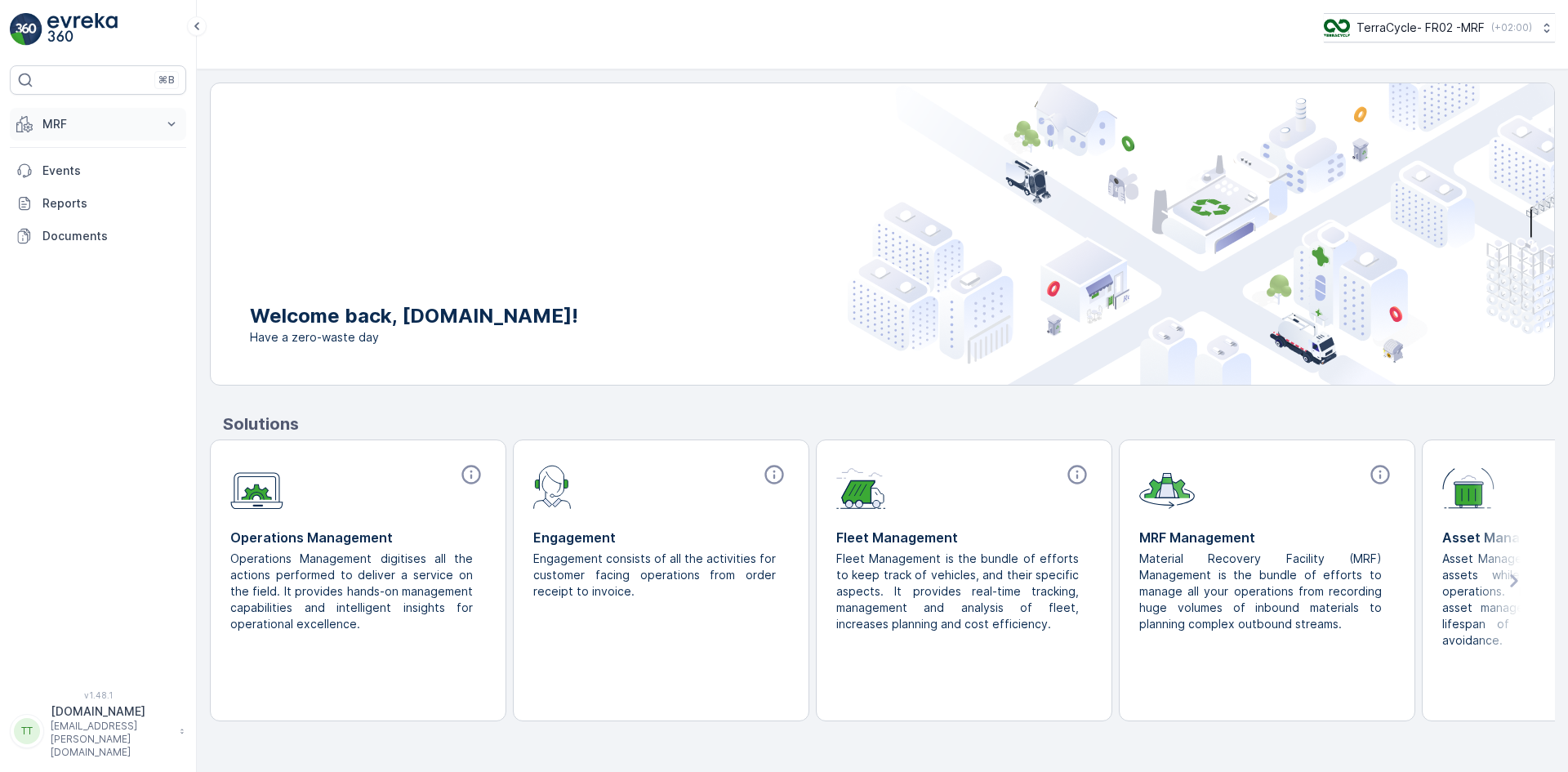
click at [73, 115] on button "MRF" at bounding box center [98, 124] width 176 height 33
click at [87, 251] on p "Expédition" at bounding box center [71, 243] width 59 height 16
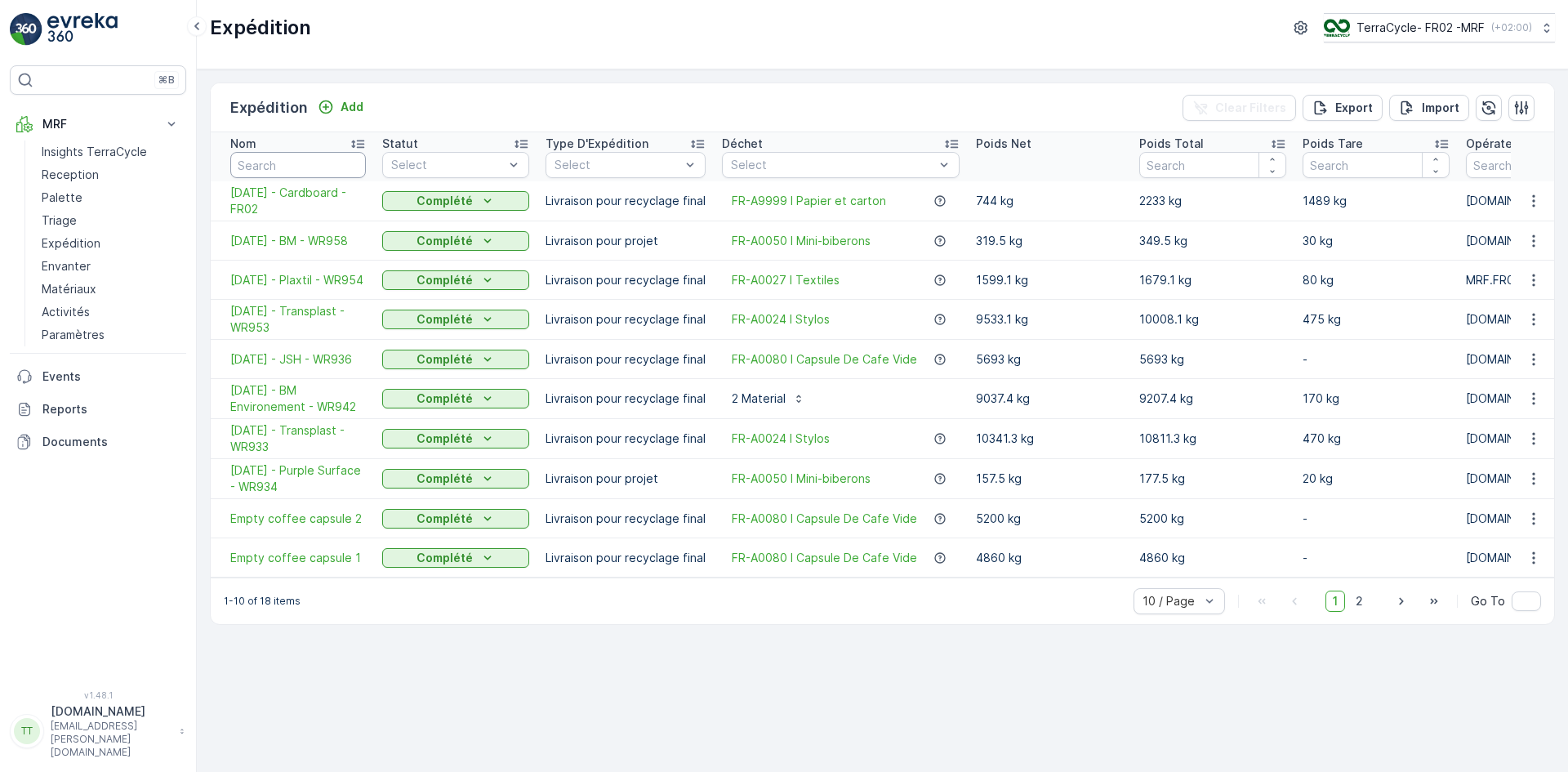
click at [288, 168] on input "text" at bounding box center [298, 165] width 136 height 26
type input "ml"
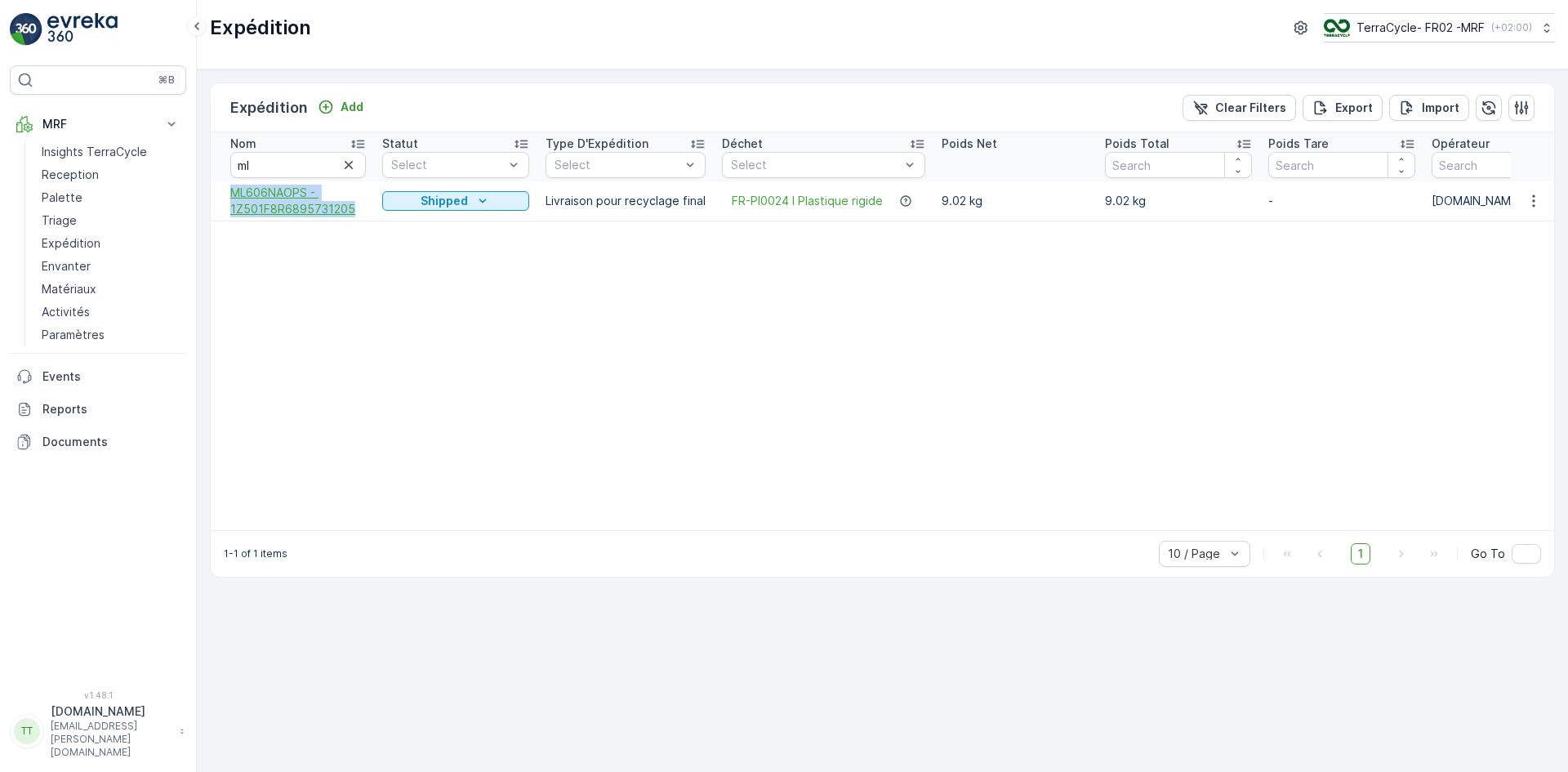
drag, startPoint x: 222, startPoint y: 193, endPoint x: 351, endPoint y: 212, distance: 130.4
click at [351, 212] on td "ML606NAOPS - 1Z501F8R6895731205" at bounding box center [293, 201] width 163 height 40
copy span "ML606NAOPS - 1Z501F8R6895731205"
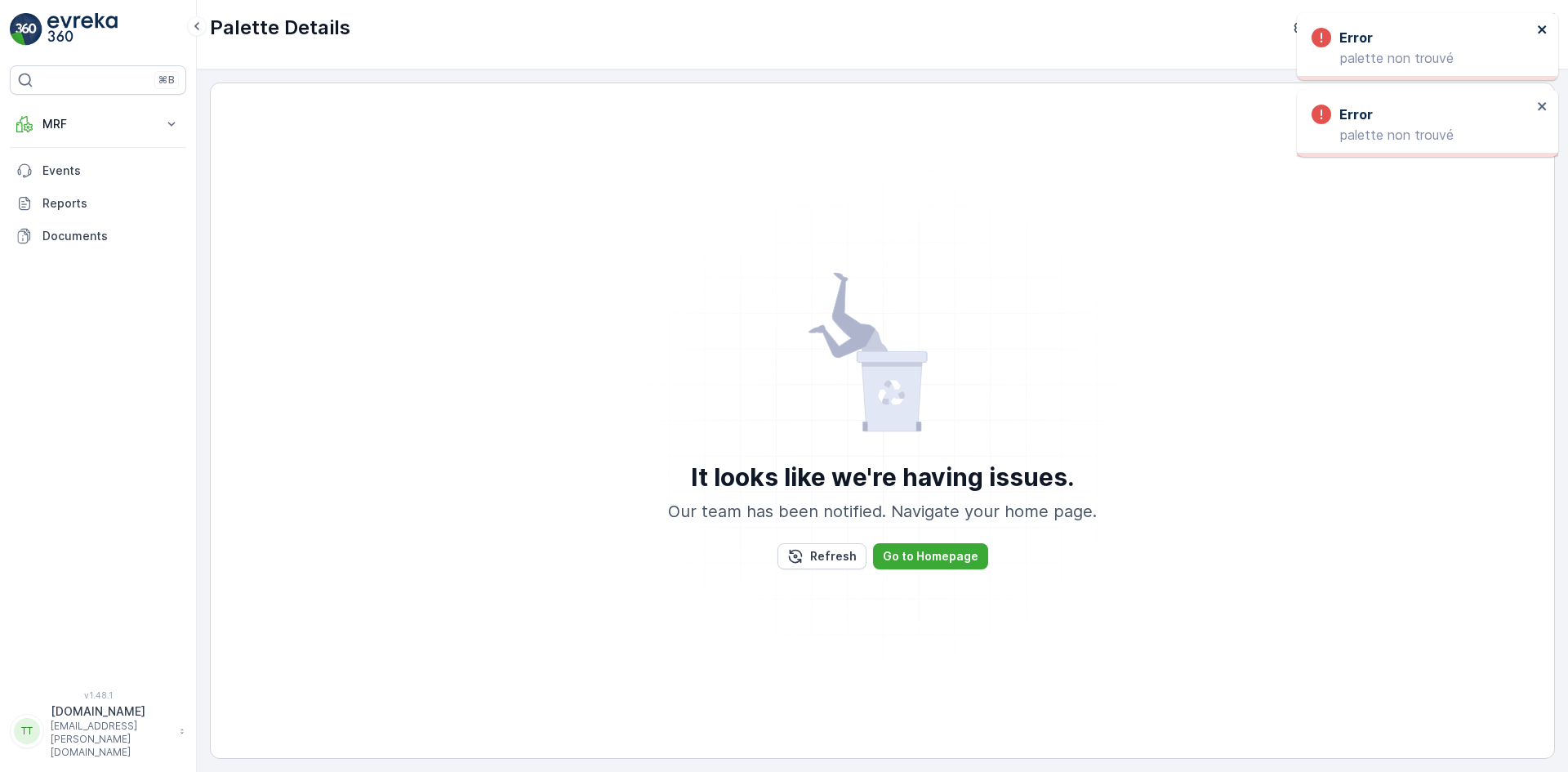
click at [1543, 33] on icon "close" at bounding box center [1543, 29] width 11 height 13
click at [1538, 24] on icon "close" at bounding box center [1543, 29] width 11 height 13
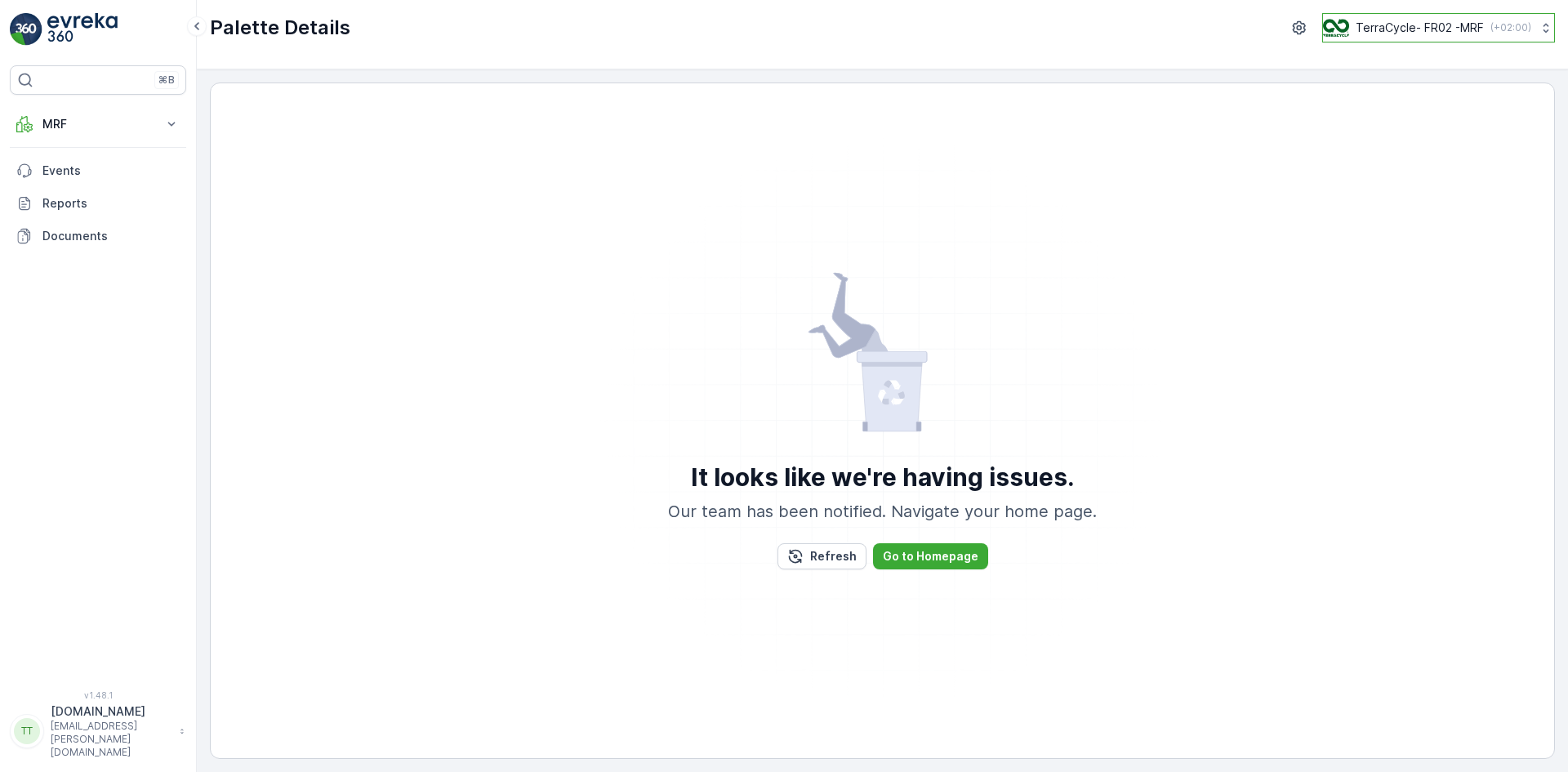
click at [1374, 36] on div "TerraCycle- FR02 -MRF ( +02:00 )" at bounding box center [1427, 28] width 208 height 18
type input "nl"
click at [1360, 93] on div "TerraCycle-NL-MRF Europe/[GEOGRAPHIC_DATA] (+02:00)" at bounding box center [1446, 107] width 239 height 36
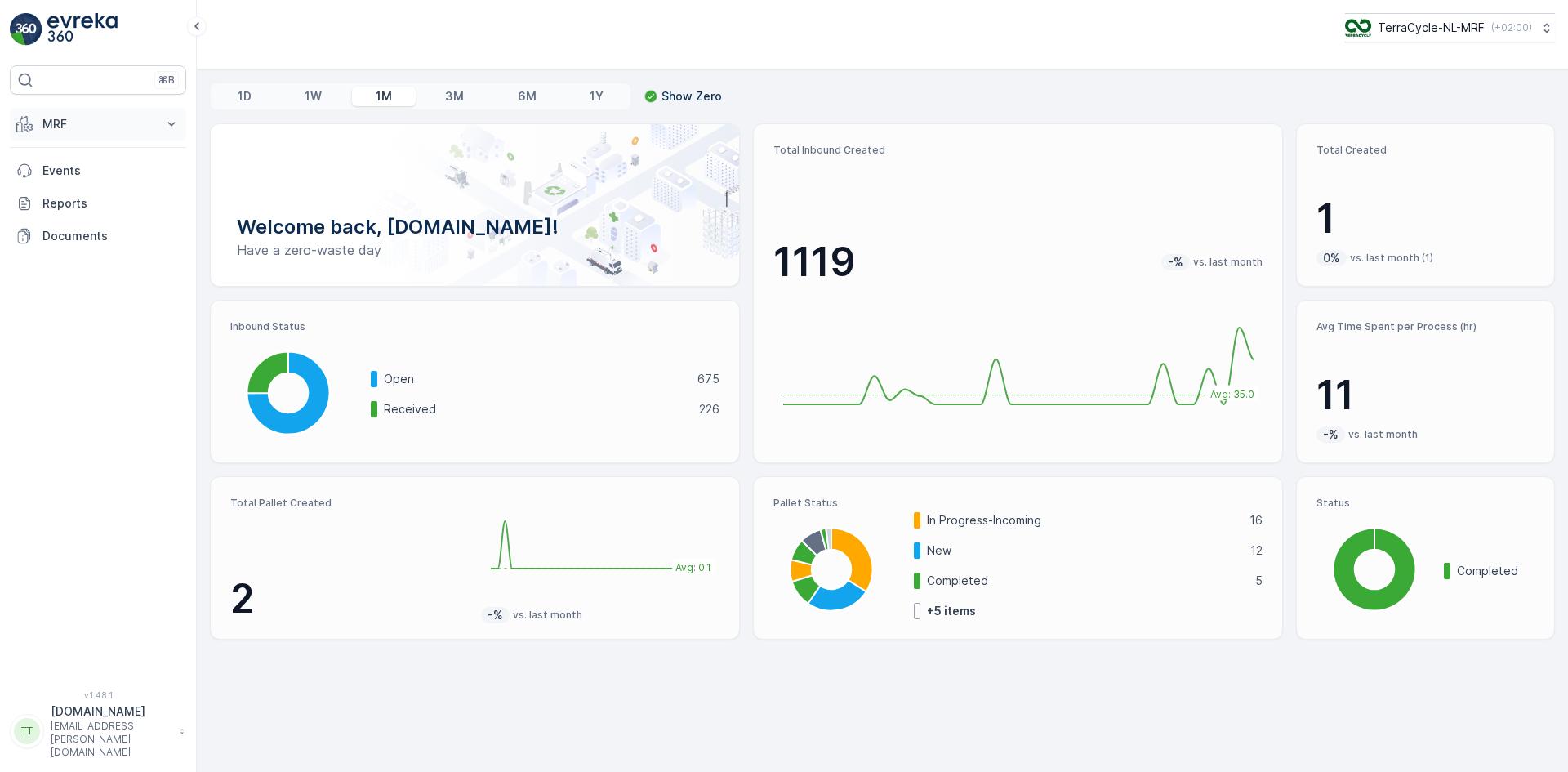
click at [92, 122] on p "MRF" at bounding box center [98, 124] width 111 height 16
click at [79, 241] on p "Outbound" at bounding box center [69, 243] width 56 height 16
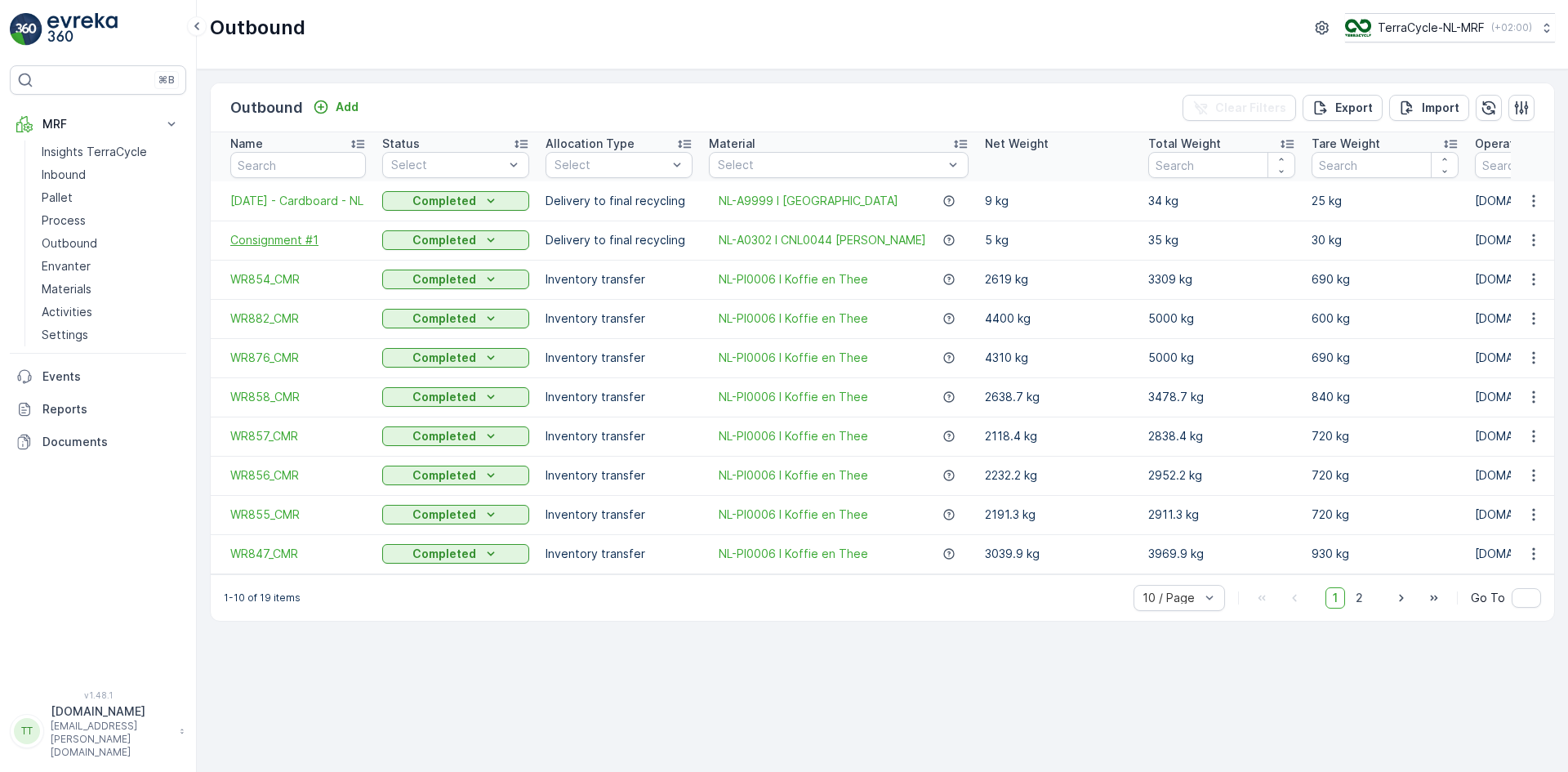
click at [265, 239] on span "Consignment #1" at bounding box center [298, 240] width 136 height 16
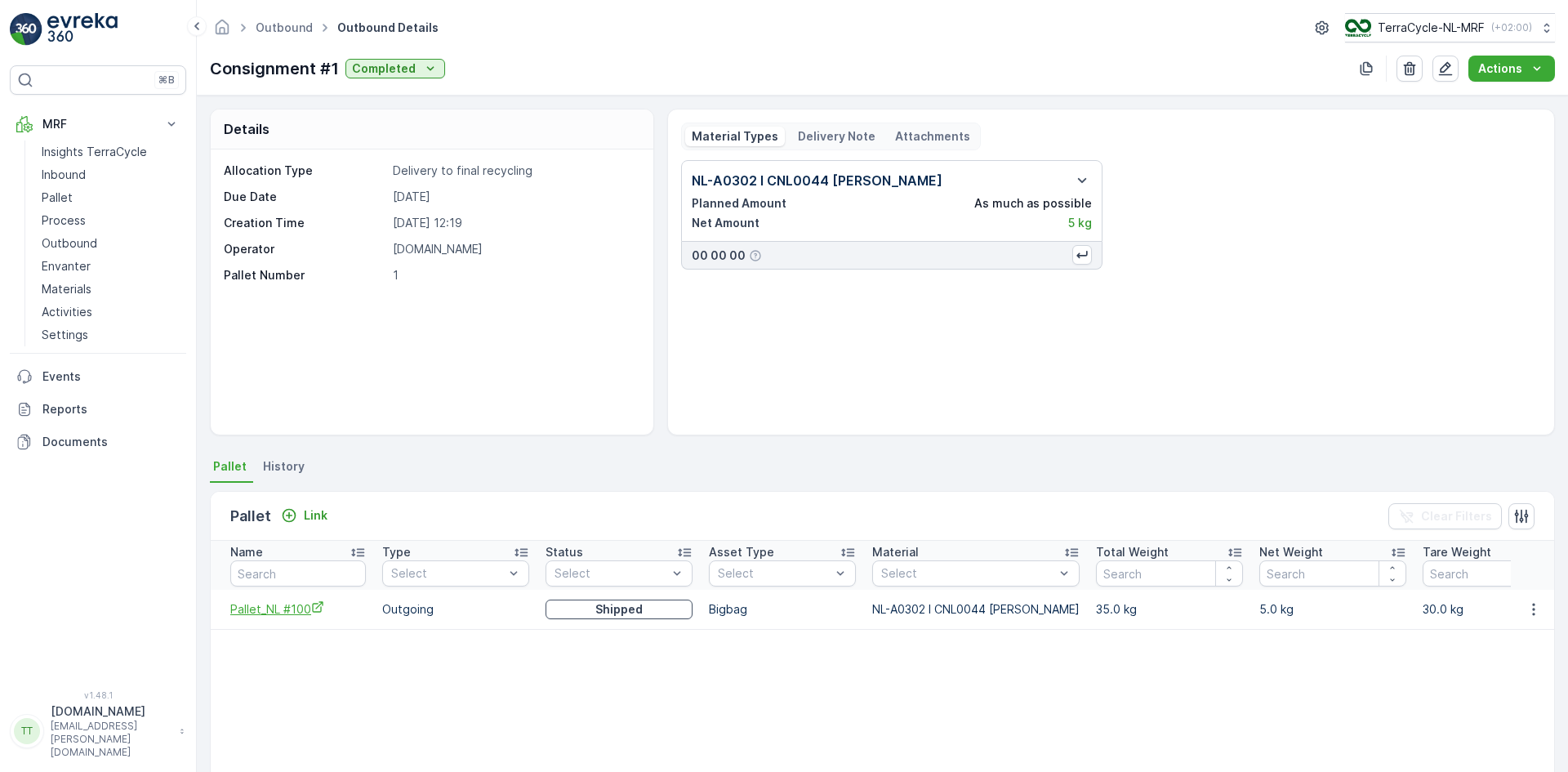
click at [288, 609] on span "Pallet_NL #100" at bounding box center [298, 609] width 136 height 17
click at [76, 196] on link "Pallet" at bounding box center [110, 198] width 151 height 23
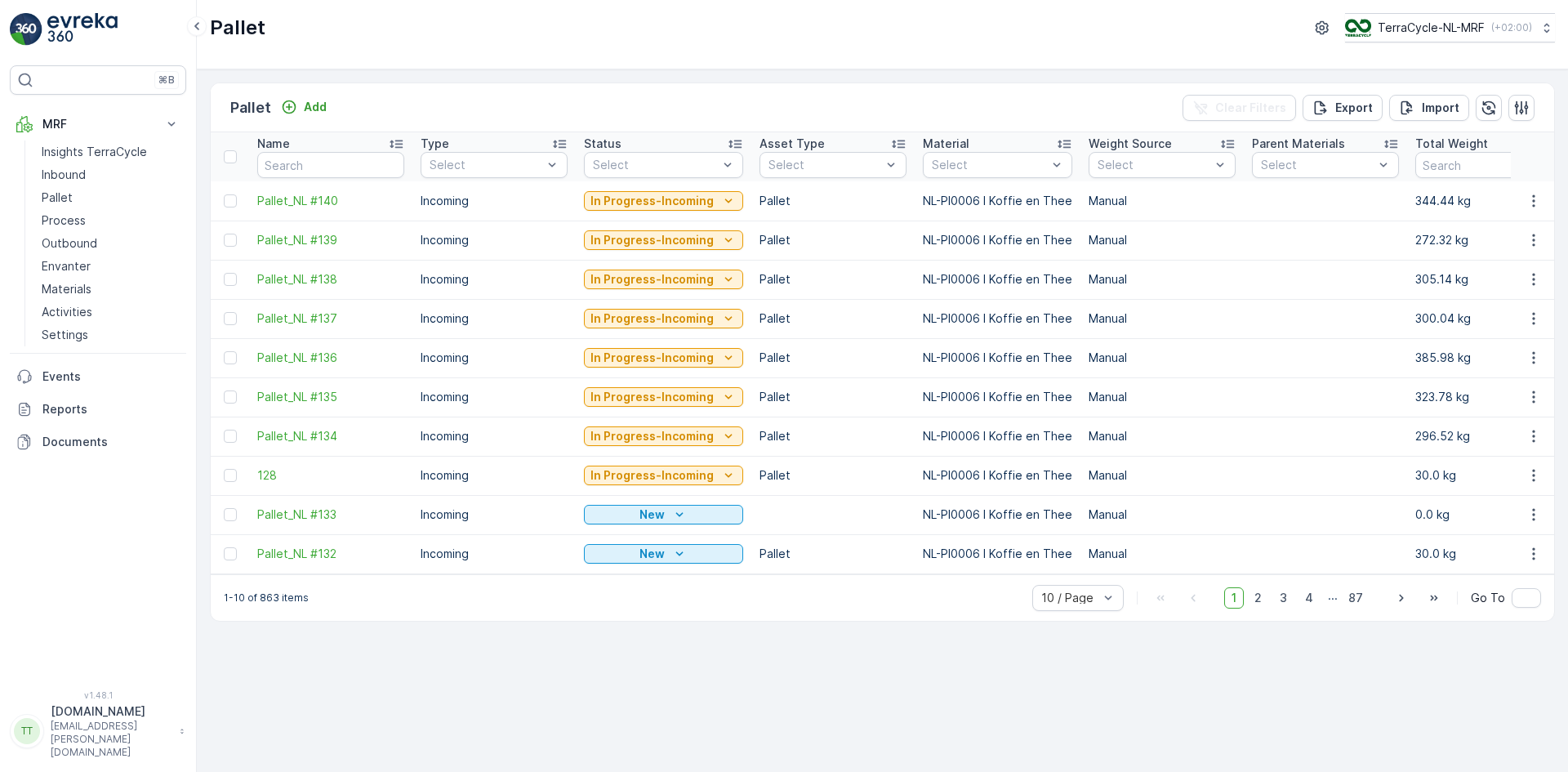
click at [1200, 331] on td "Manual" at bounding box center [1163, 319] width 163 height 39
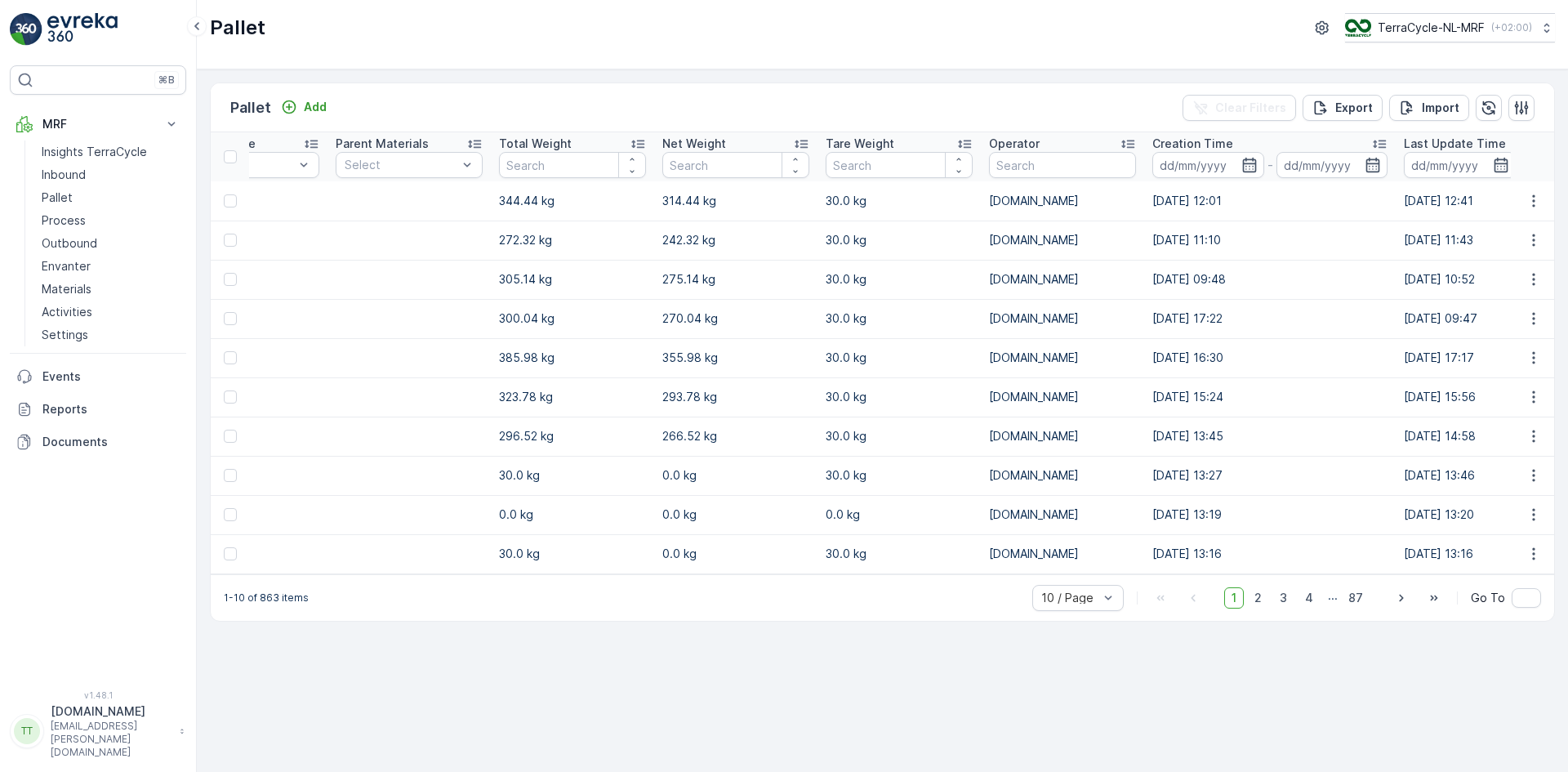
scroll to position [0, 981]
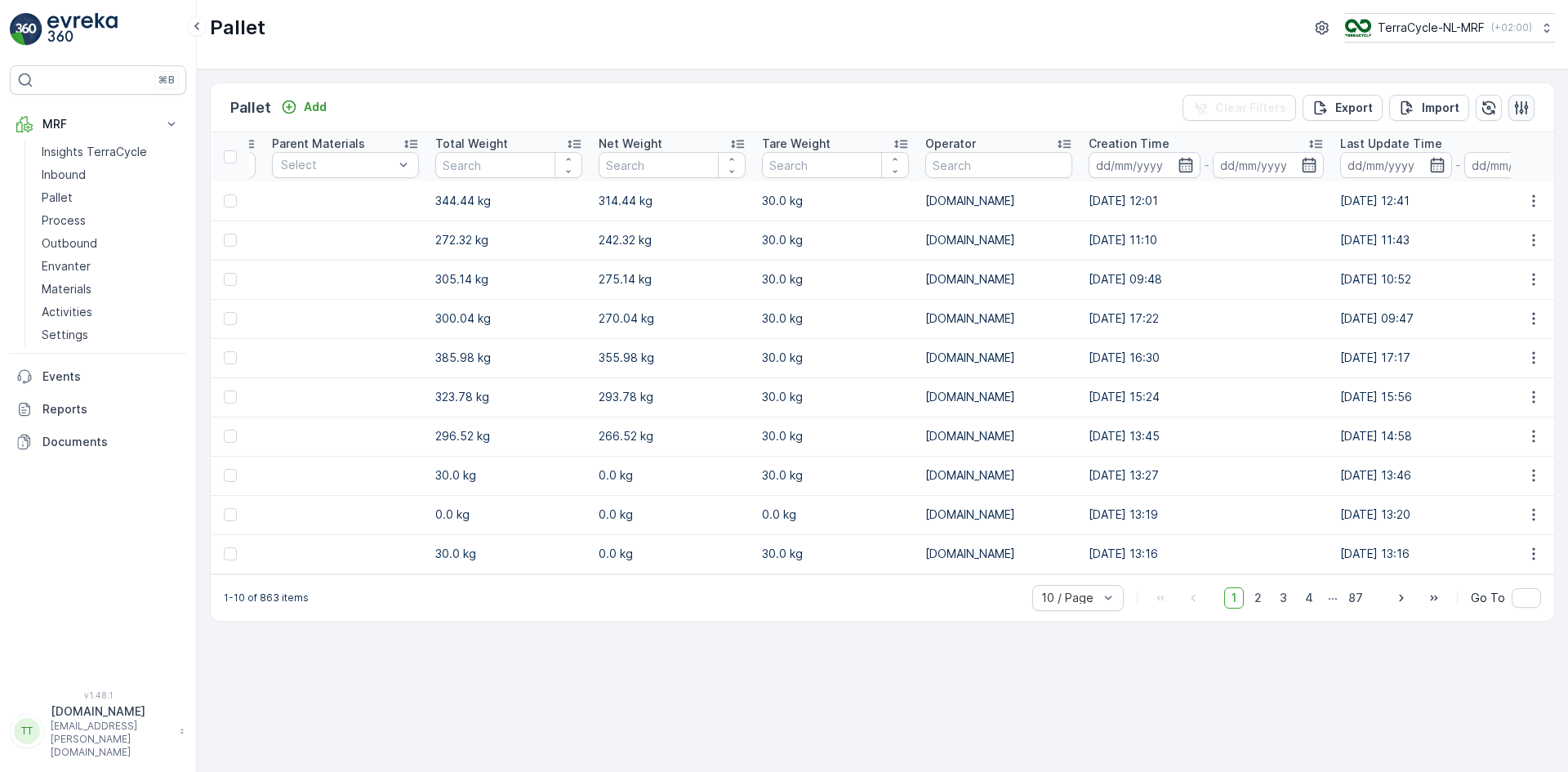
click at [1526, 110] on icon "button" at bounding box center [1521, 107] width 14 height 14
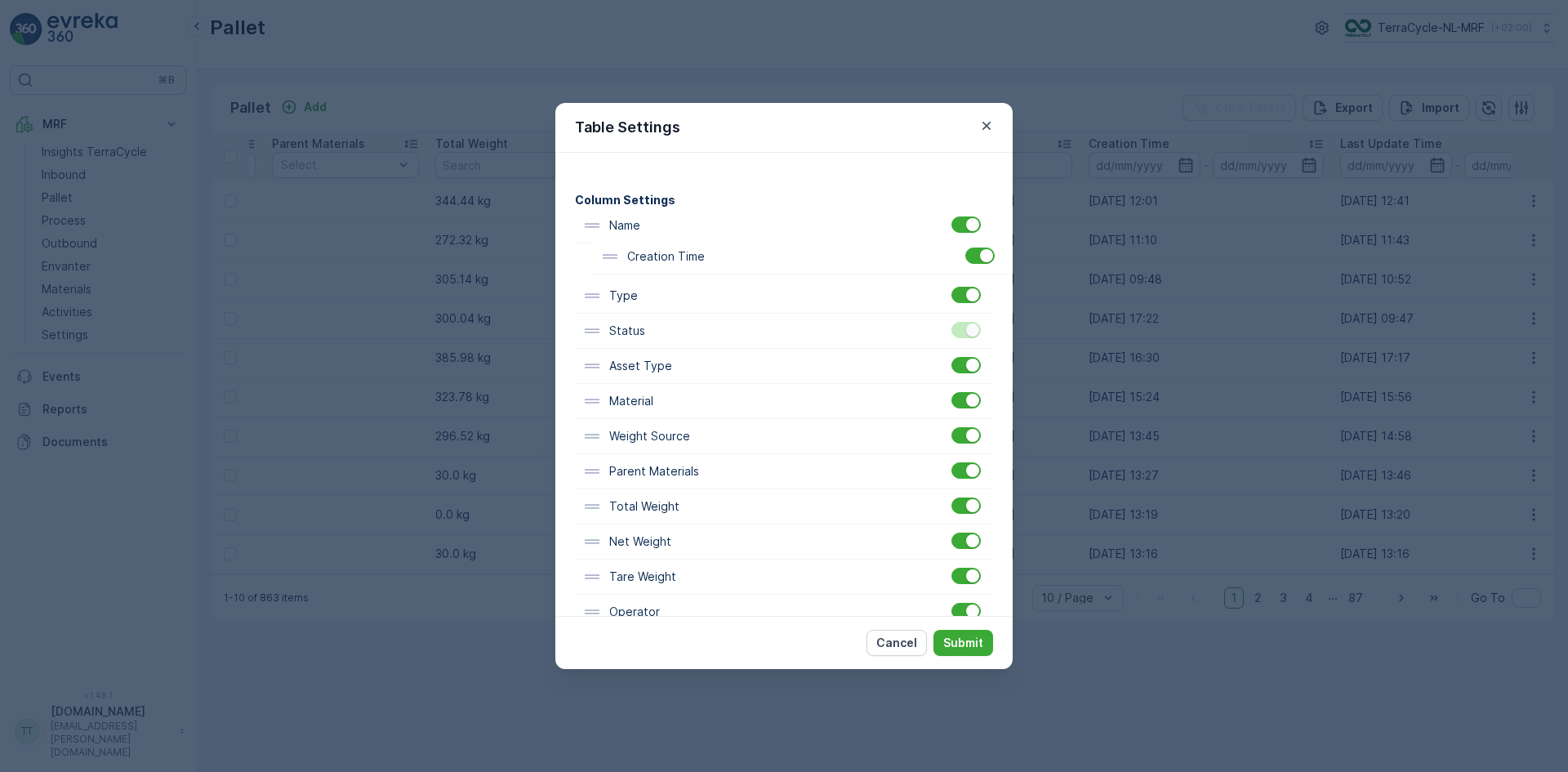
scroll to position [74, 0]
drag, startPoint x: 661, startPoint y: 447, endPoint x: 690, endPoint y: 328, distance: 122.5
click at [690, 328] on div "Name Type Status Asset Type Material Weight Source Parent Materials Total Weigh…" at bounding box center [784, 507] width 418 height 597
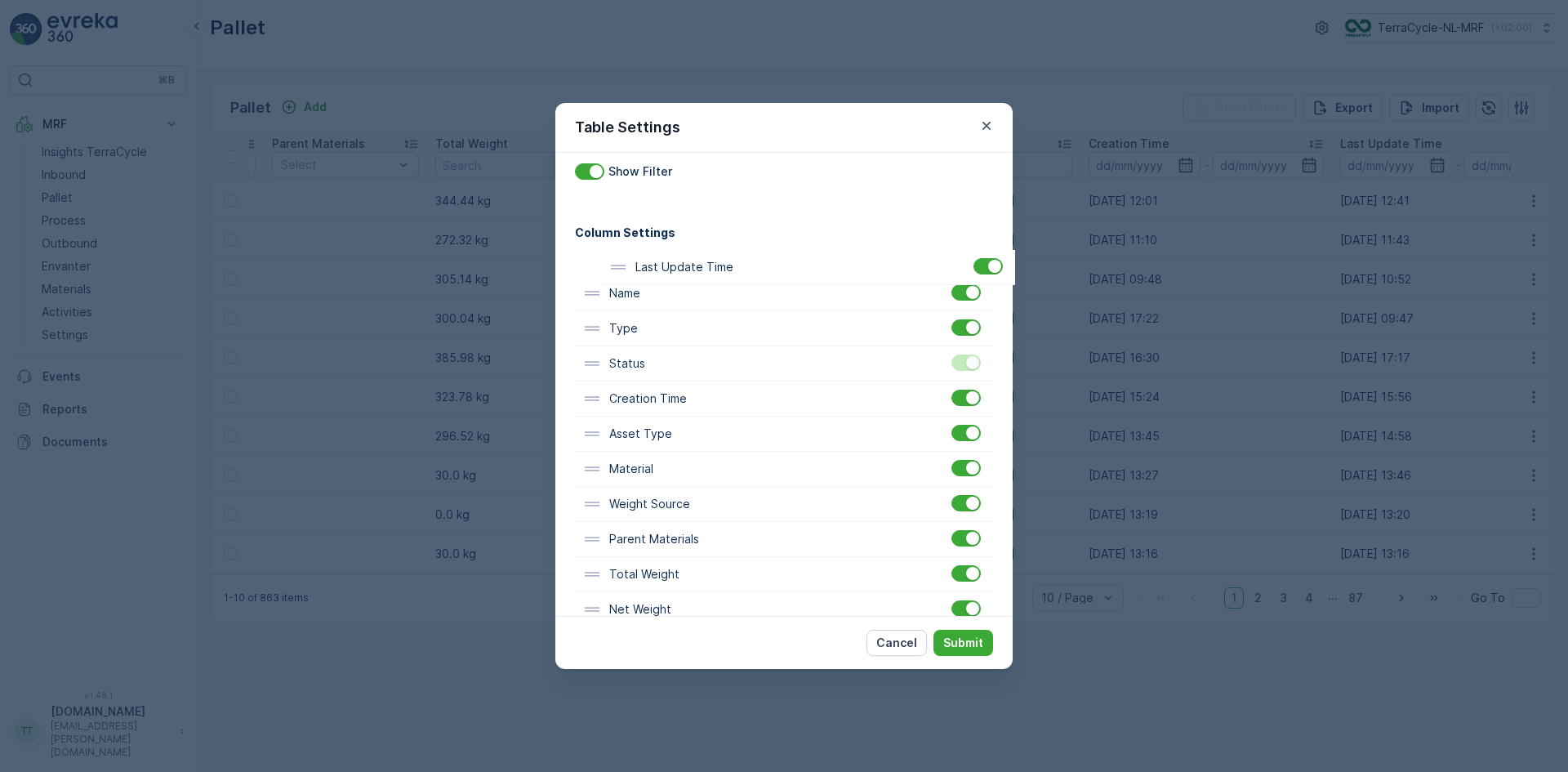
scroll to position [42, 0]
drag, startPoint x: 673, startPoint y: 438, endPoint x: 695, endPoint y: 394, distance: 49.2
click at [695, 394] on div "Name Type Status Creation Time Asset Type Material Weight Source Parent Materia…" at bounding box center [784, 539] width 418 height 597
click at [967, 643] on p "Submit" at bounding box center [963, 643] width 40 height 16
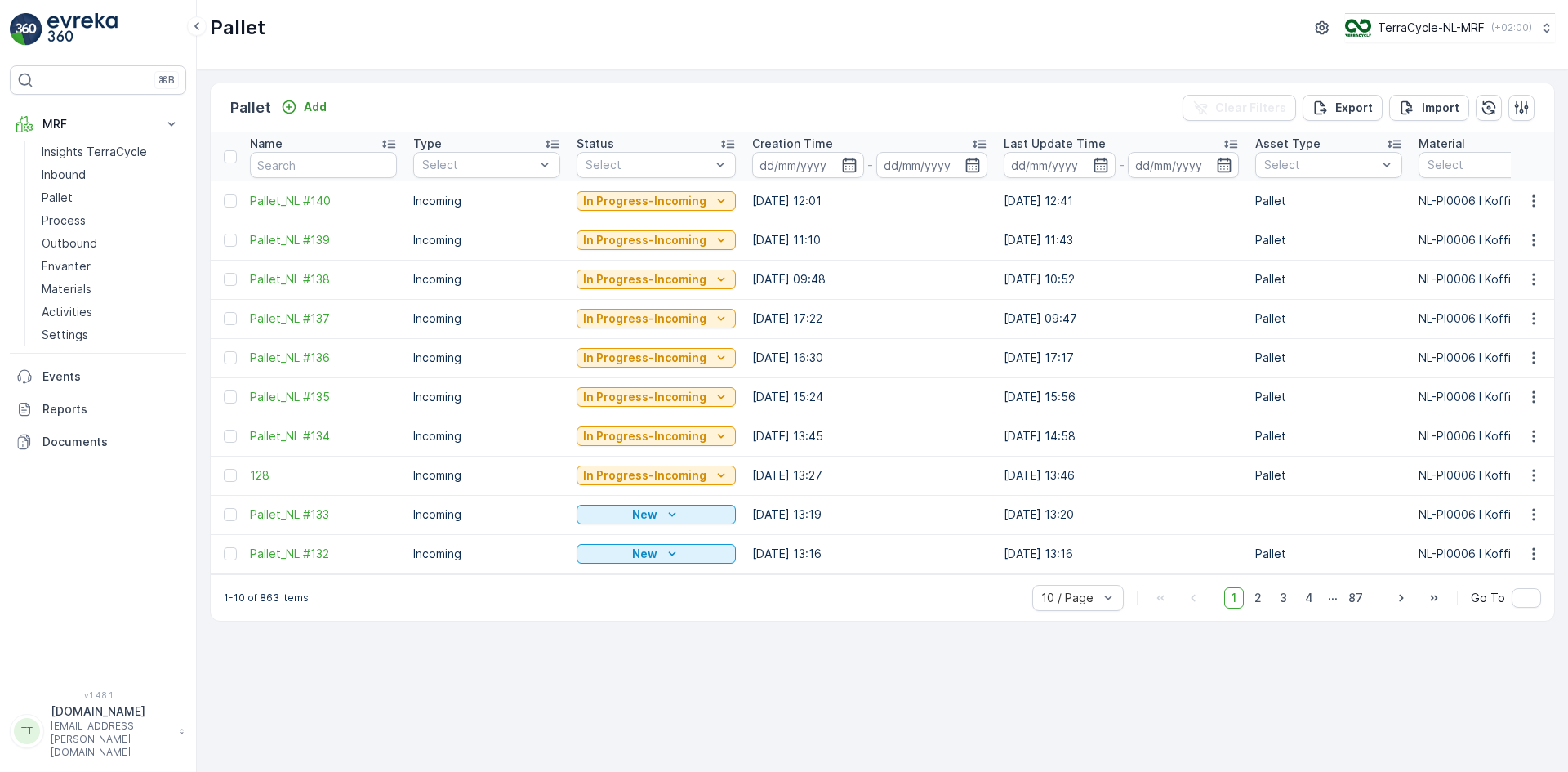
scroll to position [0, 0]
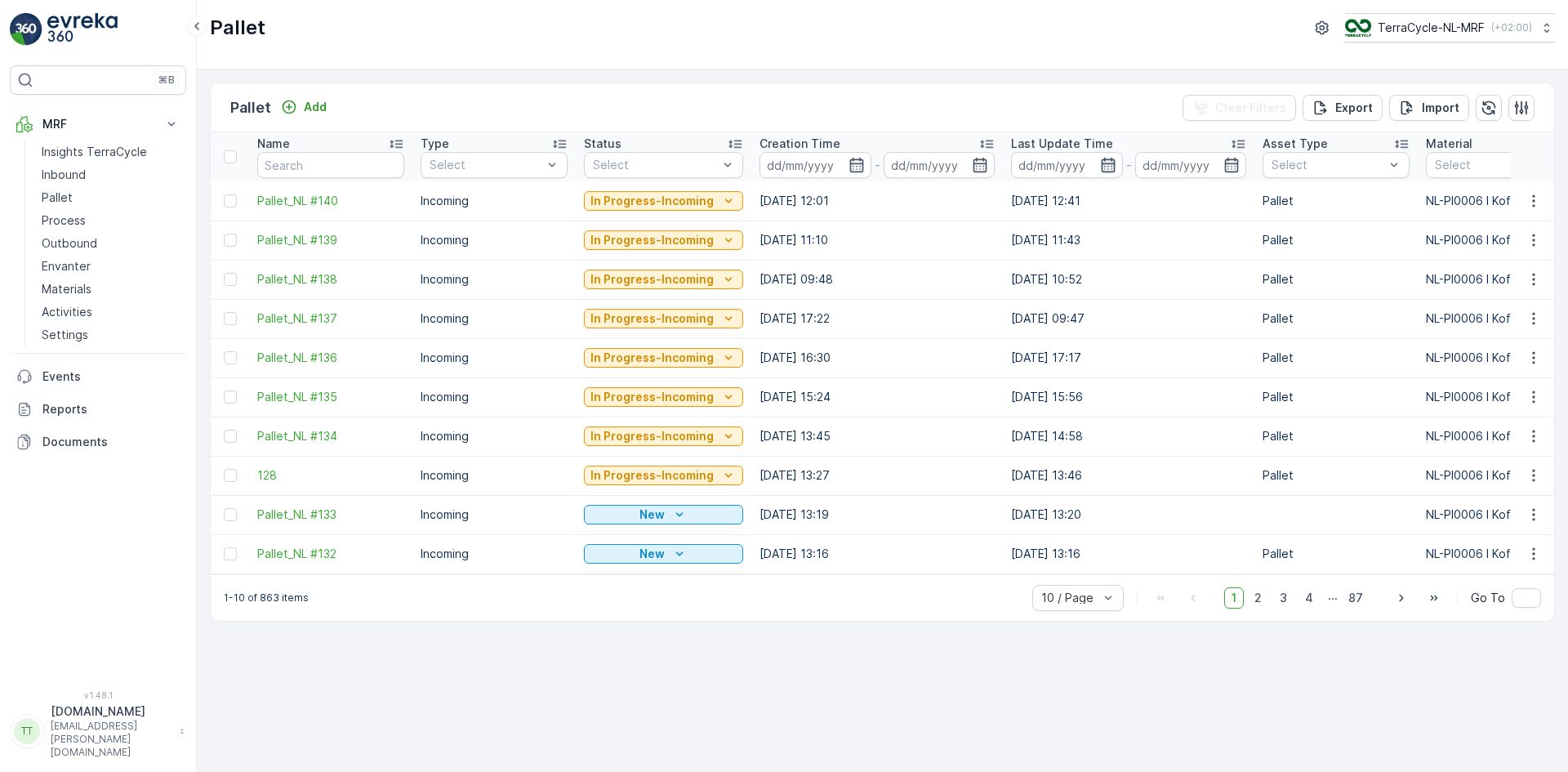
click at [1106, 163] on icon "button" at bounding box center [1109, 165] width 16 height 16
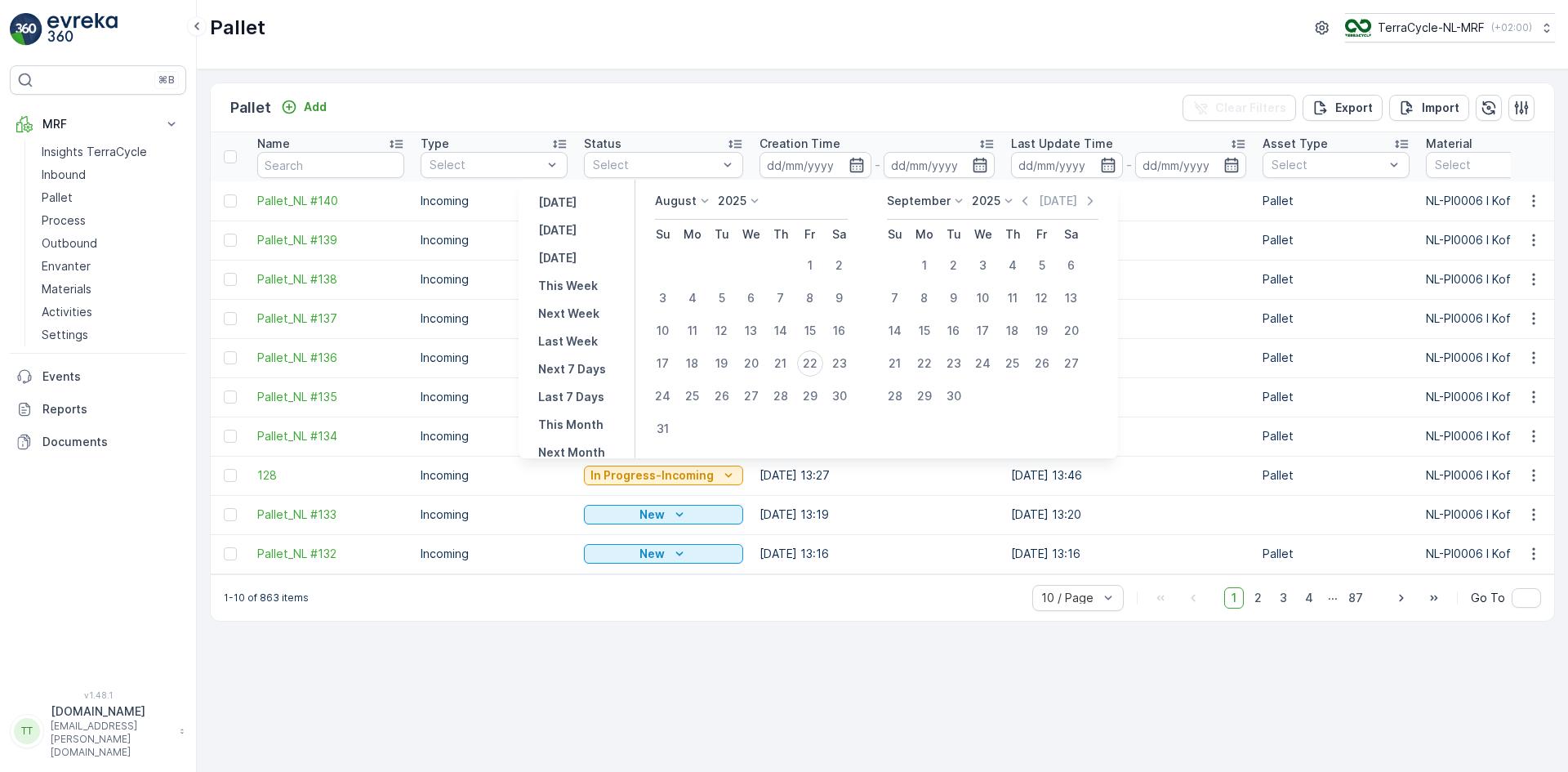
click at [697, 199] on p "August" at bounding box center [676, 201] width 42 height 16
click at [687, 278] on span "July" at bounding box center [676, 279] width 22 height 16
click at [798, 364] on div "24" at bounding box center [800, 364] width 26 height 26
type input "24.07.2025"
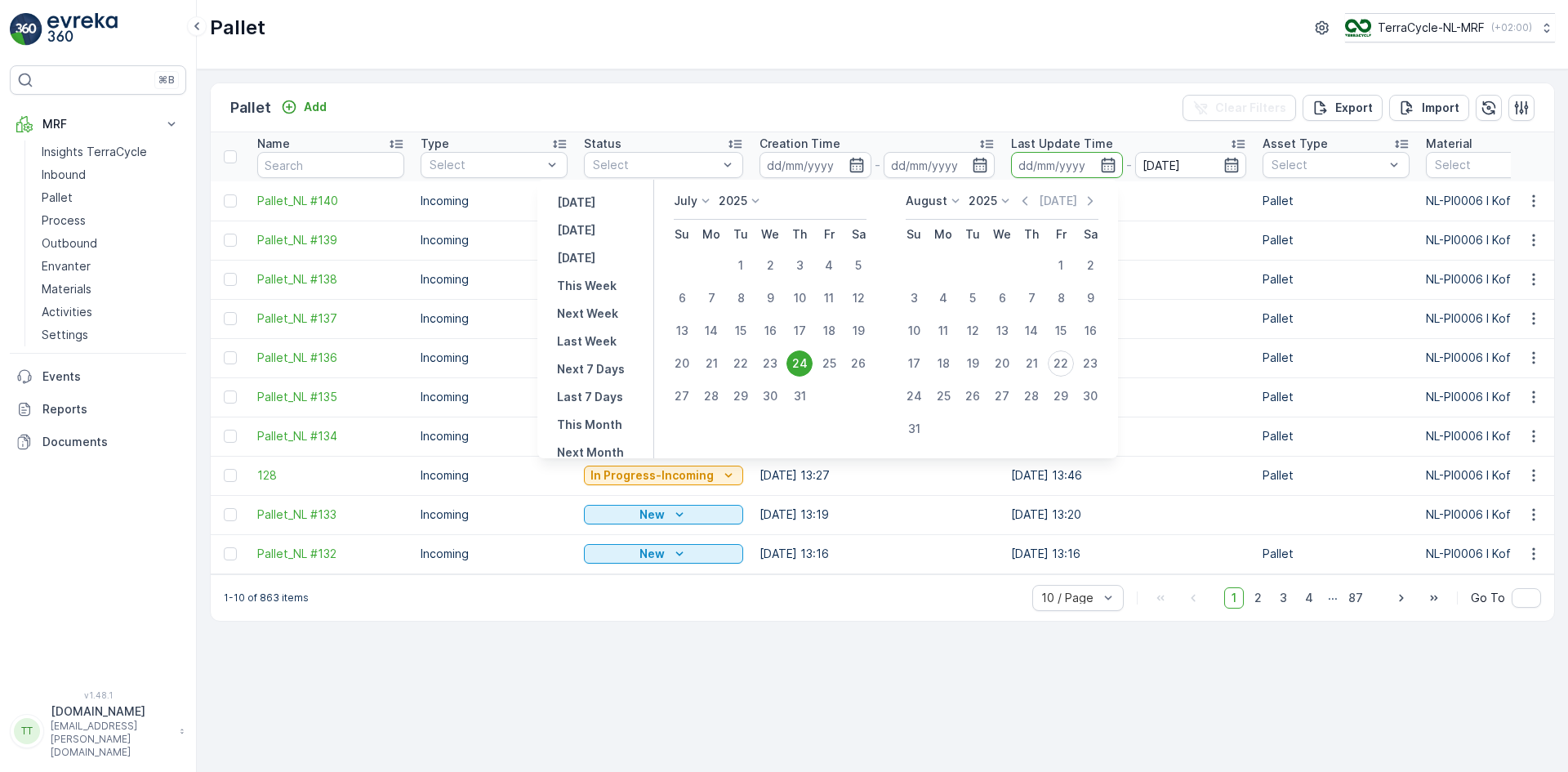
click at [798, 364] on div "24" at bounding box center [800, 364] width 26 height 26
type input "24.07.2025"
click at [1117, 74] on div "Pallet Add Clear Filters Export Import Name Type Select Status Select Creation …" at bounding box center [882, 421] width 1371 height 703
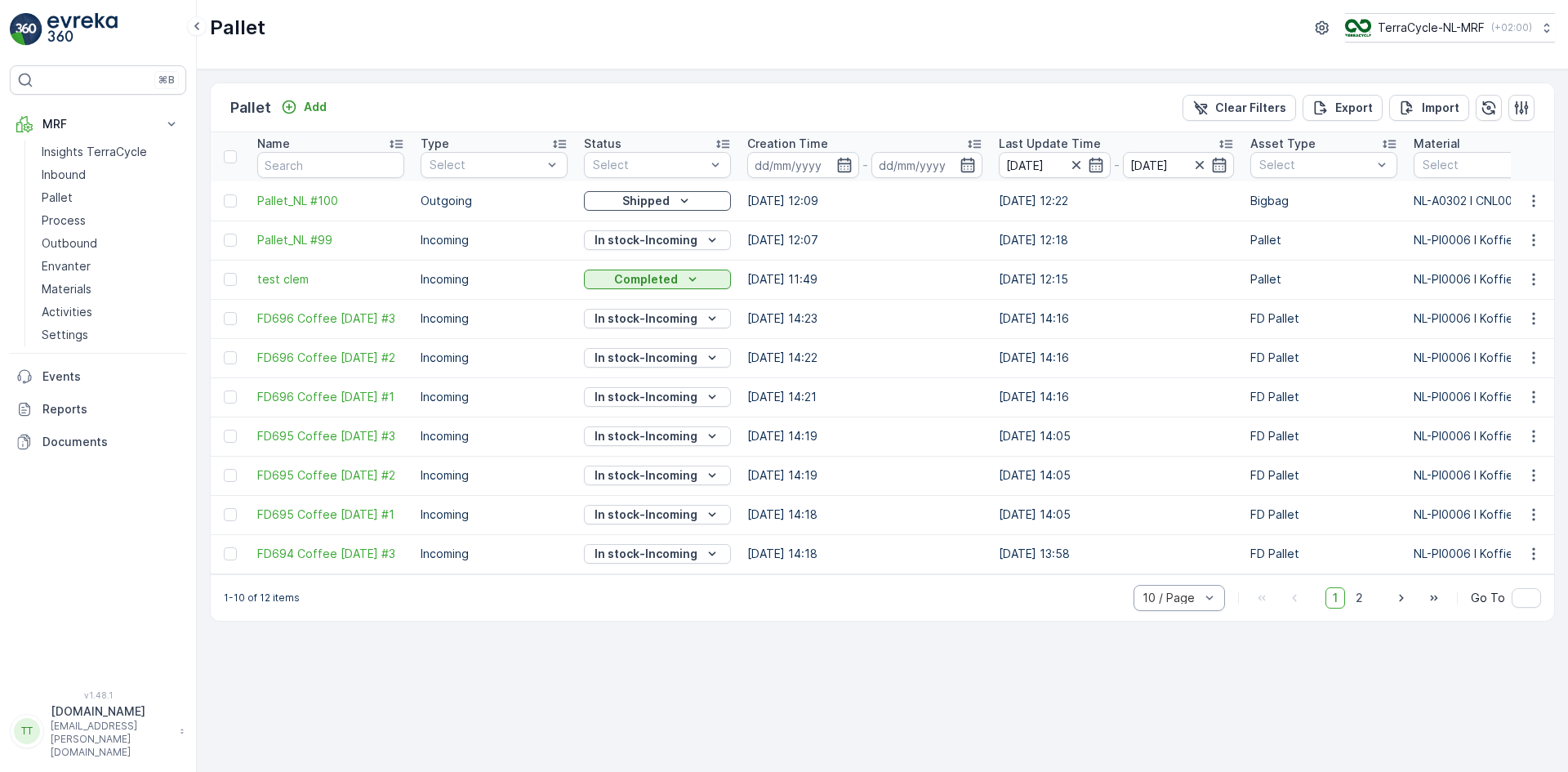
click at [1156, 605] on div at bounding box center [1172, 598] width 60 height 13
click at [1161, 516] on span "20 / Page" at bounding box center [1170, 510] width 53 height 13
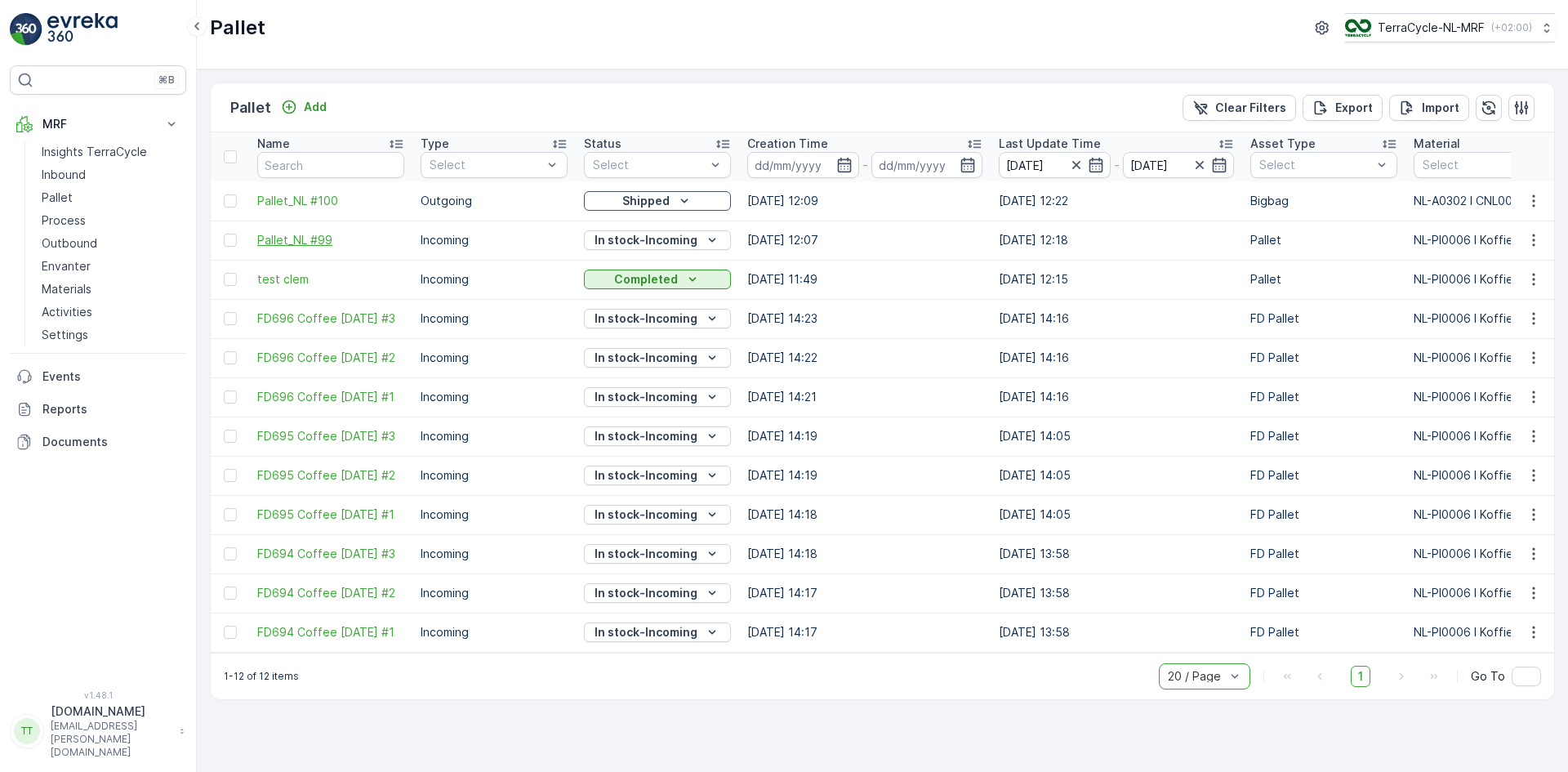
click at [324, 242] on span "Pallet_NL #99" at bounding box center [331, 240] width 147 height 16
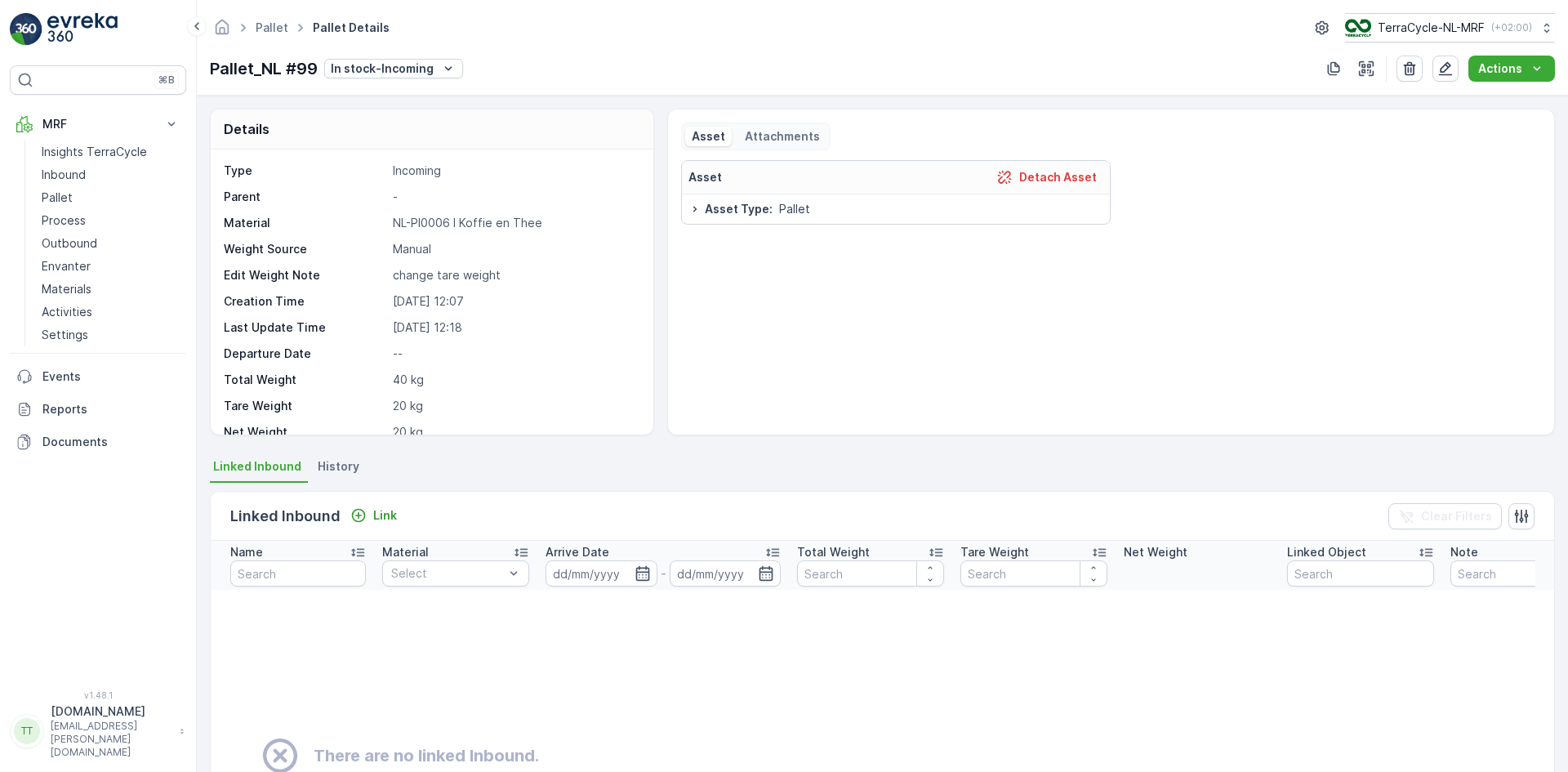
click at [347, 466] on span "History" at bounding box center [338, 466] width 42 height 16
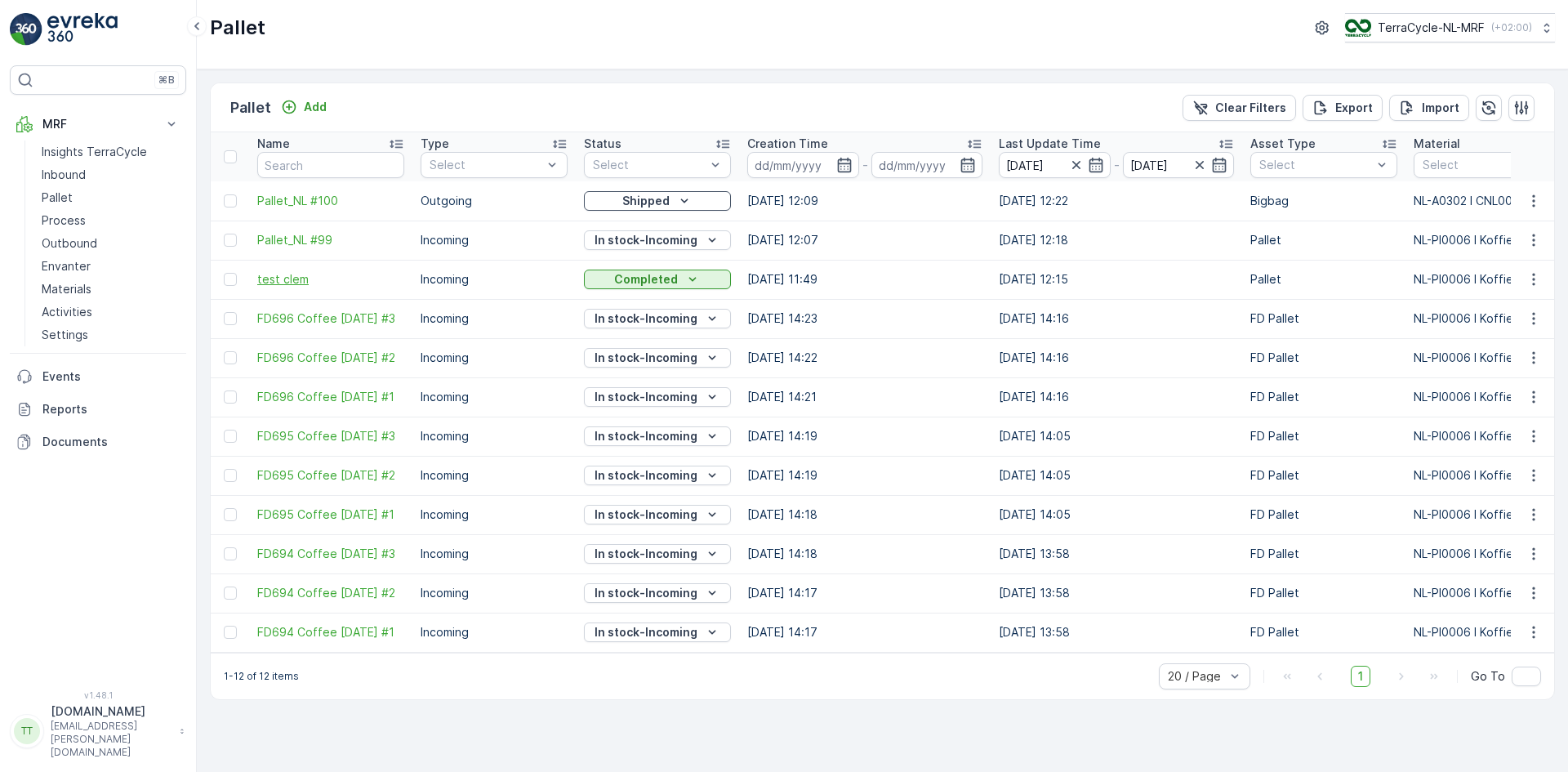
click at [280, 282] on span "test clem" at bounding box center [331, 279] width 147 height 16
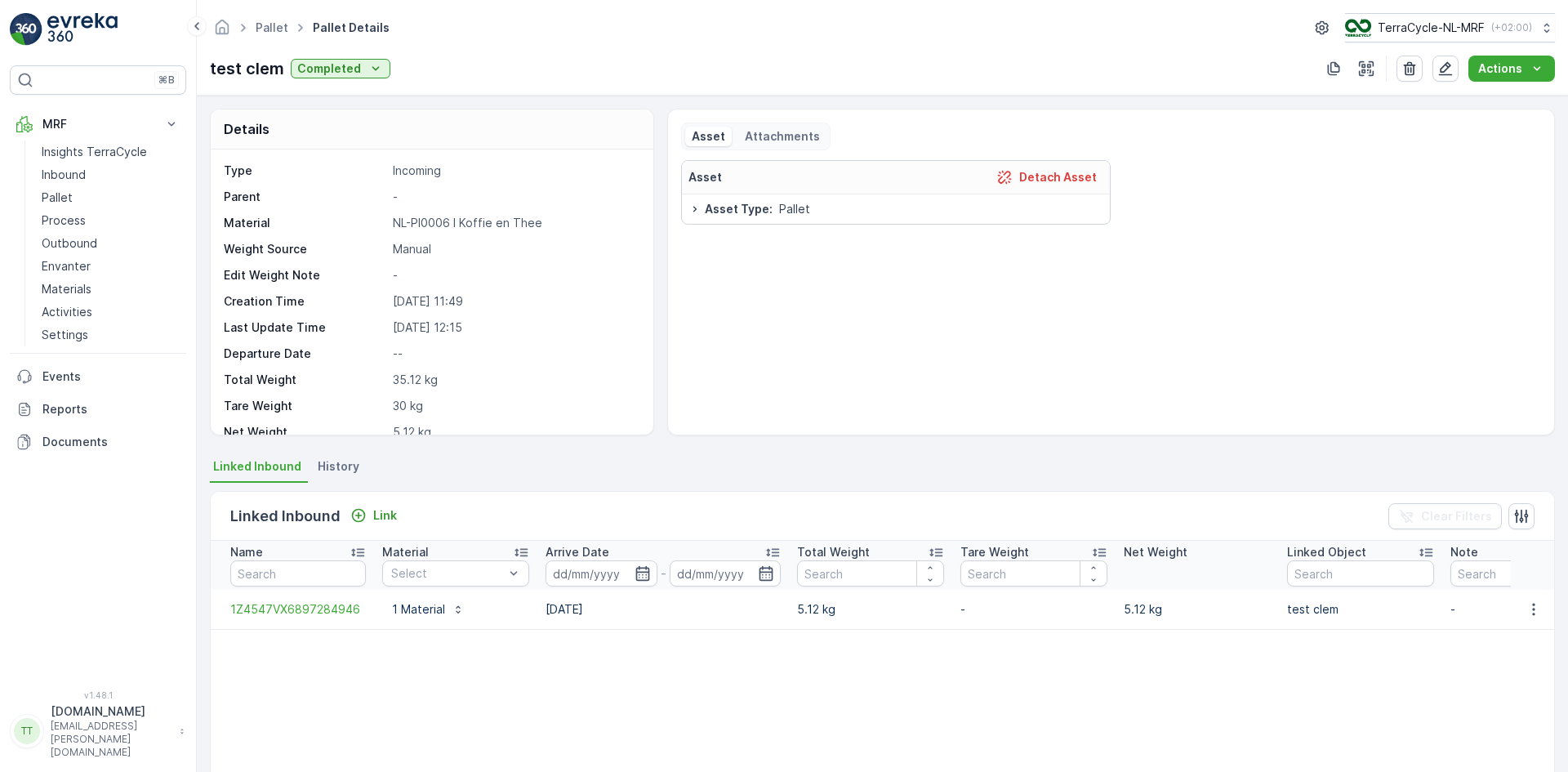
click at [343, 466] on span "History" at bounding box center [338, 466] width 42 height 16
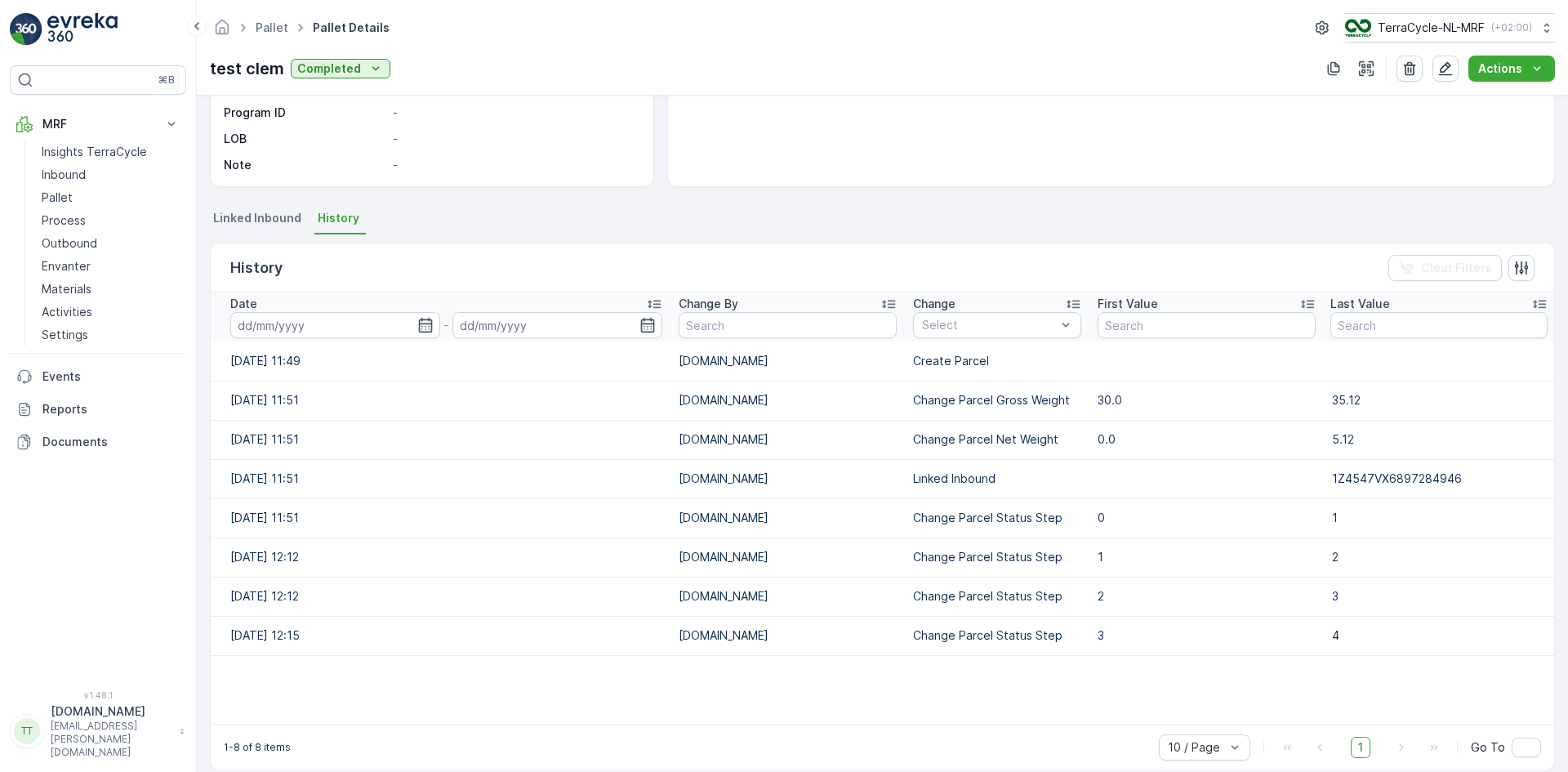
scroll to position [269, 0]
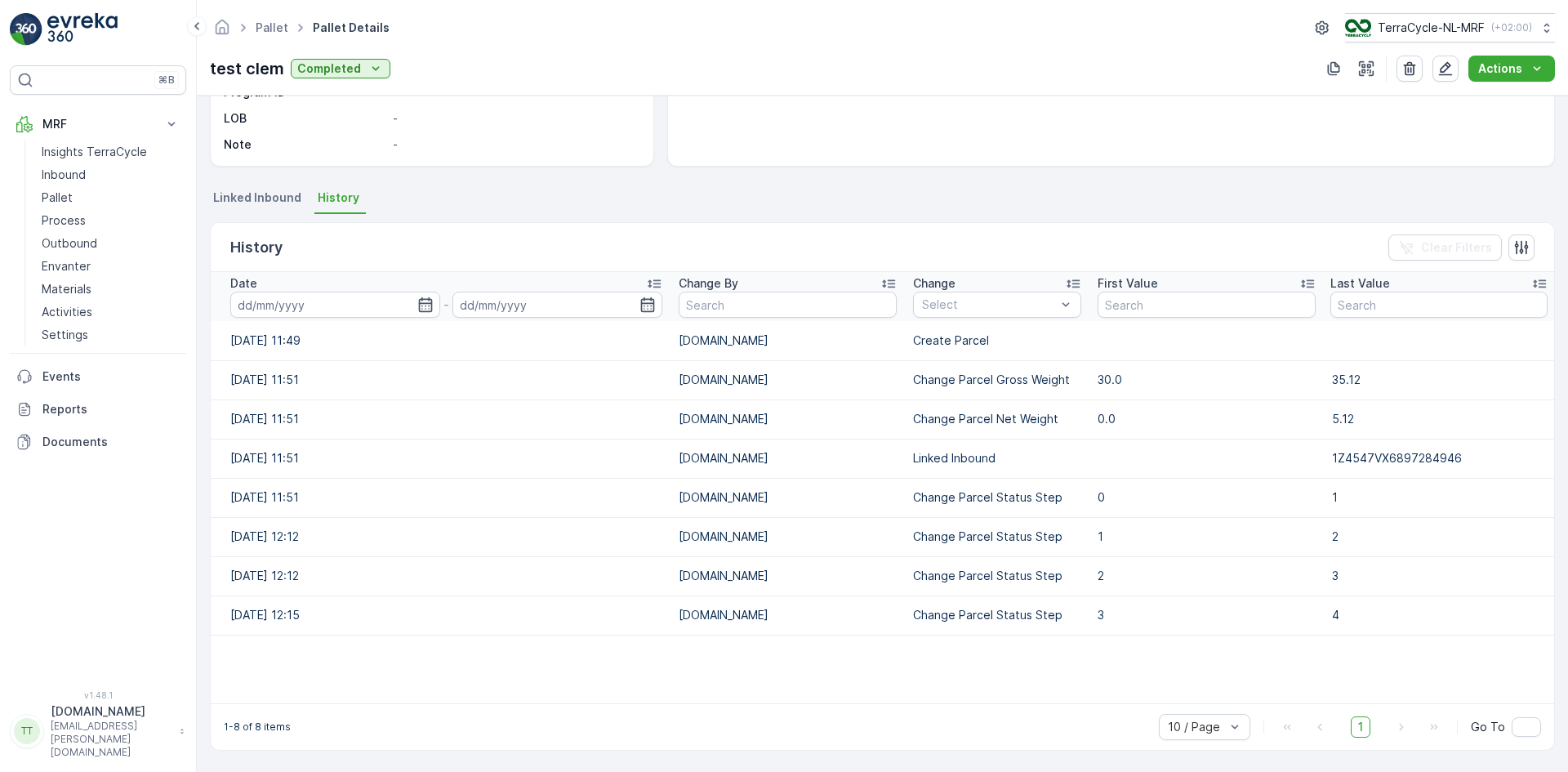
click at [651, 289] on icon at bounding box center [654, 283] width 16 height 16
click at [652, 283] on icon at bounding box center [655, 284] width 13 height 8
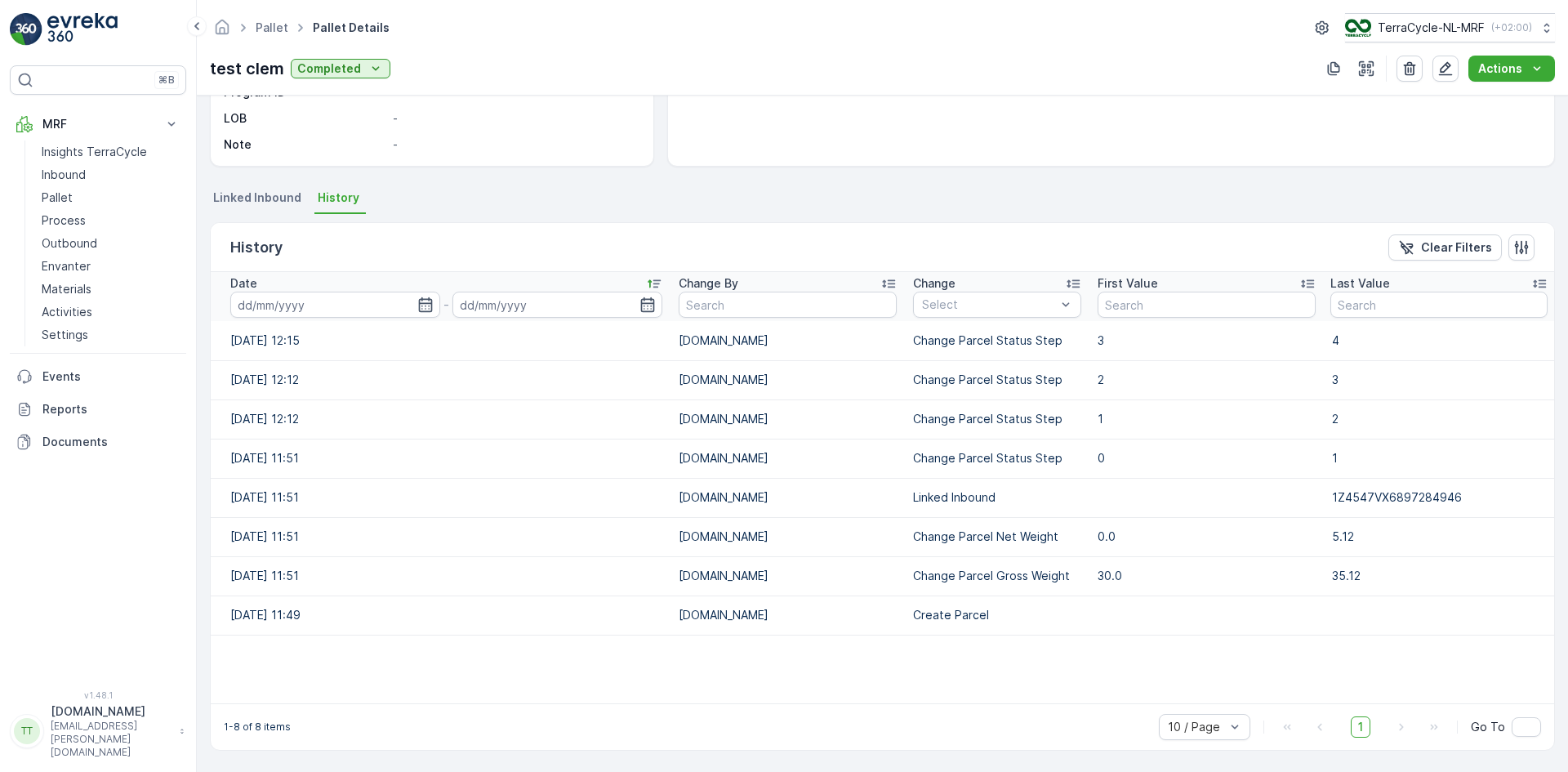
scroll to position [187, 0]
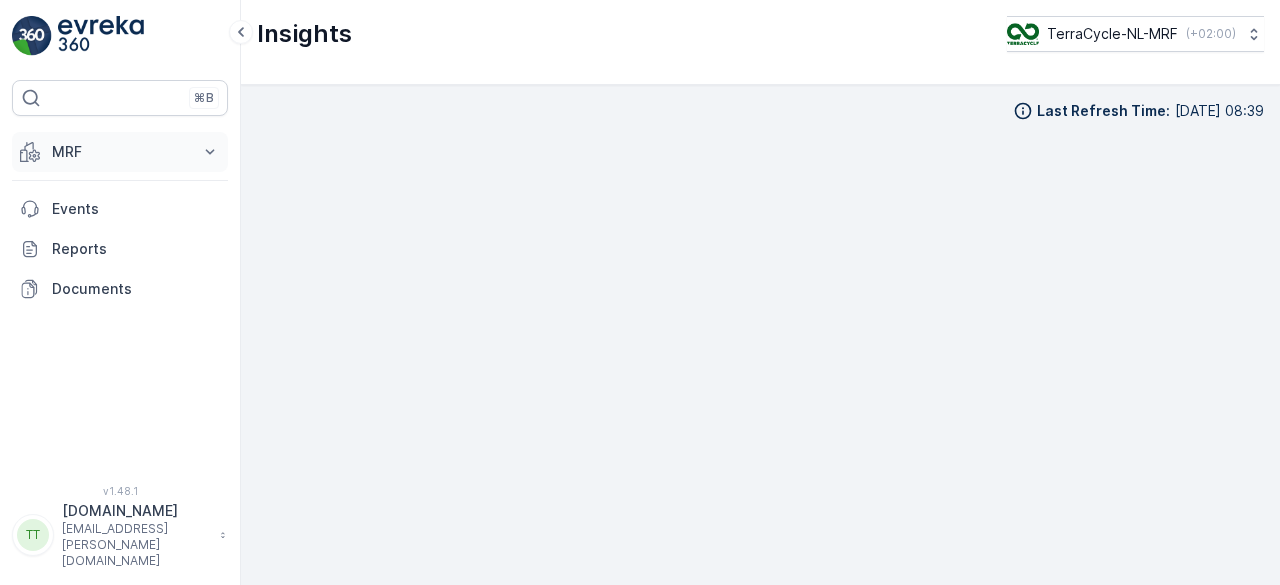
click at [114, 153] on p "MRF" at bounding box center [120, 152] width 136 height 20
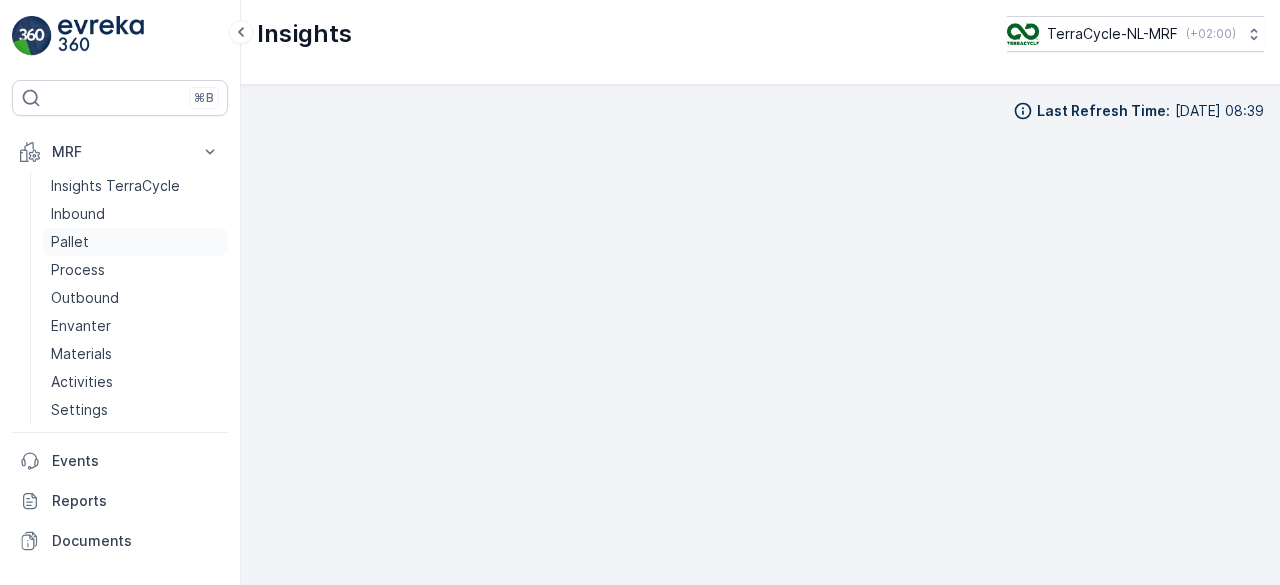
click at [76, 242] on p "Pallet" at bounding box center [70, 242] width 38 height 20
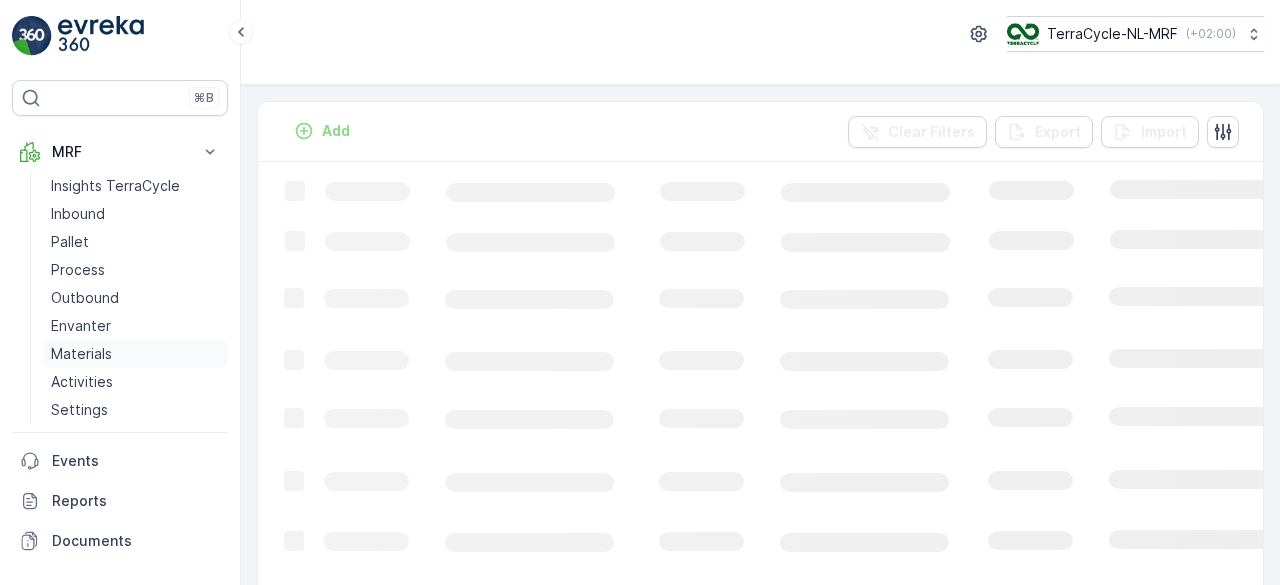
click at [95, 358] on p "Materials" at bounding box center [81, 354] width 61 height 20
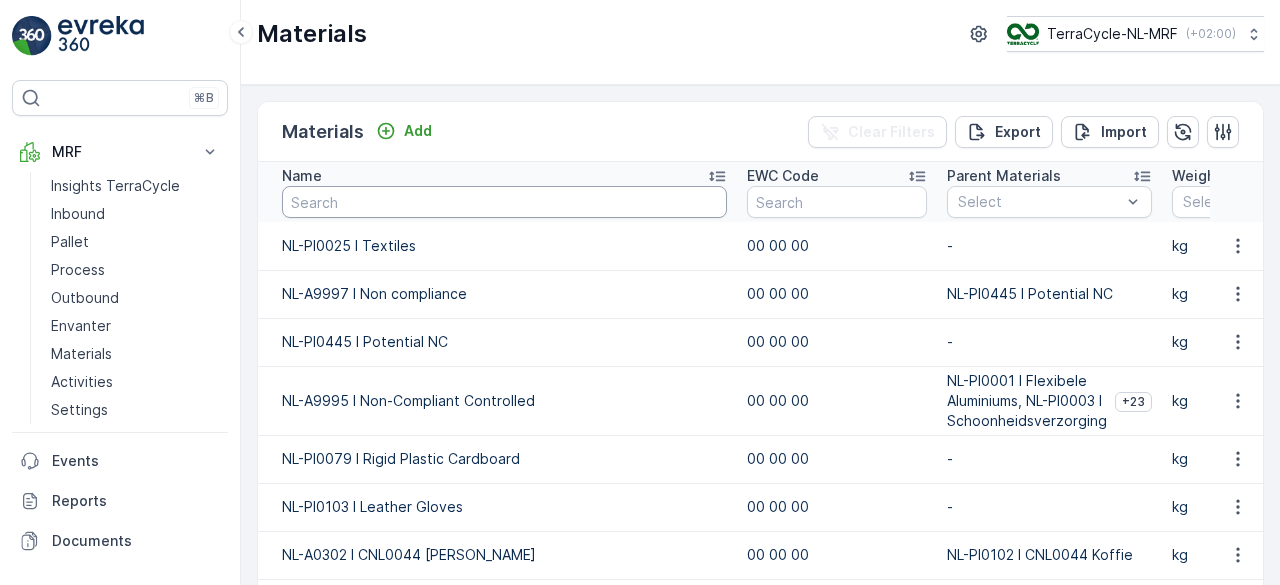
click at [332, 203] on input "text" at bounding box center [504, 202] width 445 height 32
paste input "A0005"
type input "A0005"
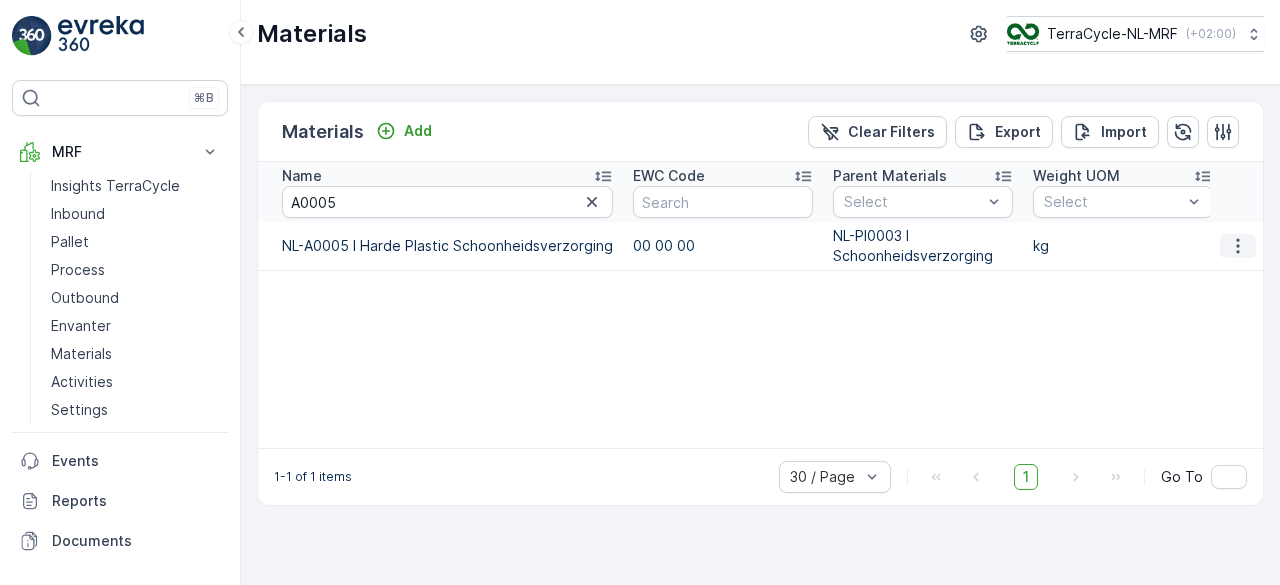
click at [1242, 251] on icon "button" at bounding box center [1238, 246] width 20 height 20
click at [1210, 267] on div "Edit Material" at bounding box center [1199, 274] width 160 height 28
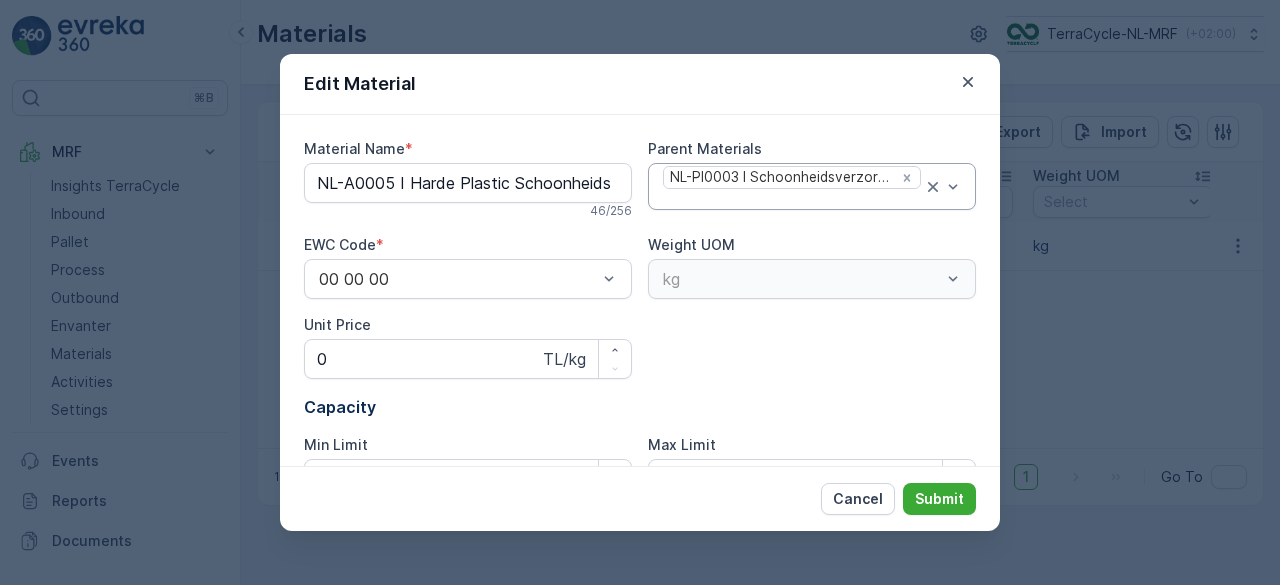
type Name "NL-A0005 I Harde Plastic Schoonheidsverzorging"
type Price "0"
type Limit "0"
drag, startPoint x: 414, startPoint y: 179, endPoint x: 552, endPoint y: 183, distance: 138.0
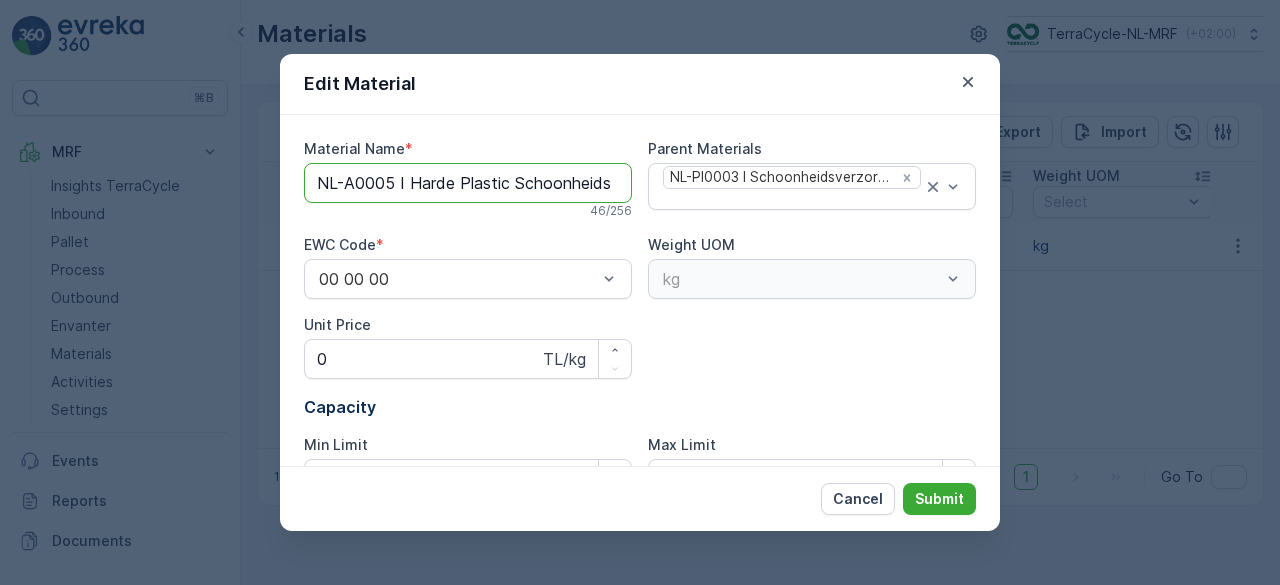
click at [584, 187] on Name "NL-A0005 I Harde Plastic Schoonheidsverzorging" at bounding box center [468, 183] width 328 height 40
drag, startPoint x: 410, startPoint y: 179, endPoint x: 748, endPoint y: 186, distance: 338.0
click at [748, 186] on div "Material Name * NL-A0005 I Harde Plastic Schoonheidsverzorging 46 / 256 Parent …" at bounding box center [640, 327] width 672 height 376
paste Name "producten"
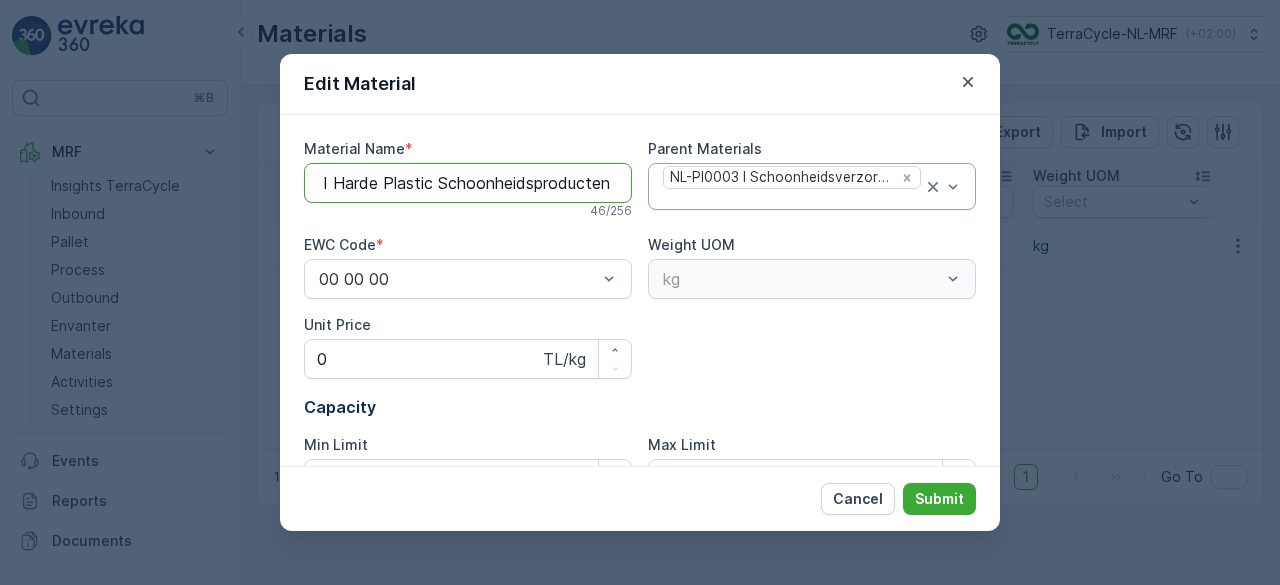
scroll to position [0, 79]
type Name "NL-A0005 I Harde Plastic Schoonheidsproducten"
click at [842, 507] on p "Cancel" at bounding box center [858, 499] width 50 height 20
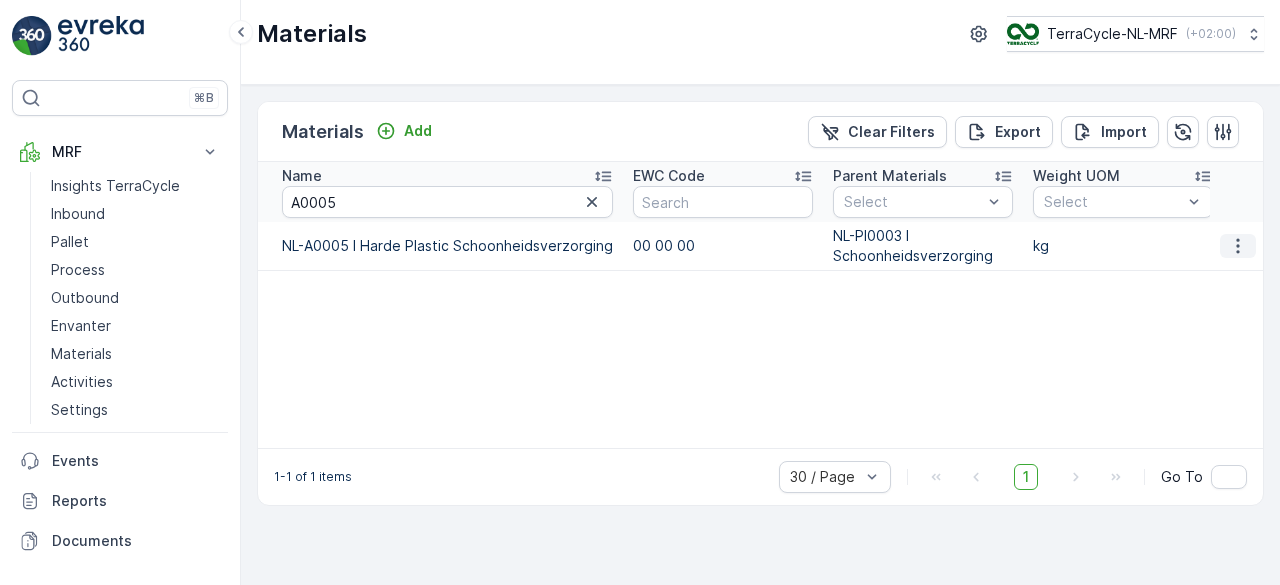
click at [1239, 242] on icon "button" at bounding box center [1238, 246] width 20 height 20
click at [1204, 262] on div "Edit Material" at bounding box center [1199, 274] width 160 height 28
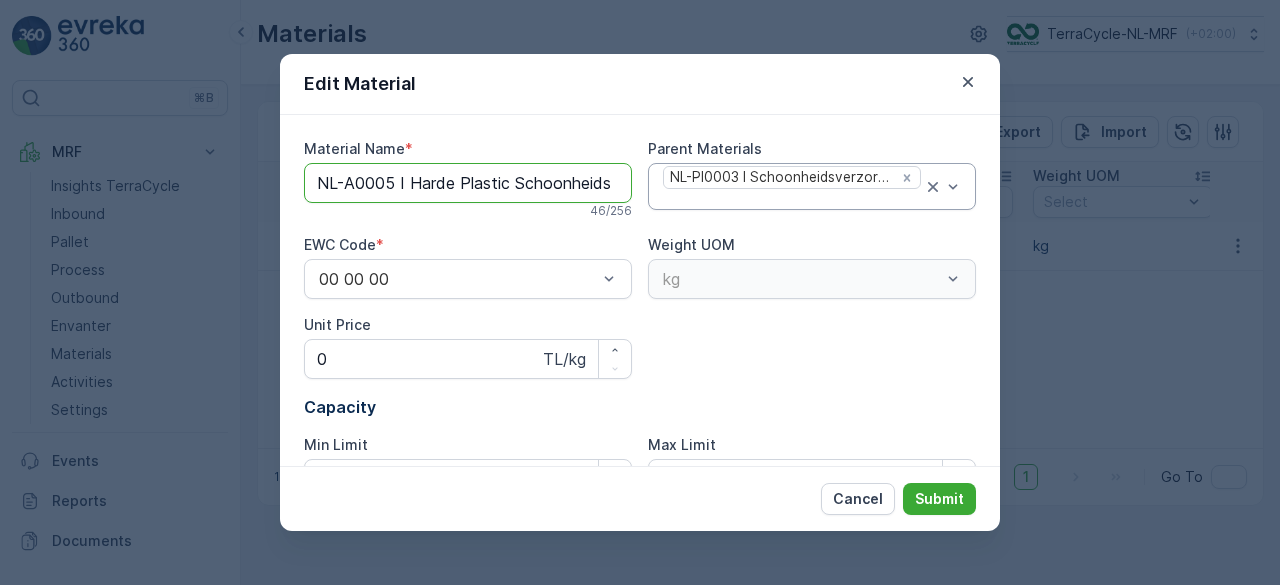
scroll to position [0, 82]
drag, startPoint x: 407, startPoint y: 180, endPoint x: 778, endPoint y: 187, distance: 370.9
click at [778, 187] on div "Material Name * NL-A0005 I Harde Plastic Schoonheidsverzorging 46 / 256 Parent …" at bounding box center [640, 327] width 672 height 376
paste Name "producten"
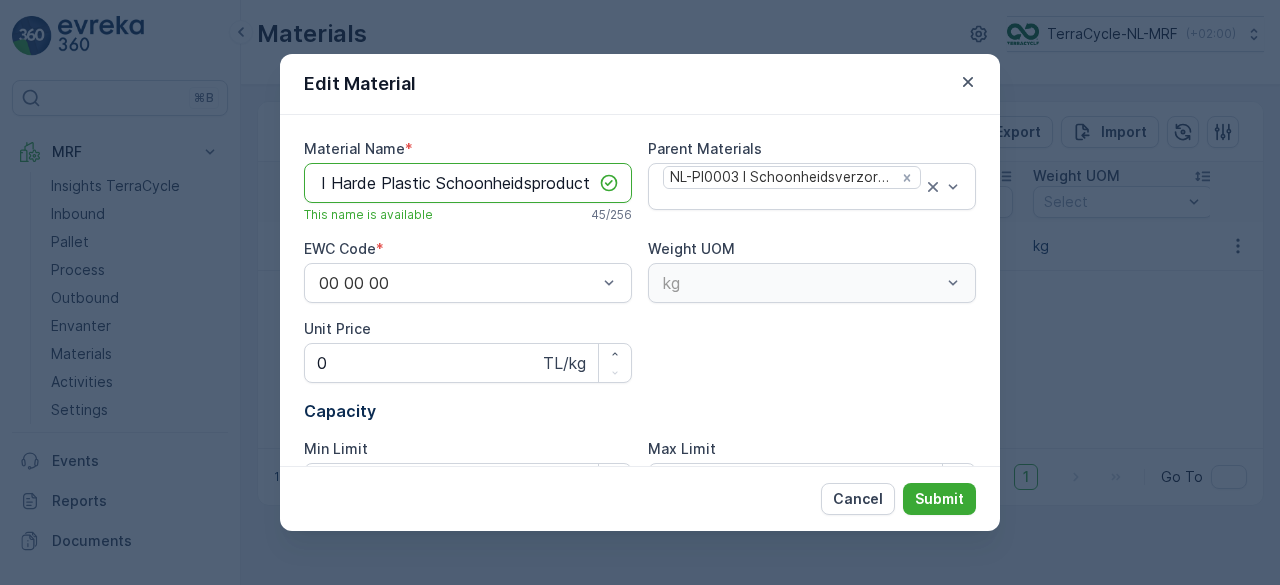
click at [492, 189] on Name "NL-A0005 I Harde Plastic Schoonheidsproducten" at bounding box center [468, 183] width 328 height 40
type Name "NL-A0005 I Harde Plastic Schoonheidsproducten"
click at [933, 497] on p "Submit" at bounding box center [939, 499] width 49 height 20
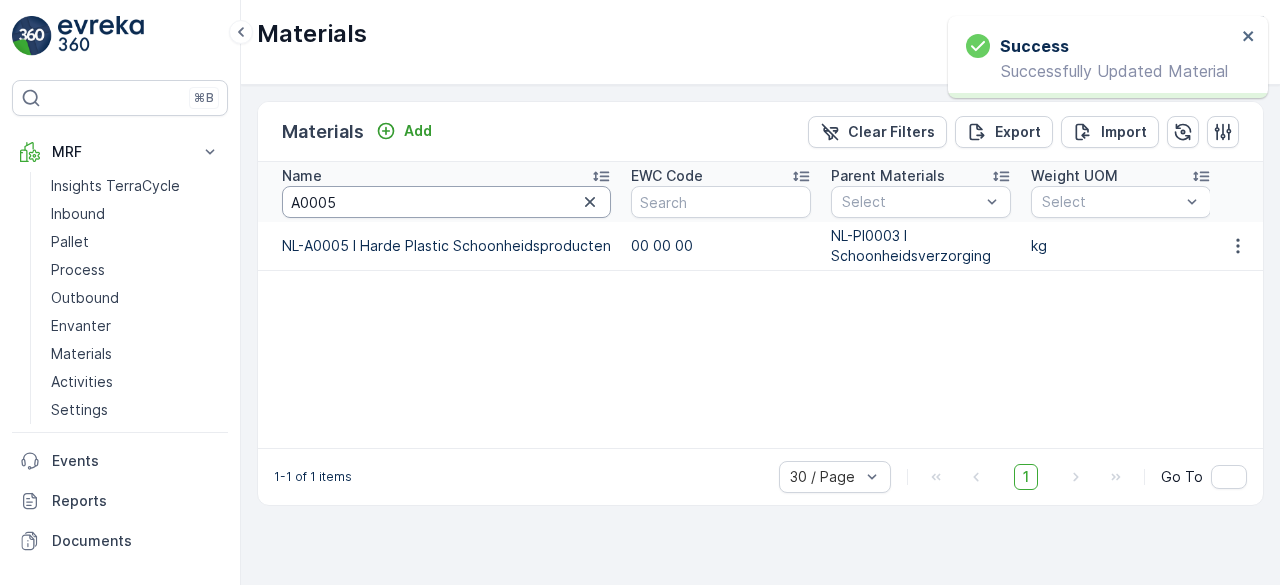
click at [397, 189] on input "A0005" at bounding box center [446, 202] width 329 height 32
paste input "PI0019"
type input "PI0019"
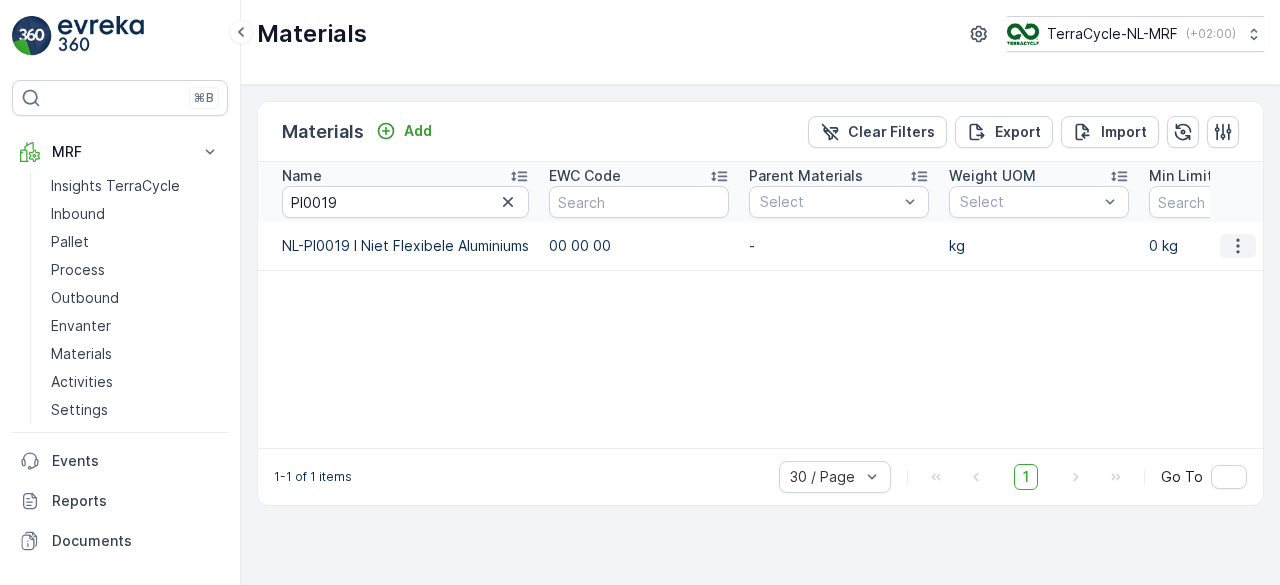
click at [1243, 249] on icon "button" at bounding box center [1238, 246] width 20 height 20
click at [1196, 267] on span "Edit Material" at bounding box center [1169, 274] width 84 height 20
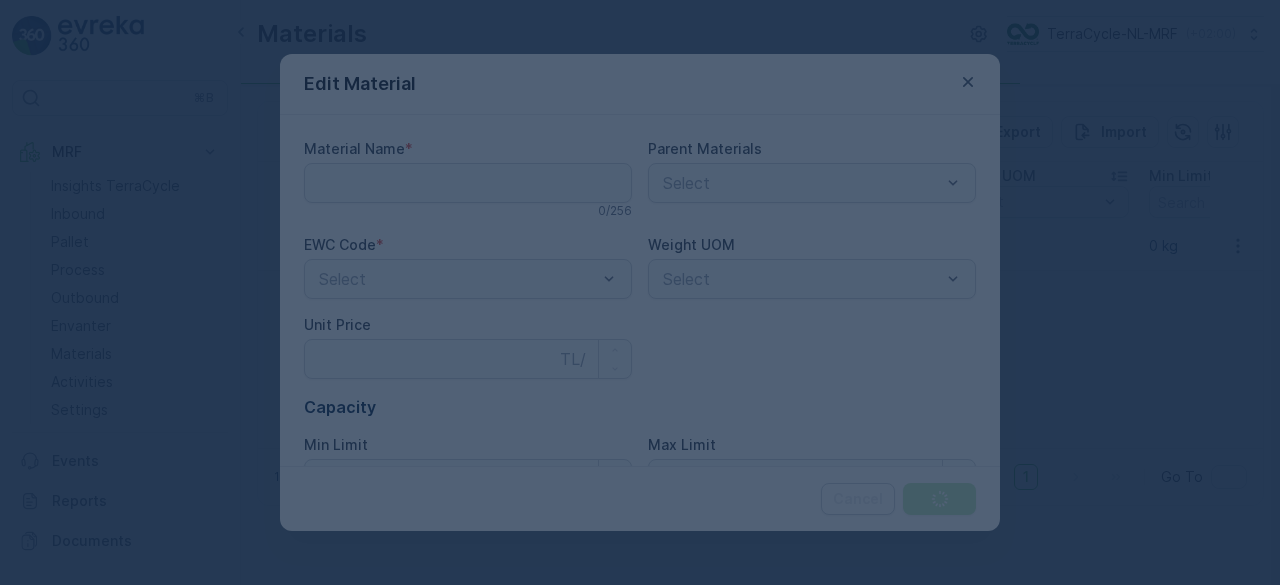
type Name "NL-PI0019 I Niet Flexibele Aluminiums"
type Price "0"
type Limit "0"
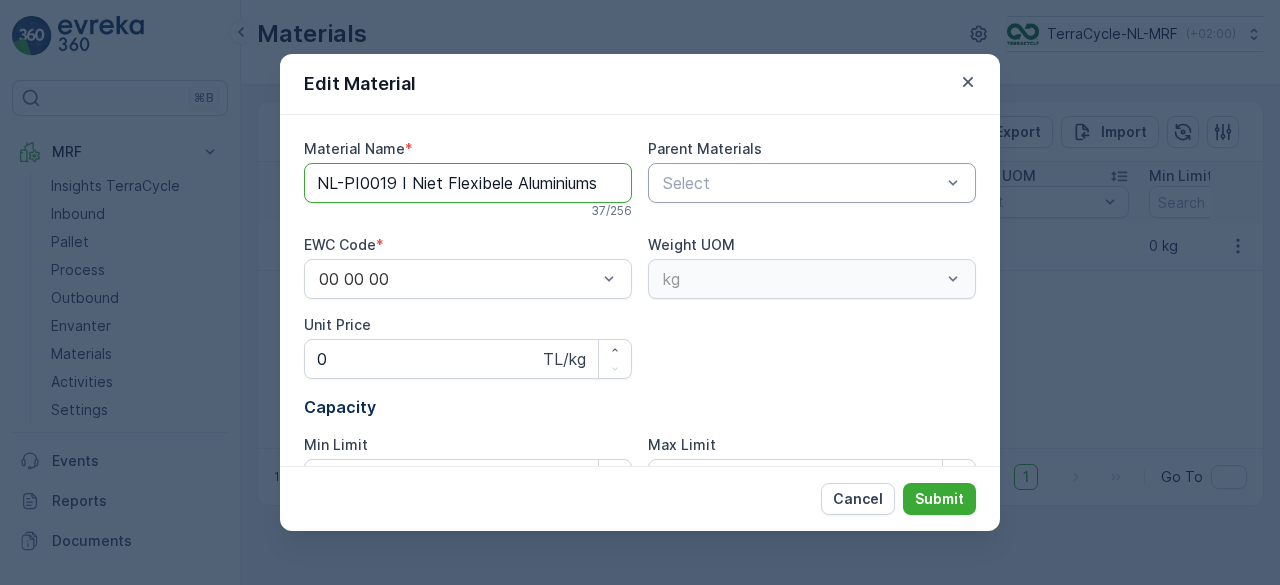
drag, startPoint x: 412, startPoint y: 180, endPoint x: 768, endPoint y: 179, distance: 355.9
click at [766, 179] on div "Material Name * NL-PI0019 I Niet Flexibele Aluminiums 37 / 256 Parent Materials…" at bounding box center [640, 327] width 672 height 376
paste Name "Aluminium Flexibel"
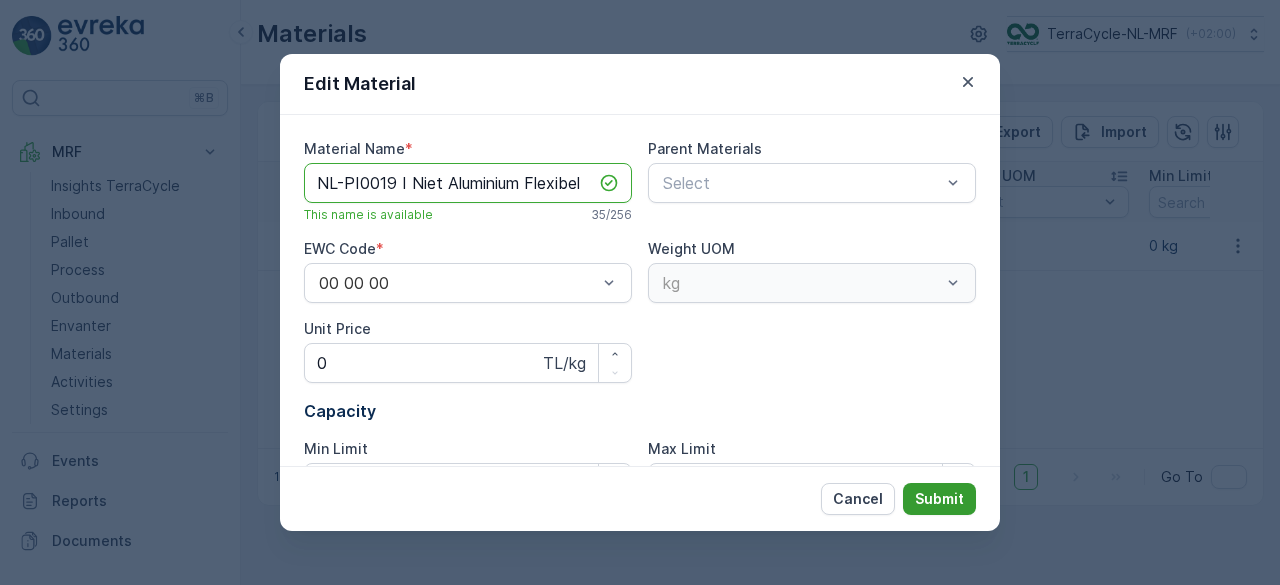
type Name "NL-PI0019 I Niet Aluminium Flexibel"
click at [946, 498] on p "Submit" at bounding box center [939, 499] width 49 height 20
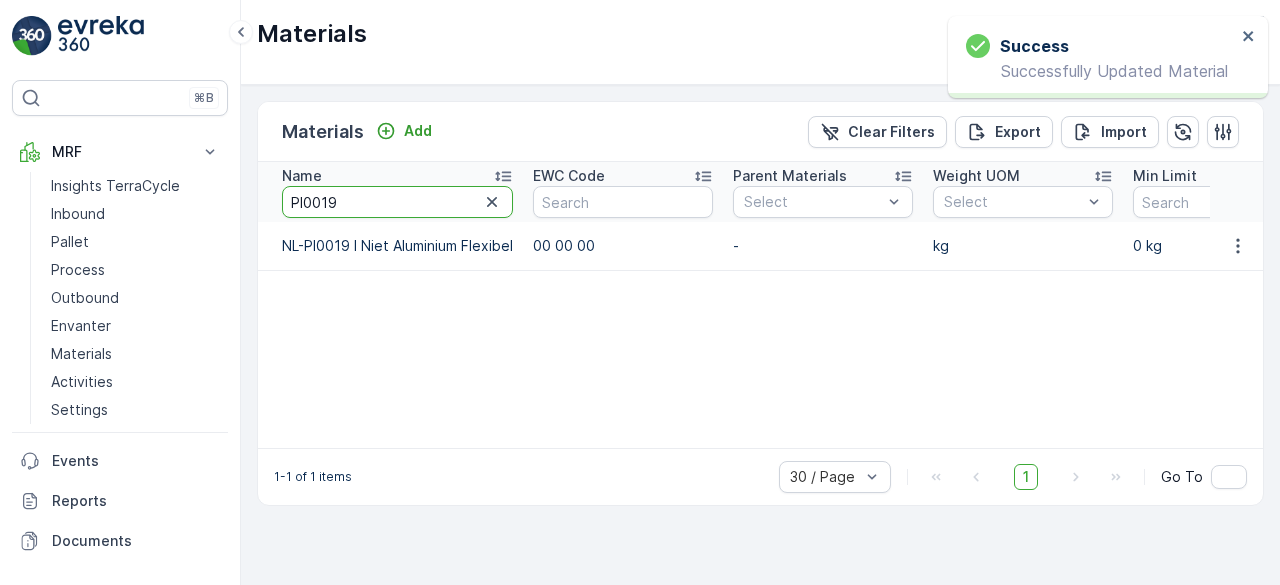
click at [416, 207] on input "PI0019" at bounding box center [397, 202] width 231 height 32
paste input "05"
type input "PI0005"
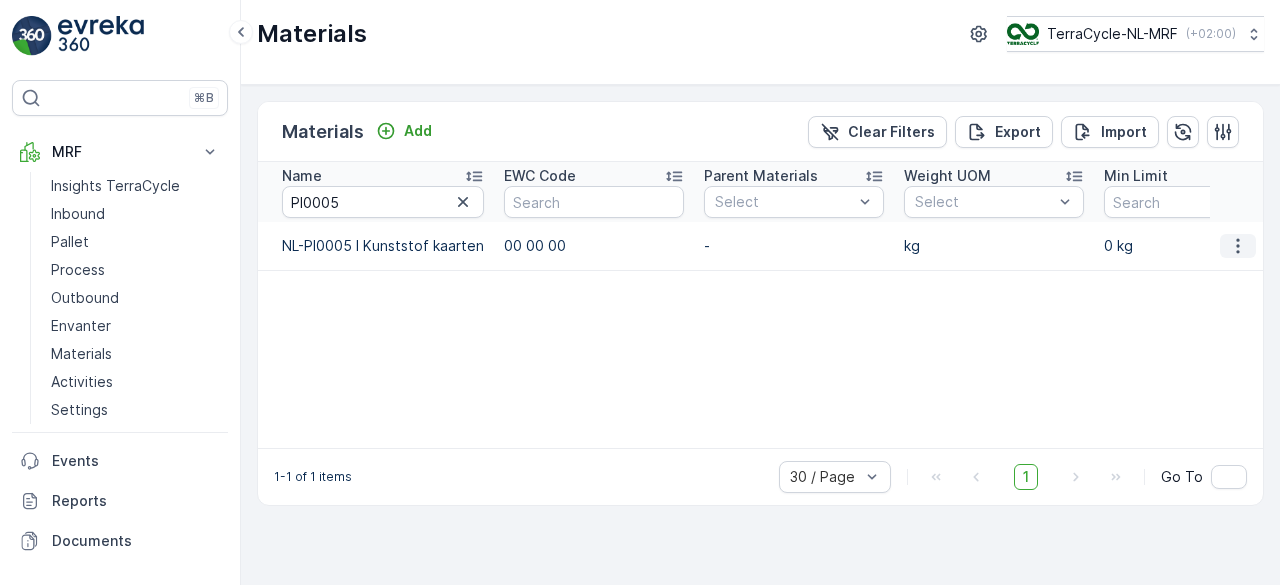
click at [1240, 248] on icon "button" at bounding box center [1238, 246] width 20 height 20
click at [1208, 273] on span "Edit Material" at bounding box center [1169, 274] width 84 height 20
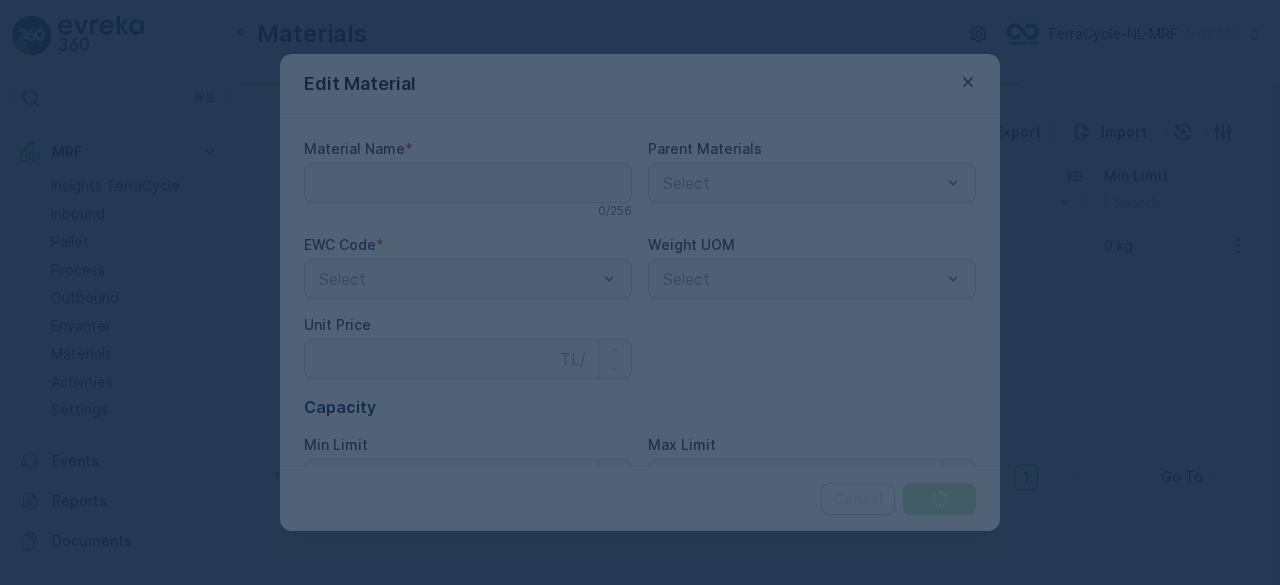
type Name "NL-PI0005 I Kunststof kaarten"
type Price "0"
type Limit "0"
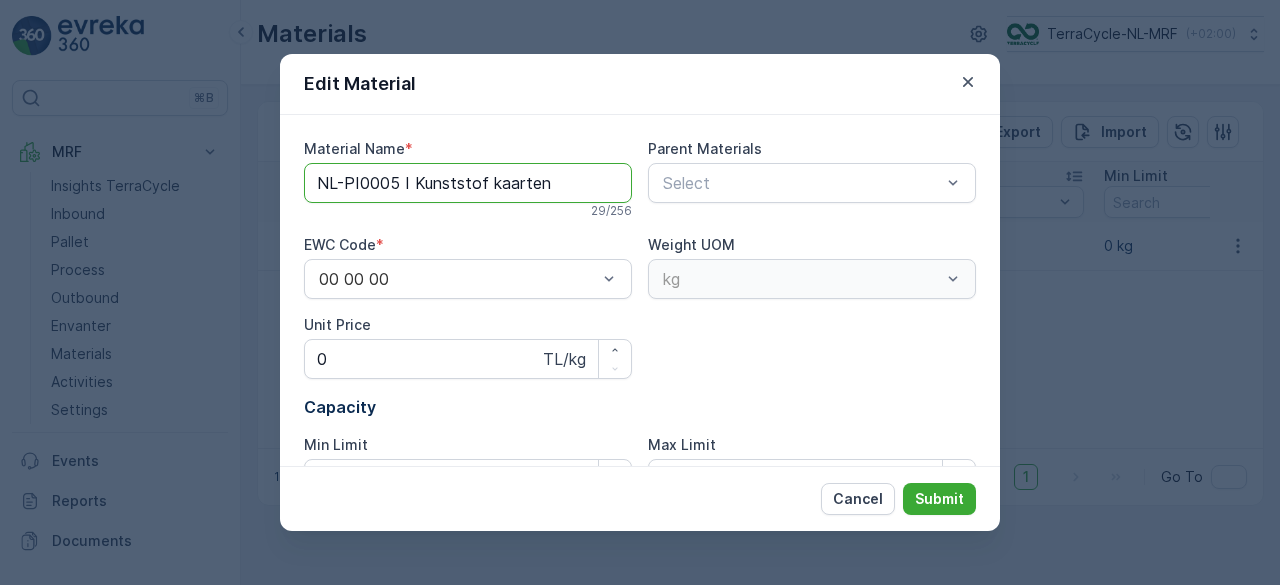
click at [422, 183] on Name "NL-PI0005 I Kunststof kaarten" at bounding box center [468, 183] width 328 height 40
drag, startPoint x: 412, startPoint y: 181, endPoint x: 560, endPoint y: 172, distance: 148.2
click at [560, 172] on Name "NL-PI0005 I Kunststof kaarten" at bounding box center [468, 183] width 328 height 40
paste Name "Plastic K"
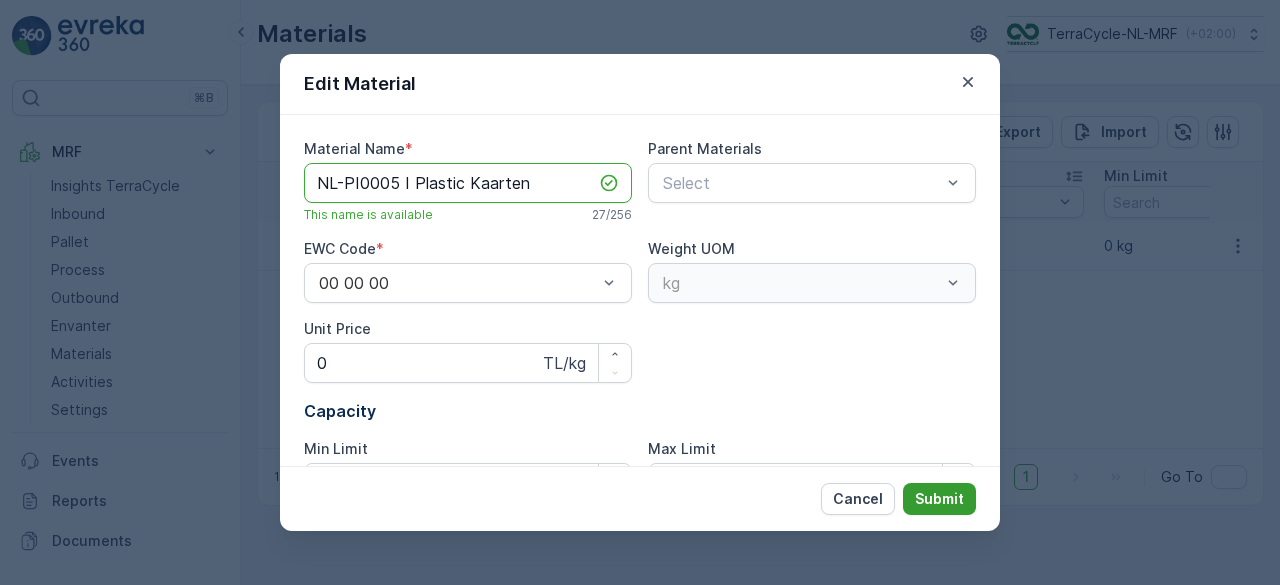
type Name "NL-PI0005 I Plastic Kaarten"
click at [949, 495] on p "Submit" at bounding box center [939, 499] width 49 height 20
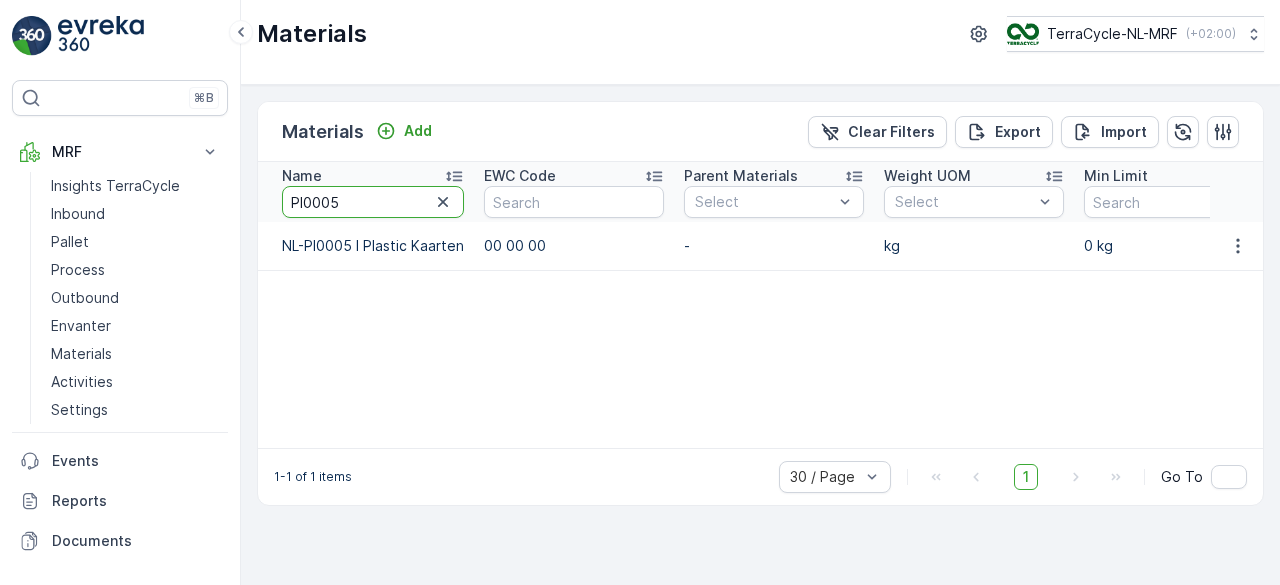
drag, startPoint x: 332, startPoint y: 198, endPoint x: 348, endPoint y: 198, distance: 16.0
click at [348, 198] on input "PI0005" at bounding box center [373, 202] width 182 height 32
type input "PI0004"
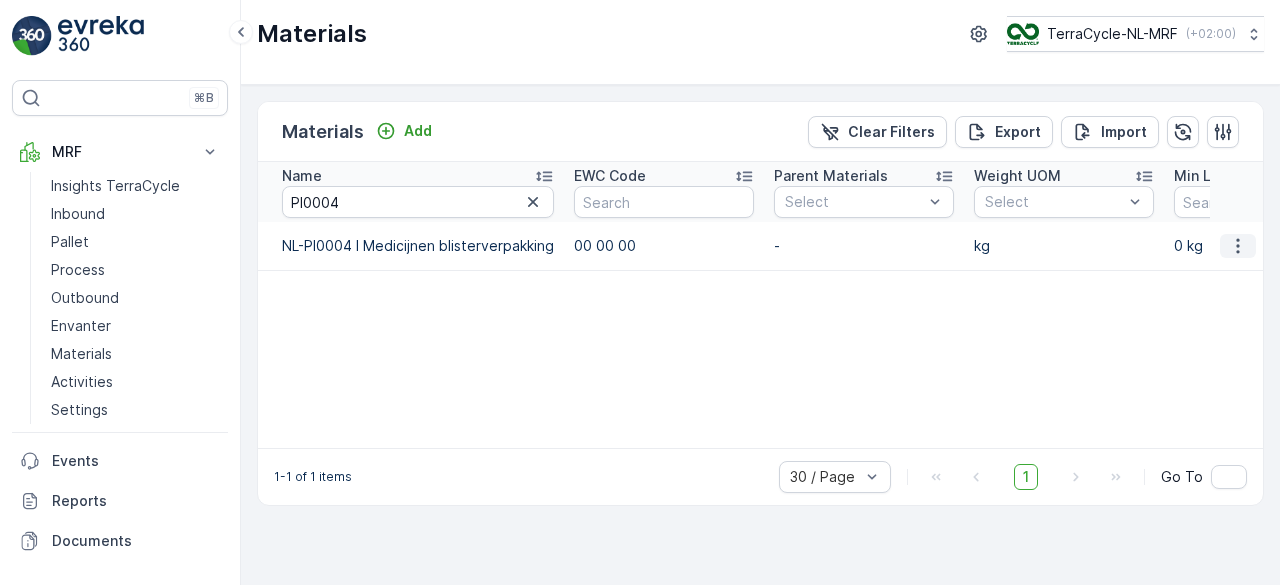
click at [1231, 249] on icon "button" at bounding box center [1238, 246] width 20 height 20
click at [1206, 273] on span "Edit Material" at bounding box center [1169, 274] width 84 height 20
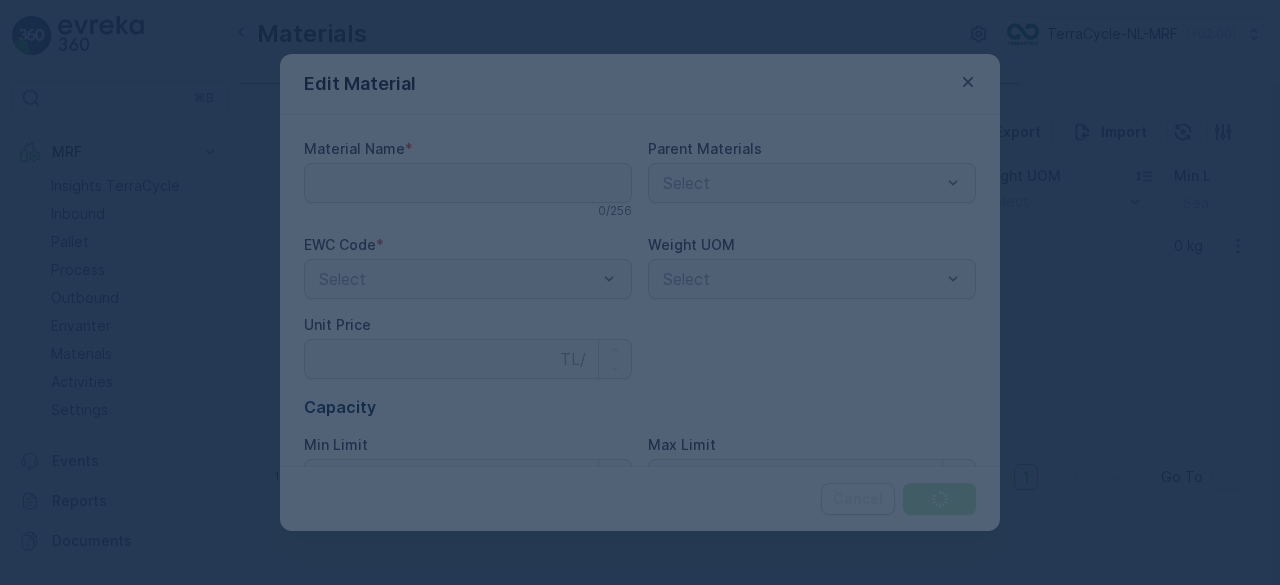
type Name "NL-PI0004 I Medicijnen blisterverpakking"
type Price "0"
type Limit "0"
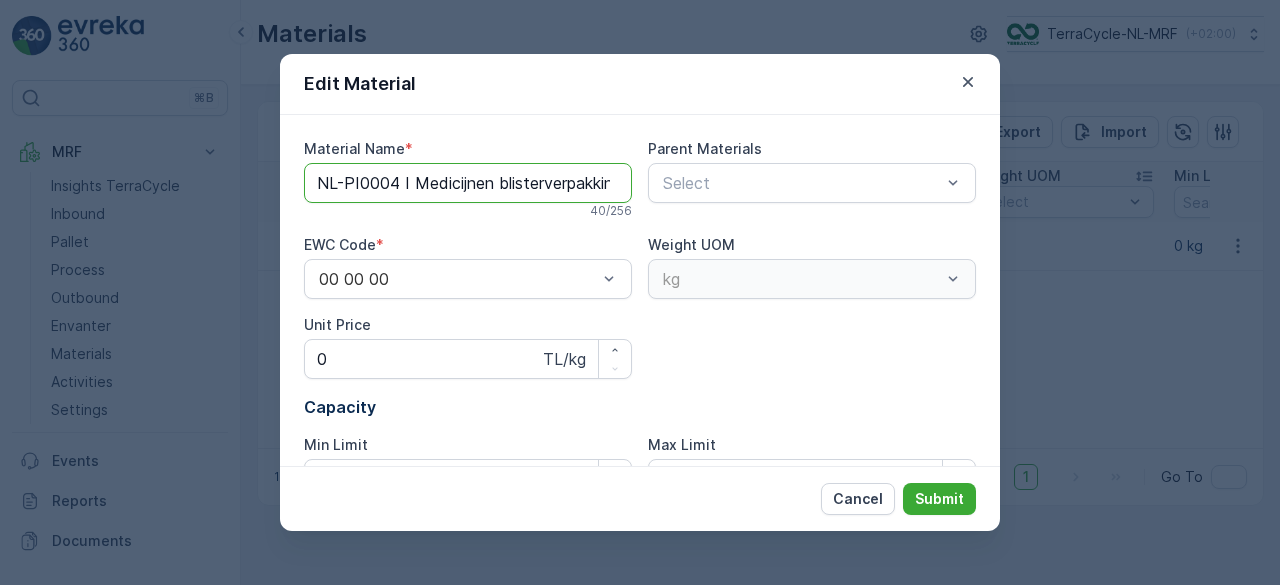
scroll to position [0, 20]
drag, startPoint x: 413, startPoint y: 181, endPoint x: 716, endPoint y: 153, distance: 304.2
click at [686, 152] on div "Material Name * NL-PI0004 I Medicijnen blisterverpakking 40 / 256 Parent Materi…" at bounding box center [640, 327] width 672 height 376
paste Name "C31661"
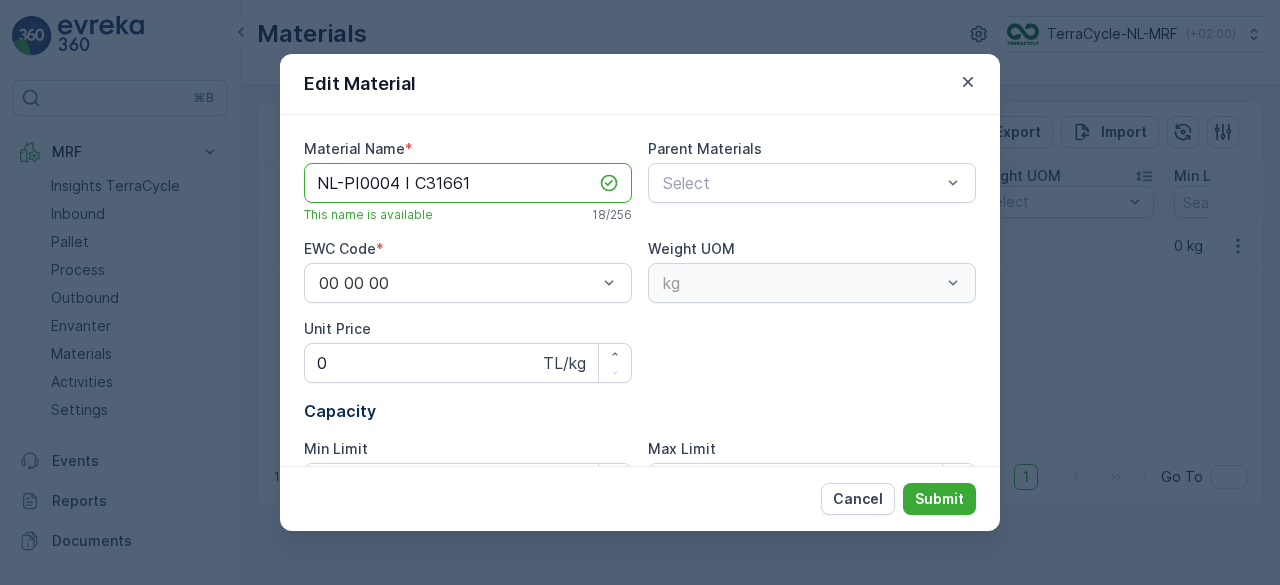
type Name "NL-PI0004 I Medicijnen blisterverpakking"
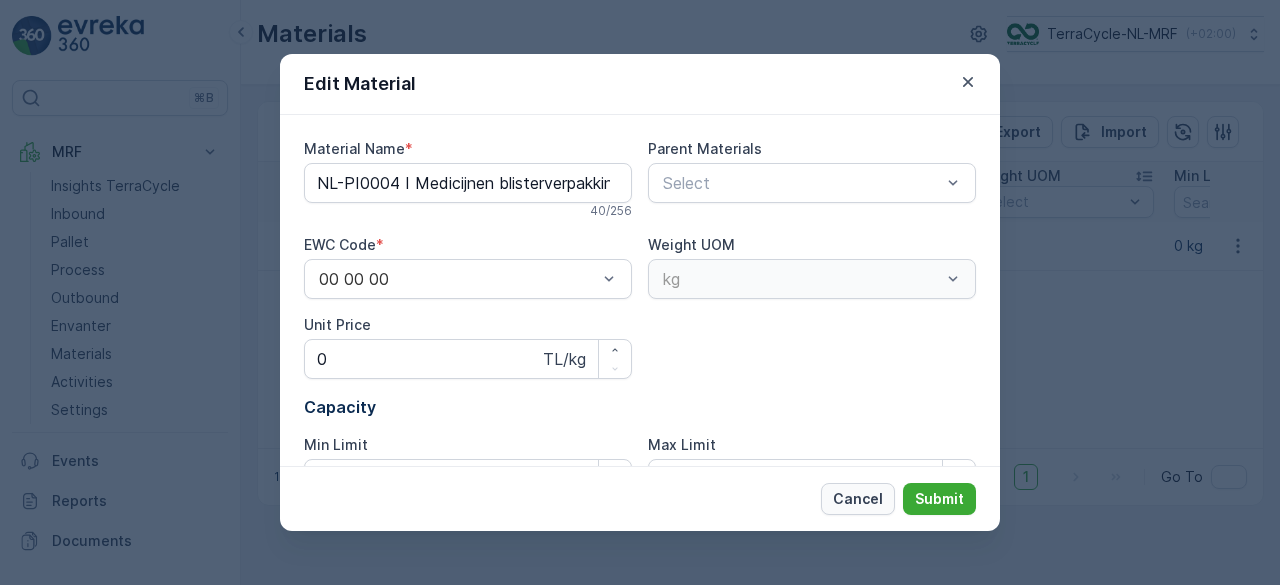
click at [854, 502] on p "Cancel" at bounding box center [858, 499] width 50 height 20
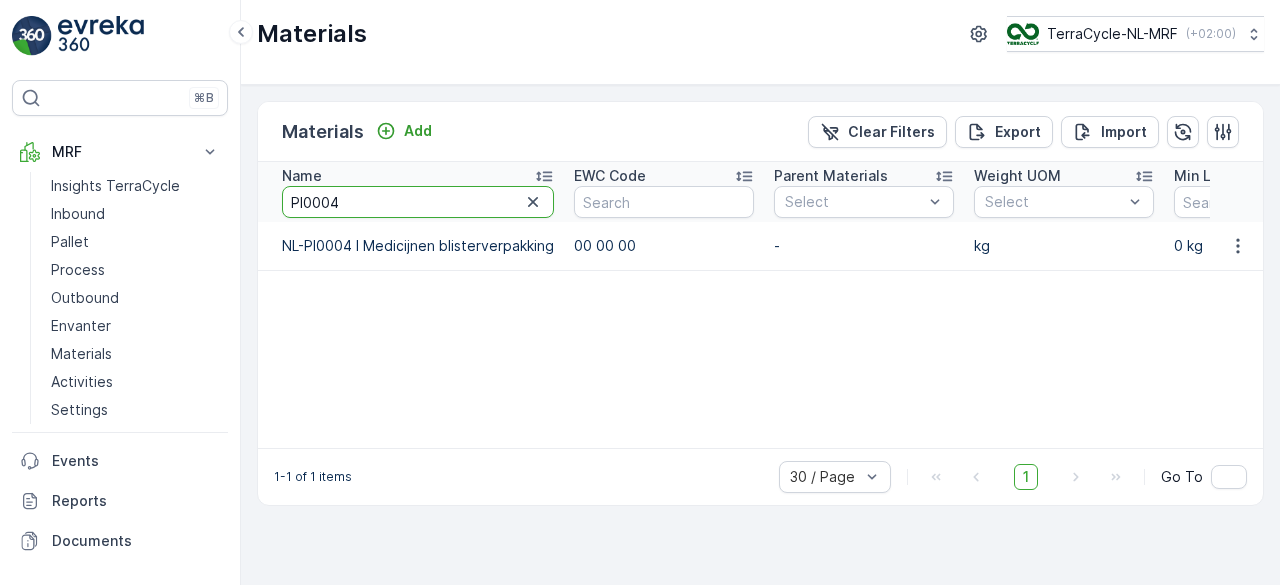
drag, startPoint x: 290, startPoint y: 200, endPoint x: 380, endPoint y: 193, distance: 90.2
click at [380, 193] on input "PI0004" at bounding box center [418, 202] width 272 height 32
type input "a0016"
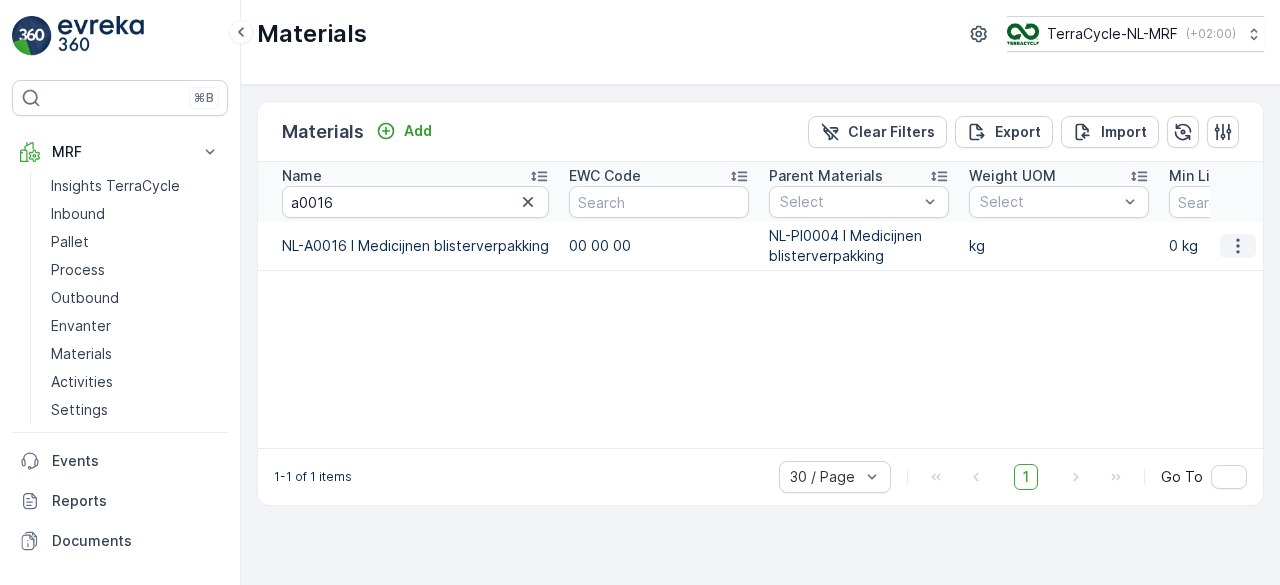
click at [1224, 245] on button "button" at bounding box center [1238, 246] width 36 height 24
click at [1198, 277] on span "Edit Material" at bounding box center [1169, 274] width 84 height 20
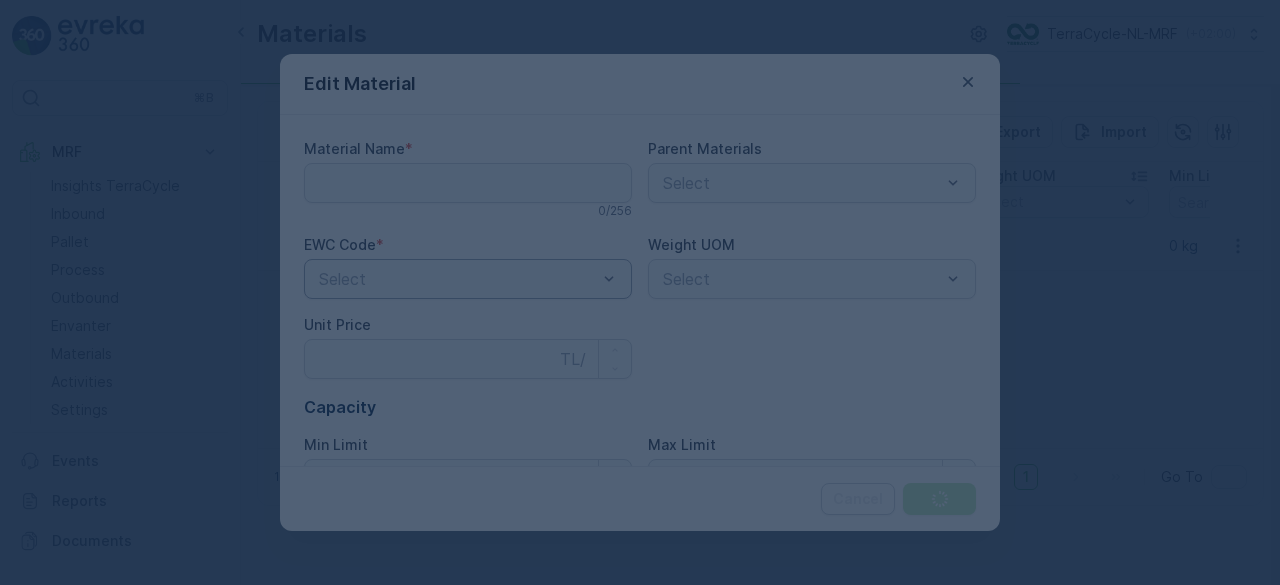
type Name "NL-A0016 I Medicijnen blisterverpakking"
type Price "0"
type Limit "0"
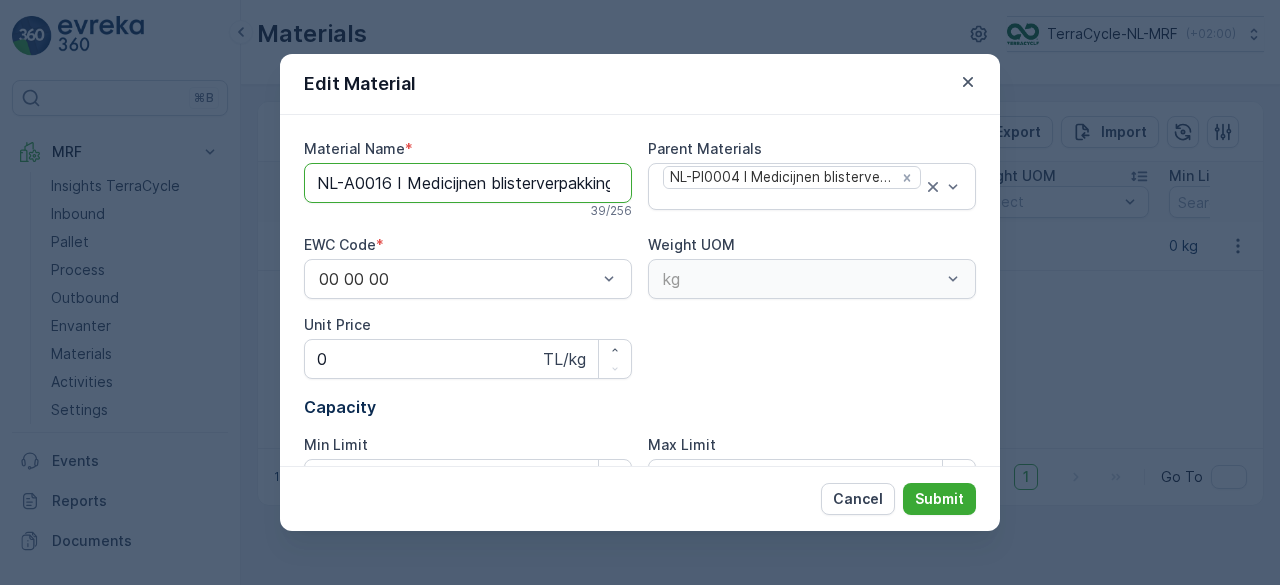
drag, startPoint x: 412, startPoint y: 187, endPoint x: 451, endPoint y: 186, distance: 39.0
click at [451, 186] on Name "NL-A0016 I Medicijnen blisterverpakking" at bounding box center [468, 183] width 328 height 40
drag, startPoint x: 410, startPoint y: 183, endPoint x: 672, endPoint y: 187, distance: 261.9
click at [672, 187] on div "Material Name * NL-A0016 I Medicijnen blisterverpakking 39 / 256 Parent Materia…" at bounding box center [640, 327] width 672 height 376
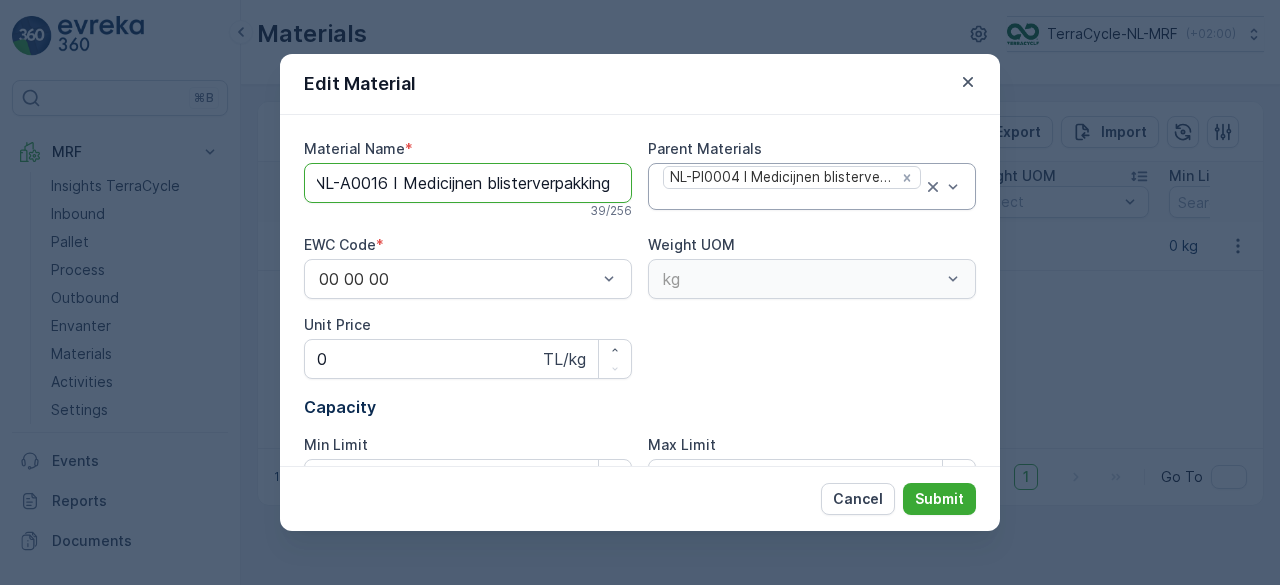
paste Name "Lege Medicijnverpakkingen"
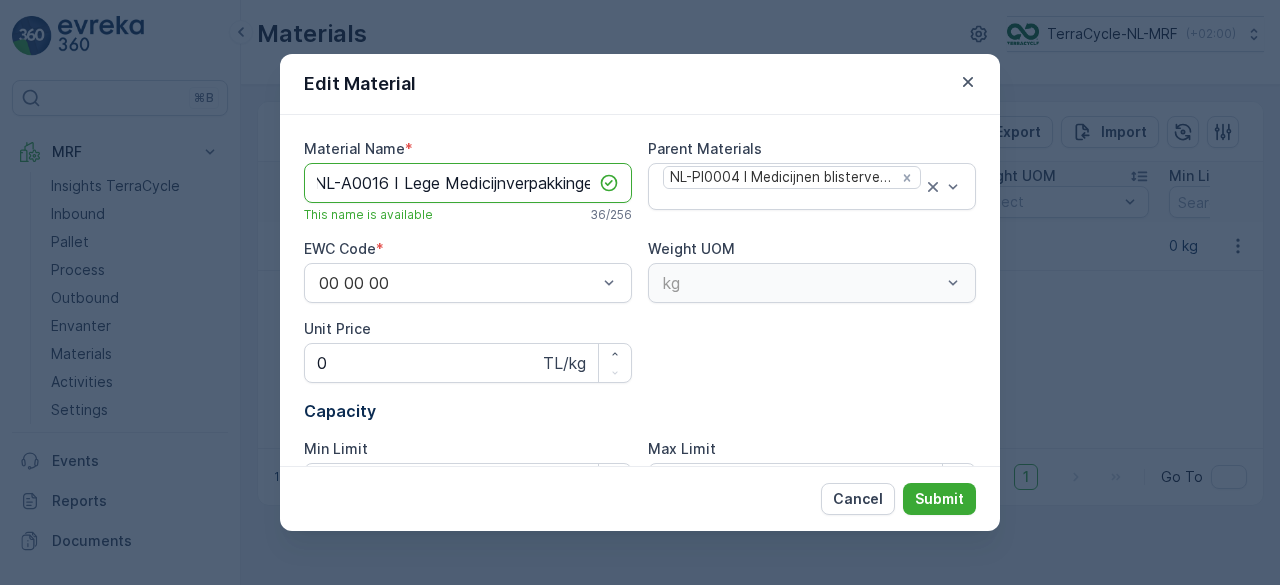
click at [494, 193] on Name "NL-A0016 I Lege Medicijnverpakkingen" at bounding box center [468, 183] width 328 height 40
type Name "NL-A0016 I Lege Medicijnverpakkingen"
click at [932, 497] on p "Submit" at bounding box center [939, 499] width 49 height 20
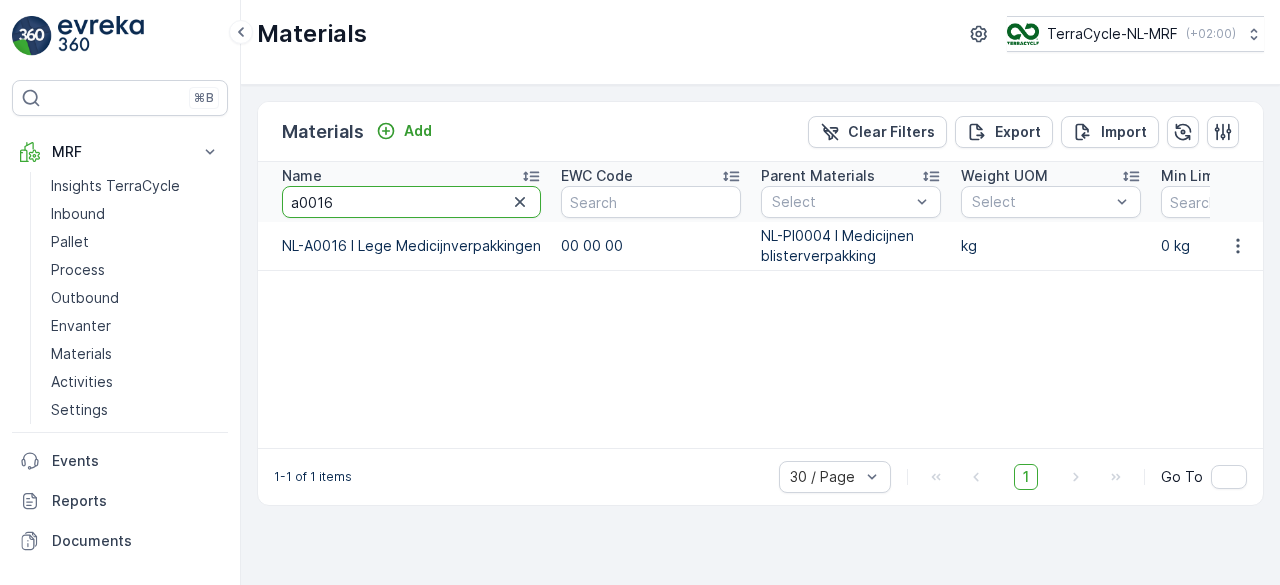
drag, startPoint x: 334, startPoint y: 205, endPoint x: 270, endPoint y: 196, distance: 64.6
click at [270, 196] on th "Name a0016" at bounding box center [404, 192] width 293 height 60
type input "0004"
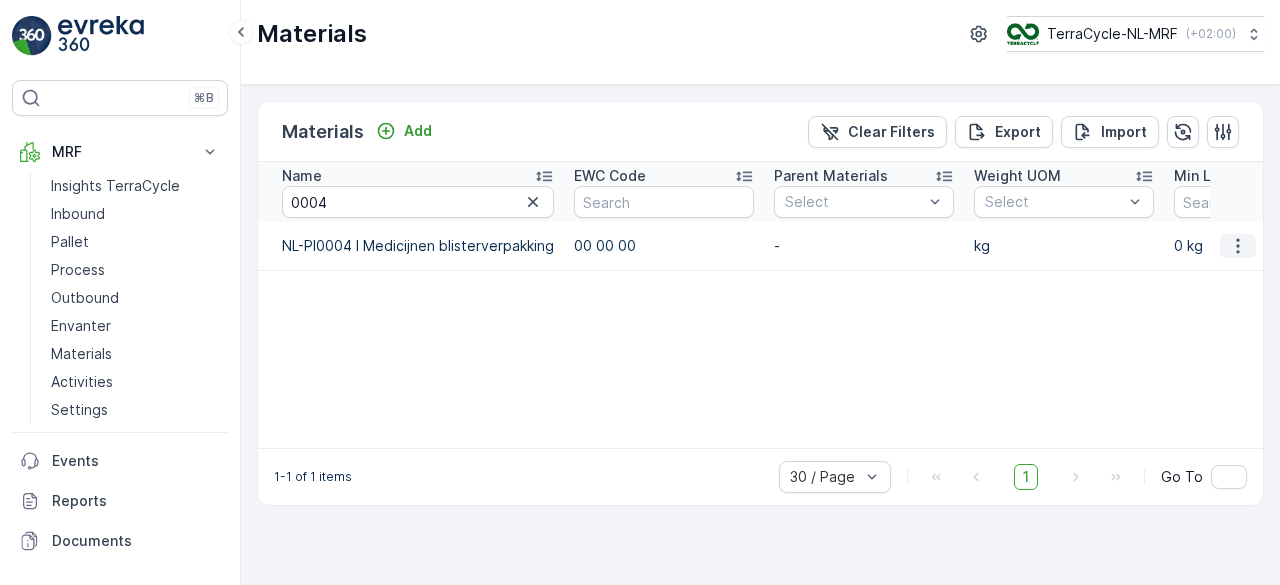
click at [1232, 247] on icon "button" at bounding box center [1238, 246] width 20 height 20
click at [1193, 269] on span "Edit Material" at bounding box center [1169, 274] width 84 height 20
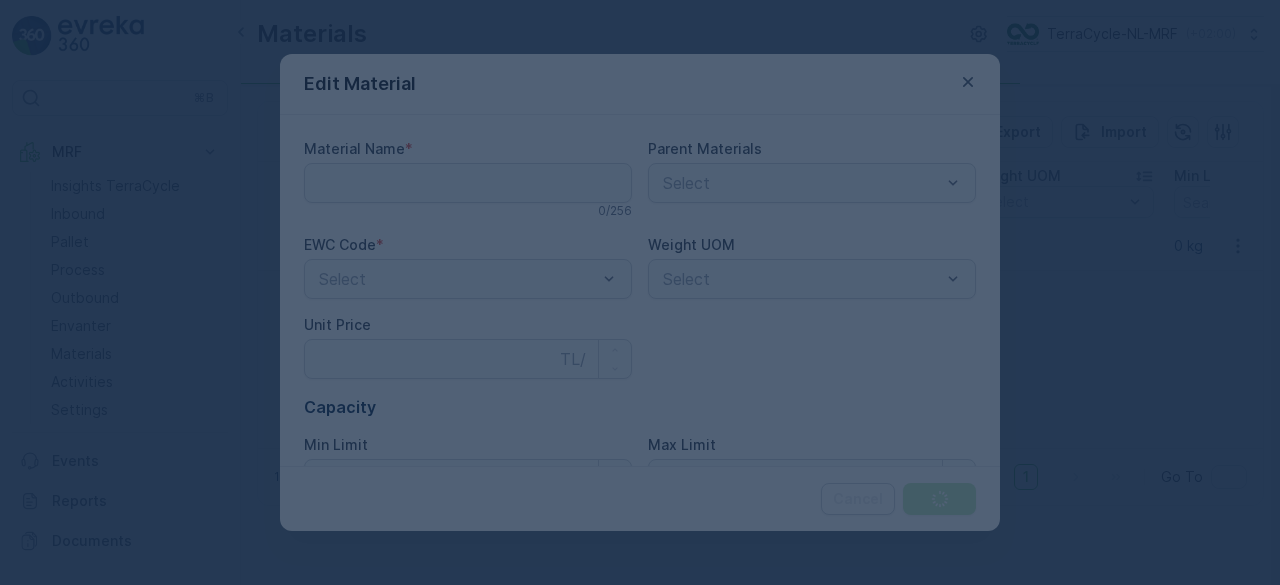
type Name "NL-PI0004 I Medicijnen blisterverpakking"
type Price "0"
type Limit "0"
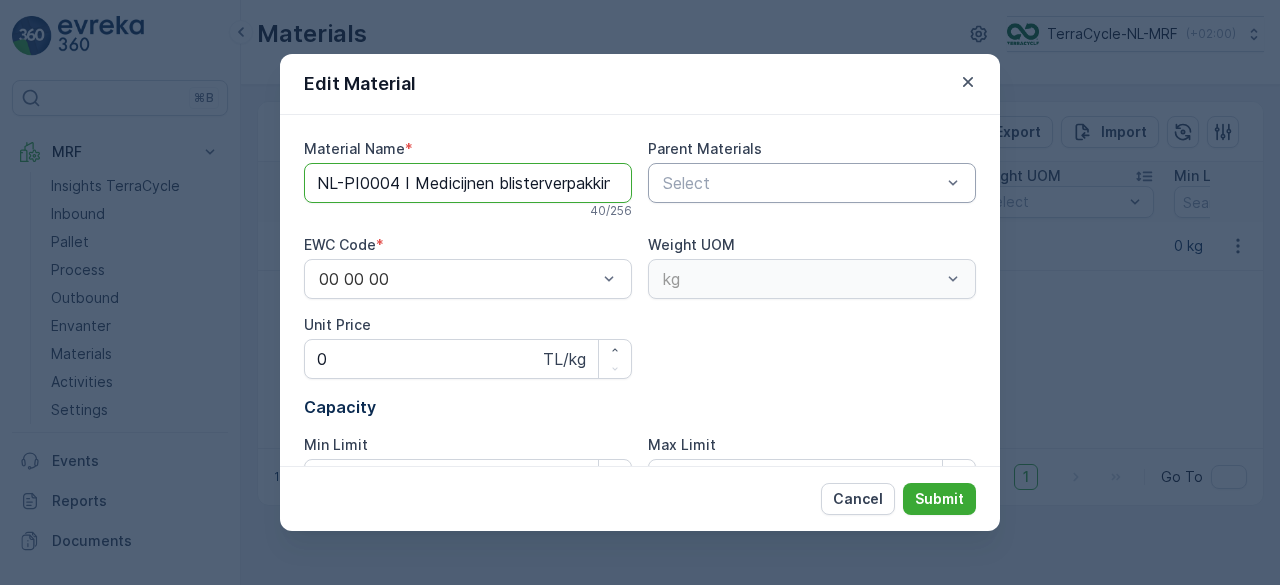
scroll to position [0, 20]
drag, startPoint x: 412, startPoint y: 184, endPoint x: 676, endPoint y: 185, distance: 263.9
click at [676, 185] on div "Material Name * NL-PI0004 I Medicijnen blisterverpakking 40 / 256 Parent Materi…" at bounding box center [640, 327] width 672 height 376
paste Name "Lege Medicijnverpakkingen"
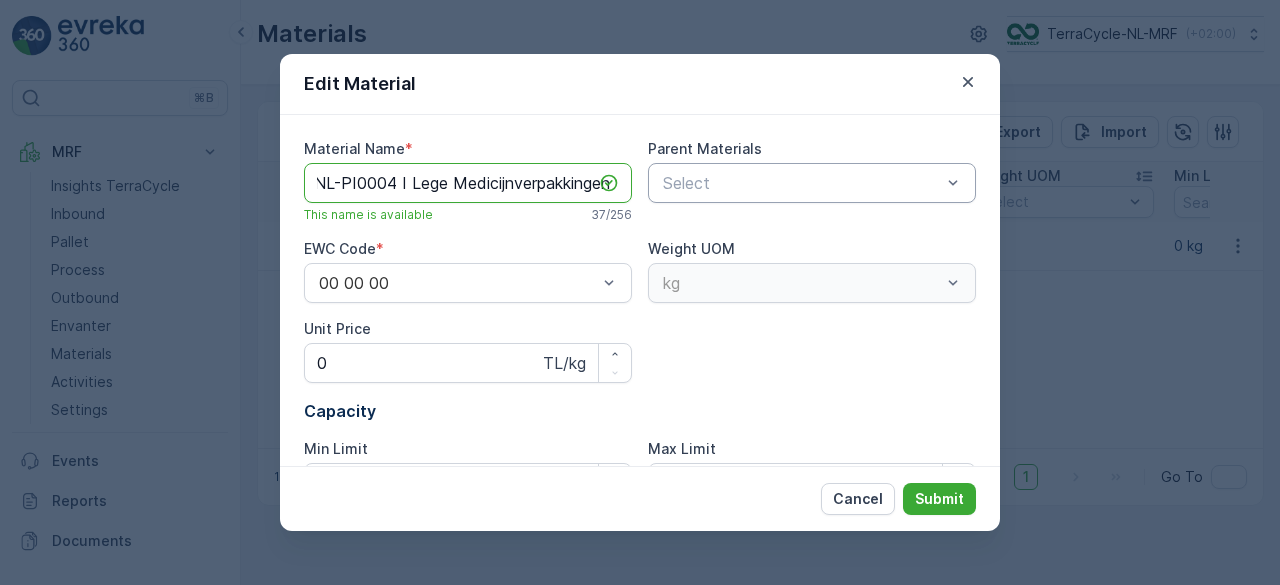
scroll to position [0, 0]
type Name "NL-PI0004 I Lege Medicijnverpakkingen"
click at [927, 495] on p "Submit" at bounding box center [939, 499] width 49 height 20
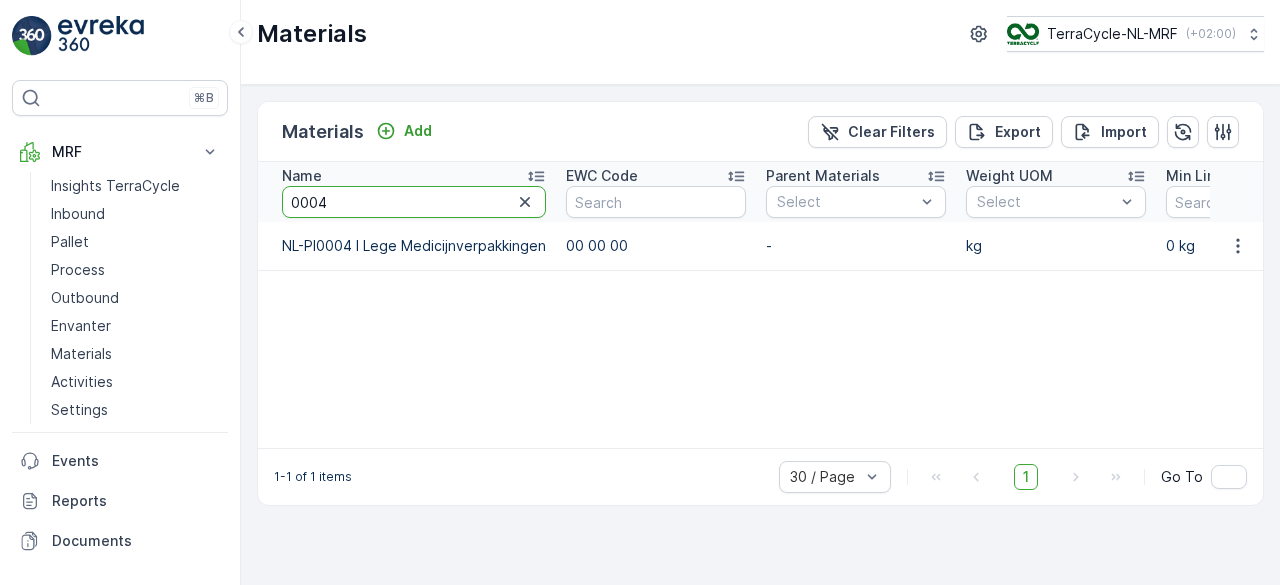
drag, startPoint x: 320, startPoint y: 206, endPoint x: 345, endPoint y: 202, distance: 25.3
click at [345, 202] on input "0004" at bounding box center [414, 202] width 264 height 32
type input "0003"
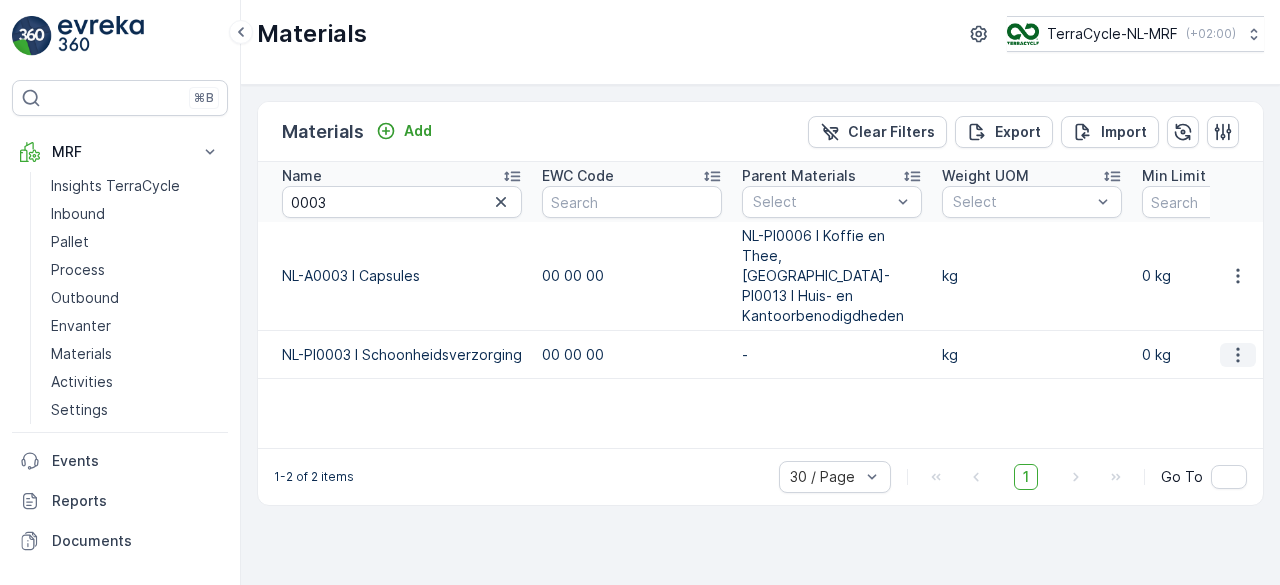
click at [1232, 345] on icon "button" at bounding box center [1238, 355] width 20 height 20
click at [1184, 337] on span "Edit Material" at bounding box center [1169, 343] width 84 height 20
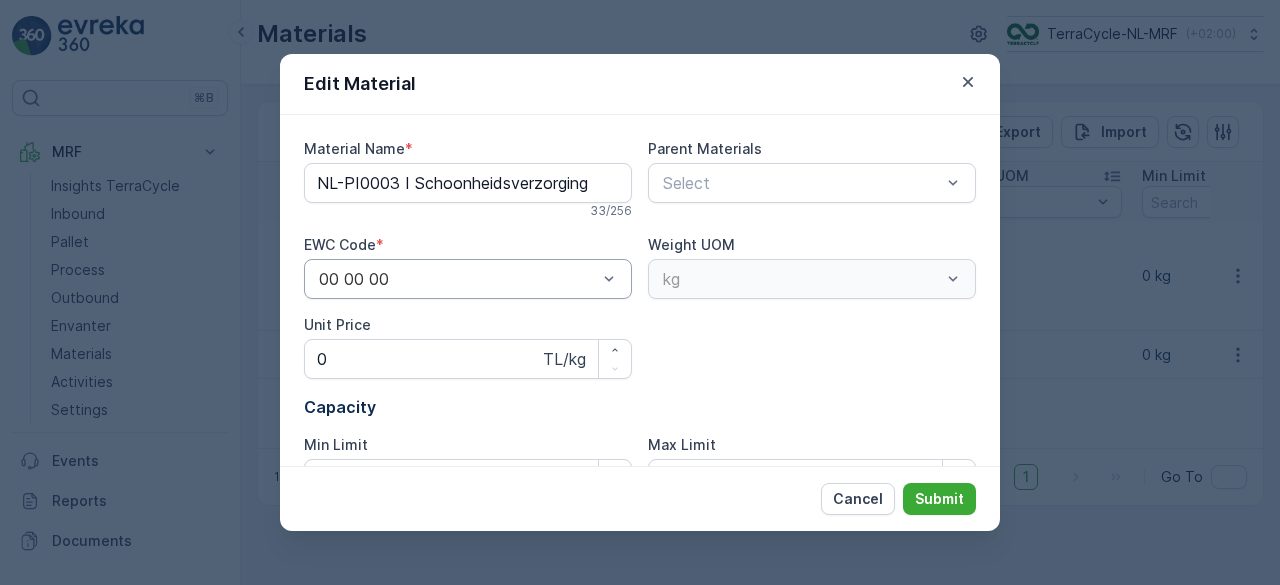
type Name "NL-PI0003 I Schoonheidsverzorging"
type Price "0"
type Limit "0"
drag, startPoint x: 414, startPoint y: 182, endPoint x: 636, endPoint y: 179, distance: 222.0
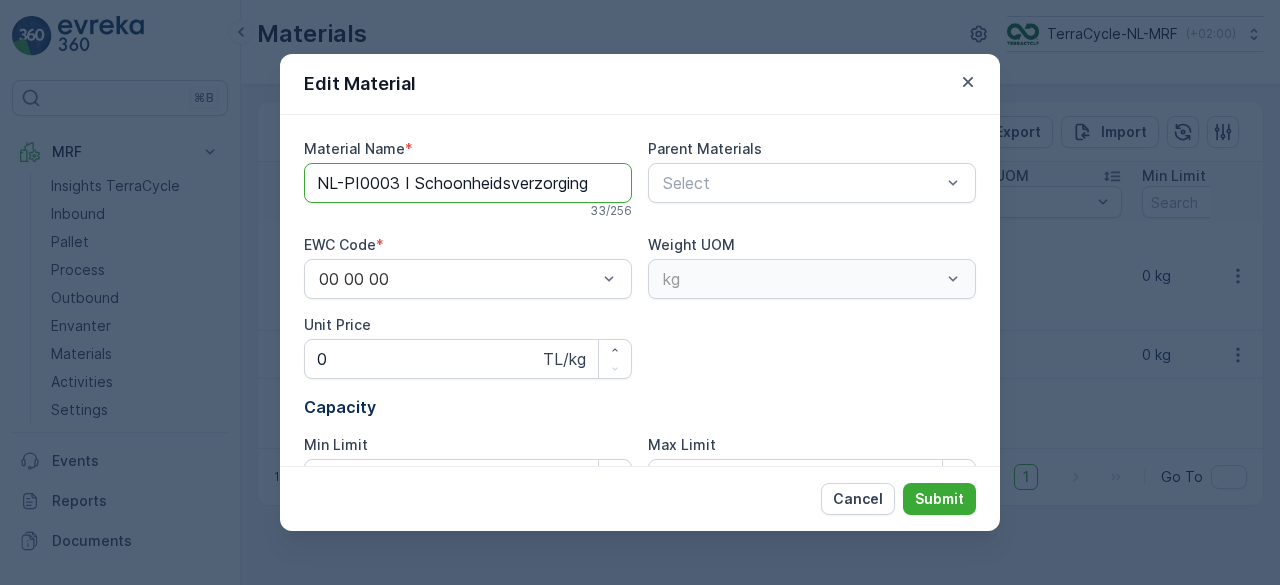
click at [636, 179] on div "Material Name * NL-PI0003 I Schoonheidsverzorging 33 / 256 Parent Materials Sel…" at bounding box center [640, 327] width 672 height 376
paste Name "producten"
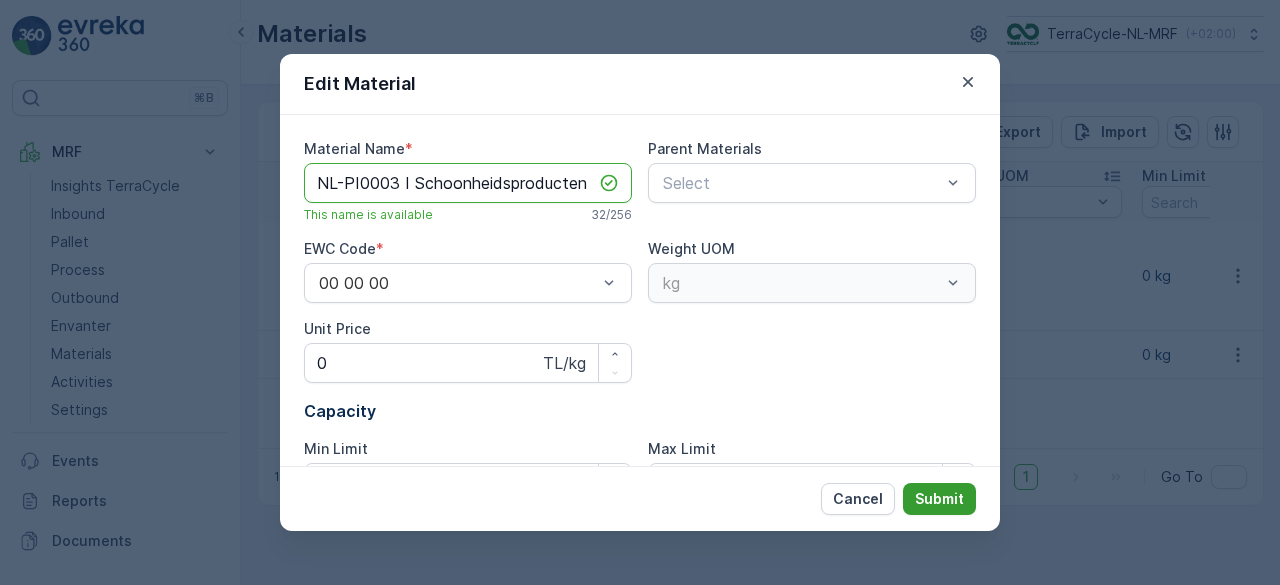
type Name "NL-PI0003 I Schoonheidsproducten"
click at [934, 501] on p "Submit" at bounding box center [939, 499] width 49 height 20
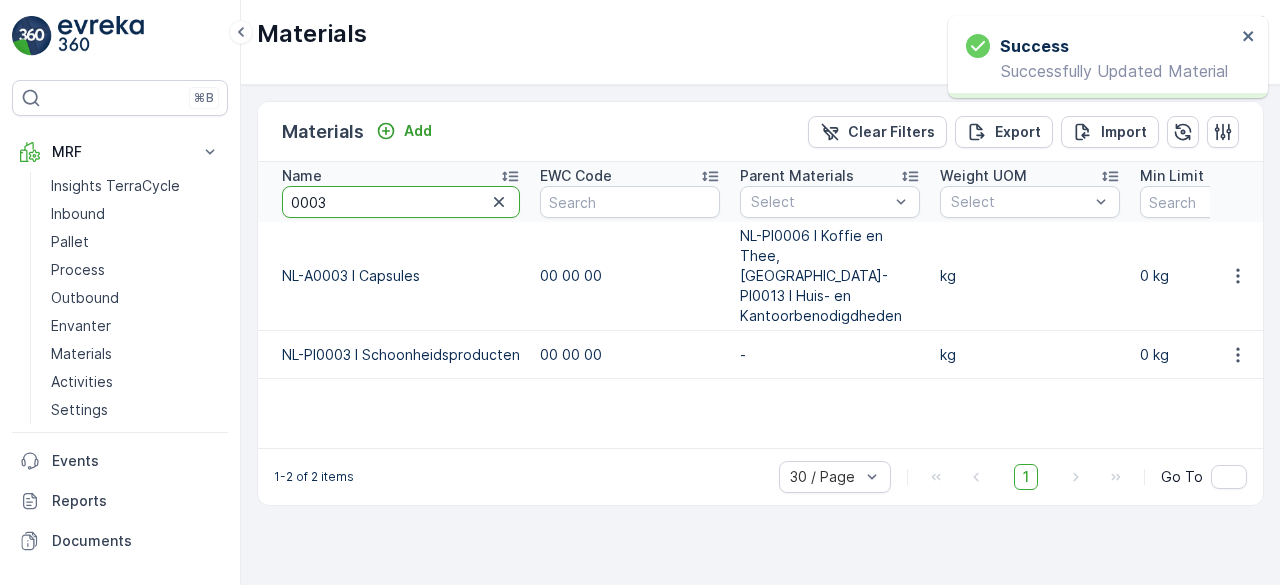
drag, startPoint x: 318, startPoint y: 202, endPoint x: 332, endPoint y: 198, distance: 14.6
click at [332, 198] on input "0003" at bounding box center [401, 202] width 238 height 32
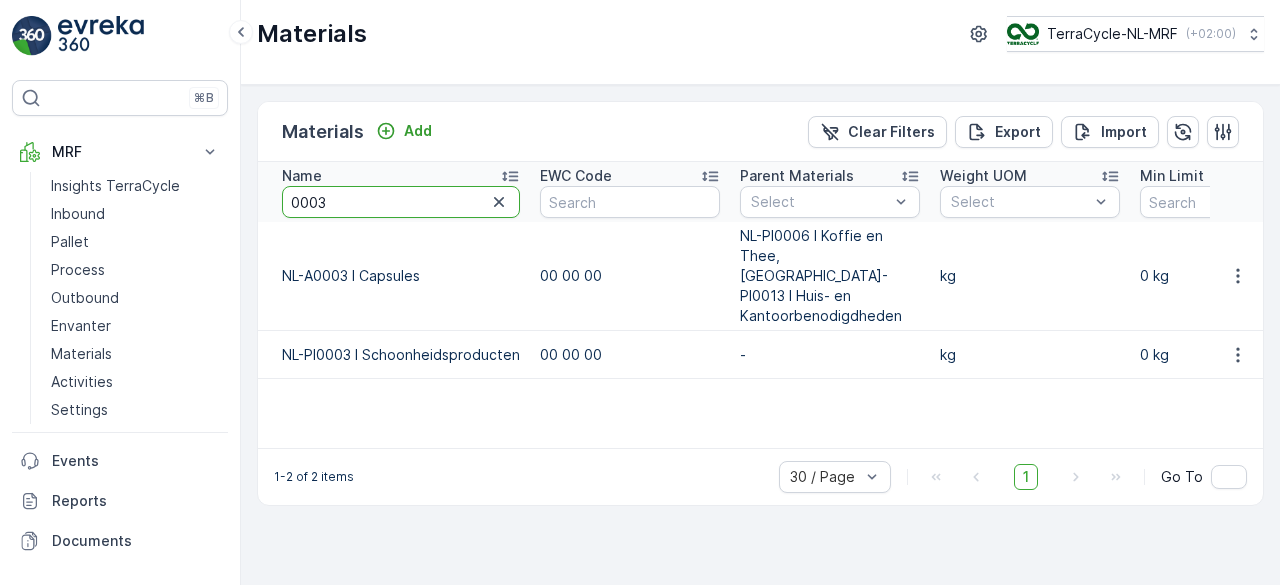
type input "0005"
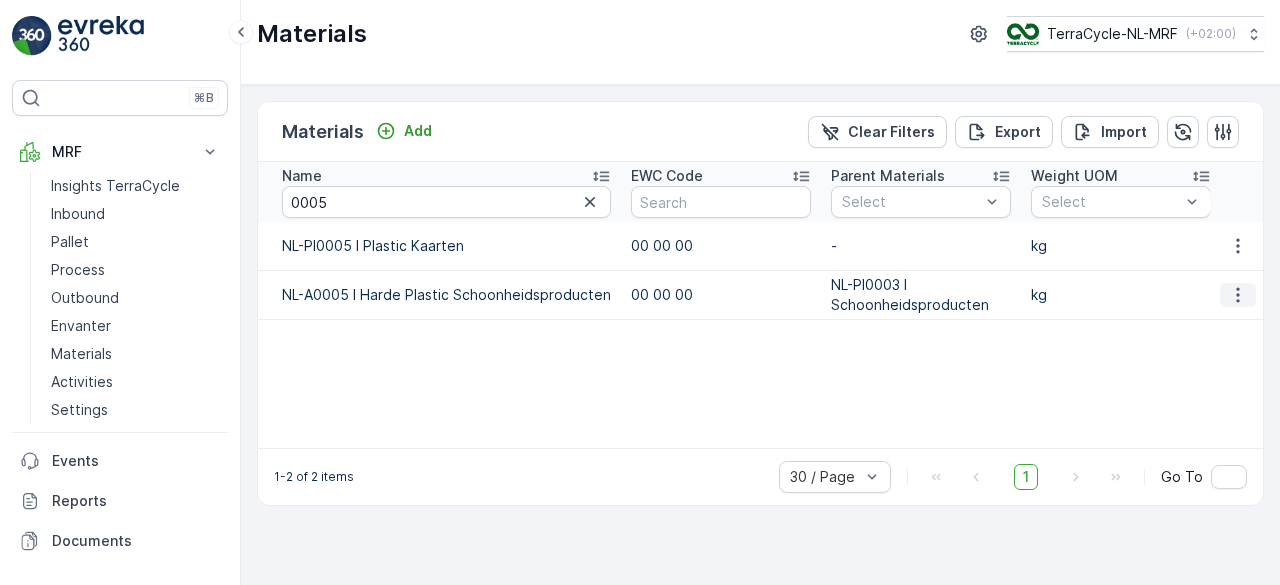
click at [1232, 283] on button "button" at bounding box center [1238, 295] width 36 height 24
click at [1176, 320] on span "Edit Material" at bounding box center [1169, 323] width 84 height 20
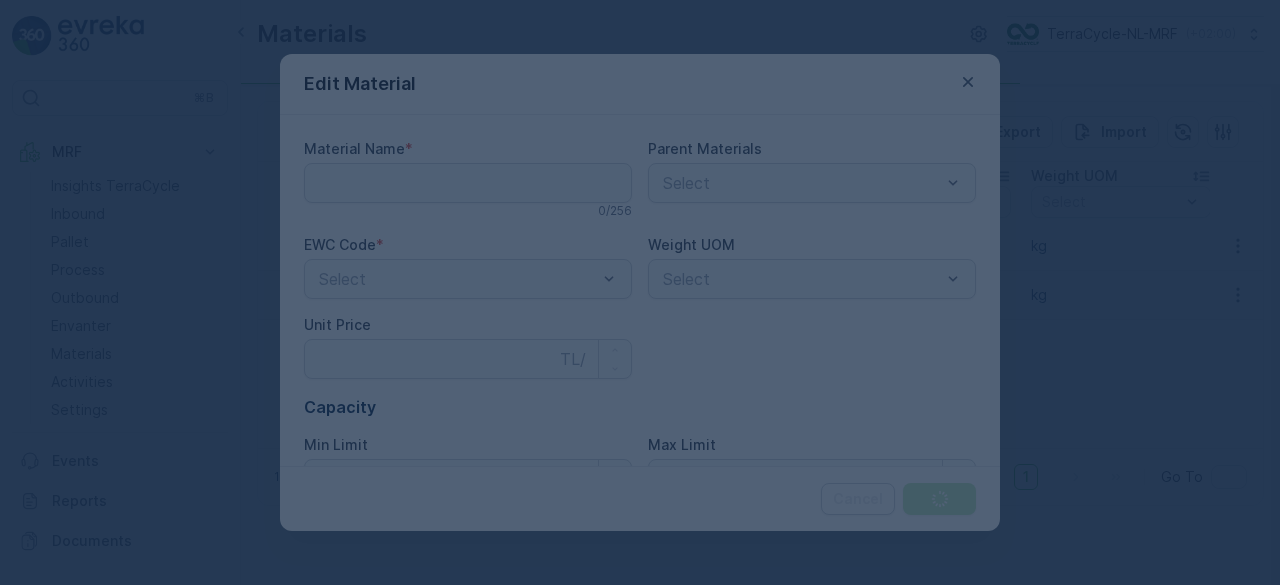
type Name "NL-A0005 I Harde Plastic Schoonheidsproducten"
type Price "0"
type Limit "0"
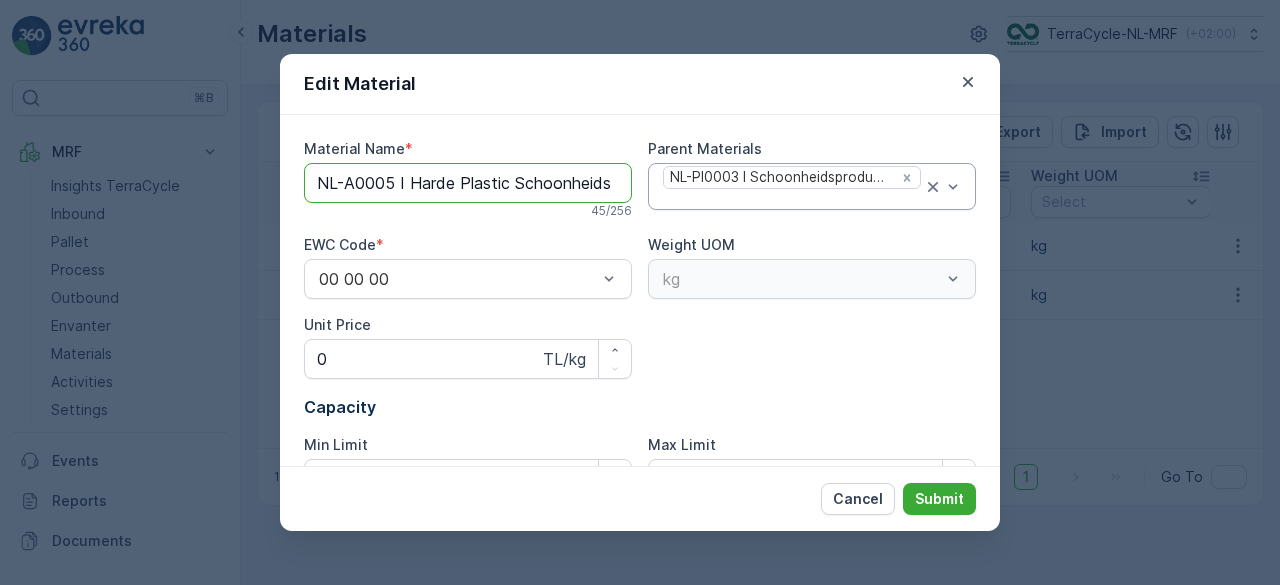
scroll to position [0, 79]
drag, startPoint x: 411, startPoint y: 180, endPoint x: 830, endPoint y: 166, distance: 419.1
click at [830, 166] on div "Material Name * NL-A0005 I Harde Plastic Schoonheidsproducten 45 / 256 Parent M…" at bounding box center [640, 327] width 672 height 376
click at [950, 496] on p "Submit" at bounding box center [939, 499] width 49 height 20
